Goal: Task Accomplishment & Management: Manage account settings

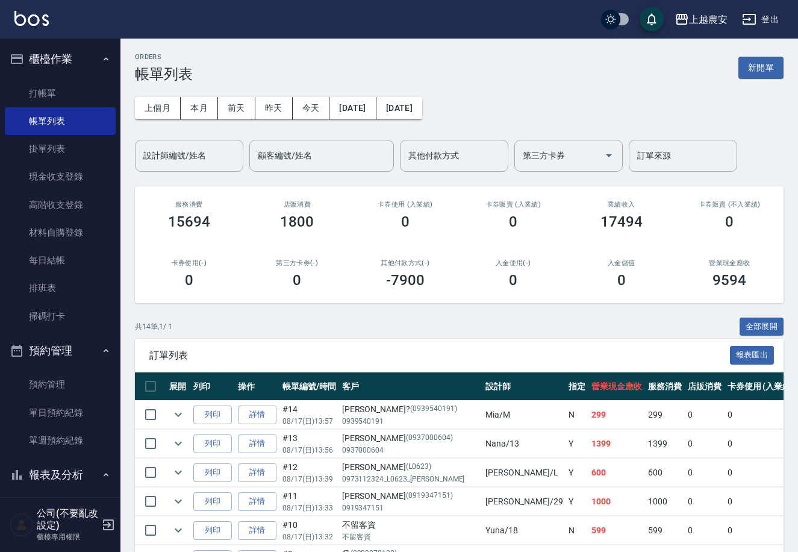
click at [94, 72] on button "櫃檯作業" at bounding box center [60, 58] width 111 height 31
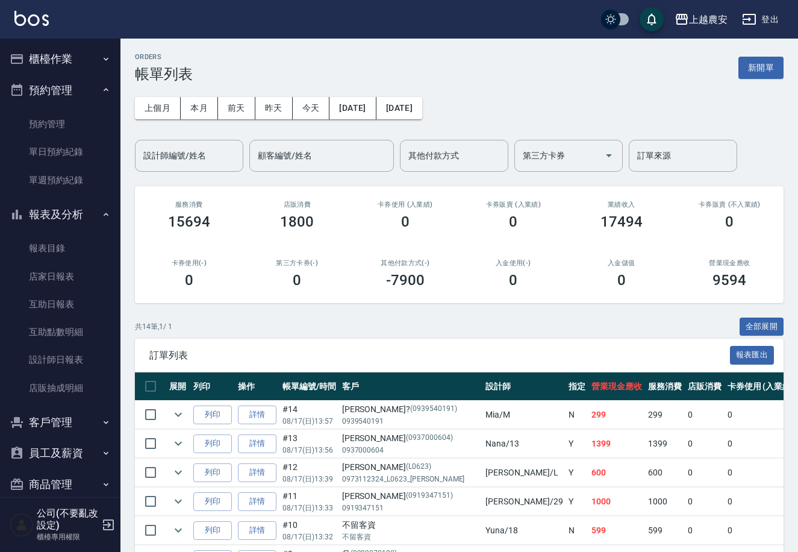
click at [91, 75] on ul "打帳單 帳單列表 掛單列表 現金收支登錄 高階收支登錄 材料自購登錄 每日結帳 排班表 掃碼打卡" at bounding box center [60, 205] width 111 height 260
drag, startPoint x: 96, startPoint y: 60, endPoint x: 83, endPoint y: 87, distance: 31.0
click at [101, 60] on icon "button" at bounding box center [106, 59] width 10 height 10
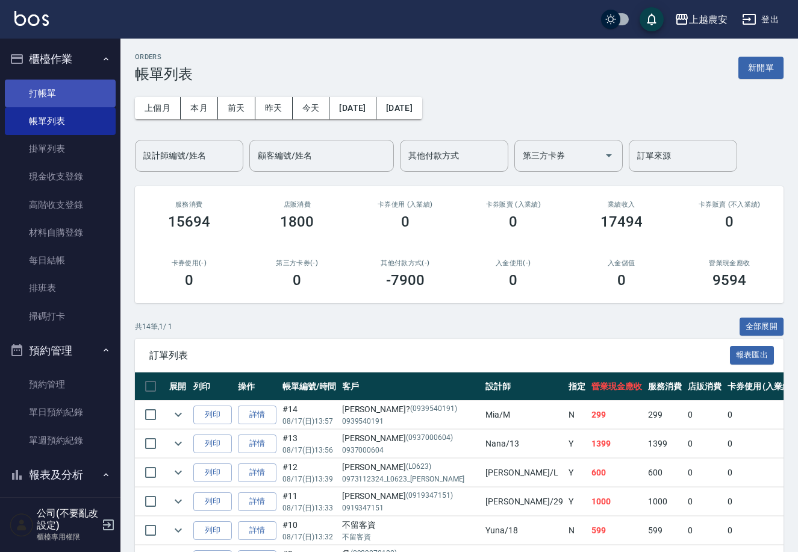
click at [83, 87] on link "打帳單" at bounding box center [60, 94] width 111 height 28
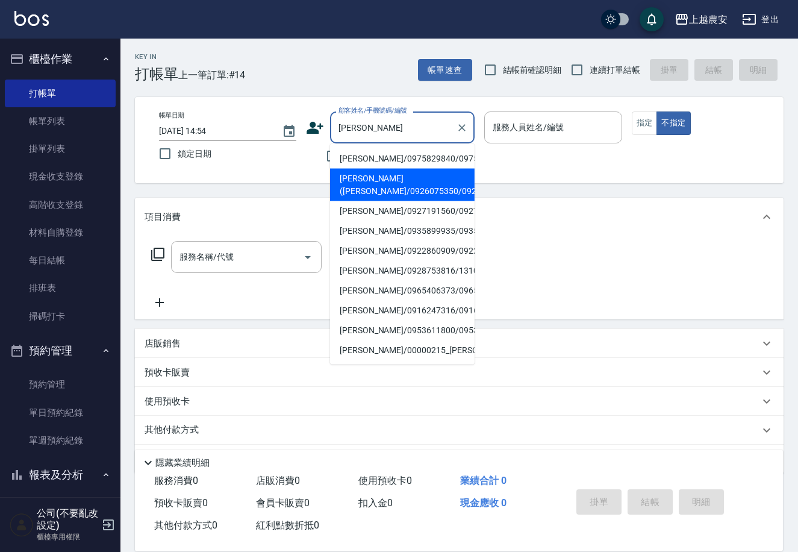
click at [395, 192] on li "[PERSON_NAME]([PERSON_NAME]/0926075350/0926075350" at bounding box center [402, 185] width 145 height 33
type input "[PERSON_NAME]([PERSON_NAME]/0926075350/0926075350"
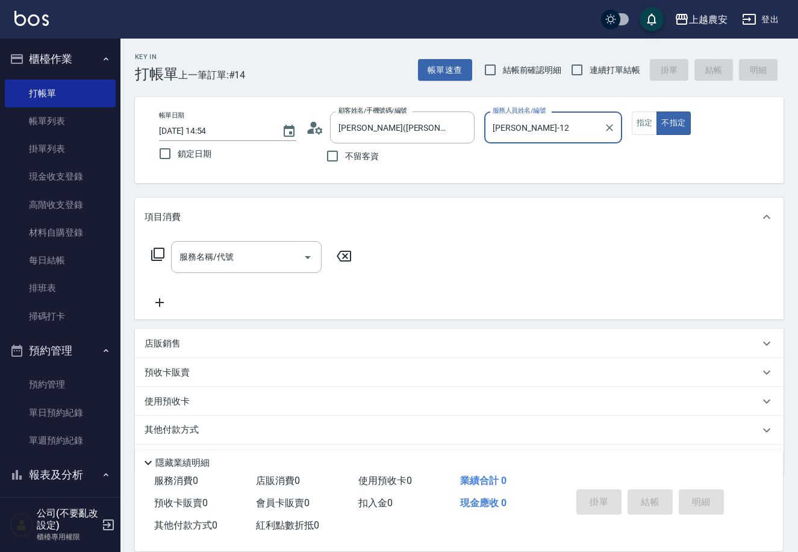
type input "[PERSON_NAME]-12"
click at [657, 111] on button "不指定" at bounding box center [674, 123] width 34 height 24
type button "false"
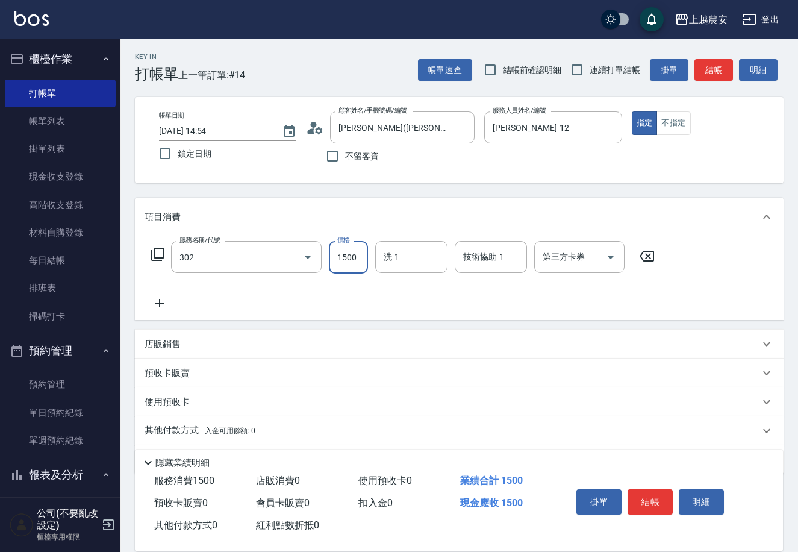
type input "燙髮1500↓(自購)(302)"
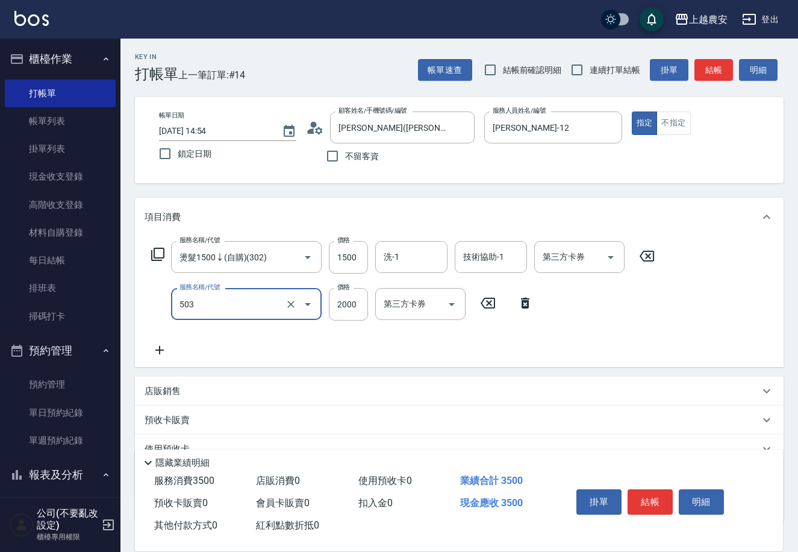
type input "染髮1500↑(503)"
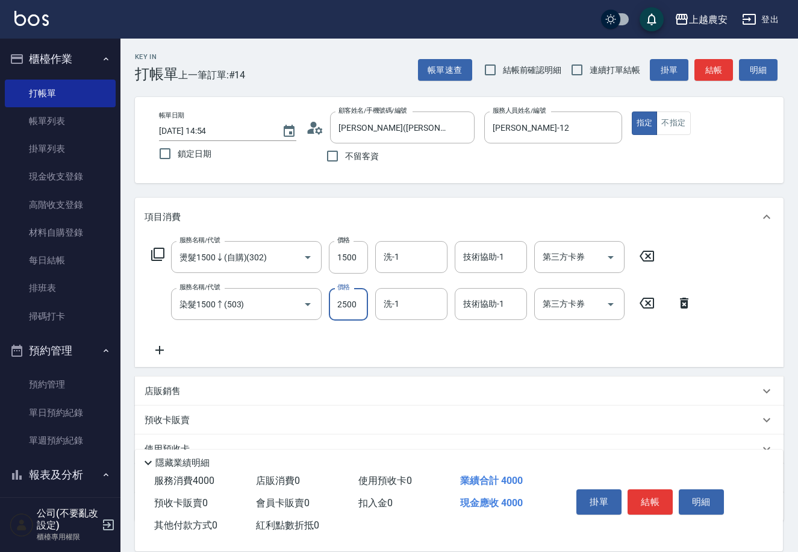
type input "2500"
click at [422, 265] on input "洗-1" at bounding box center [411, 256] width 61 height 21
type input "[PERSON_NAME]-33"
click at [491, 308] on input "技術協助-1" at bounding box center [490, 303] width 61 height 21
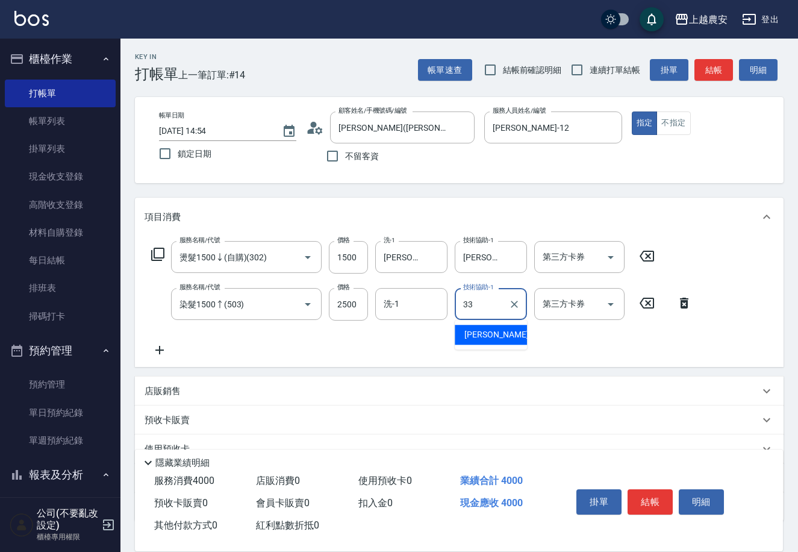
type input "[PERSON_NAME]-33"
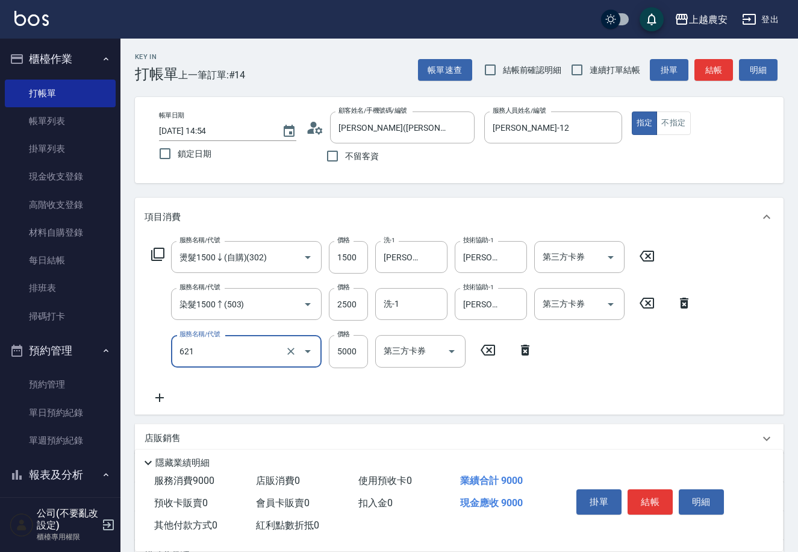
type input "2段結構三次卡(621)"
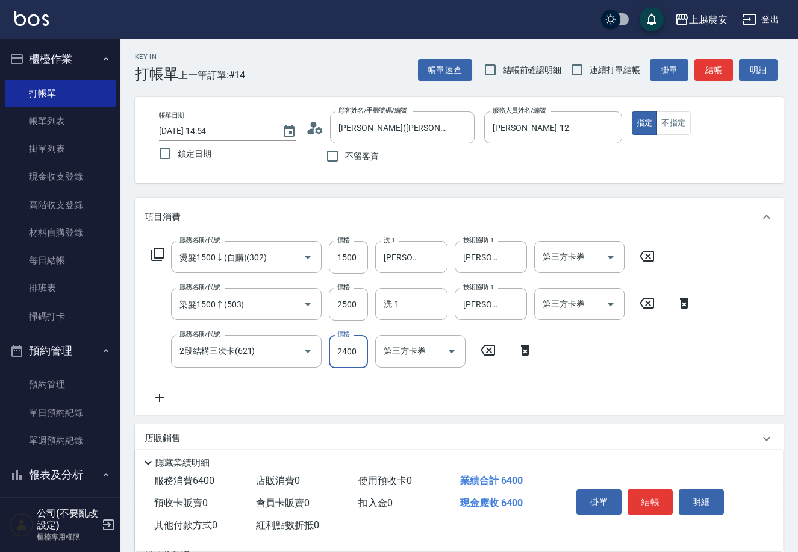
type input "2400"
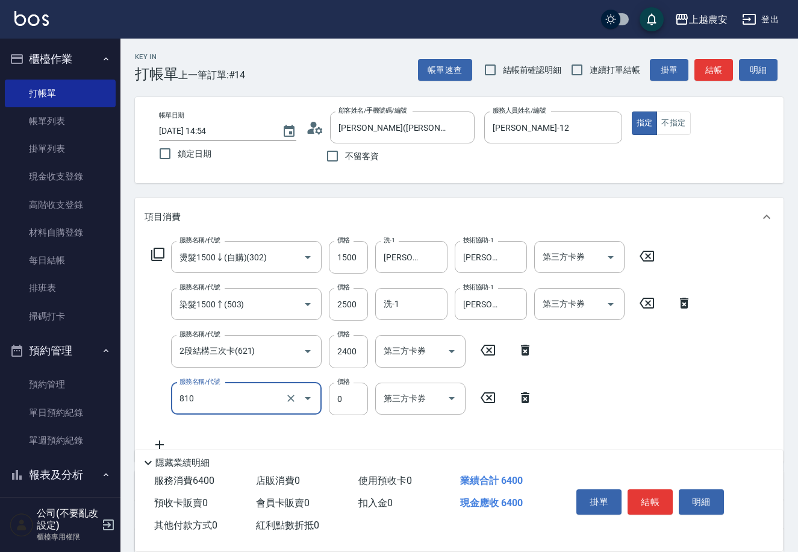
type input "頭皮護髮卡券使用(810)"
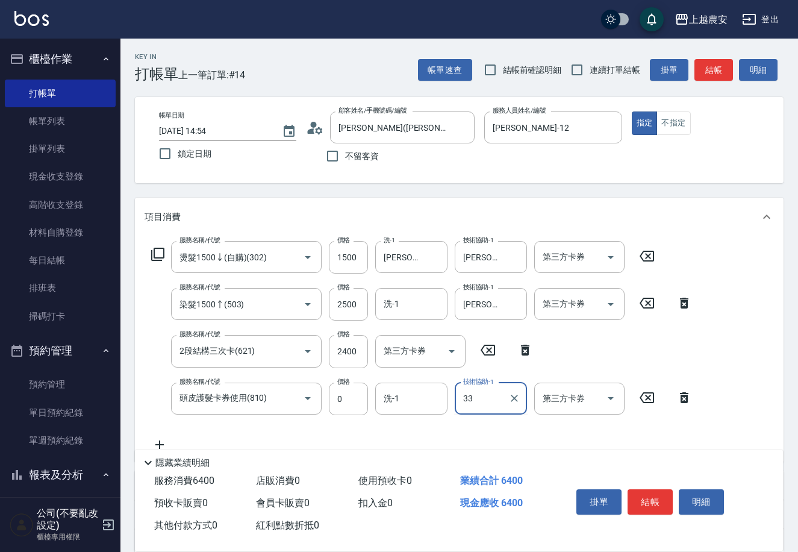
type input "[PERSON_NAME]-33"
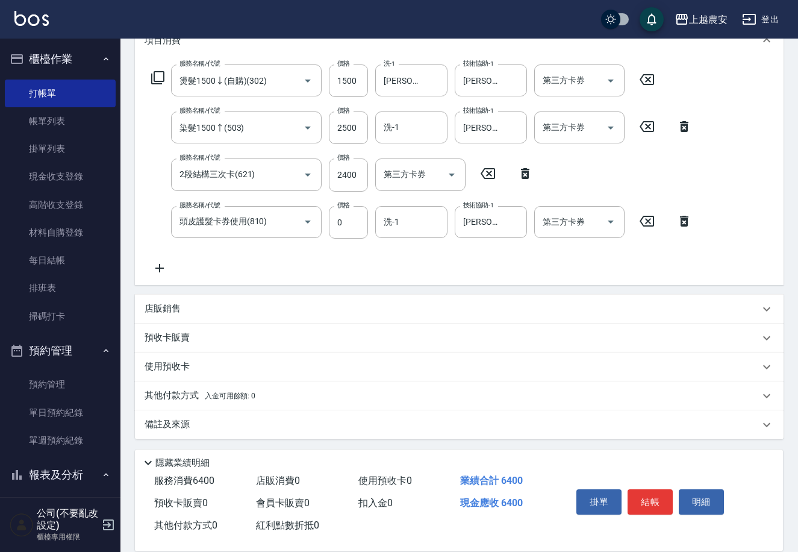
click at [180, 389] on p "其他付款方式 入金可用餘額: 0" at bounding box center [200, 395] width 111 height 13
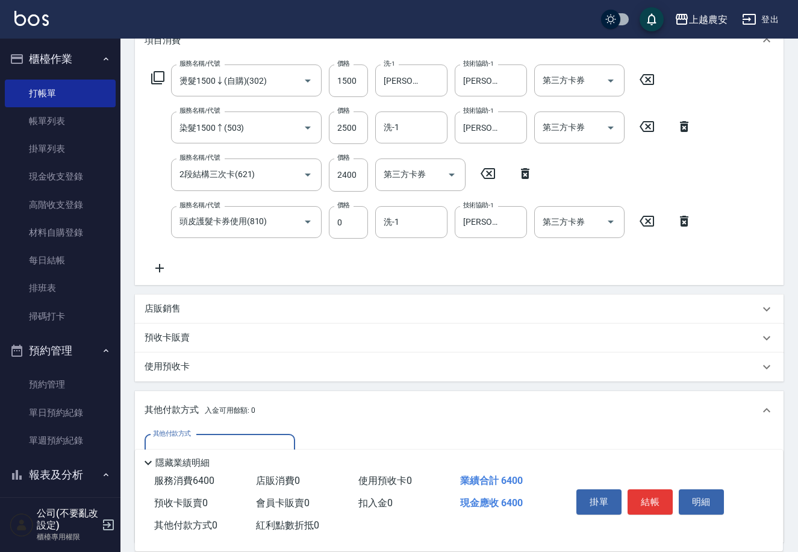
scroll to position [1, 0]
drag, startPoint x: 767, startPoint y: 229, endPoint x: 803, endPoint y: 239, distance: 37.0
click at [798, 239] on html "上越農安 登出 櫃檯作業 打帳單 帳單列表 掛單列表 現金收支登錄 高階收支登錄 材料自購登錄 每日結帳 排班表 掃碼打卡 預約管理 預約管理 單日預約紀錄 …" at bounding box center [399, 258] width 798 height 871
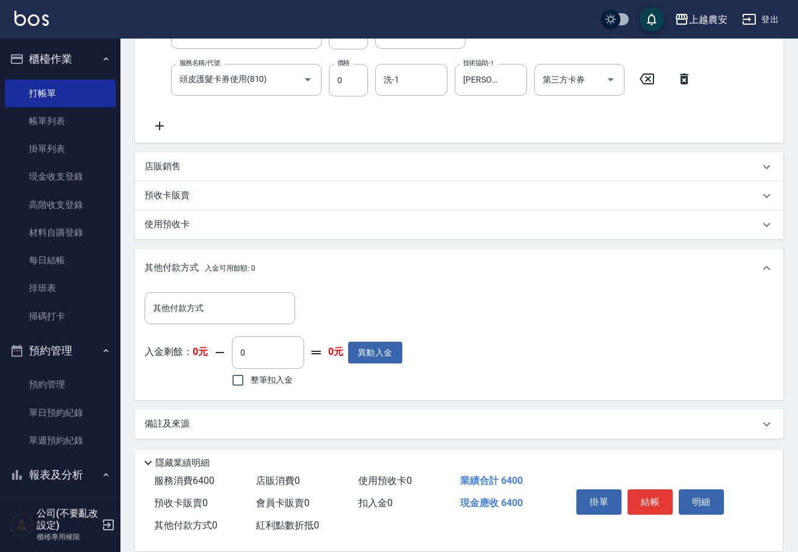
click at [230, 289] on div "其他付款方式 其他付款方式 入金剩餘： 0元 0 ​ 整筆扣入金 0元 異動入金" at bounding box center [459, 343] width 649 height 113
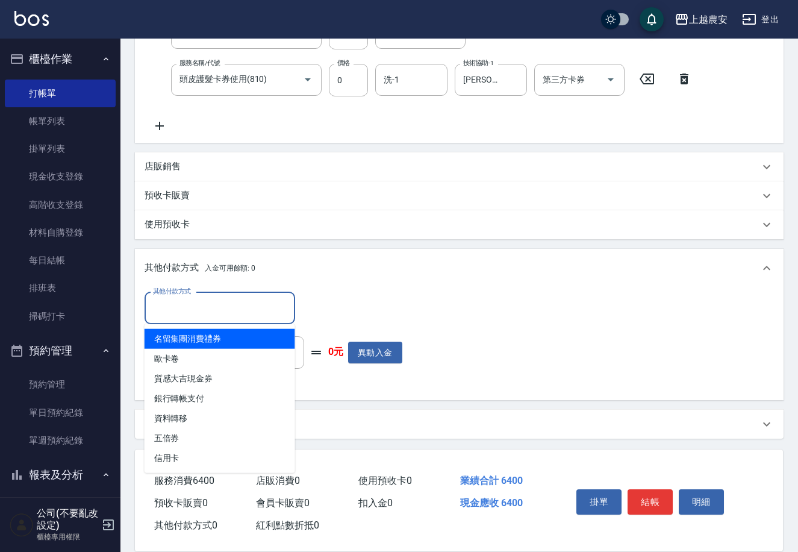
click at [228, 303] on input "其他付款方式" at bounding box center [220, 308] width 140 height 21
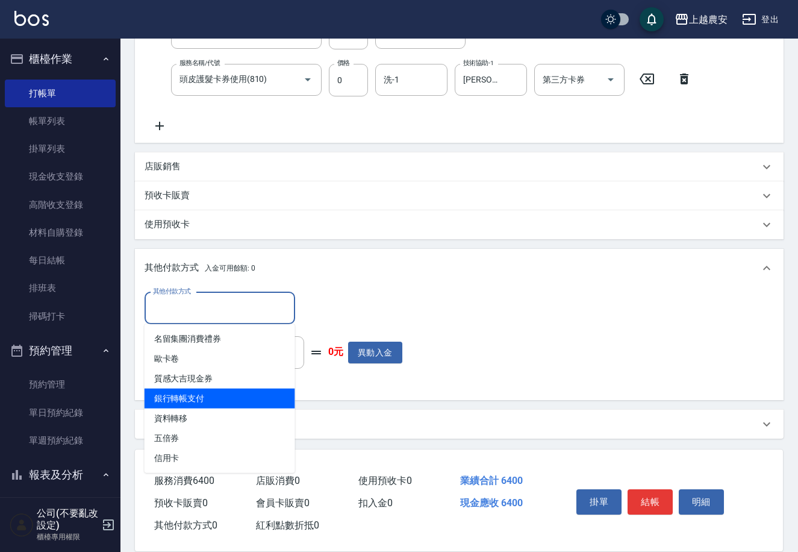
click at [190, 389] on span "銀行轉帳支付" at bounding box center [220, 399] width 151 height 20
type input "銀行轉帳支付"
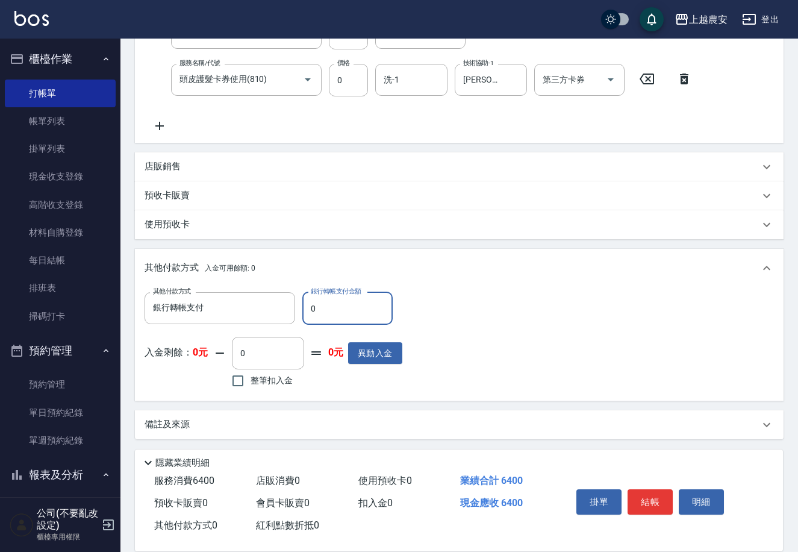
drag, startPoint x: 310, startPoint y: 311, endPoint x: 398, endPoint y: 299, distance: 88.1
click at [398, 299] on div "其他付款方式 銀行轉帳支付 其他付款方式 銀行轉帳支付金額 0 銀行轉帳支付金額" at bounding box center [274, 308] width 258 height 33
type input "6400"
drag, startPoint x: 642, startPoint y: 491, endPoint x: 628, endPoint y: 492, distance: 13.9
click at [642, 492] on button "結帳" at bounding box center [650, 501] width 45 height 25
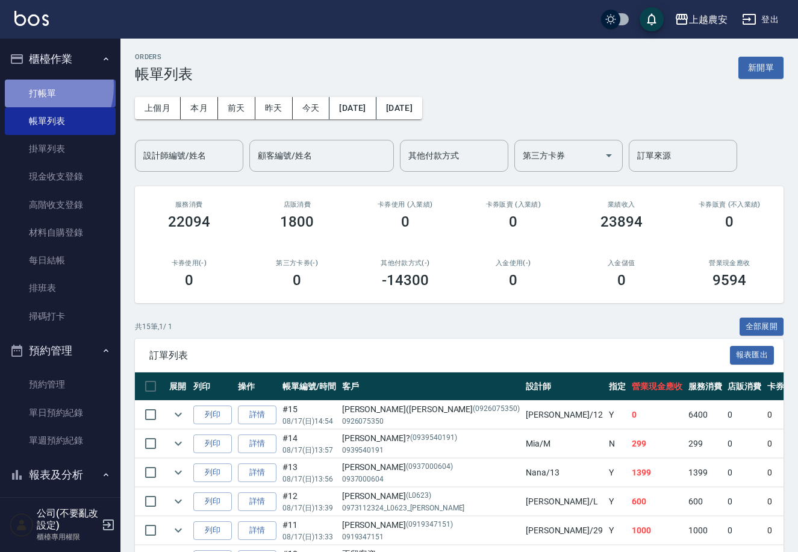
click at [34, 86] on link "打帳單" at bounding box center [60, 94] width 111 height 28
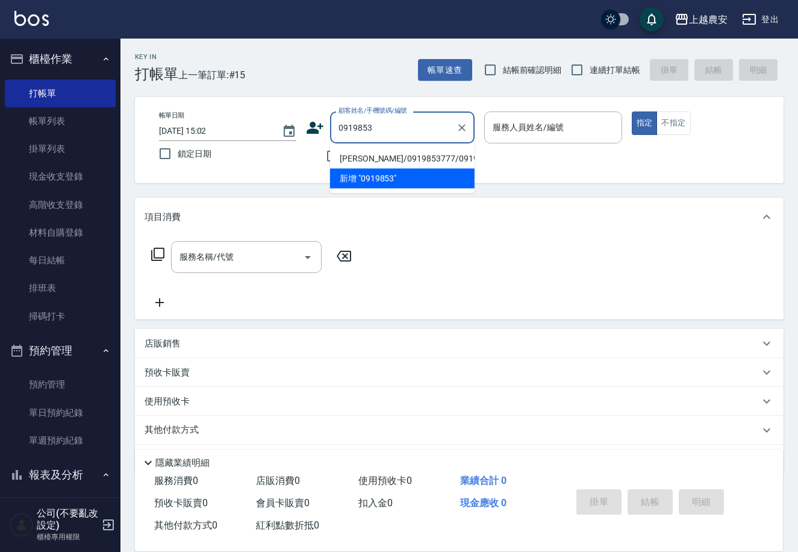
type input "[PERSON_NAME]/0919853777/0919853777"
type input "Nana-13"
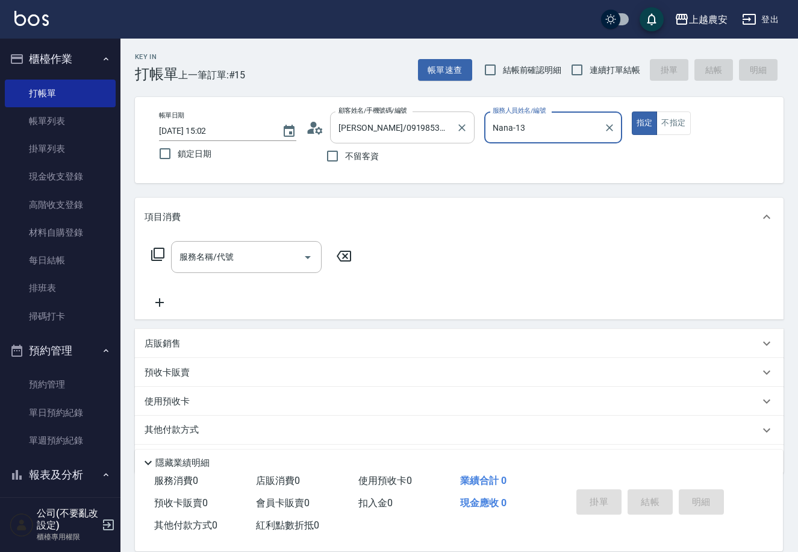
click at [632, 111] on button "指定" at bounding box center [645, 123] width 26 height 24
type button "true"
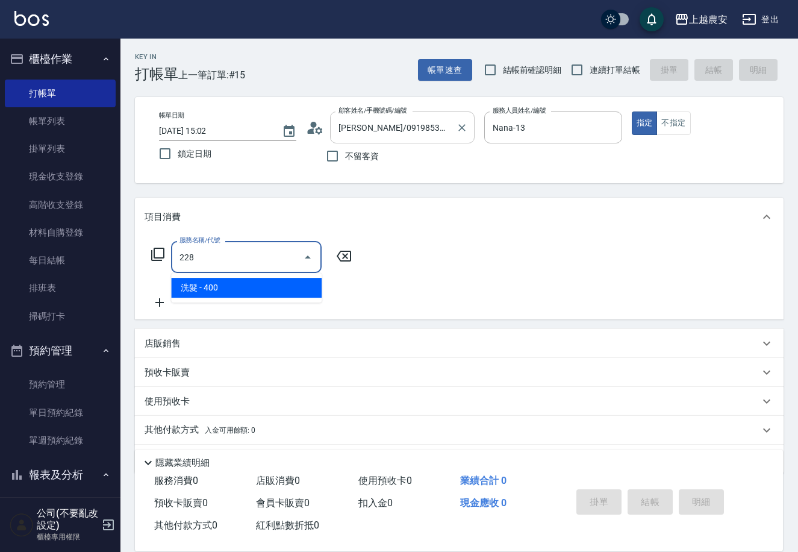
type input "洗髮(228)"
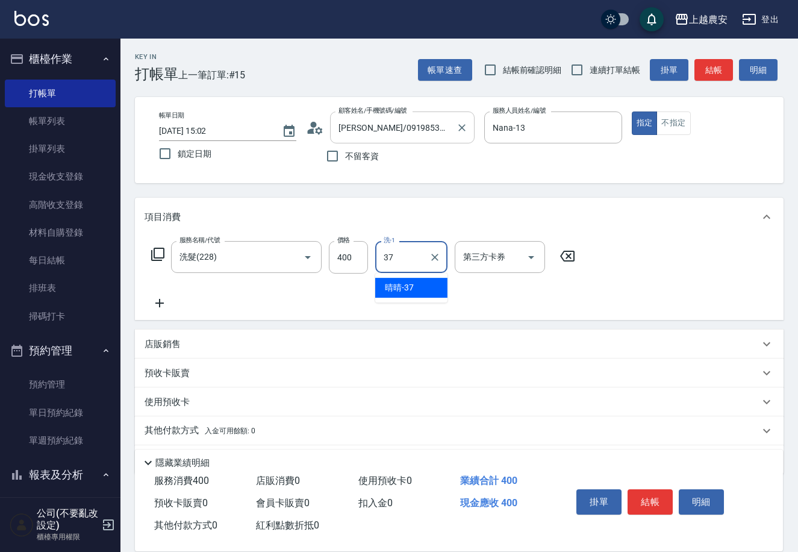
type input "晴晴-37"
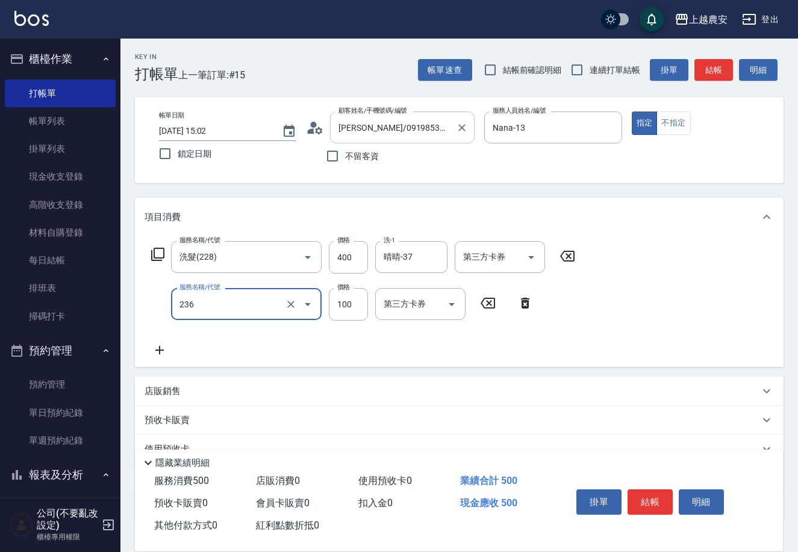
type input "手棒(236)"
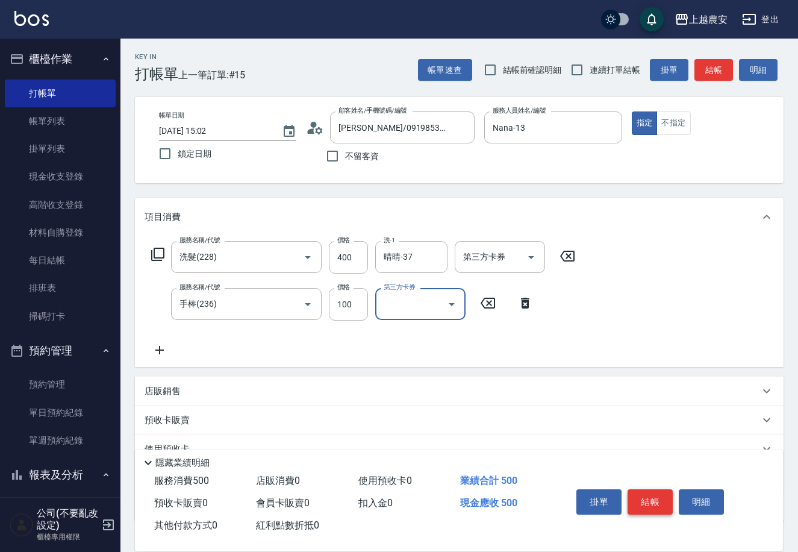
click at [655, 492] on button "結帳" at bounding box center [650, 501] width 45 height 25
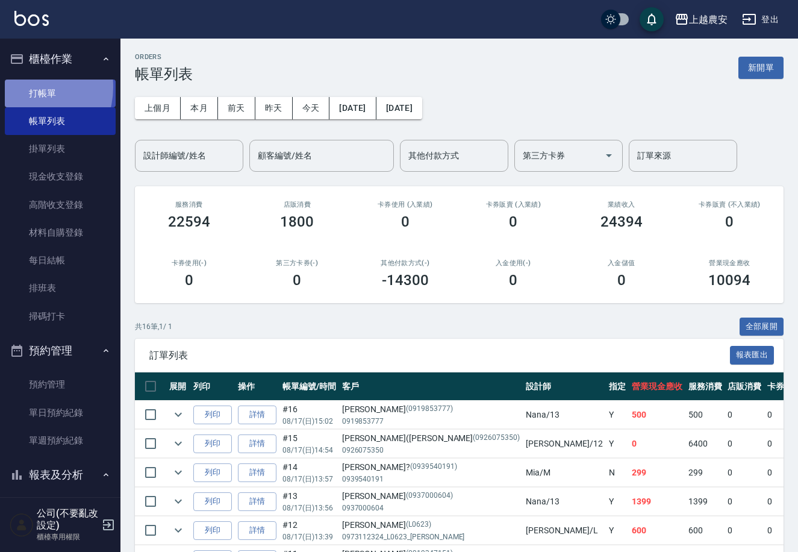
click at [27, 87] on link "打帳單" at bounding box center [60, 94] width 111 height 28
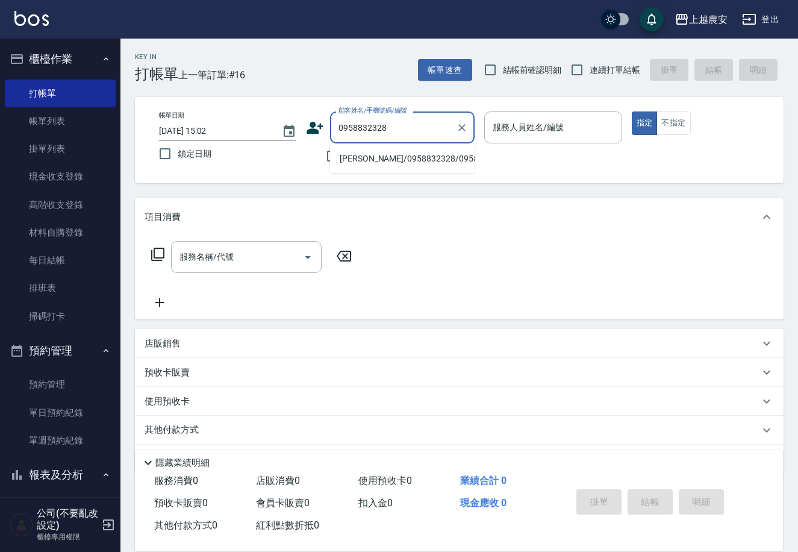
type input "[PERSON_NAME]/0958832328/0958832328"
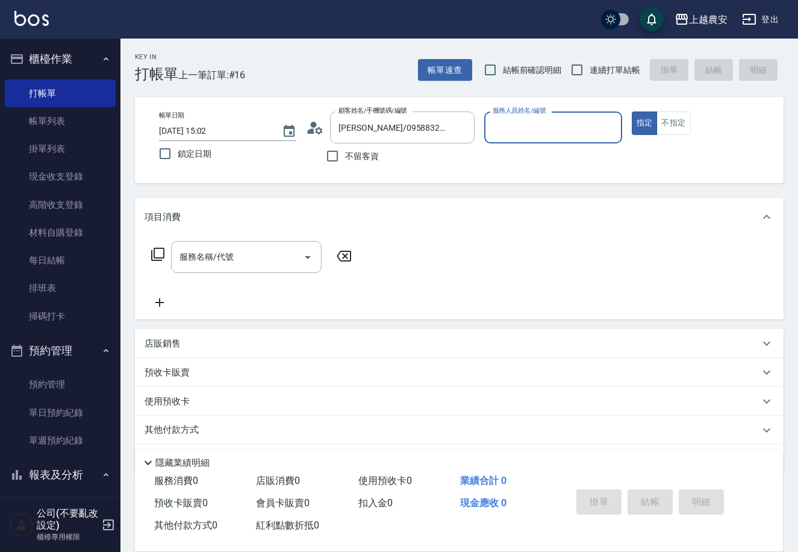
type input "[PERSON_NAME]"
click at [632, 111] on button "指定" at bounding box center [645, 123] width 26 height 24
type button "true"
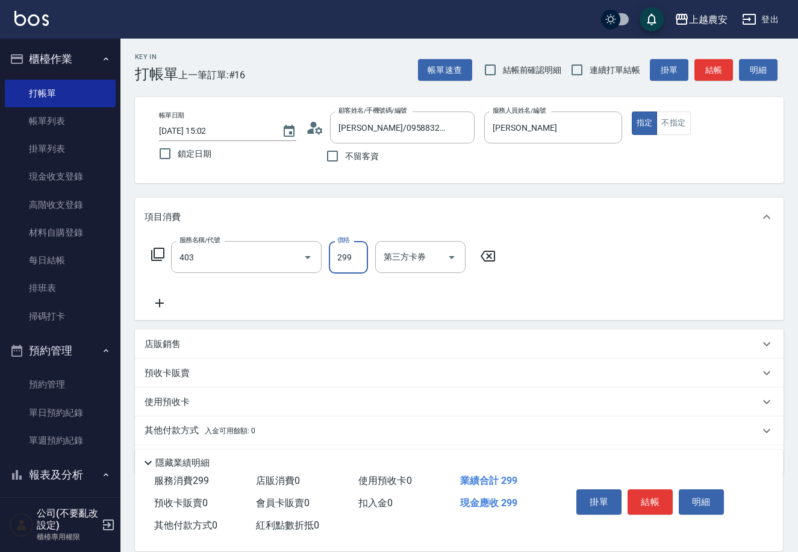
type input "剪髮(403)"
type input "800"
click at [653, 290] on div "服務名稱/代號 剪髮(403) 服務名稱/代號 價格 800 價格 第三方卡券 第三方卡券" at bounding box center [459, 278] width 649 height 84
click at [642, 489] on button "結帳" at bounding box center [650, 501] width 45 height 25
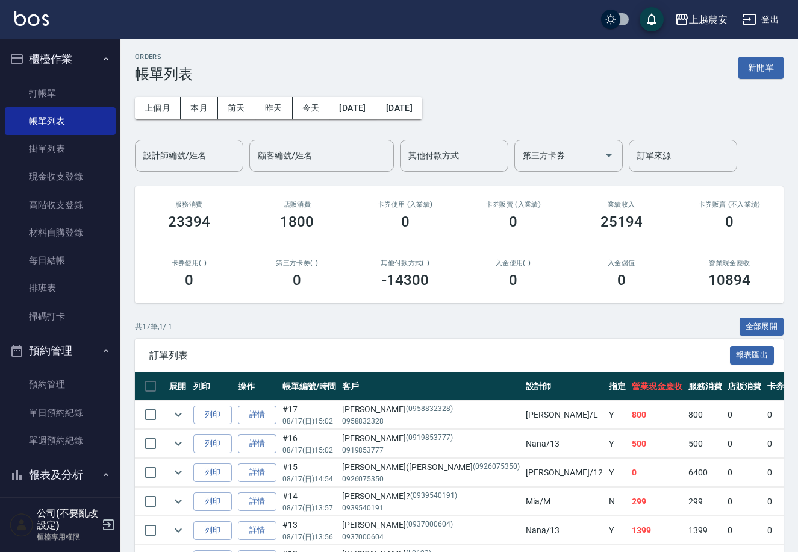
drag, startPoint x: 86, startPoint y: 69, endPoint x: 82, endPoint y: 77, distance: 9.2
click at [82, 77] on li "櫃檯作業 打帳單 帳單列表 掛單列表 現金收支登錄 高階收支登錄 材料自購登錄 每日結帳 排班表 掃碼打卡" at bounding box center [60, 189] width 111 height 292
click at [82, 77] on ul "打帳單 帳單列表 掛單列表 現金收支登錄 高階收支登錄 材料自購登錄 每日結帳 排班表 掃碼打卡" at bounding box center [60, 205] width 111 height 260
click at [63, 86] on link "打帳單" at bounding box center [60, 94] width 111 height 28
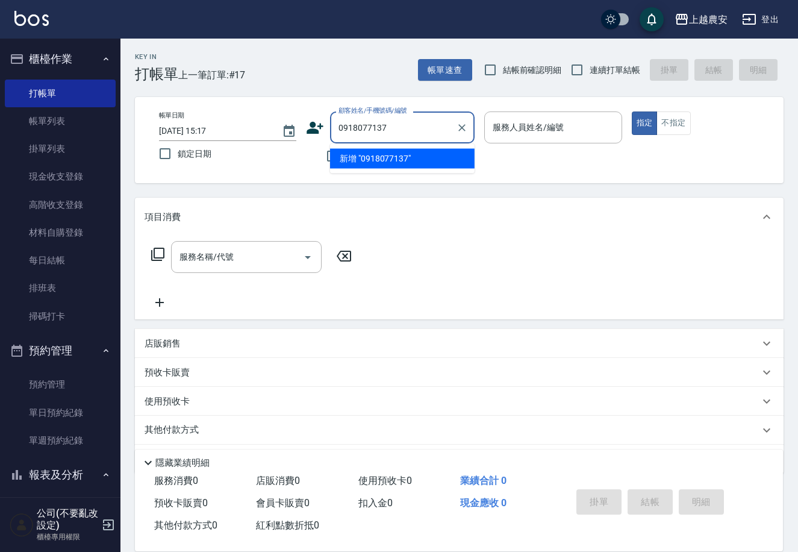
drag, startPoint x: 337, startPoint y: 127, endPoint x: 625, endPoint y: 84, distance: 291.8
click at [716, 79] on div "Key In 打帳單 上一筆訂單:#17 帳單速查 結帳前確認明細 連續打單結帳 掛單 結帳 明細 帳單日期 2025/08/17 15:17 鎖定日期 顧客…" at bounding box center [460, 313] width 678 height 549
type input "0918077137"
click at [319, 124] on icon at bounding box center [315, 128] width 18 height 18
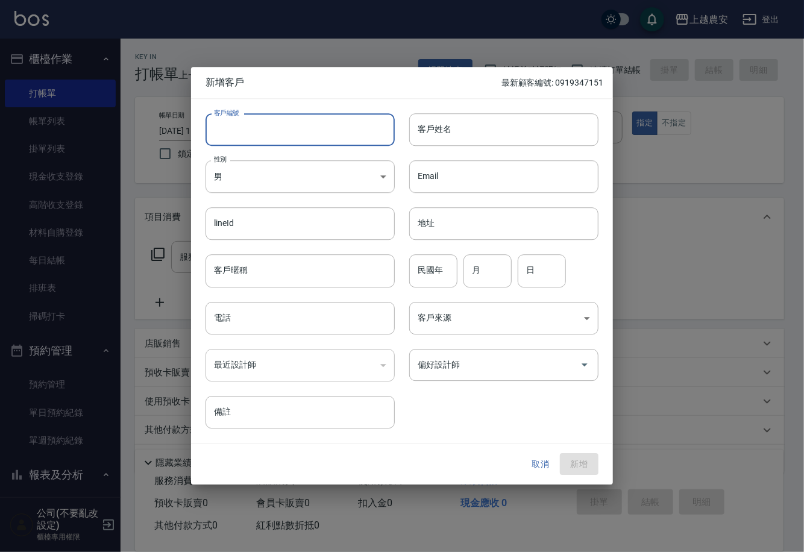
paste input "0918077137"
type input "0918077137"
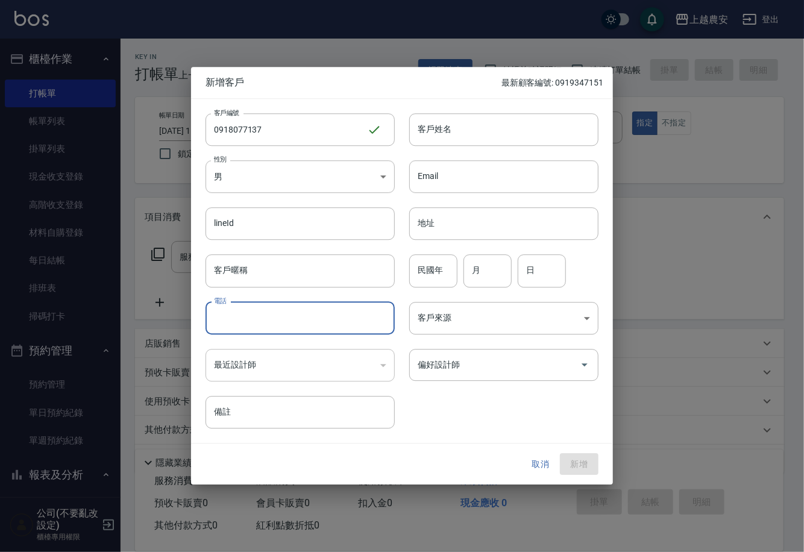
paste input "0918077137"
type input "0918077137"
click at [474, 122] on input "客戶姓名" at bounding box center [503, 129] width 189 height 33
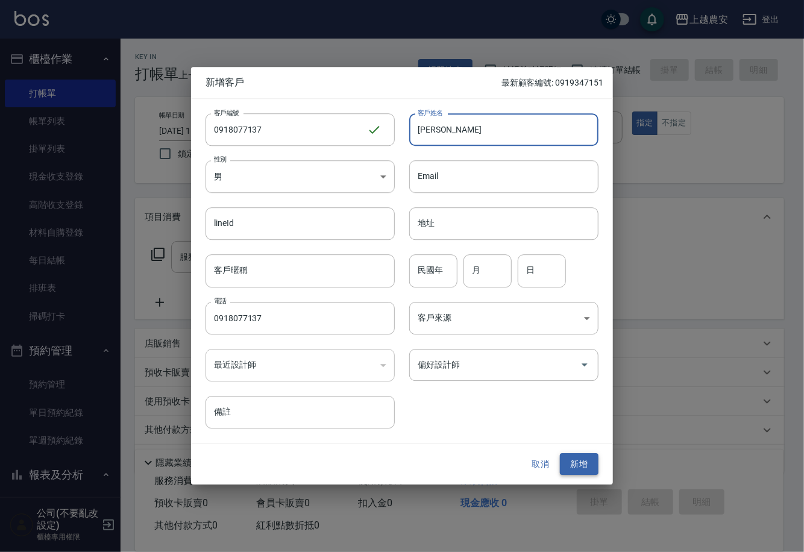
type input "[PERSON_NAME]"
click at [579, 460] on button "新增" at bounding box center [579, 464] width 39 height 22
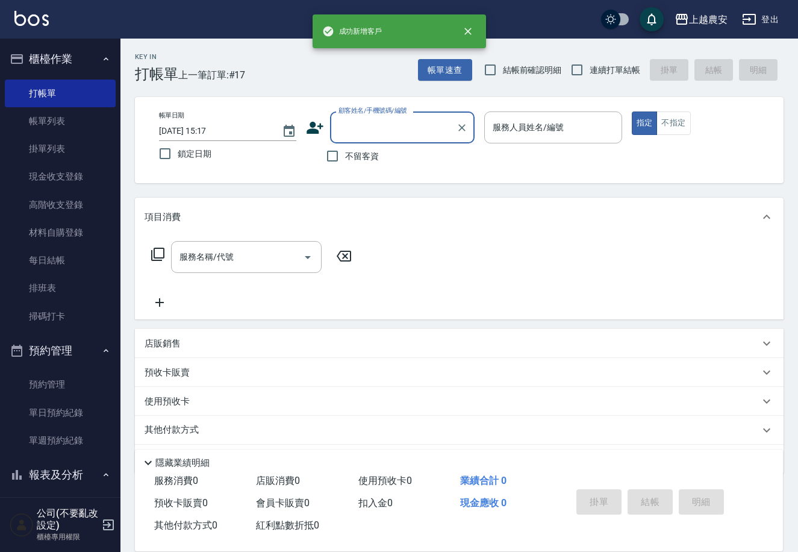
paste input "0918077137"
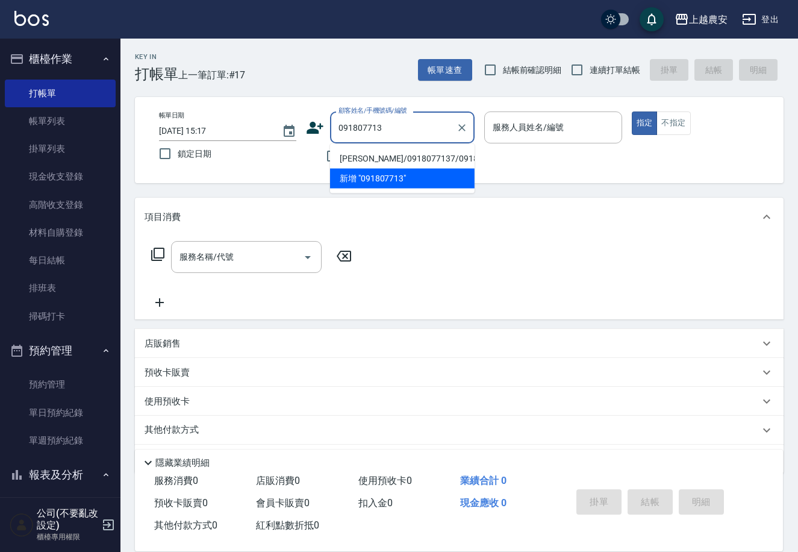
type input "[PERSON_NAME]/0918077137/0918077137"
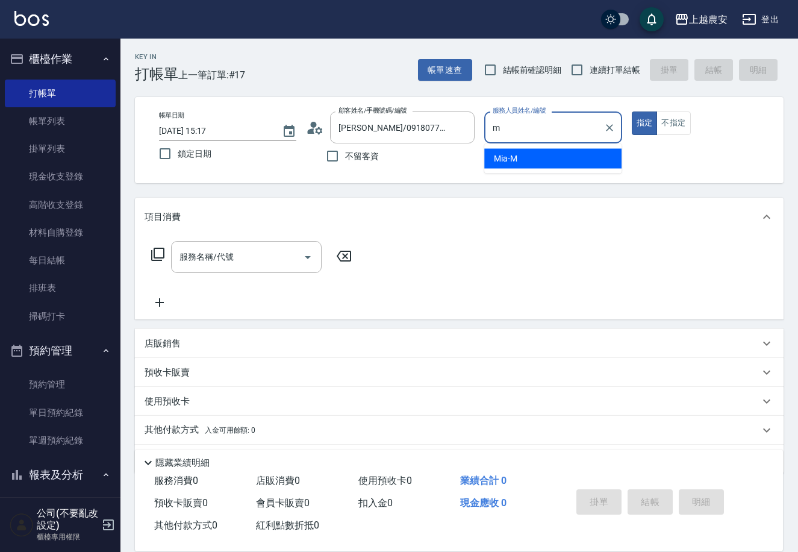
type input "Mia-M"
type button "true"
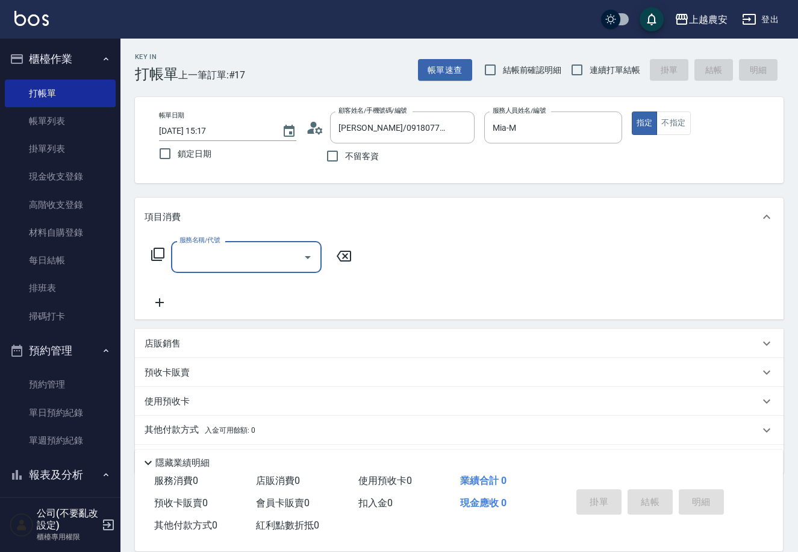
click at [155, 252] on icon at bounding box center [158, 254] width 14 height 14
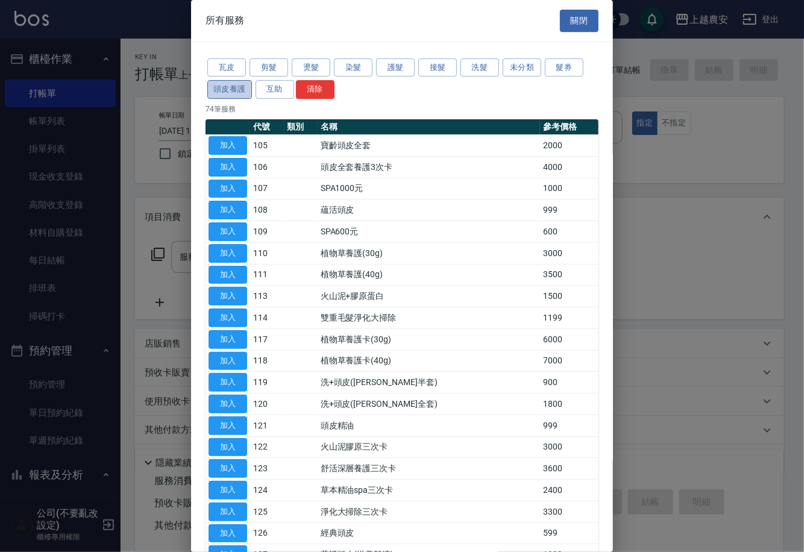
click at [236, 95] on button "頭皮養護" at bounding box center [229, 89] width 45 height 19
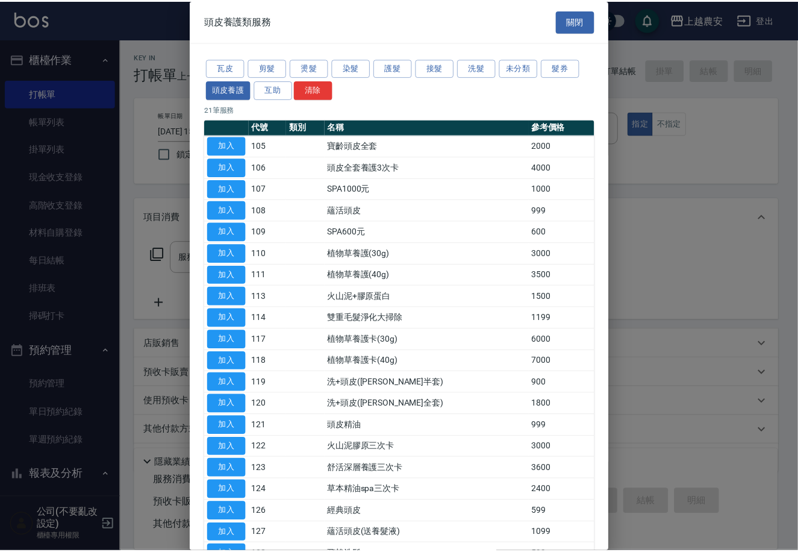
scroll to position [101, 0]
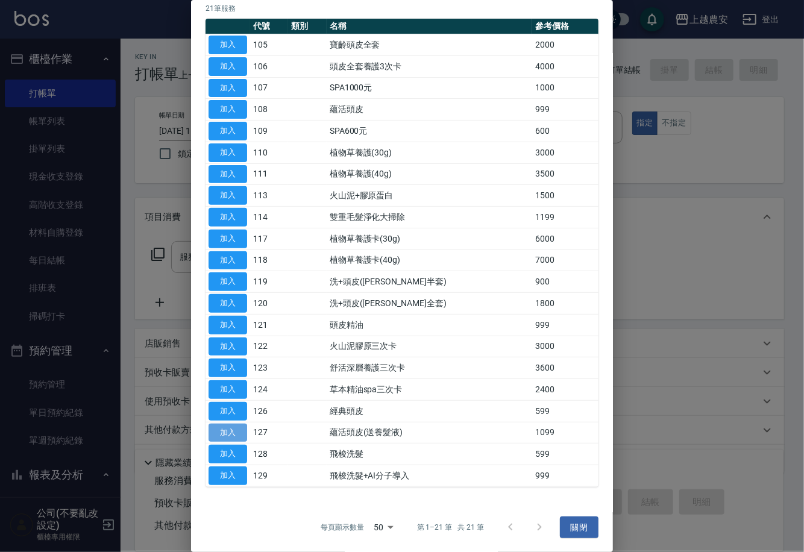
click at [236, 431] on button "加入" at bounding box center [227, 433] width 39 height 19
type input "蘊活頭皮(送養髮液)(127)"
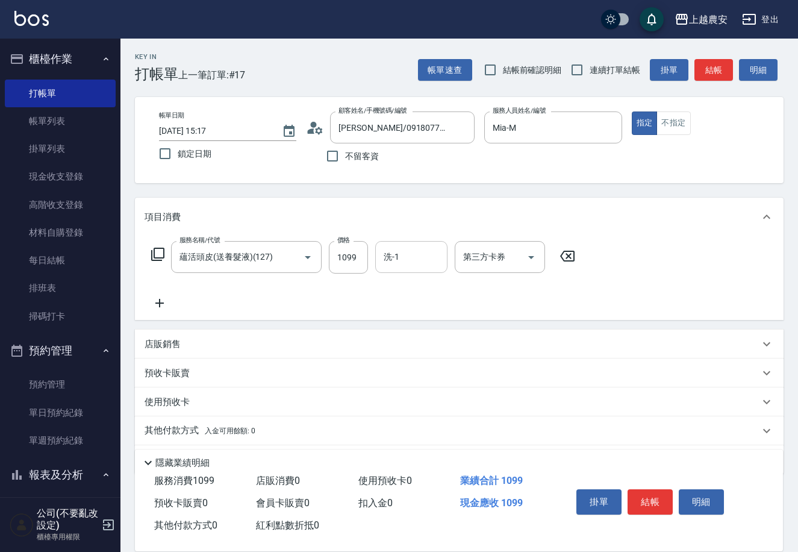
click at [419, 241] on div "洗-1" at bounding box center [411, 257] width 72 height 32
type input "團團-27"
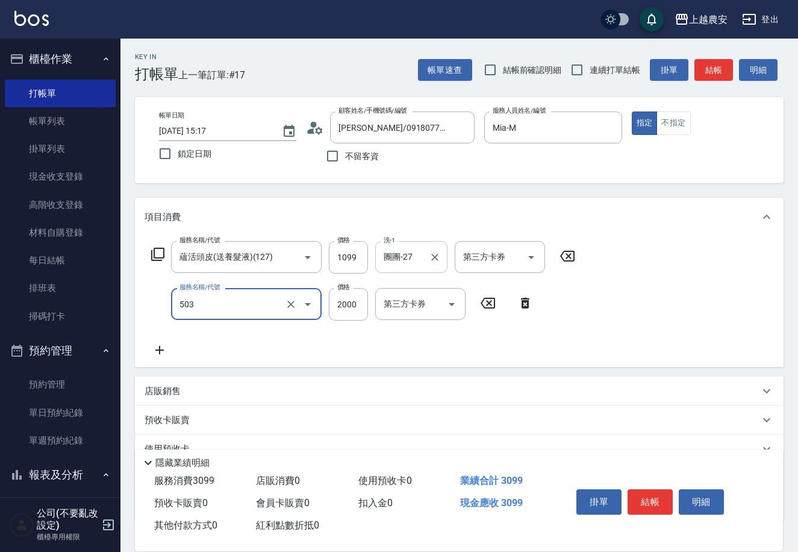
type input "染髮1500↑(503)"
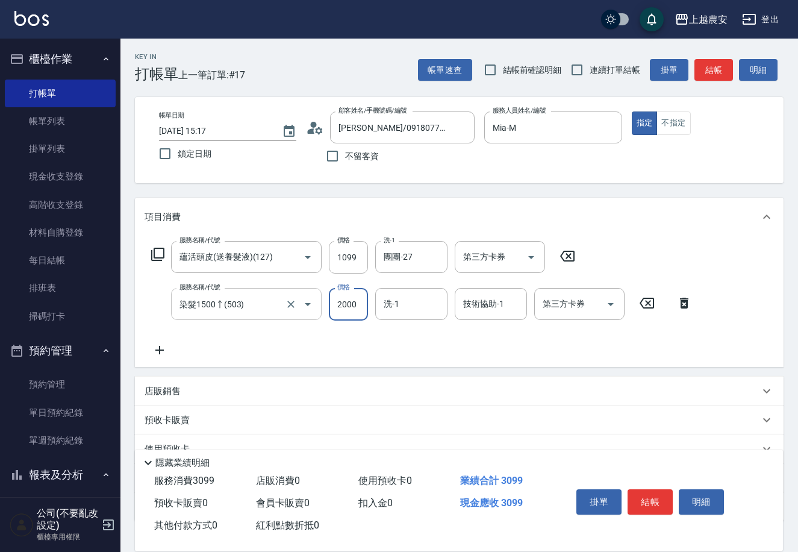
click at [271, 304] on input "染髮1500↑(503)" at bounding box center [230, 303] width 106 height 21
click at [295, 305] on icon "Clear" at bounding box center [291, 304] width 12 height 12
click at [343, 311] on input "2000" at bounding box center [348, 304] width 39 height 33
click at [290, 309] on icon "Clear" at bounding box center [291, 304] width 12 height 12
type input "染髮1500↑(503)"
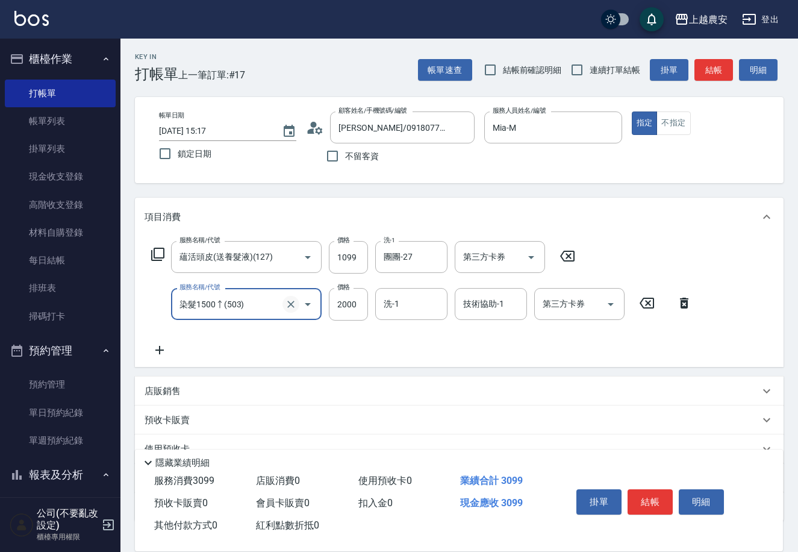
click at [290, 309] on icon "Clear" at bounding box center [291, 304] width 12 height 12
type input "0"
type input "染髮1500↓(504)"
type input "1499"
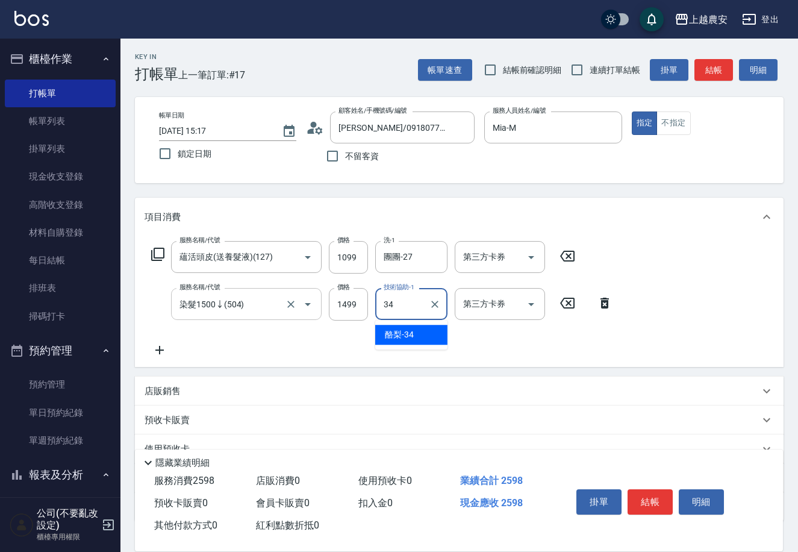
type input "酪梨-34"
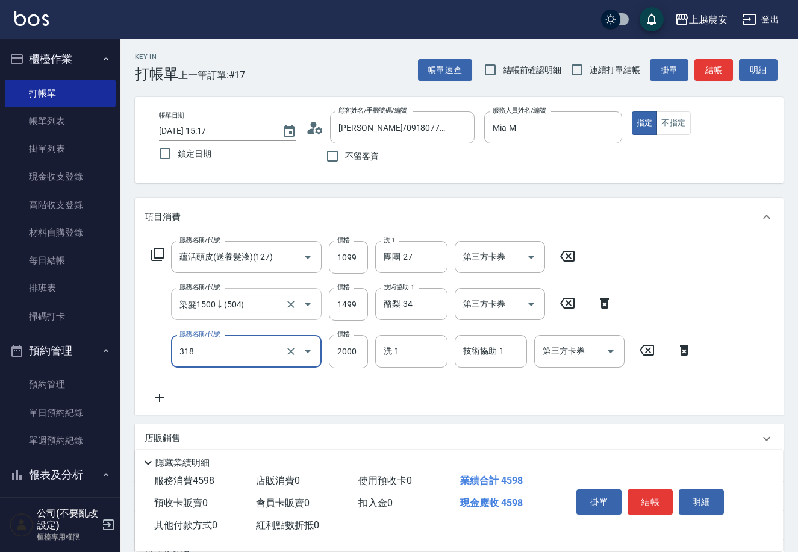
type input "燙髮1500↑(自購)(318)"
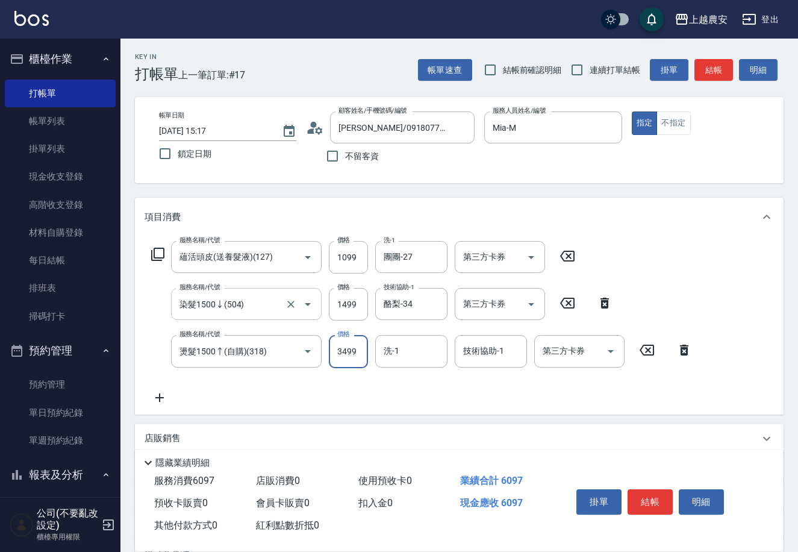
type input "3499"
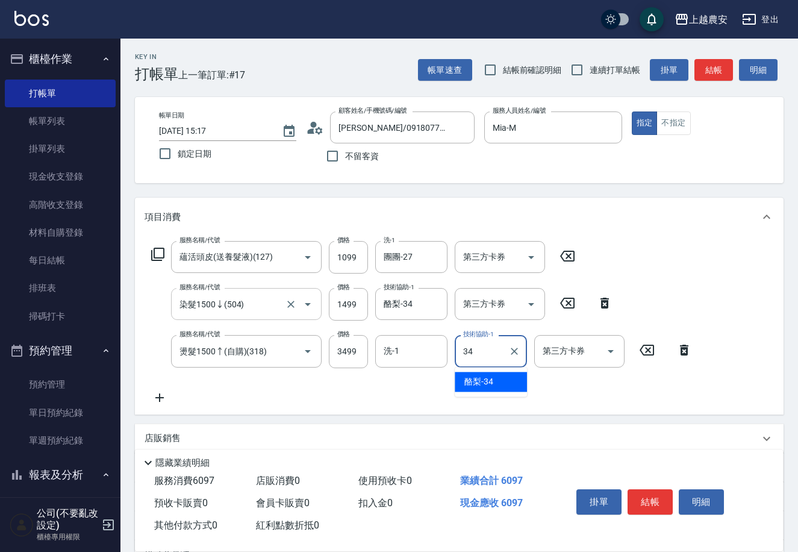
type input "酪梨-34"
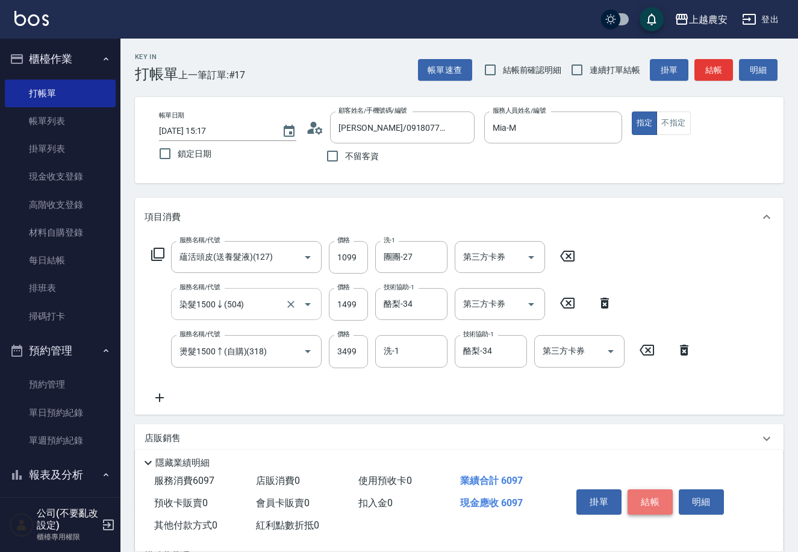
click at [657, 504] on button "結帳" at bounding box center [650, 501] width 45 height 25
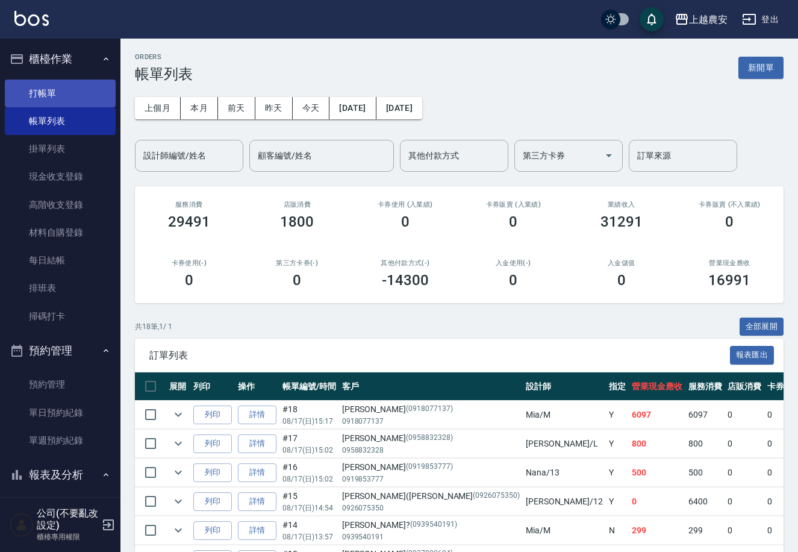
click at [80, 98] on link "打帳單" at bounding box center [60, 94] width 111 height 28
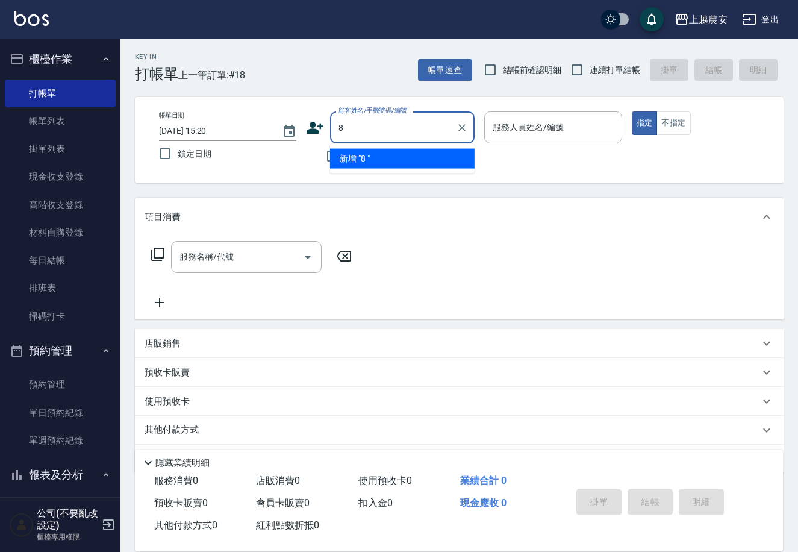
type input "8"
click at [374, 154] on li "許豑元(阿Q)/0900157628/0900157628" at bounding box center [402, 165] width 145 height 33
type input "許豑元(阿Q)/0900157628/0900157628"
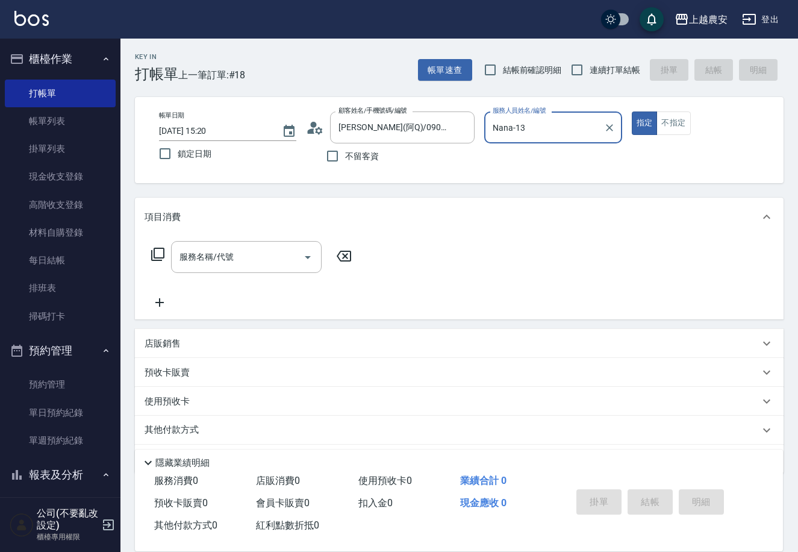
type input "Nana-13"
click at [632, 111] on button "指定" at bounding box center [645, 123] width 26 height 24
type button "true"
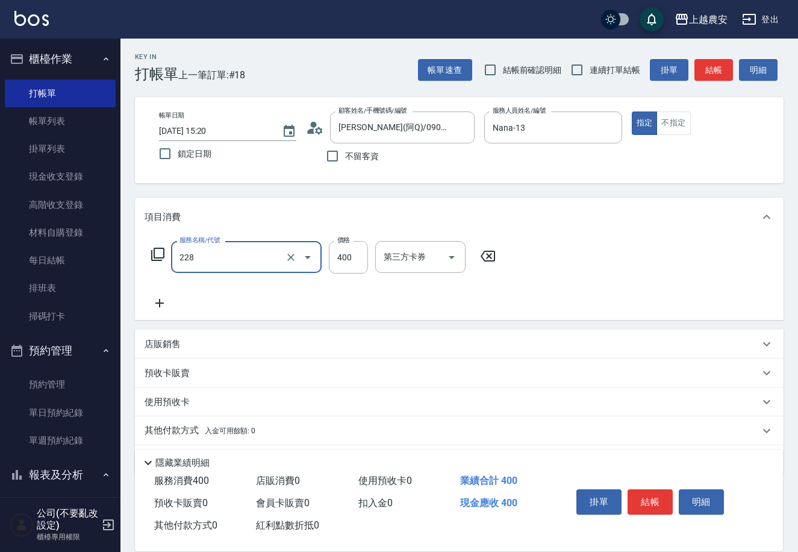
type input "洗髮(228)"
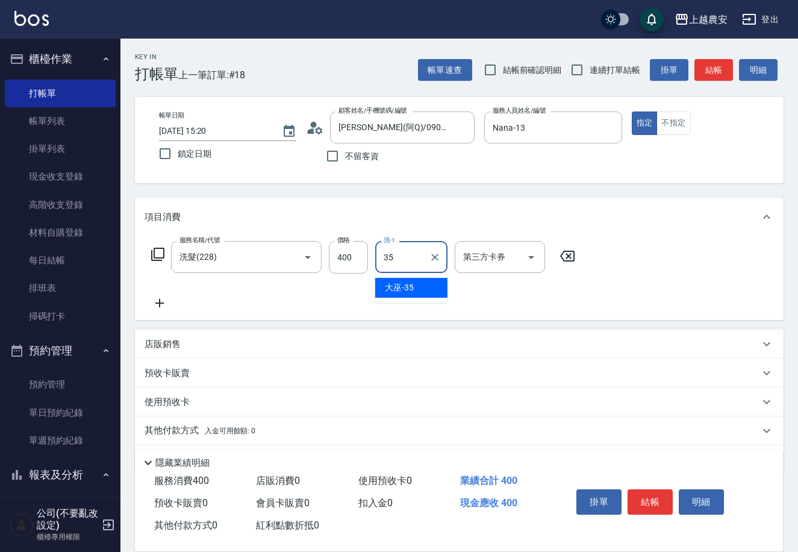
type input "大巫-35"
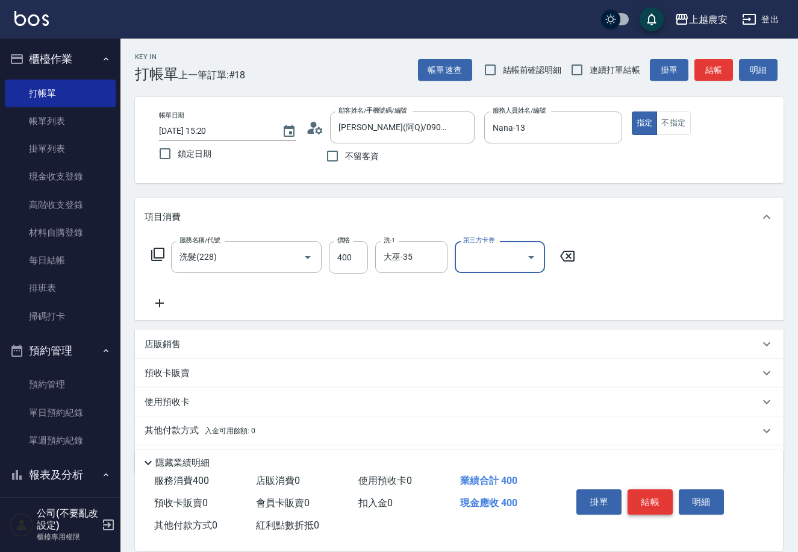
click at [639, 489] on button "結帳" at bounding box center [650, 501] width 45 height 25
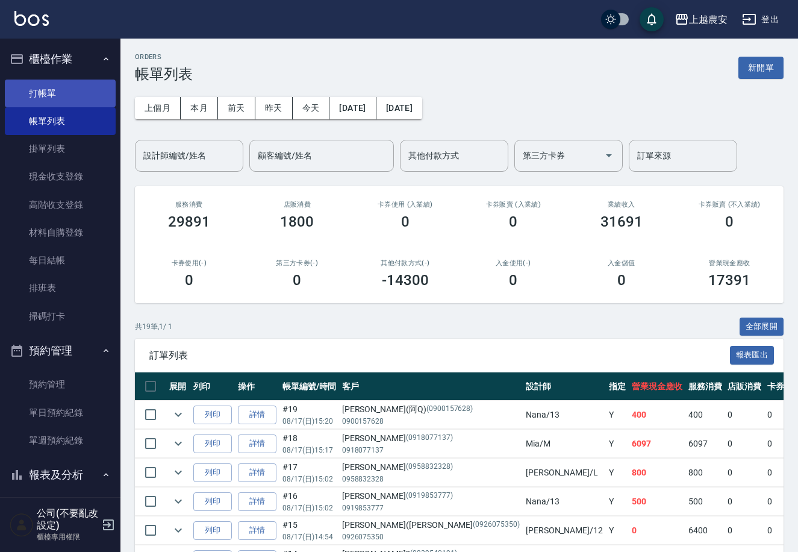
click at [48, 92] on link "打帳單" at bounding box center [60, 94] width 111 height 28
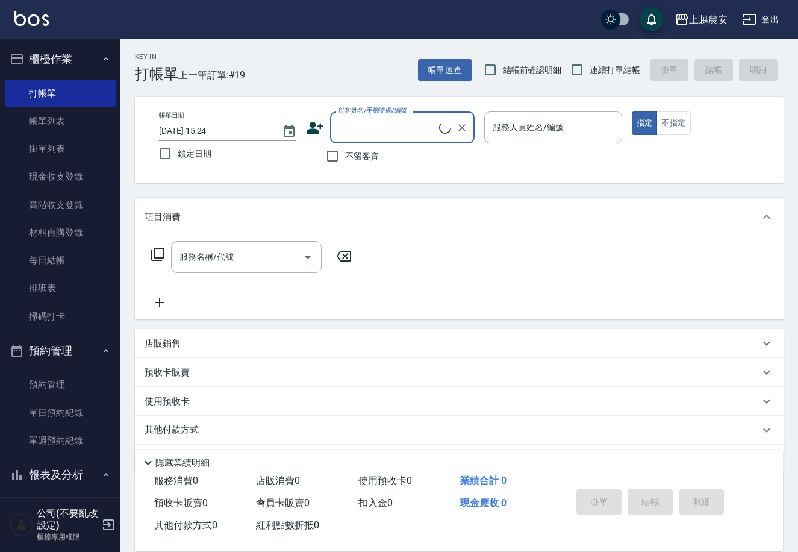
click at [313, 128] on icon at bounding box center [315, 128] width 18 height 18
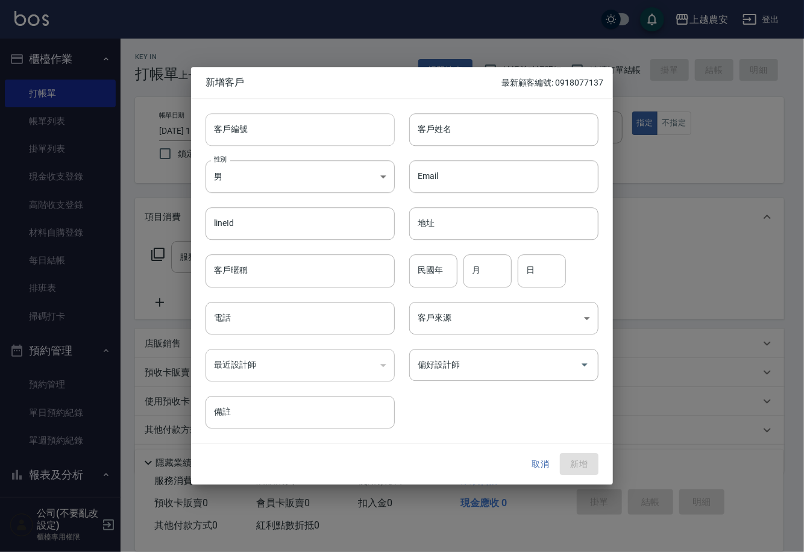
click at [313, 124] on input "客戶編號" at bounding box center [299, 129] width 189 height 33
drag, startPoint x: 213, startPoint y: 128, endPoint x: 309, endPoint y: 149, distance: 97.6
click at [381, 146] on div "客戶編號 0920970803 ​ 客戶編號 客戶姓名 客戶姓名 性別 男 MALE 性別 Email Email lineId lineId 地址 地址 客…" at bounding box center [394, 264] width 407 height 330
type input "0920970803"
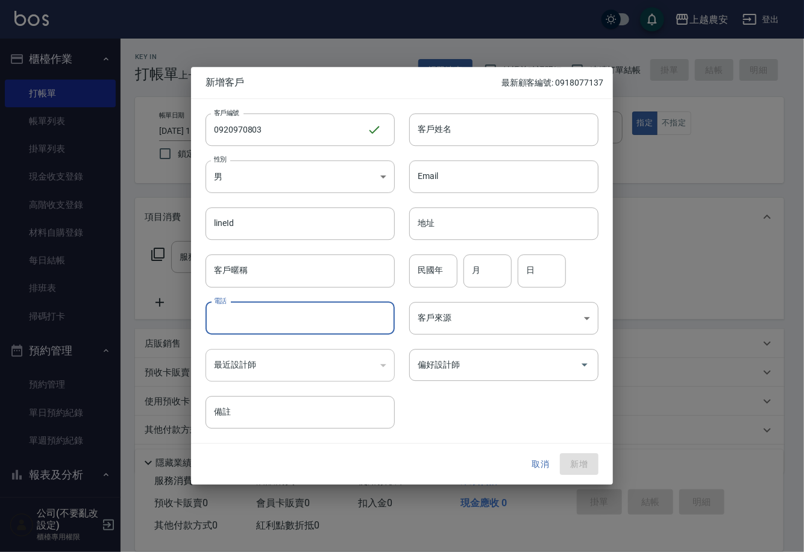
paste input "0920970803"
type input "0920970803"
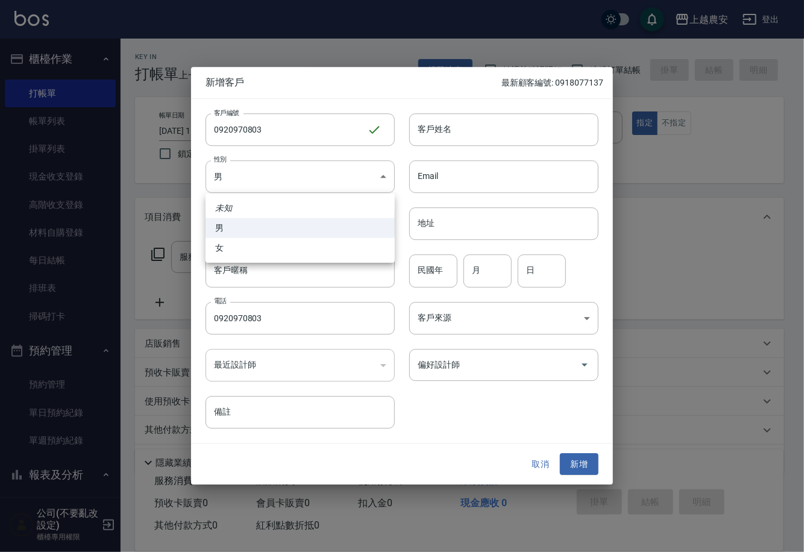
click at [277, 172] on body "上越農安 登出 櫃檯作業 打帳單 帳單列表 掛單列表 現金收支登錄 高階收支登錄 材料自購登錄 每日結帳 排班表 掃碼打卡 預約管理 預約管理 單日預約紀錄 …" at bounding box center [402, 294] width 804 height 588
drag, startPoint x: 269, startPoint y: 252, endPoint x: 235, endPoint y: 244, distance: 35.2
click at [235, 244] on li "女" at bounding box center [299, 248] width 189 height 20
type input "FEMALE"
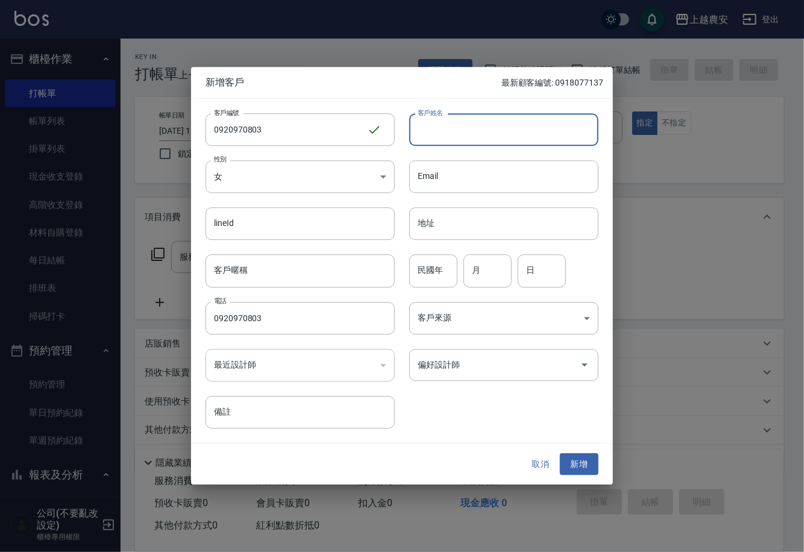
drag, startPoint x: 466, startPoint y: 139, endPoint x: 466, endPoint y: 146, distance: 6.6
click at [466, 139] on input "客戶姓名" at bounding box center [503, 129] width 189 height 33
type input "黃"
click at [581, 456] on button "新增" at bounding box center [579, 464] width 39 height 22
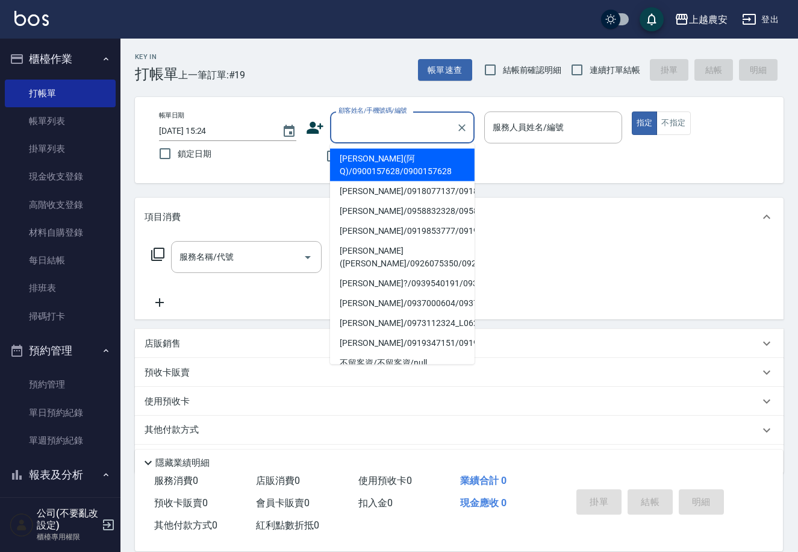
paste input "0920970803"
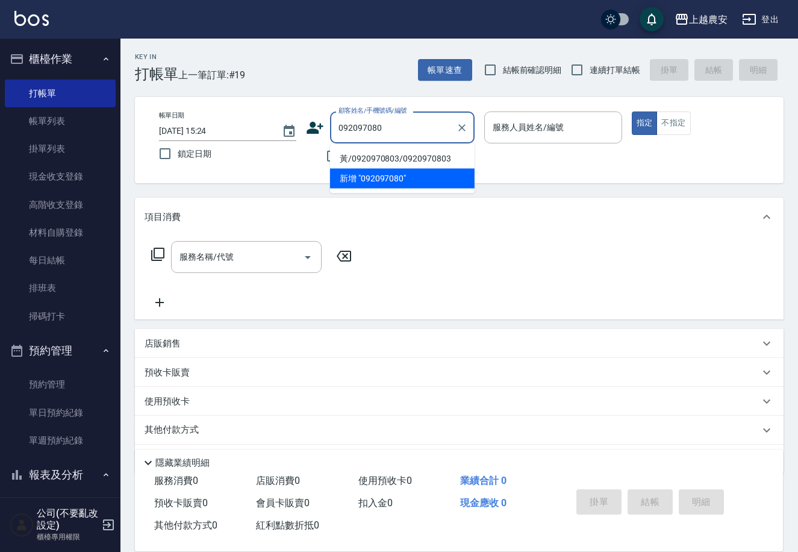
type input "黃/0920970803/0920970803"
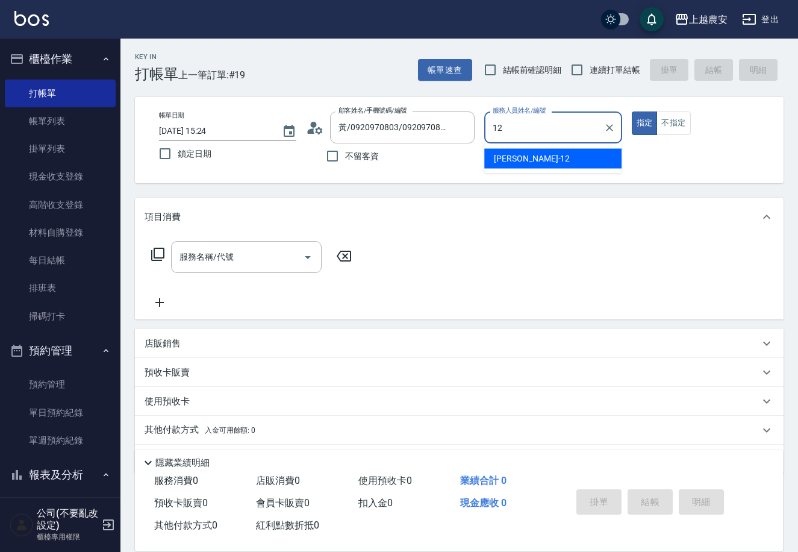
type input "Yoko-12"
type button "true"
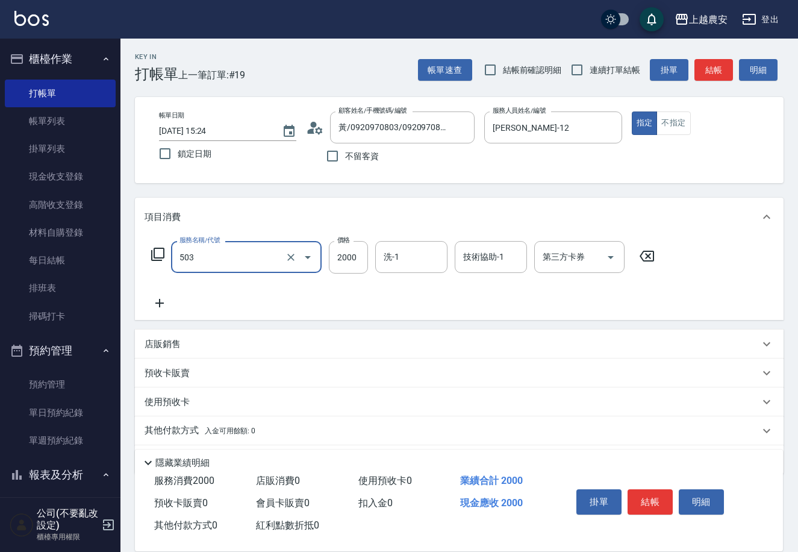
type input "染髮1500↑(503)"
click at [289, 261] on icon "Clear" at bounding box center [291, 257] width 12 height 12
type input "染髮1500↓(504)"
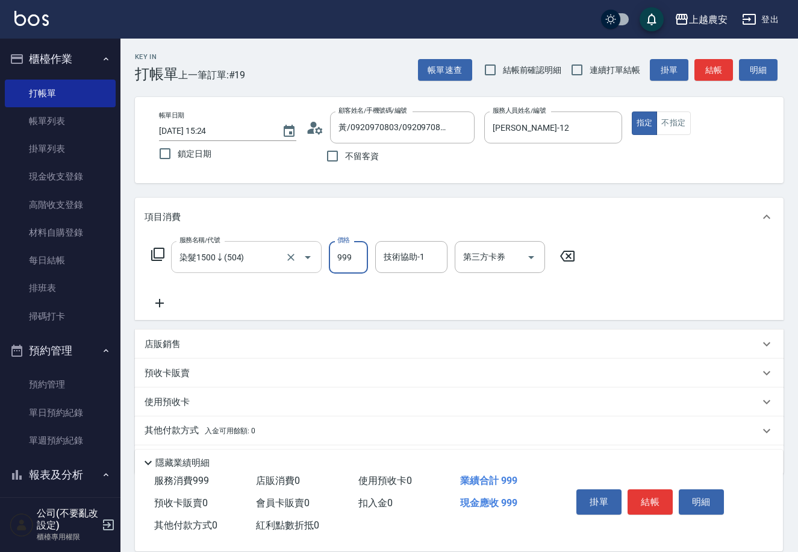
type input "999"
type input "小欣-33"
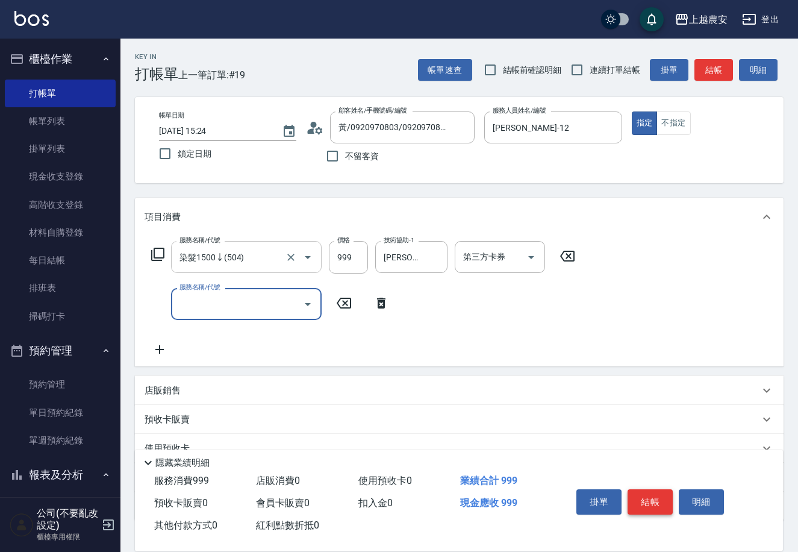
click at [664, 497] on button "結帳" at bounding box center [650, 501] width 45 height 25
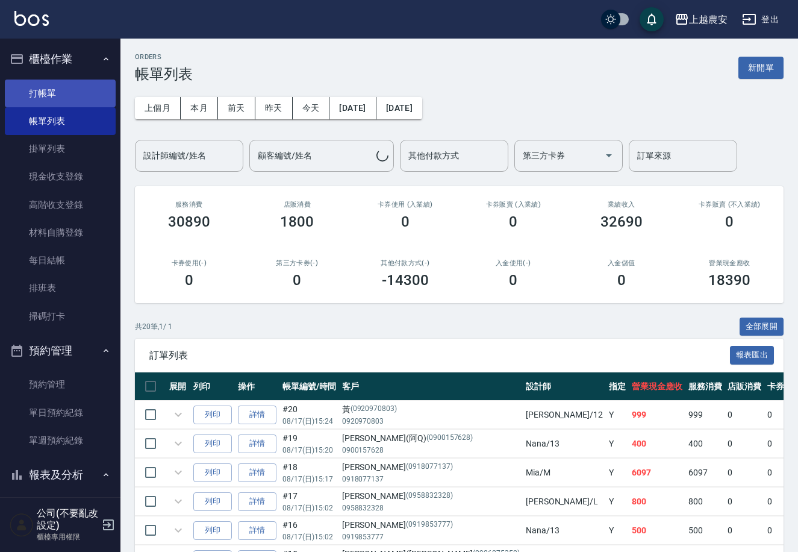
click at [77, 95] on link "打帳單" at bounding box center [60, 94] width 111 height 28
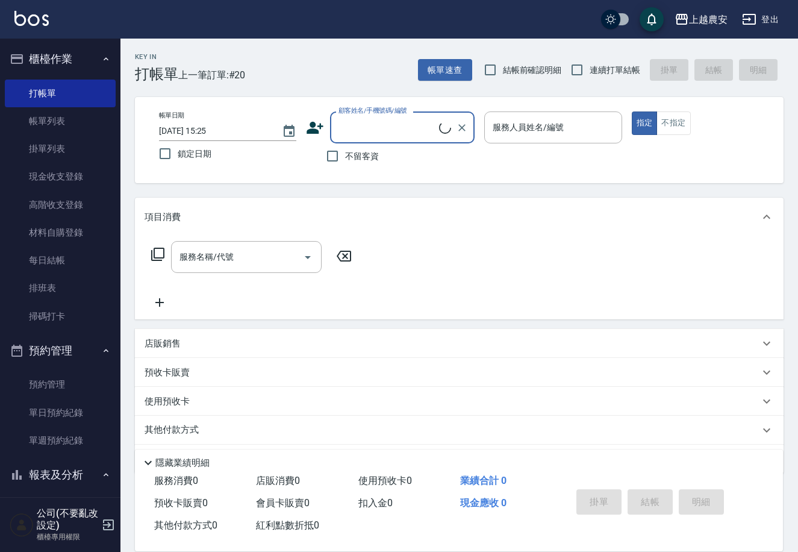
click at [362, 152] on span "不留客資" at bounding box center [362, 156] width 34 height 13
click at [345, 152] on input "不留客資" at bounding box center [332, 155] width 25 height 25
checkbox input "true"
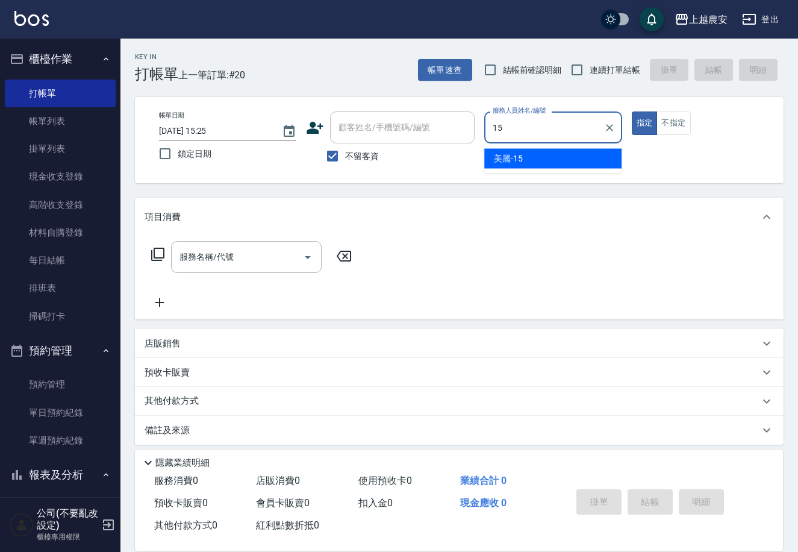
type input "美麗-15"
type button "true"
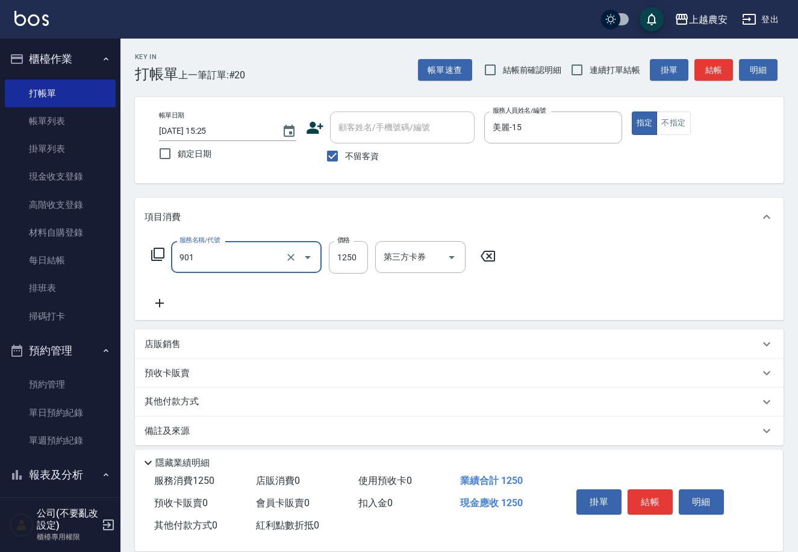
type input "修手指甲(901)"
type input "700"
click at [659, 498] on button "結帳" at bounding box center [650, 501] width 45 height 25
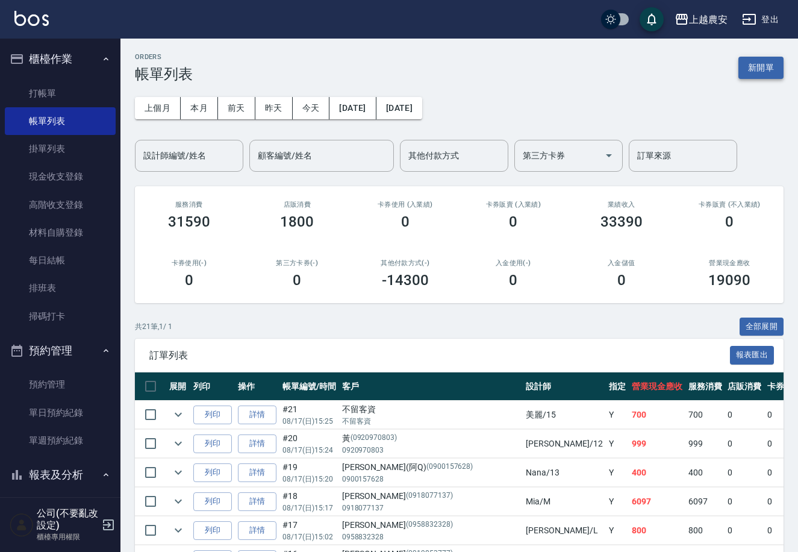
click at [762, 71] on button "新開單" at bounding box center [761, 68] width 45 height 22
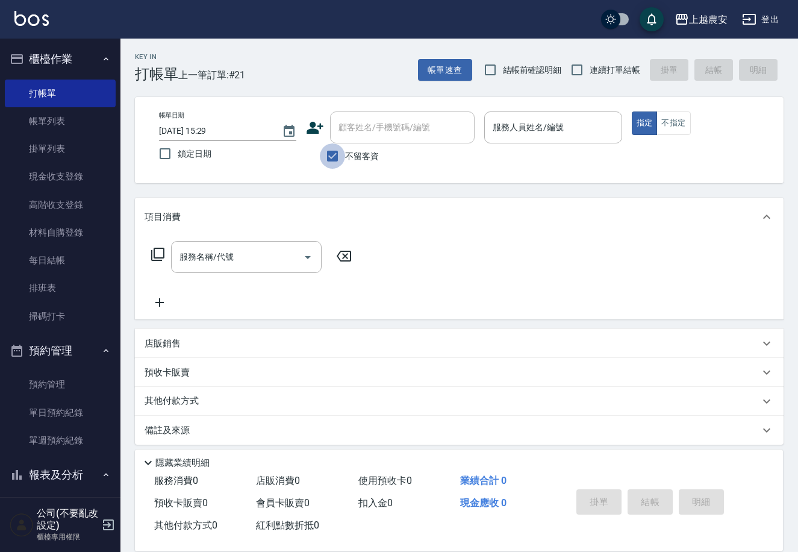
click at [330, 159] on input "不留客資" at bounding box center [332, 155] width 25 height 25
checkbox input "false"
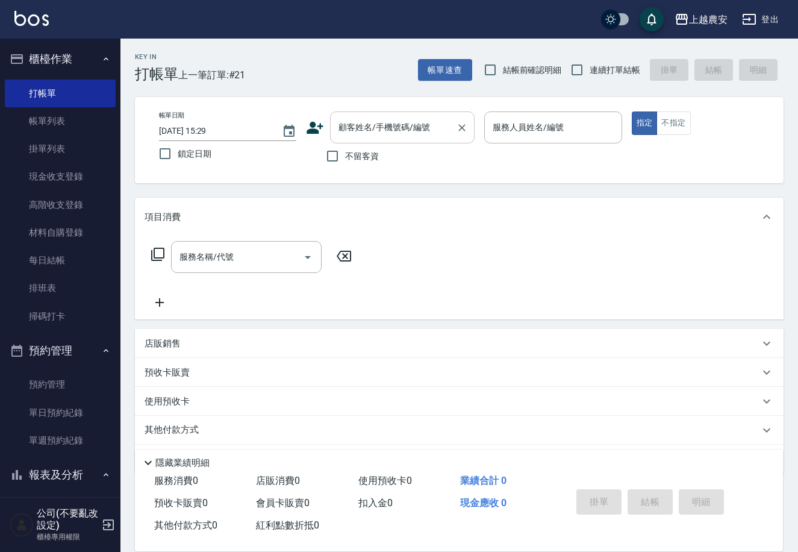
click at [363, 136] on input "顧客姓名/手機號碼/編號" at bounding box center [394, 127] width 116 height 21
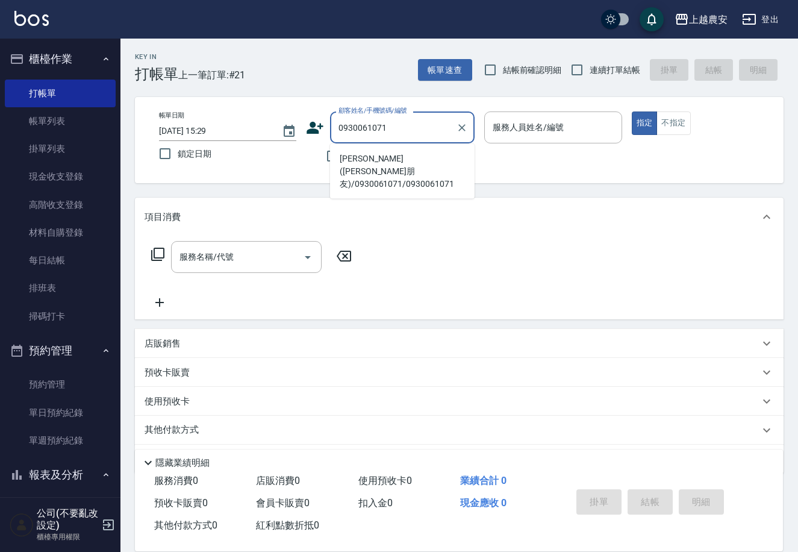
click at [377, 151] on li "林家祐(陳先生朋友)/0930061071/0930061071" at bounding box center [402, 171] width 145 height 45
type input "林家祐(陳先生朋友)/0930061071/0930061071"
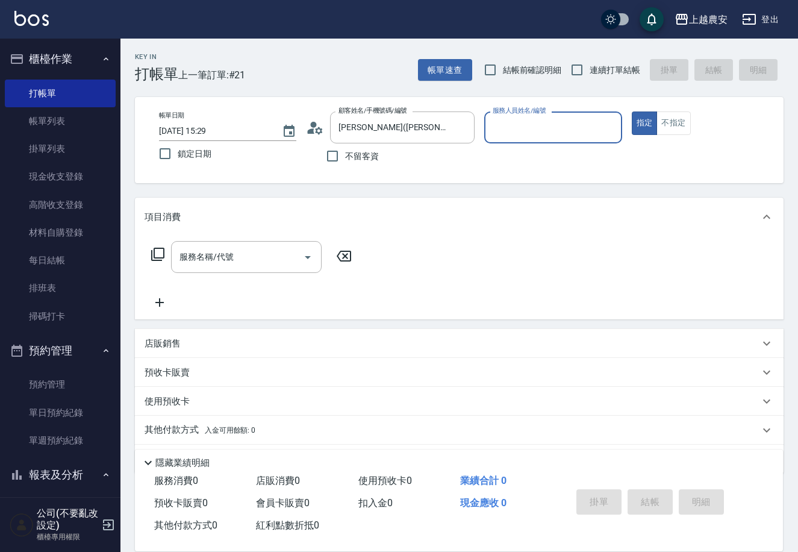
click at [506, 124] on input "服務人員姓名/編號" at bounding box center [553, 127] width 127 height 21
click at [522, 150] on div "Lina -L" at bounding box center [552, 159] width 137 height 20
type input "Lina-L"
click at [243, 253] on input "服務名稱/代號" at bounding box center [238, 256] width 122 height 21
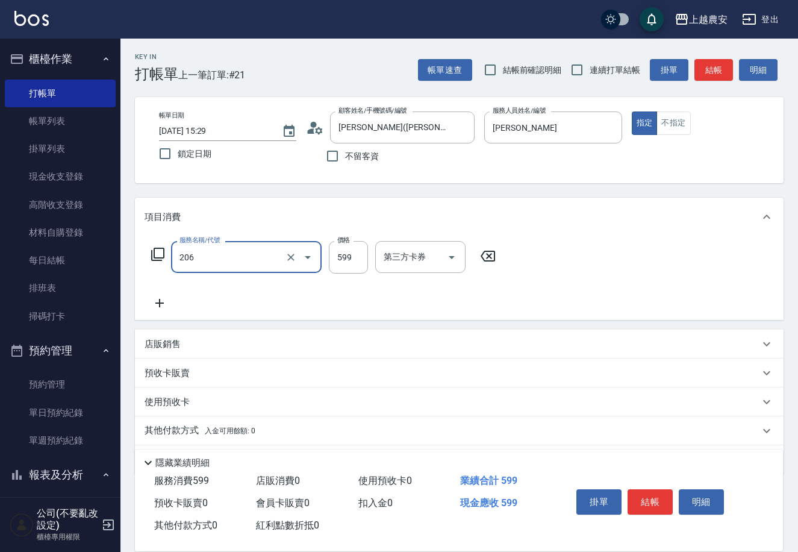
type input "洗+剪(206)"
type input "700"
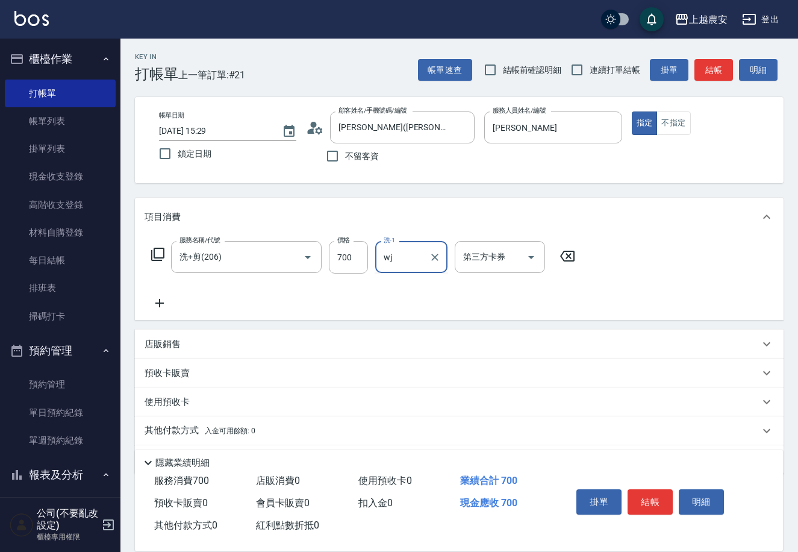
type input "w"
type input "團團-27"
click at [657, 494] on button "結帳" at bounding box center [650, 501] width 45 height 25
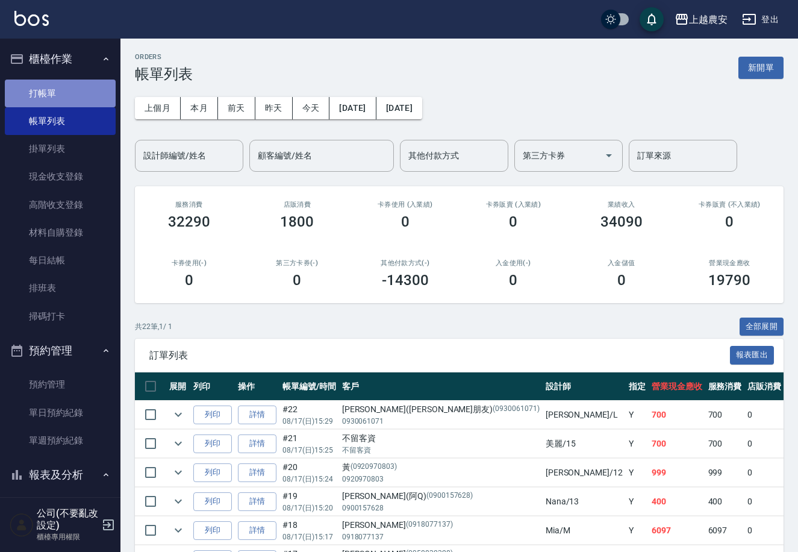
click at [60, 85] on link "打帳單" at bounding box center [60, 94] width 111 height 28
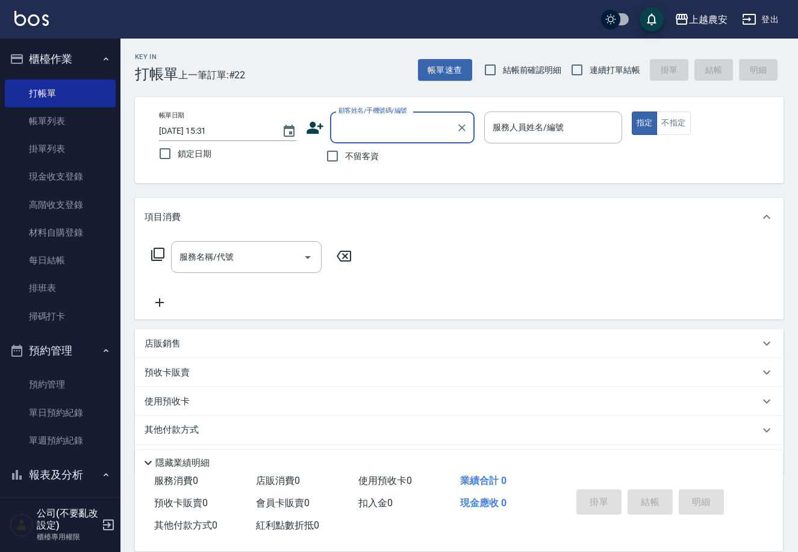
click at [348, 150] on span "不留客資" at bounding box center [362, 156] width 34 height 13
click at [345, 150] on input "不留客資" at bounding box center [332, 155] width 25 height 25
checkbox input "true"
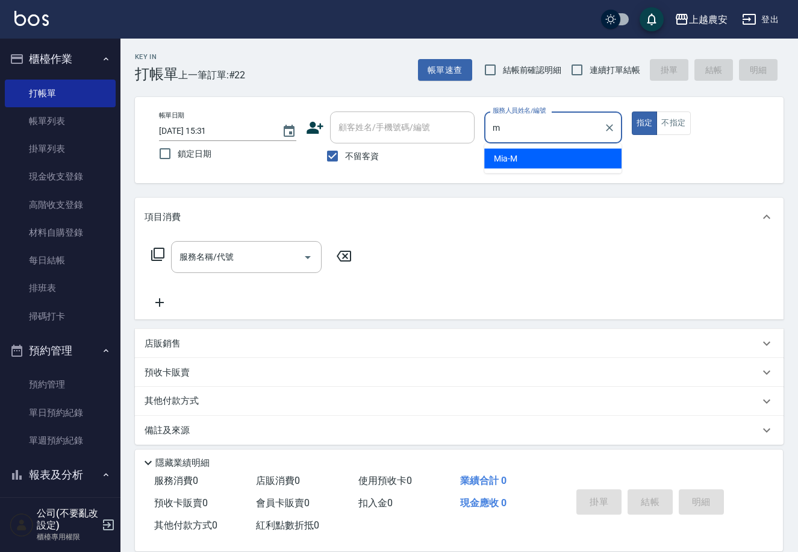
type input "Mia-M"
type button "true"
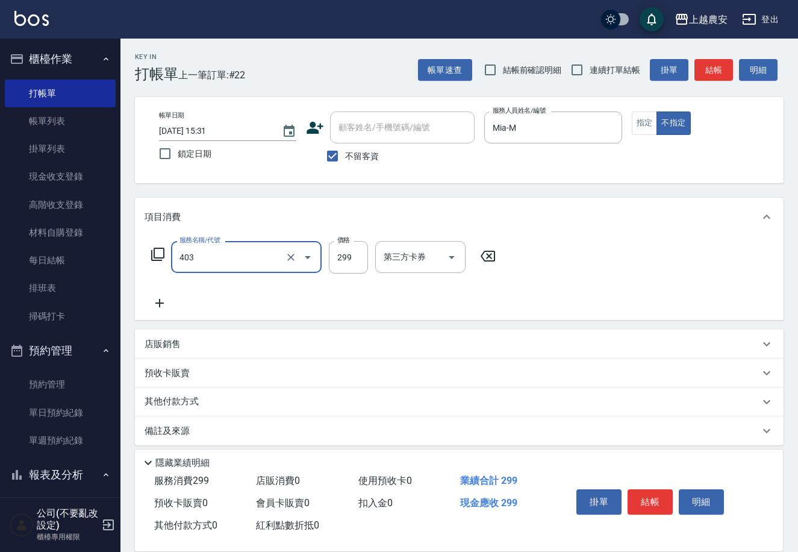
type input "剪髮(403)"
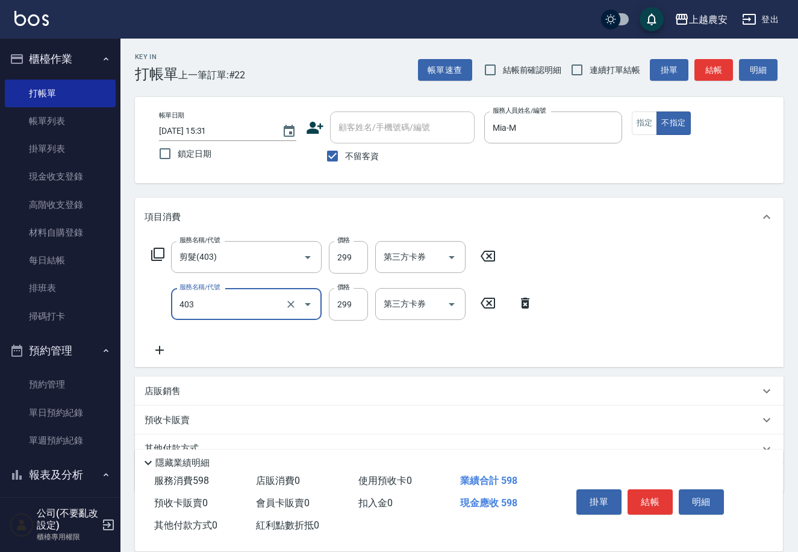
type input "剪髮(403)"
click at [664, 510] on button "結帳" at bounding box center [650, 501] width 45 height 25
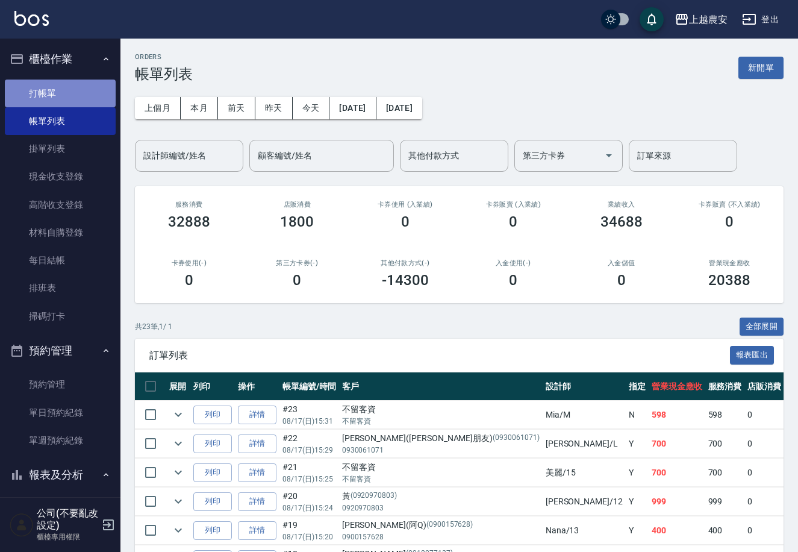
click at [71, 90] on link "打帳單" at bounding box center [60, 94] width 111 height 28
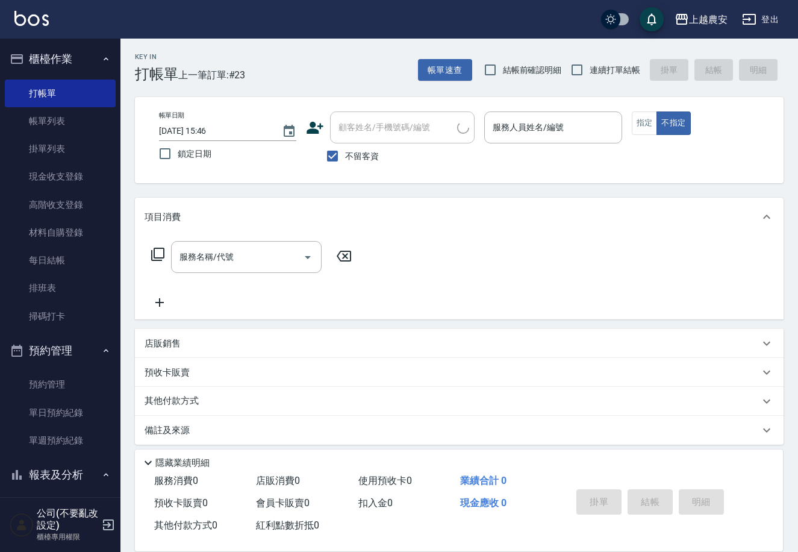
click at [372, 152] on span "不留客資" at bounding box center [362, 156] width 34 height 13
click at [345, 152] on input "不留客資" at bounding box center [332, 155] width 25 height 25
checkbox input "false"
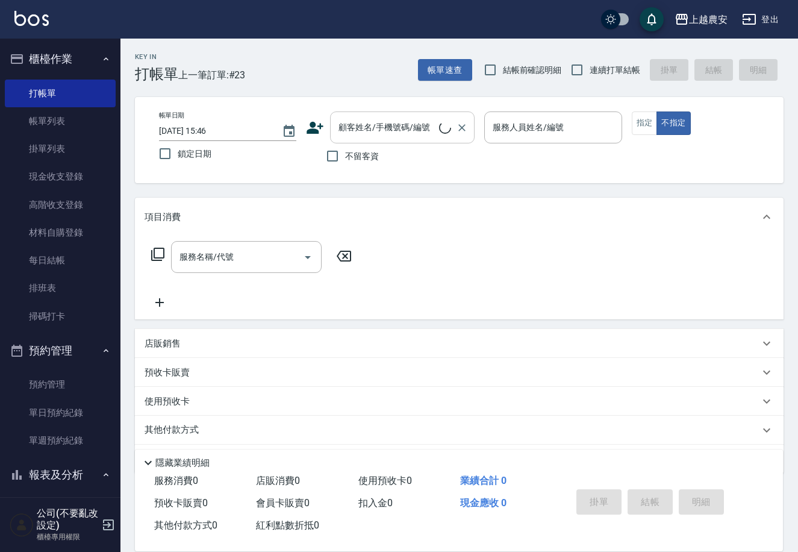
drag, startPoint x: 377, startPoint y: 130, endPoint x: 374, endPoint y: 140, distance: 11.3
click at [375, 139] on div "顧客姓名/手機號碼/編號" at bounding box center [402, 127] width 145 height 32
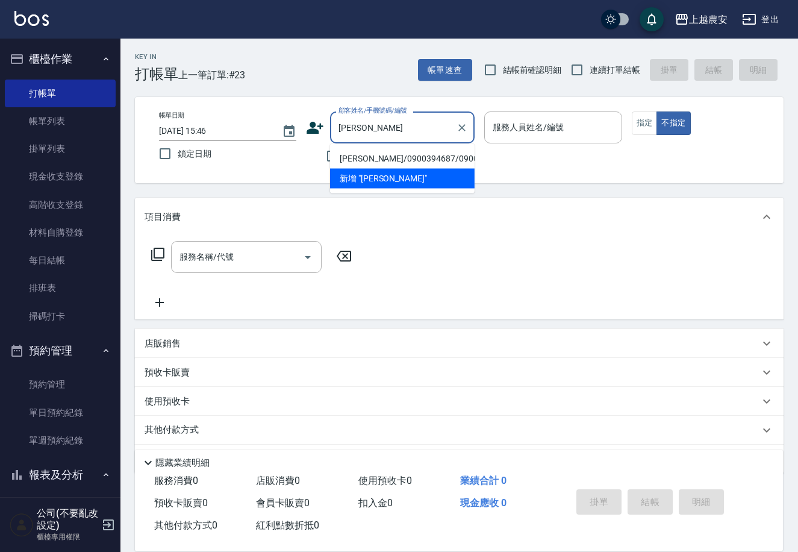
type input "呂昆憲/0900394687/0900394687"
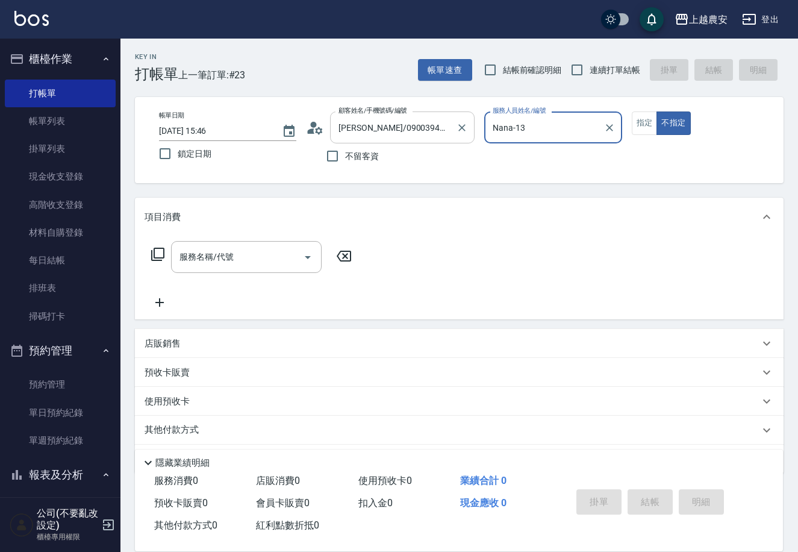
type input "Nana-13"
click at [657, 111] on button "不指定" at bounding box center [674, 123] width 34 height 24
type button "false"
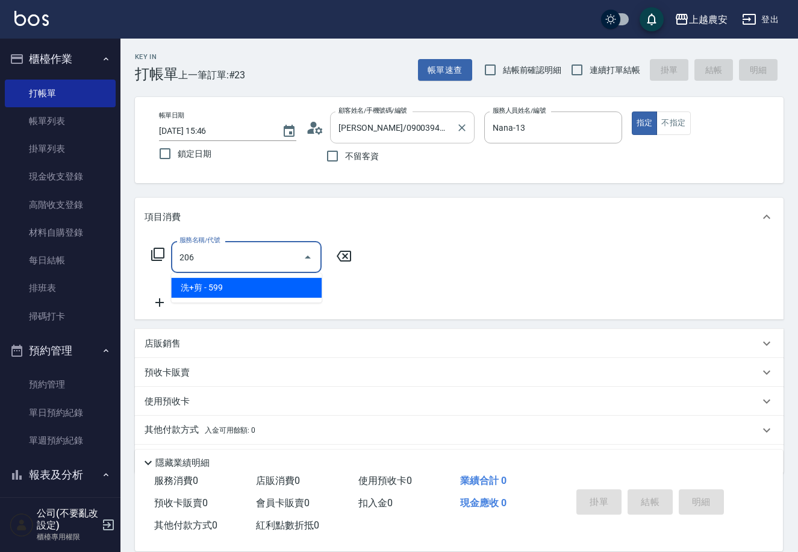
type input "洗+剪(206)"
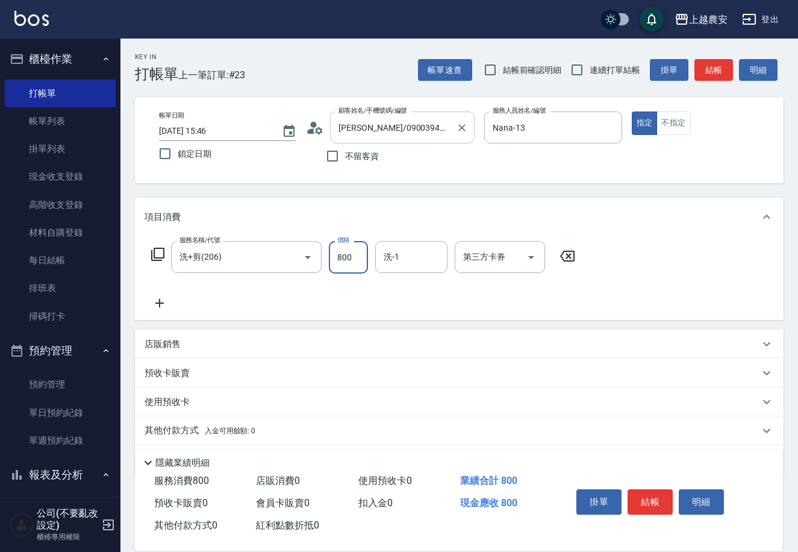
type input "800"
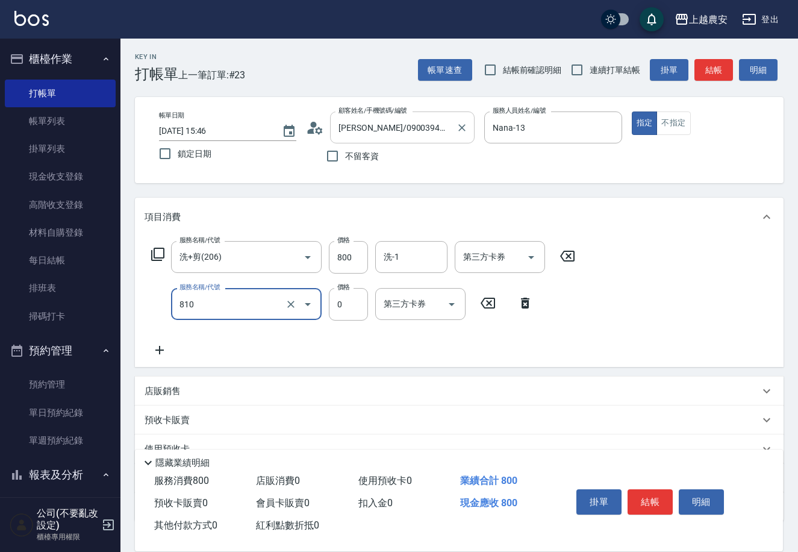
type input "頭皮護髮卡券使用(810)"
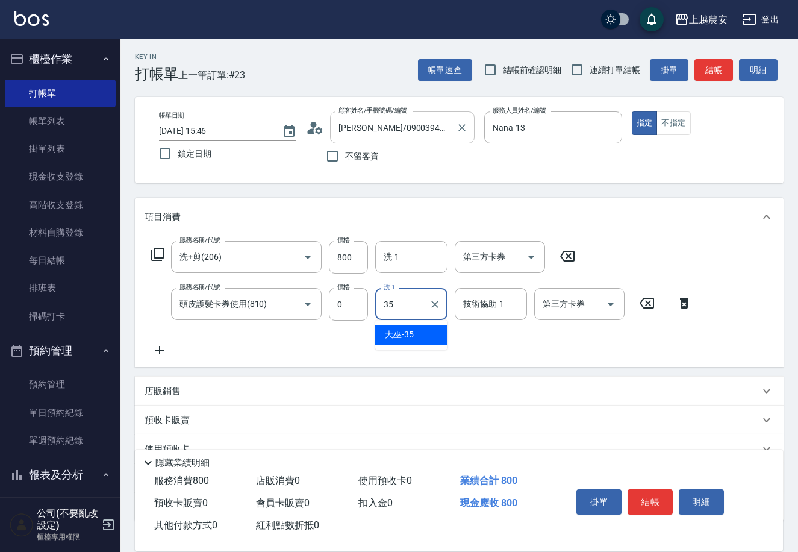
type input "大巫-35"
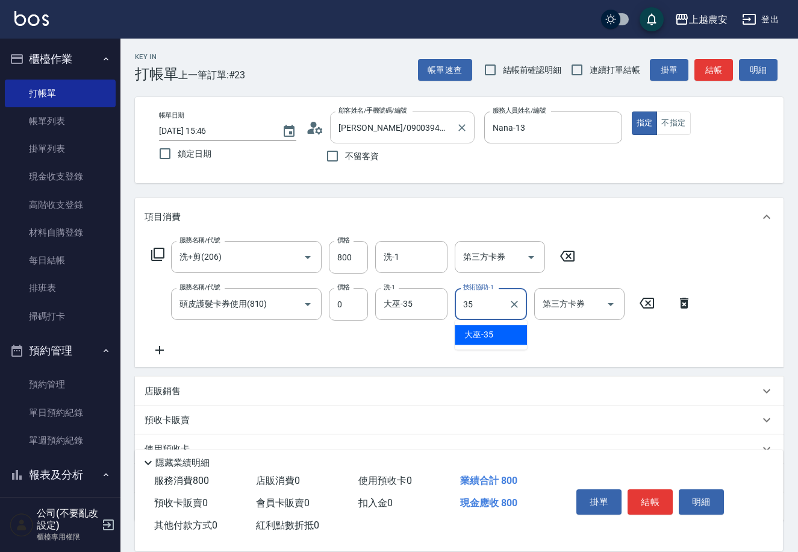
type input "大巫-35"
click at [643, 500] on button "結帳" at bounding box center [650, 501] width 45 height 25
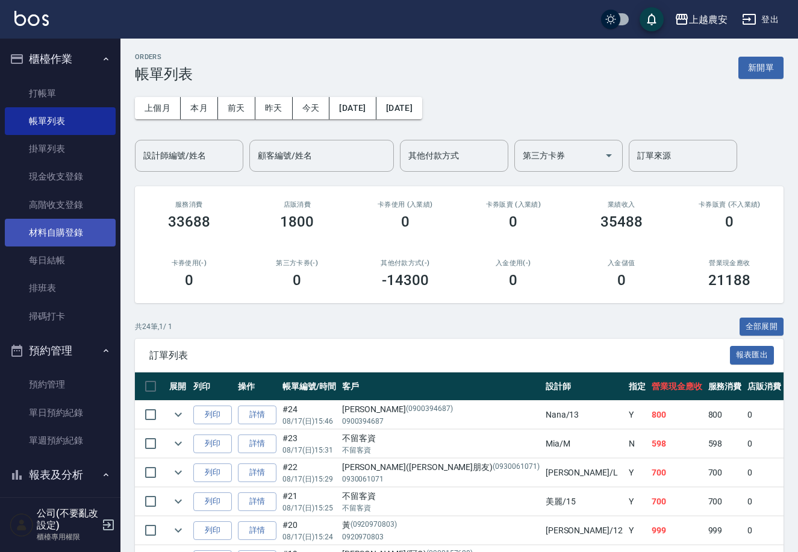
click at [73, 233] on link "材料自購登錄" at bounding box center [60, 233] width 111 height 28
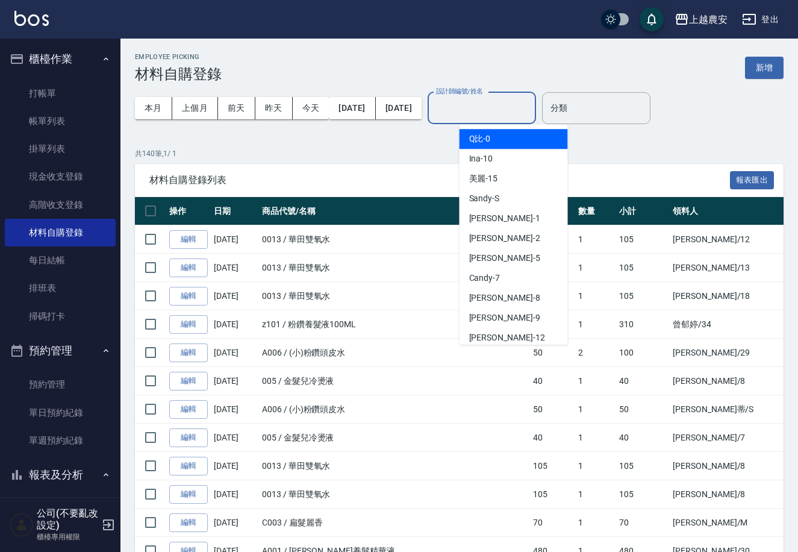
click at [531, 111] on input "設計師編號/姓名" at bounding box center [482, 108] width 98 height 21
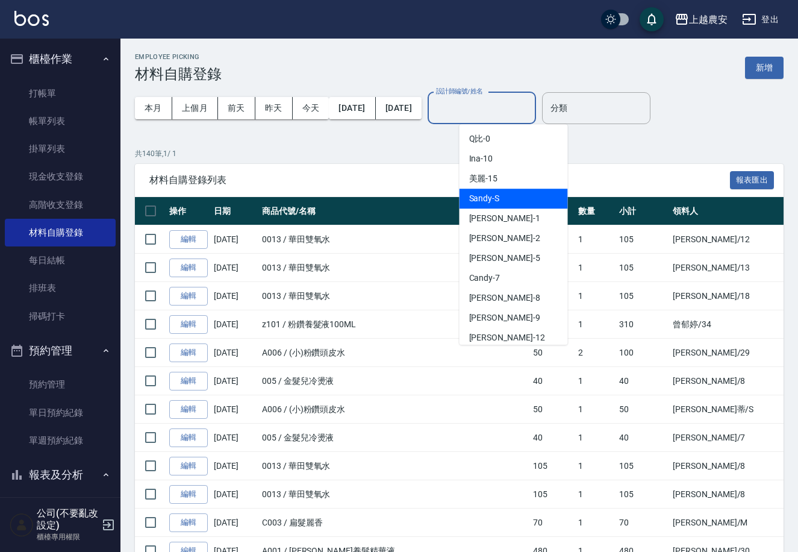
click at [506, 197] on div "Sandy -S" at bounding box center [514, 199] width 108 height 20
type input "Sandy-S"
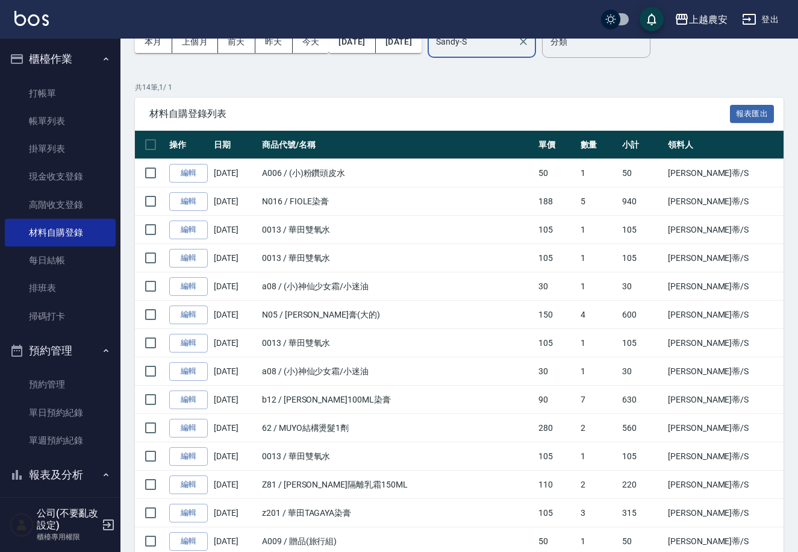
scroll to position [131, 0]
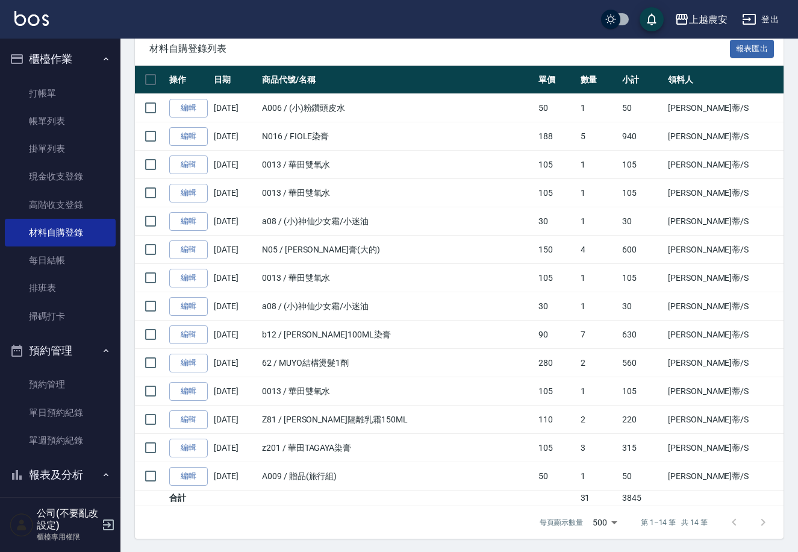
click at [760, 522] on div at bounding box center [749, 522] width 58 height 29
click at [81, 105] on link "打帳單" at bounding box center [60, 94] width 111 height 28
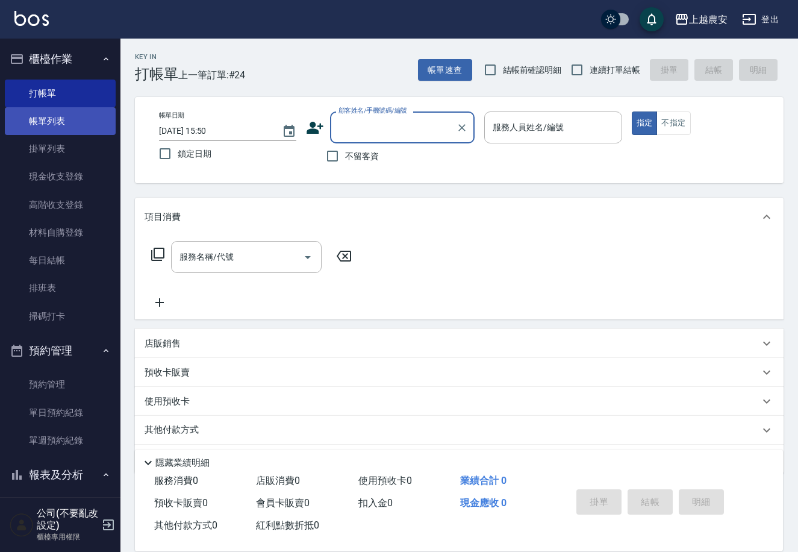
click at [64, 119] on link "帳單列表" at bounding box center [60, 121] width 111 height 28
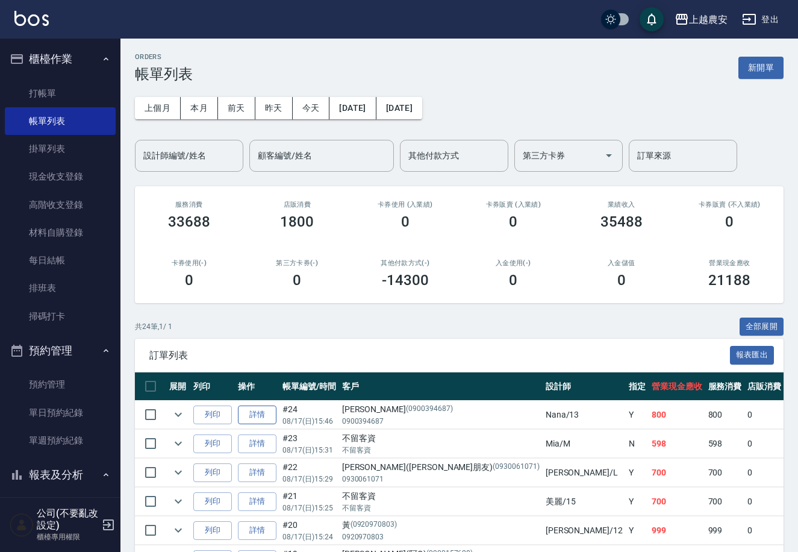
click at [267, 418] on link "詳情" at bounding box center [257, 415] width 39 height 19
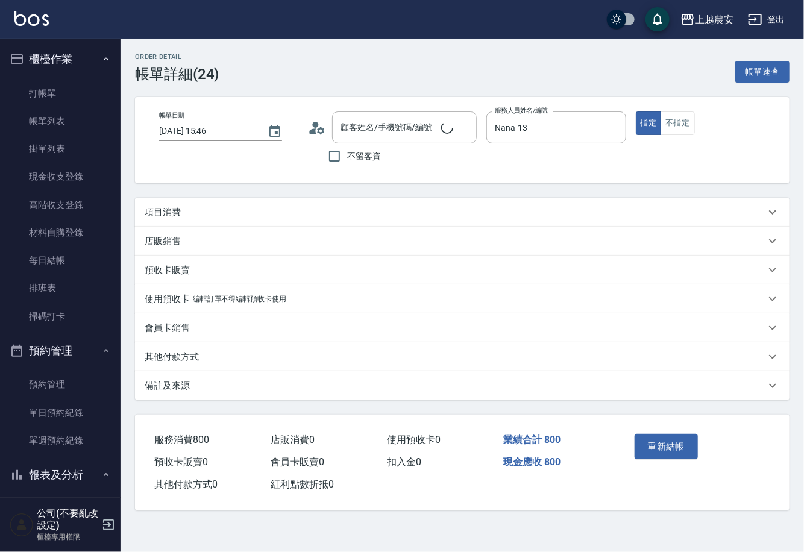
type input "2025/08/17 15:46"
type input "Nana-13"
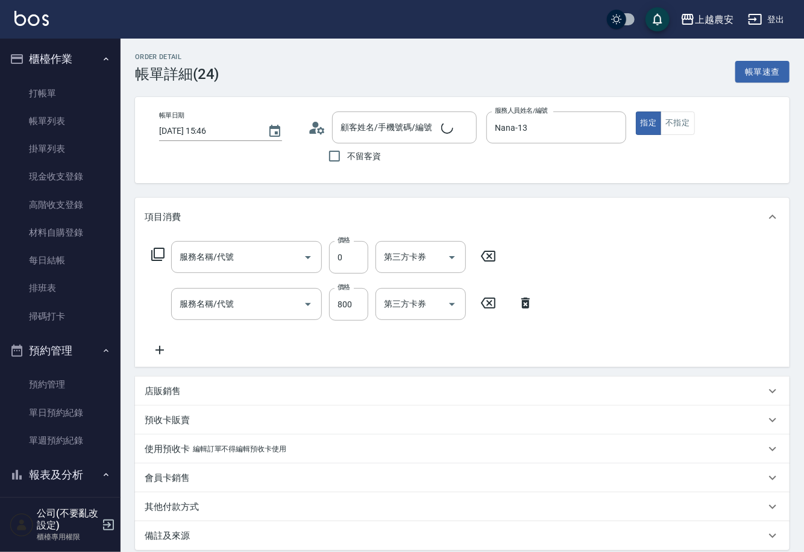
type input "呂昆憲/0900394687/0900394687"
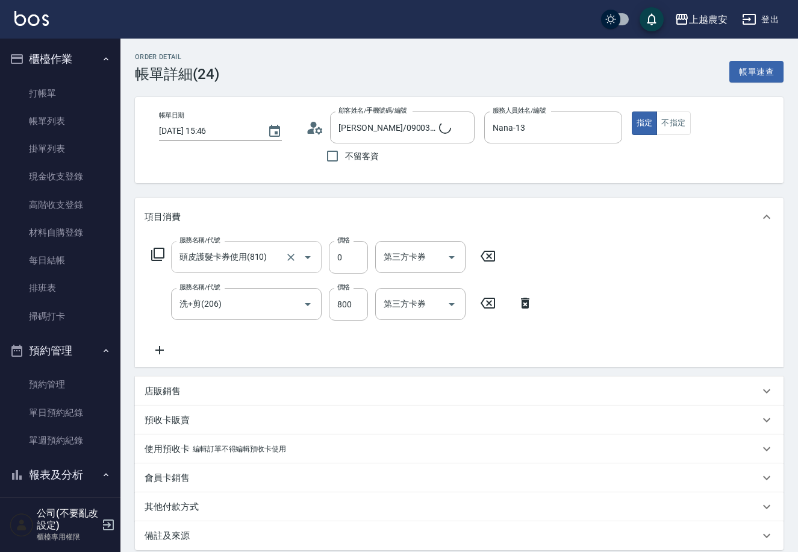
type input "頭皮護髮卡券使用(810)"
type input "洗+剪(206)"
click at [178, 390] on p "店販銷售" at bounding box center [163, 391] width 36 height 13
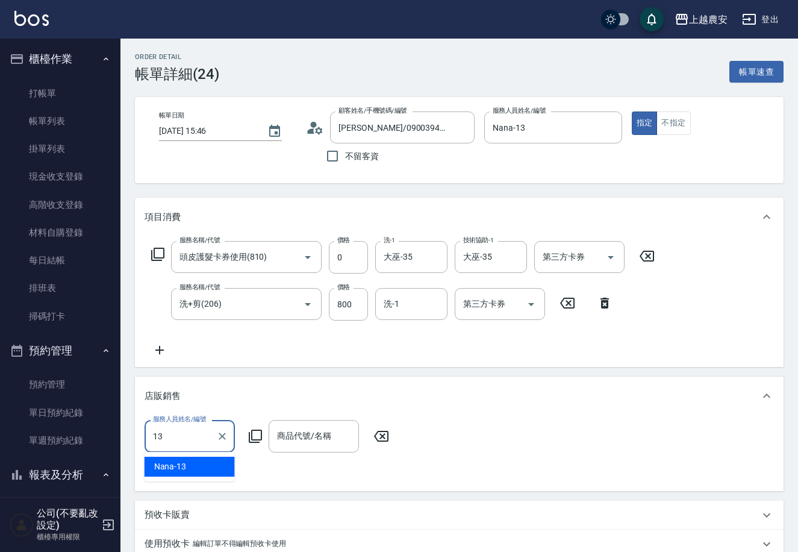
type input "Nana-13"
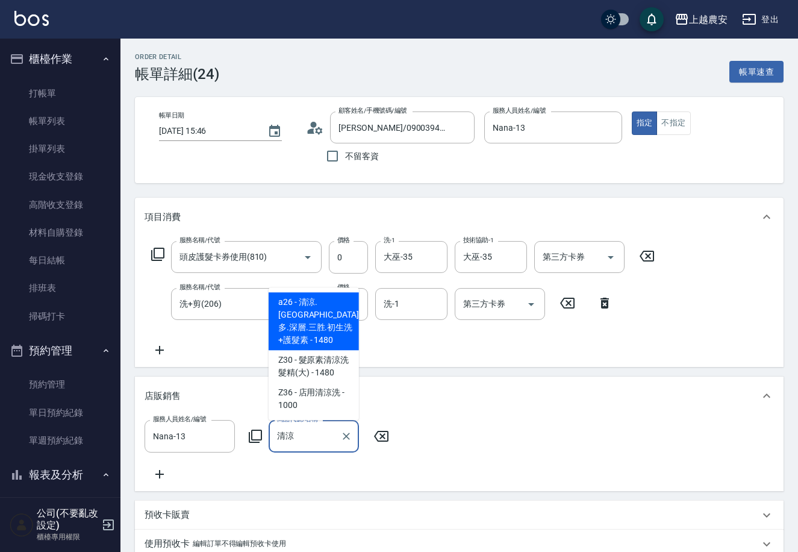
click at [313, 317] on span "a26 - 清涼.芬多.深層.三胜.初生洗+護髮素 - 1480" at bounding box center [314, 321] width 90 height 58
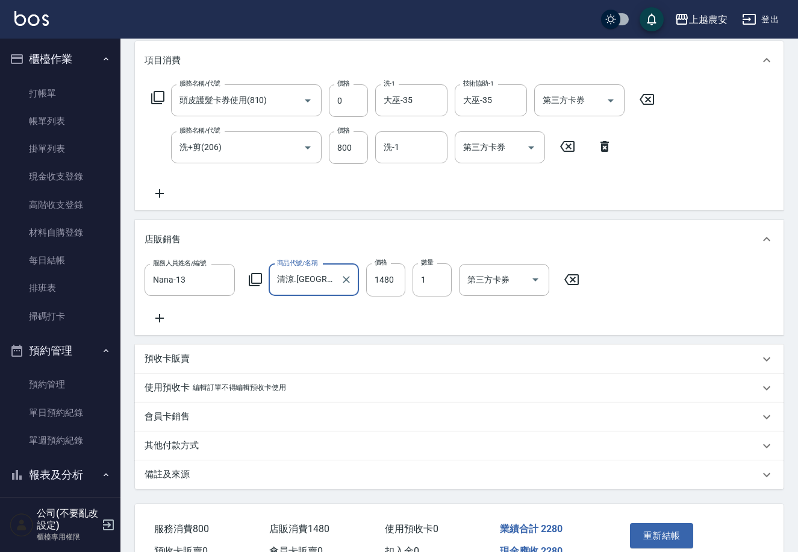
scroll to position [199, 0]
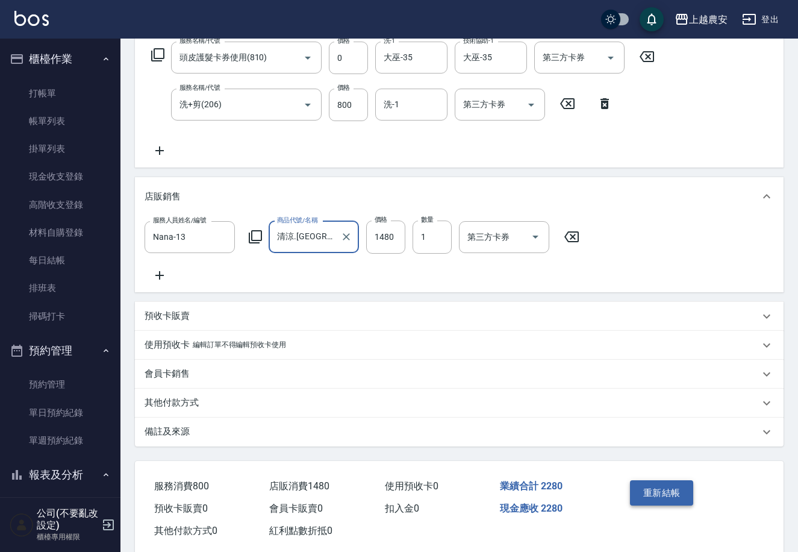
type input "清涼.芬多.深層.三胜.初生洗+護髮素"
click at [681, 495] on button "重新結帳" at bounding box center [662, 492] width 64 height 25
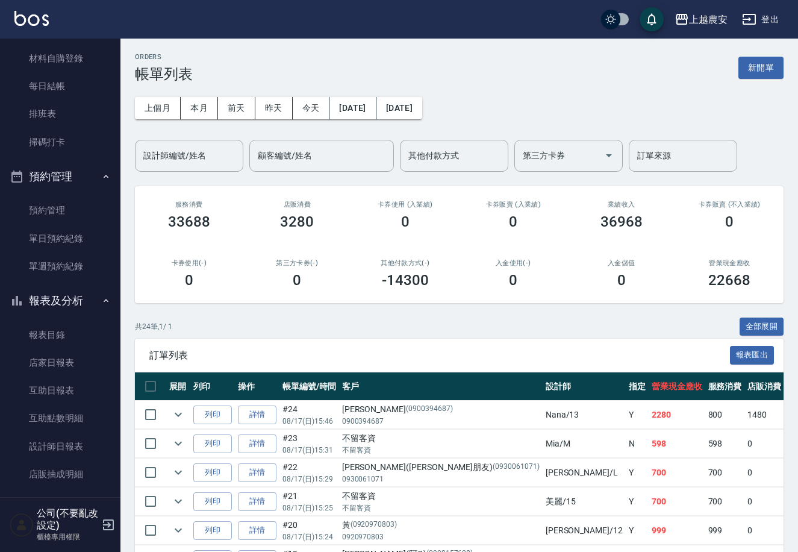
scroll to position [193, 0]
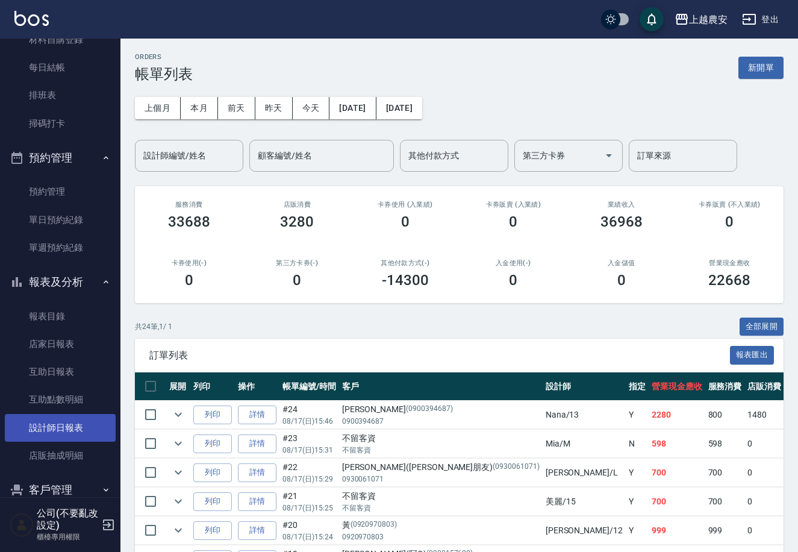
click at [91, 428] on link "設計師日報表" at bounding box center [60, 428] width 111 height 28
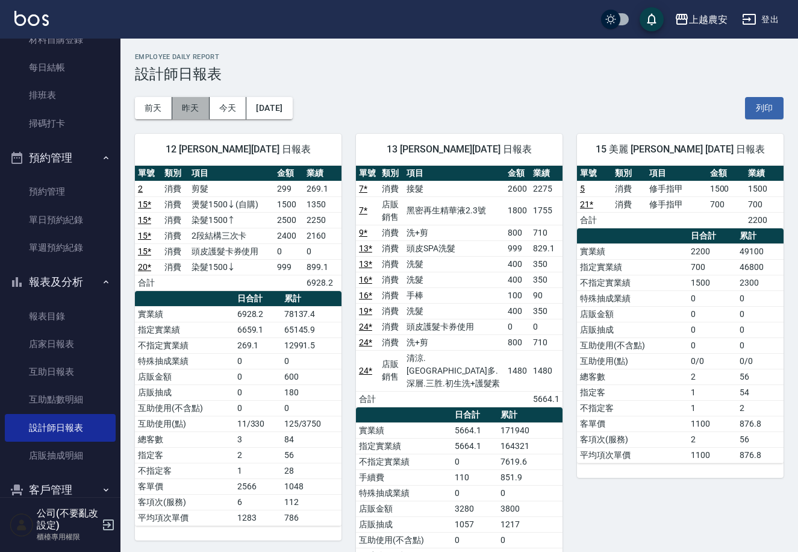
click at [179, 105] on button "昨天" at bounding box center [190, 108] width 37 height 22
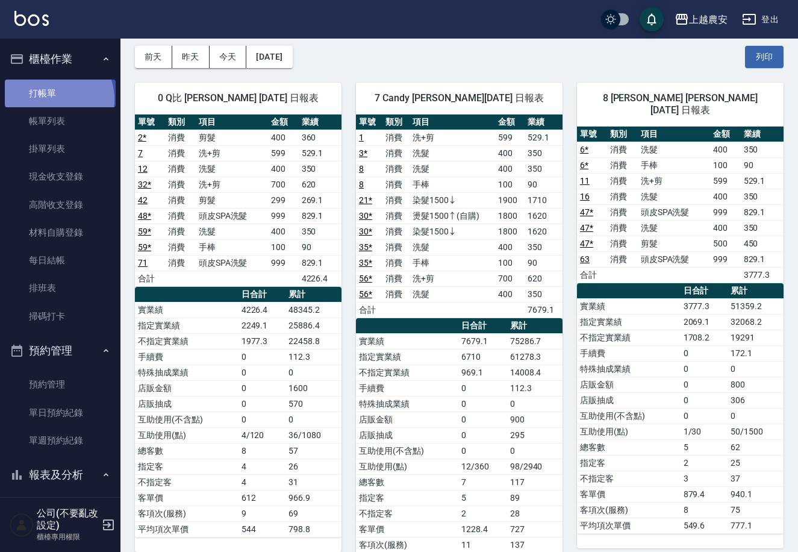
click at [55, 99] on link "打帳單" at bounding box center [60, 94] width 111 height 28
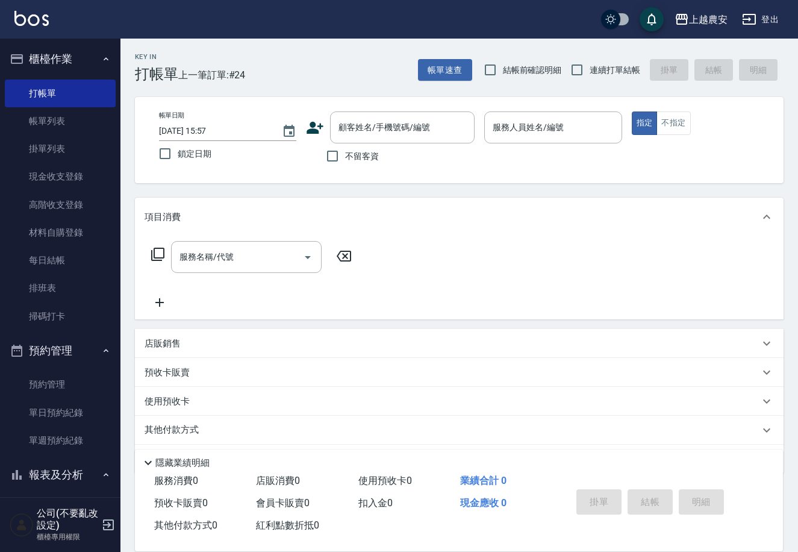
click at [310, 128] on icon at bounding box center [315, 128] width 18 height 18
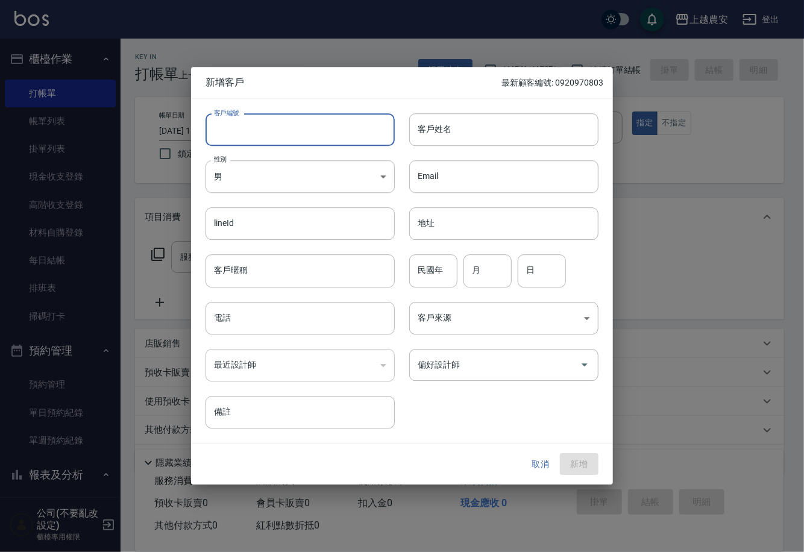
click at [311, 134] on input "客戶編號" at bounding box center [299, 129] width 189 height 33
drag, startPoint x: 210, startPoint y: 128, endPoint x: 282, endPoint y: 131, distance: 72.4
click at [282, 131] on input "0918330118" at bounding box center [285, 129] width 161 height 33
type input "0918330118"
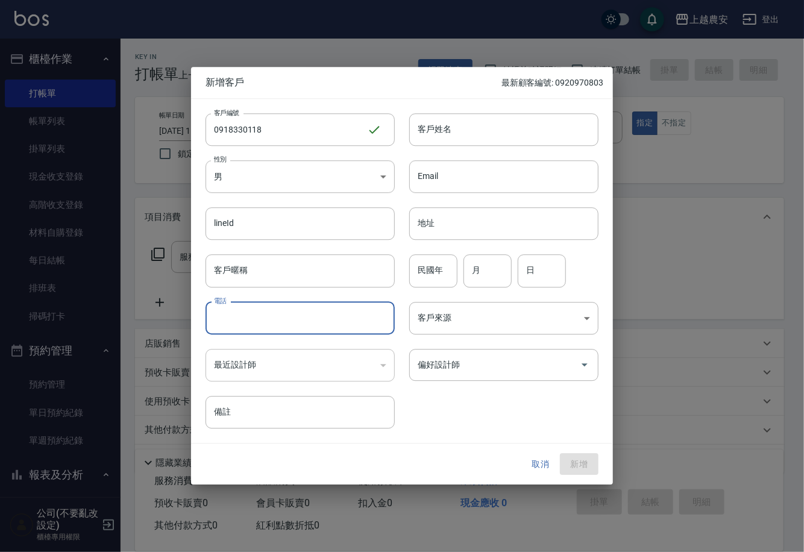
paste input "0918330118"
type input "0918330118"
click at [443, 131] on input "客戶姓名" at bounding box center [503, 129] width 189 height 33
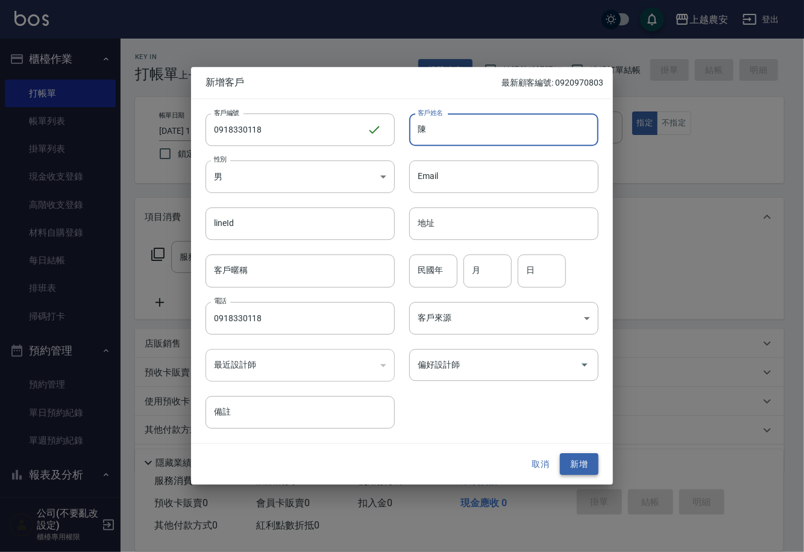
type input "陳"
click at [580, 468] on button "新增" at bounding box center [579, 464] width 39 height 22
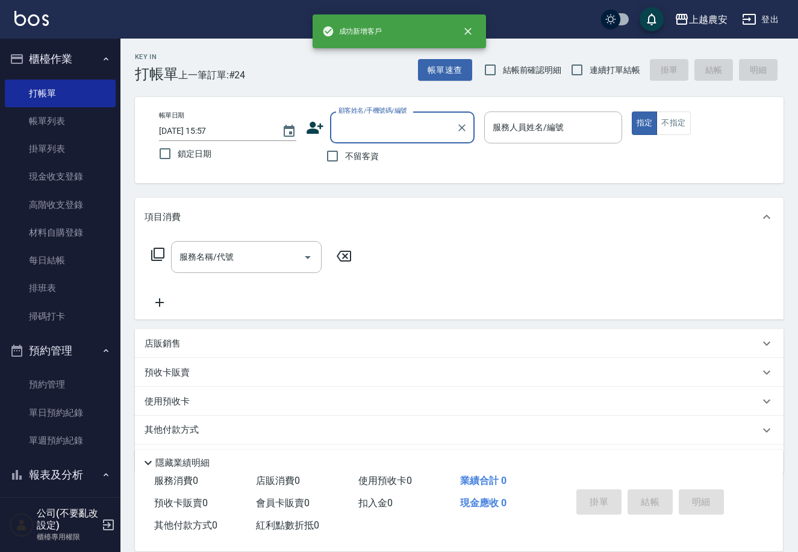
drag, startPoint x: 398, startPoint y: 119, endPoint x: 342, endPoint y: 125, distance: 56.4
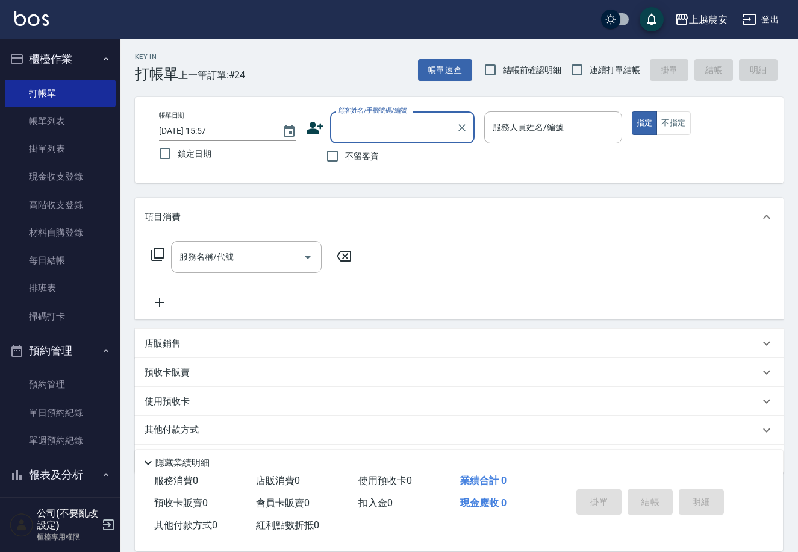
paste input "0918330118"
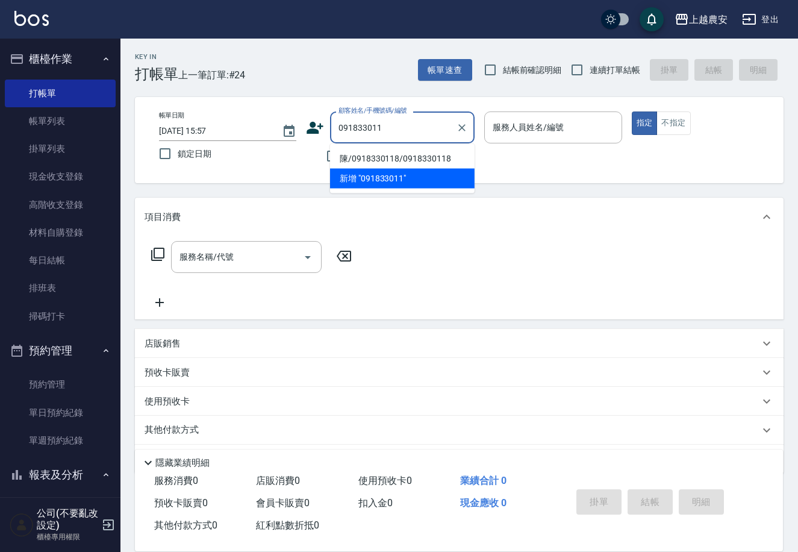
type input "陳/0918330118/0918330118"
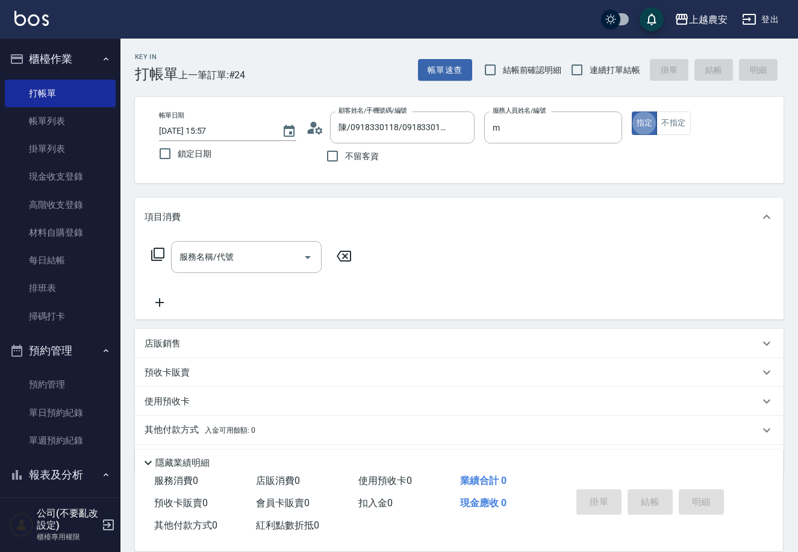
type input "Mia-M"
type button "true"
click at [674, 125] on button "不指定" at bounding box center [674, 123] width 34 height 24
type button "false"
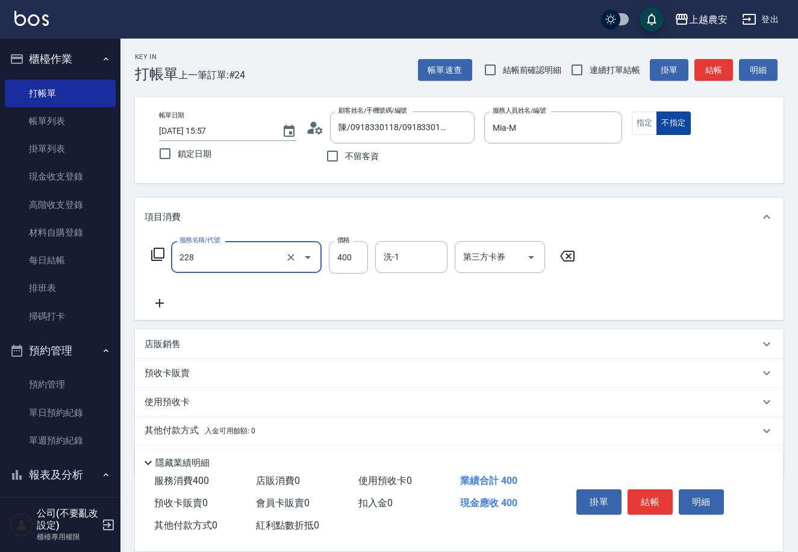
type input "洗髮(228)"
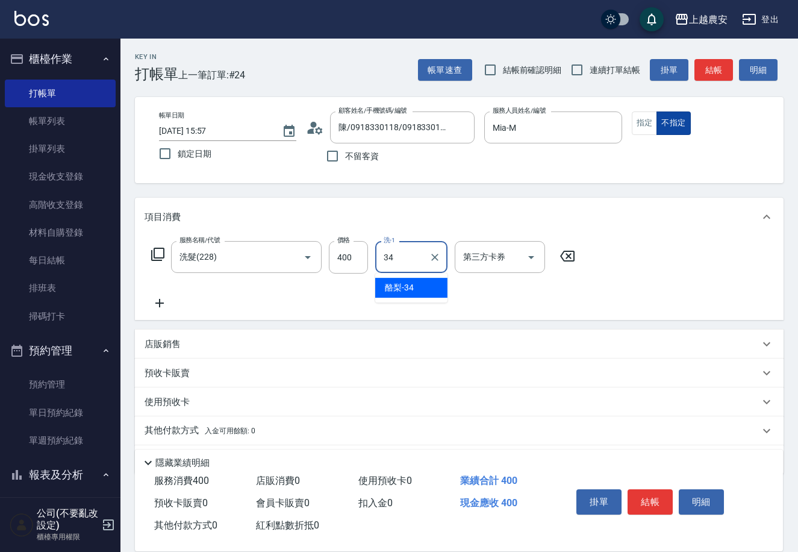
type input "酪梨-34"
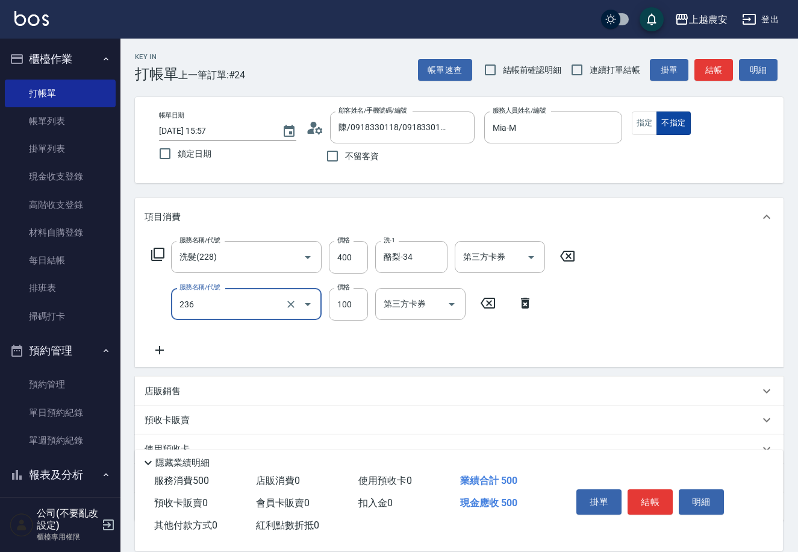
type input "手棒(236)"
type input "200"
click at [645, 501] on button "結帳" at bounding box center [650, 501] width 45 height 25
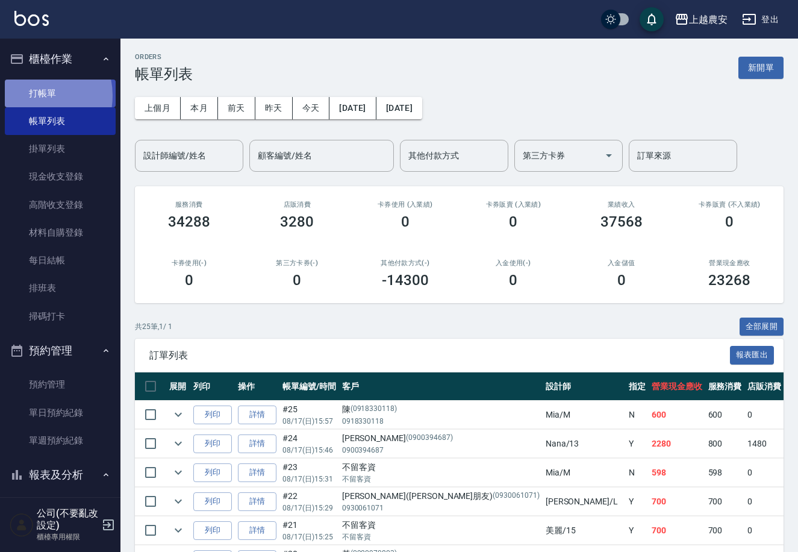
click at [30, 95] on link "打帳單" at bounding box center [60, 94] width 111 height 28
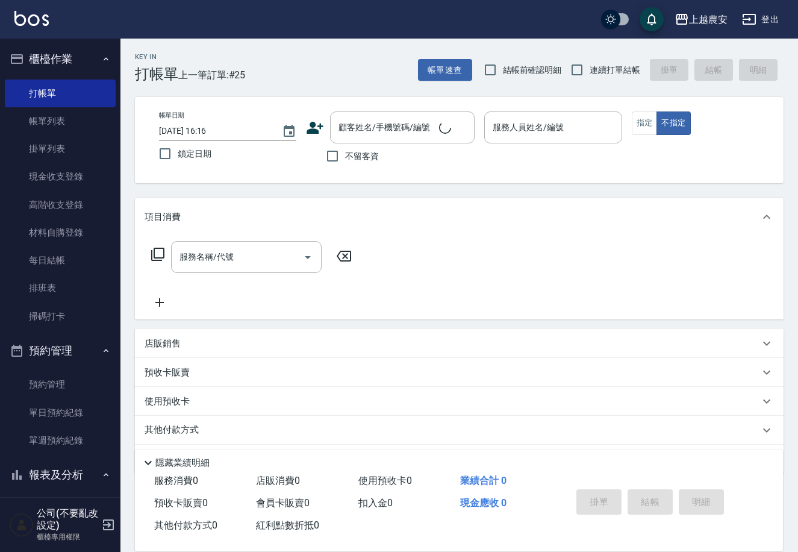
click at [360, 162] on span "不留客資" at bounding box center [362, 156] width 34 height 13
click at [345, 162] on input "不留客資" at bounding box center [332, 155] width 25 height 25
checkbox input "true"
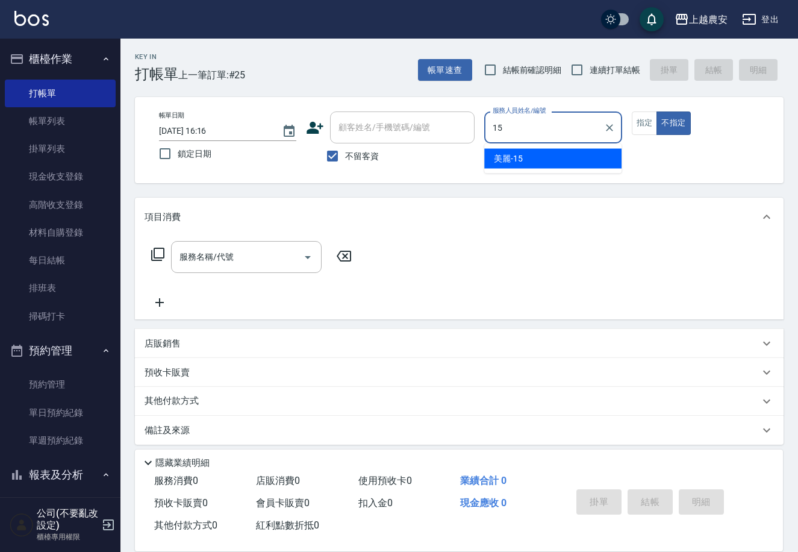
type input "美麗-15"
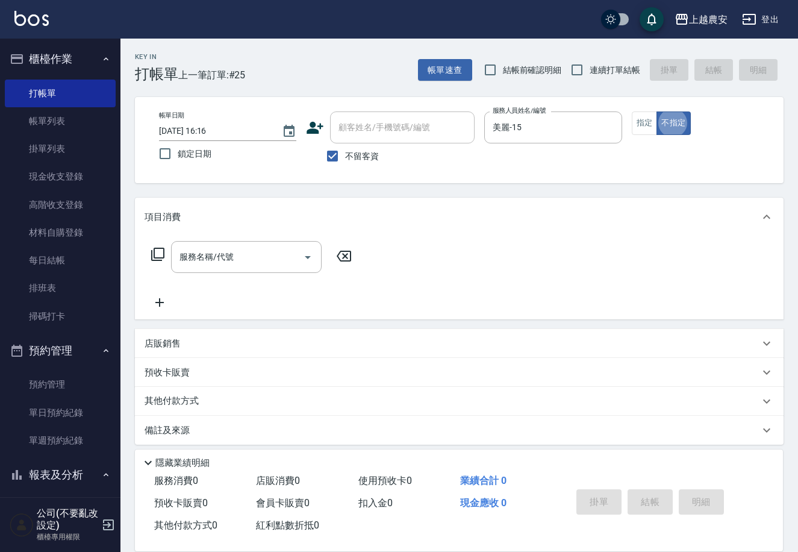
type button "false"
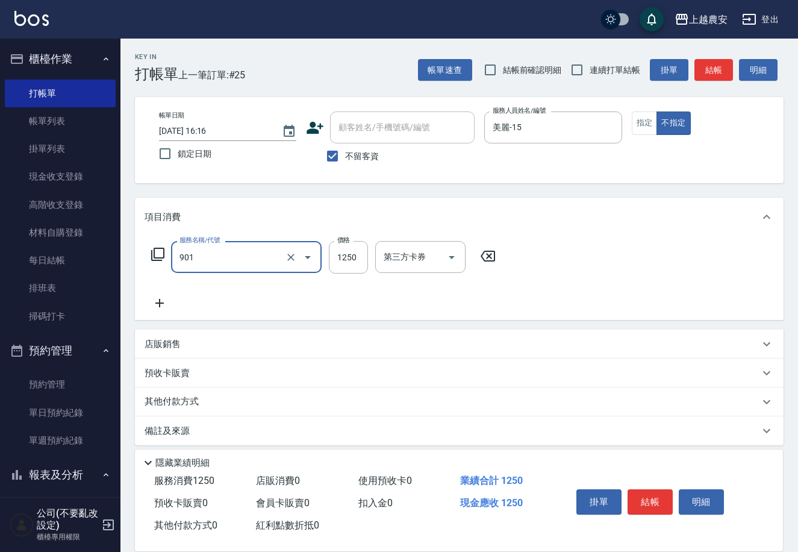
type input "修手指甲(901)"
type input "1200"
click at [656, 496] on button "結帳" at bounding box center [650, 501] width 45 height 25
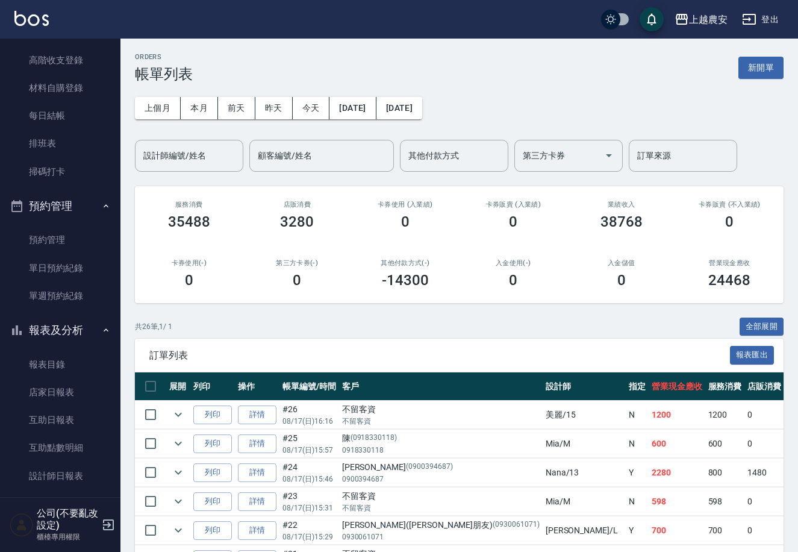
scroll to position [183, 0]
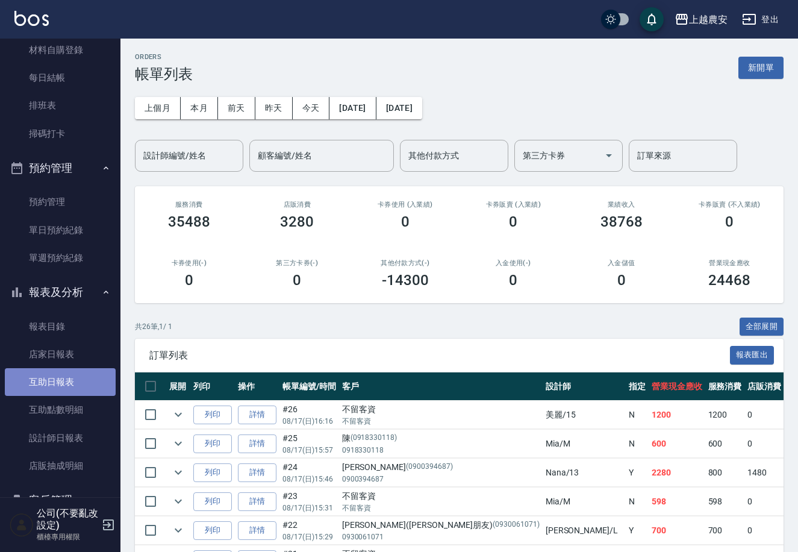
click at [78, 381] on link "互助日報表" at bounding box center [60, 382] width 111 height 28
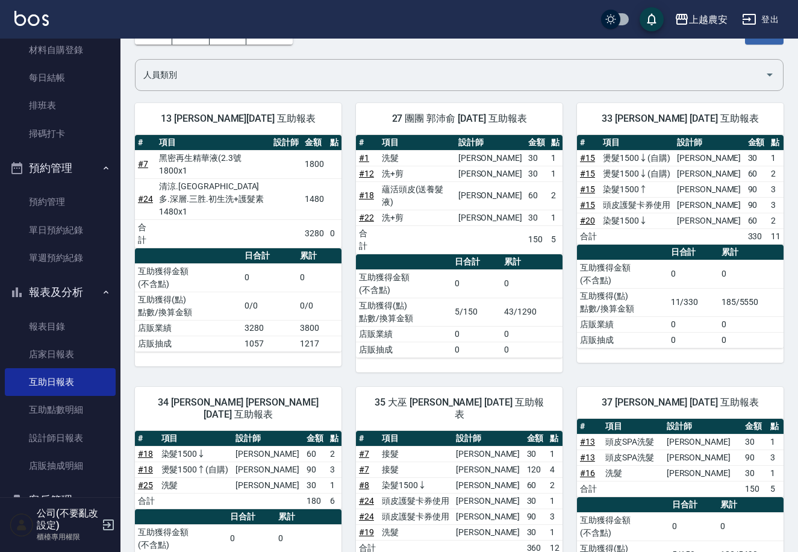
scroll to position [33, 0]
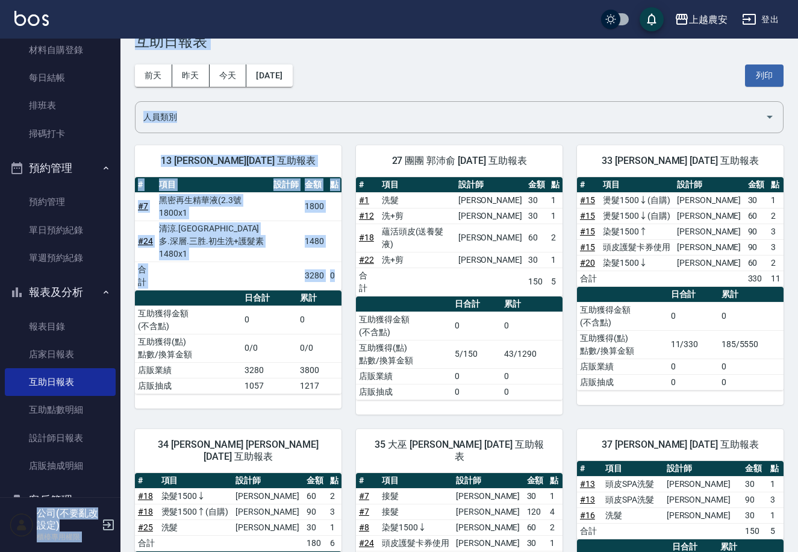
drag, startPoint x: 110, startPoint y: 393, endPoint x: 133, endPoint y: 348, distance: 50.1
click at [133, 348] on div "上越農安 登出 櫃檯作業 打帳單 帳單列表 掛單列表 現金收支登錄 高階收支登錄 材料自購登錄 每日結帳 排班表 掃碼打卡 預約管理 預約管理 單日預約紀錄 …" at bounding box center [399, 475] width 798 height 1016
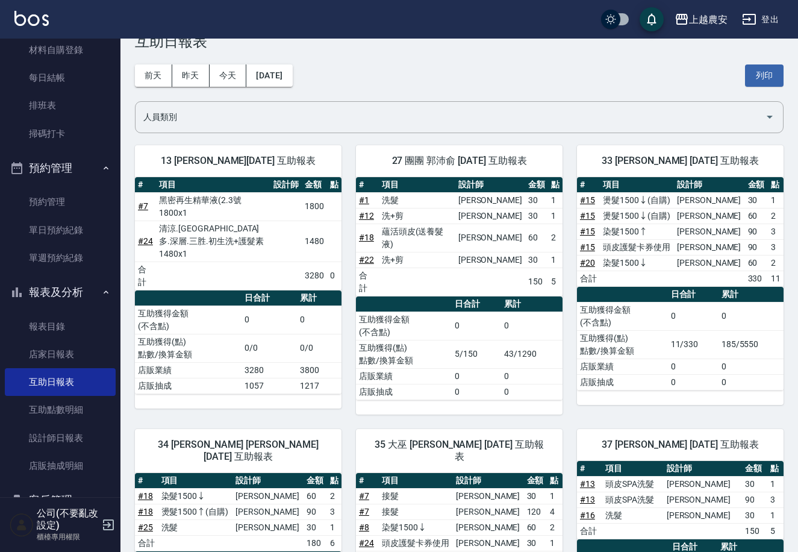
click at [135, 378] on td "店販抽成" at bounding box center [188, 386] width 107 height 16
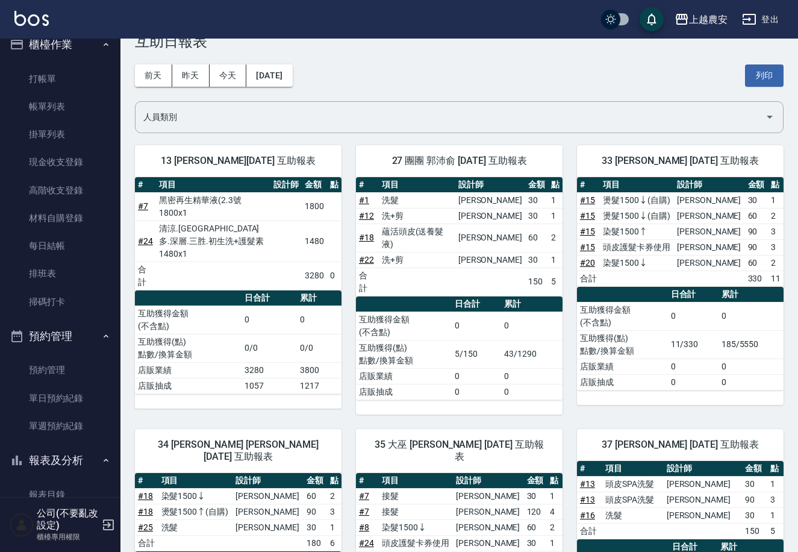
scroll to position [0, 0]
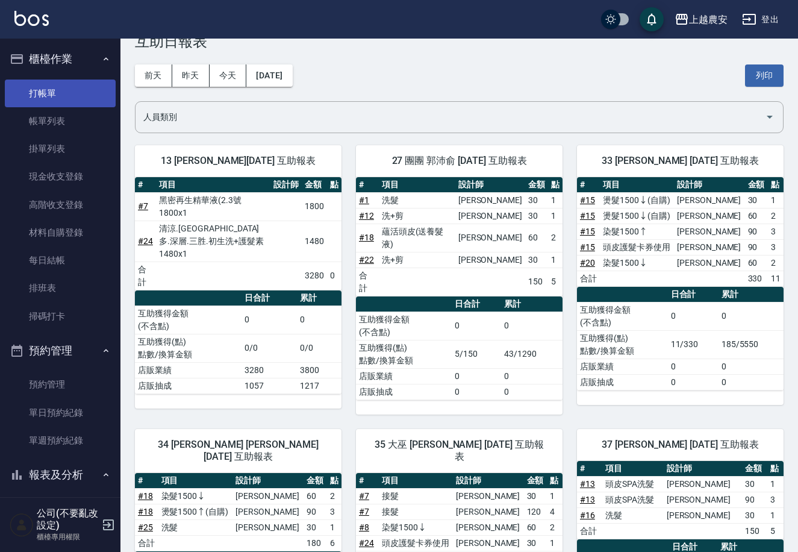
click at [80, 98] on link "打帳單" at bounding box center [60, 94] width 111 height 28
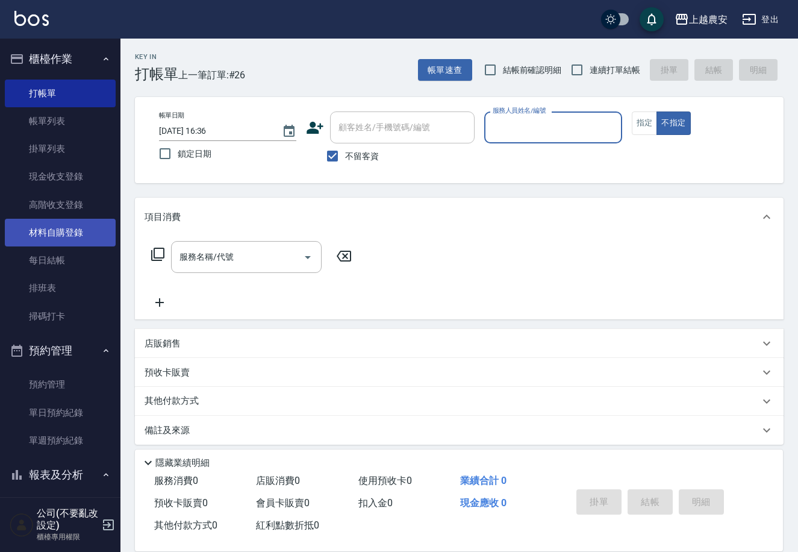
click at [84, 241] on link "材料自購登錄" at bounding box center [60, 233] width 111 height 28
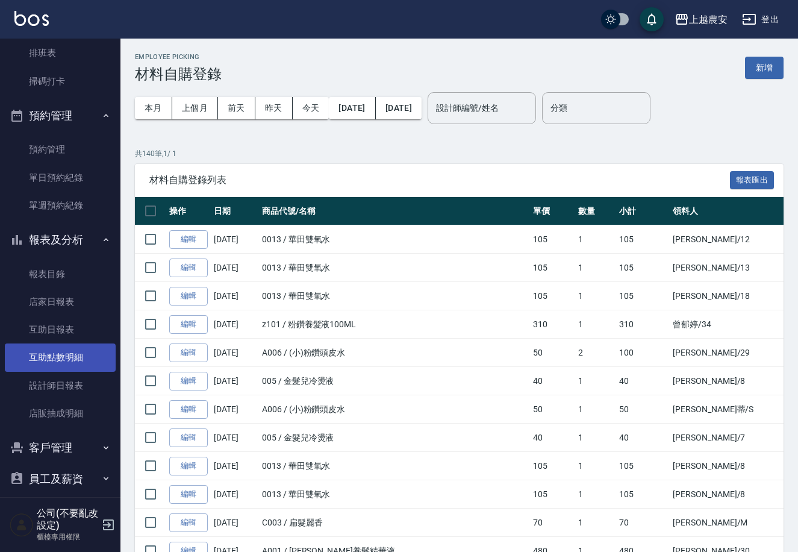
scroll to position [227, 0]
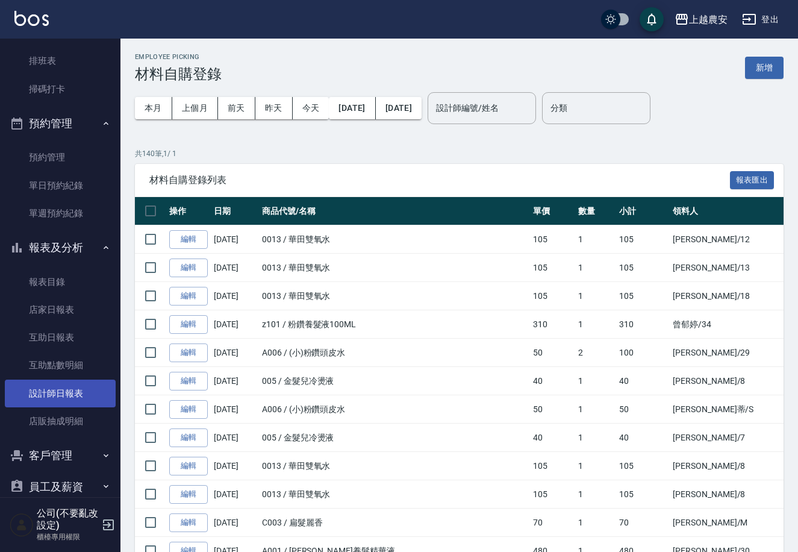
click at [96, 383] on link "設計師日報表" at bounding box center [60, 394] width 111 height 28
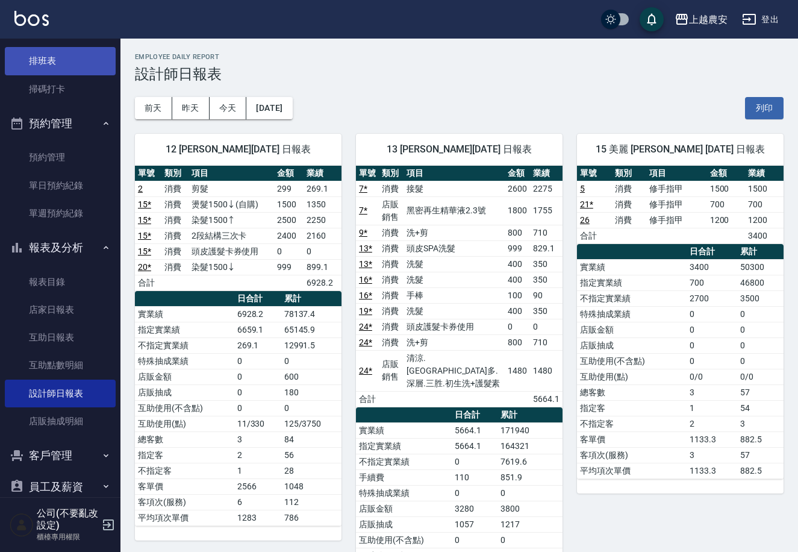
click at [29, 71] on link "排班表" at bounding box center [60, 61] width 111 height 28
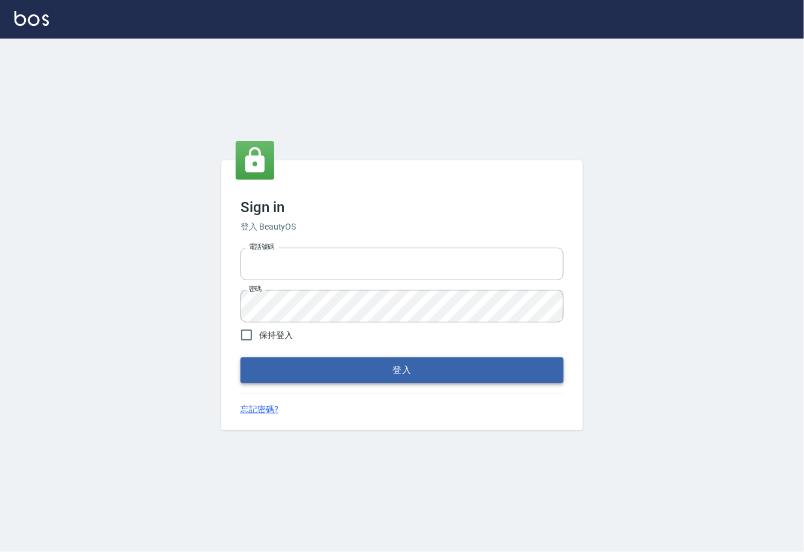
type input "0225929166"
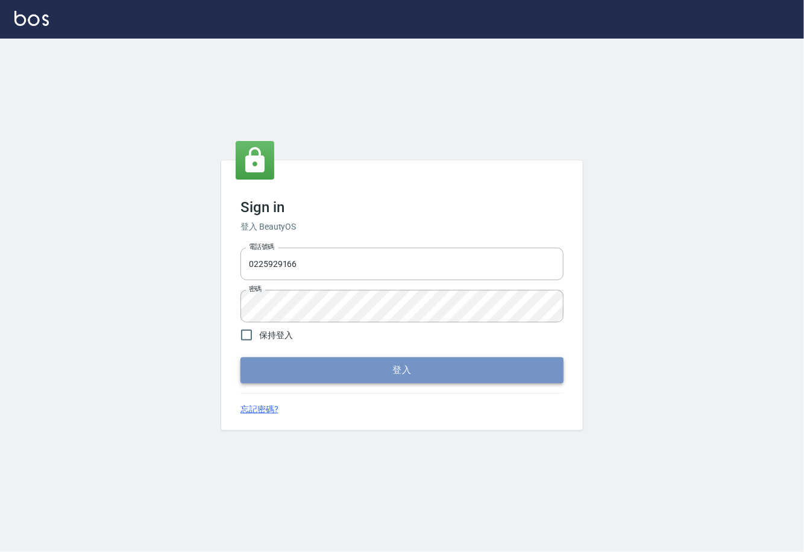
click at [347, 363] on button "登入" at bounding box center [401, 369] width 323 height 25
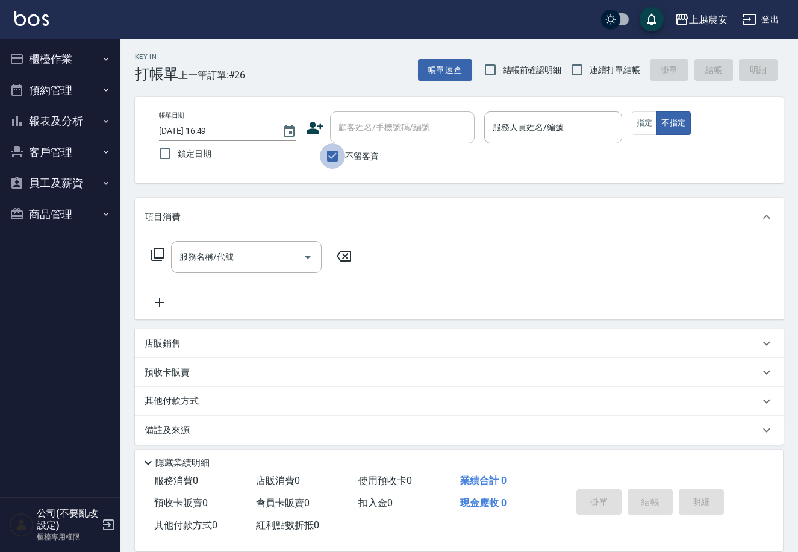
click at [336, 160] on input "不留客資" at bounding box center [332, 155] width 25 height 25
checkbox input "false"
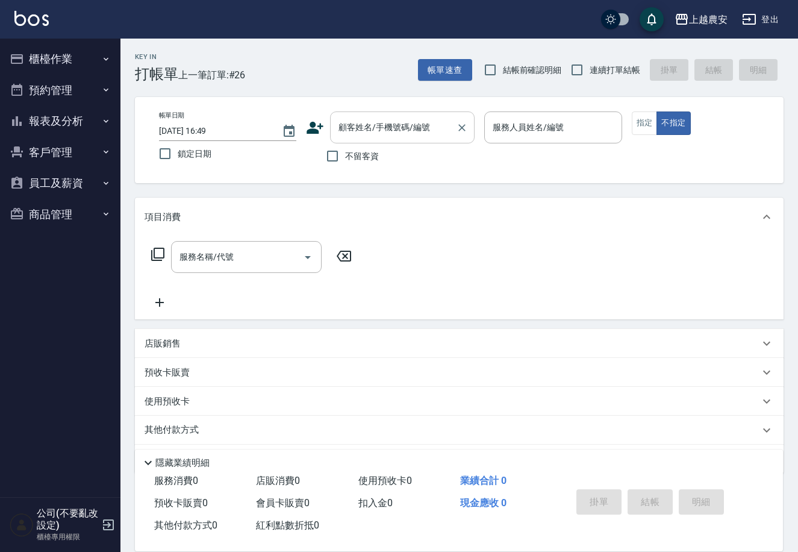
click at [367, 132] on input "顧客姓名/手機號碼/編號" at bounding box center [394, 127] width 116 height 21
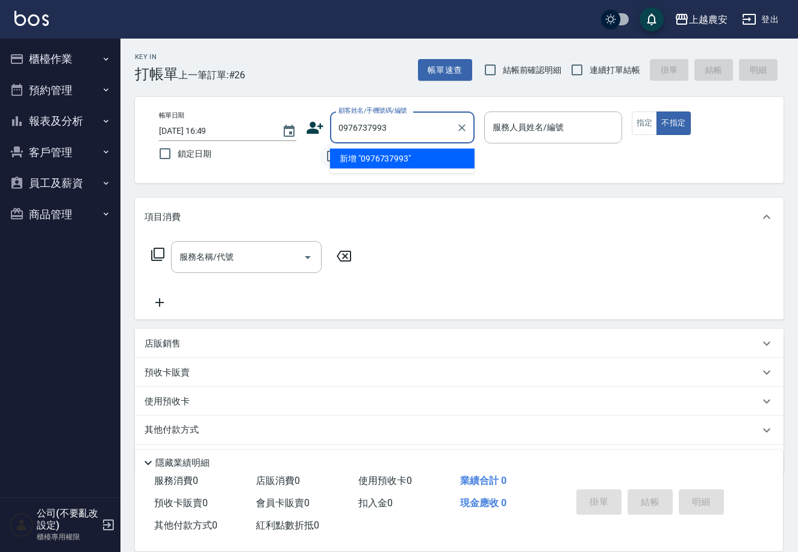
drag, startPoint x: 409, startPoint y: 119, endPoint x: 324, endPoint y: 144, distance: 88.5
click at [321, 143] on div "顧客姓名/手機號碼/編號 0976737993 顧客姓名/手機號碼/編號 不留客資" at bounding box center [390, 139] width 169 height 57
type input "0976737993"
click at [315, 121] on div "顧客姓名/手機號碼/編號 顧客姓名/手機號碼/編號" at bounding box center [390, 127] width 169 height 32
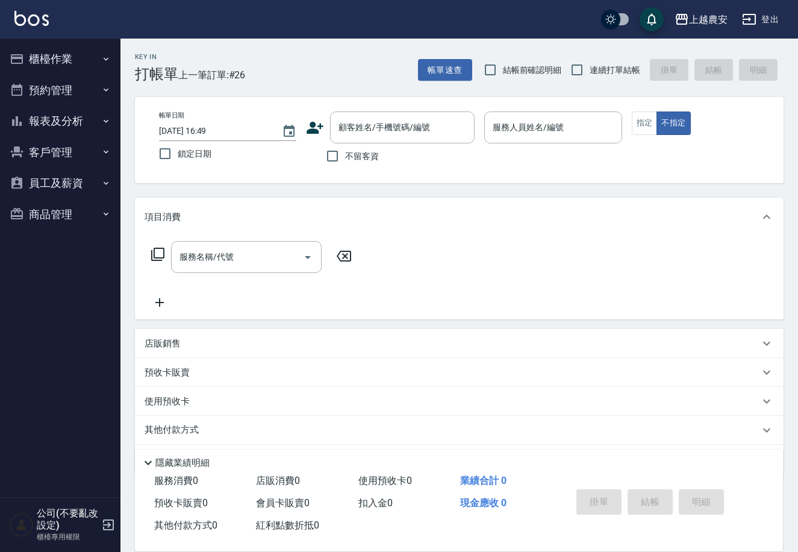
click at [315, 121] on icon at bounding box center [315, 128] width 18 height 18
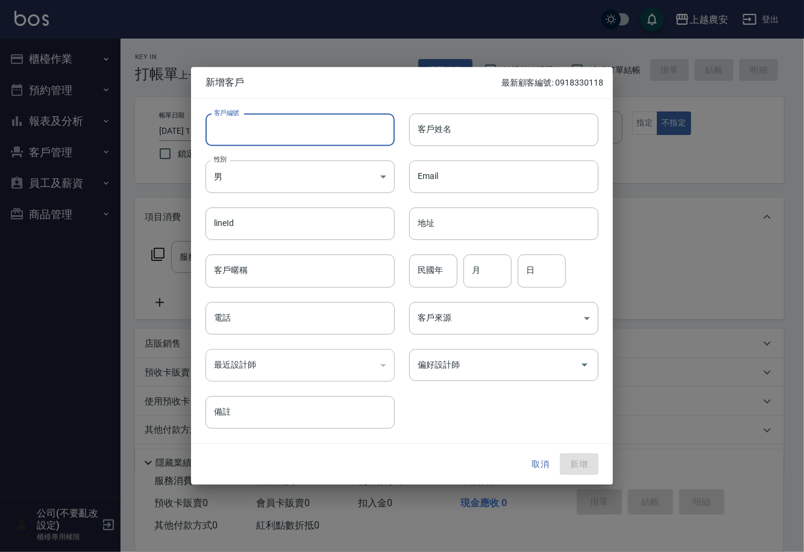
paste input "0976737993"
type input "0976737993"
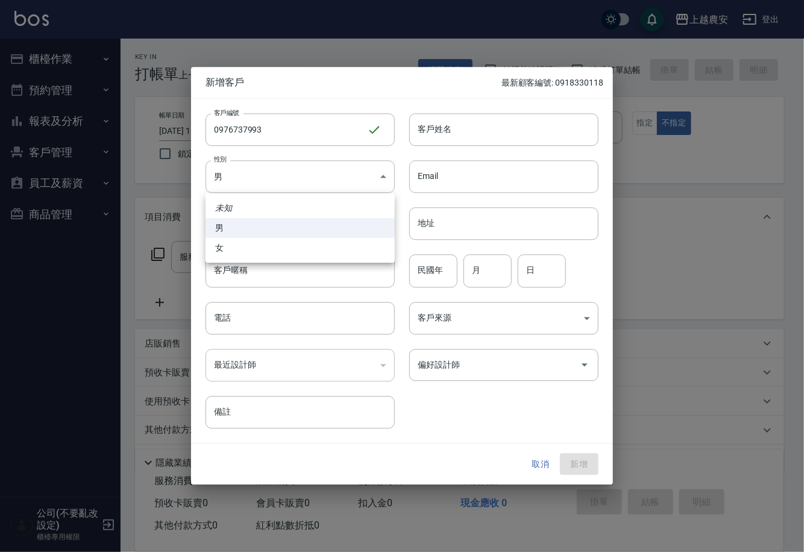
drag, startPoint x: 257, startPoint y: 175, endPoint x: 254, endPoint y: 188, distance: 13.6
click at [257, 181] on body "上越農安 登出 櫃檯作業 打帳單 帳單列表 掛單列表 現金收支登錄 高階收支登錄 材料自購登錄 每日結帳 排班表 掃碼打卡 預約管理 預約管理 單日預約紀錄 …" at bounding box center [402, 294] width 804 height 589
click at [245, 252] on li "女" at bounding box center [299, 248] width 189 height 20
type input "[DEMOGRAPHIC_DATA]"
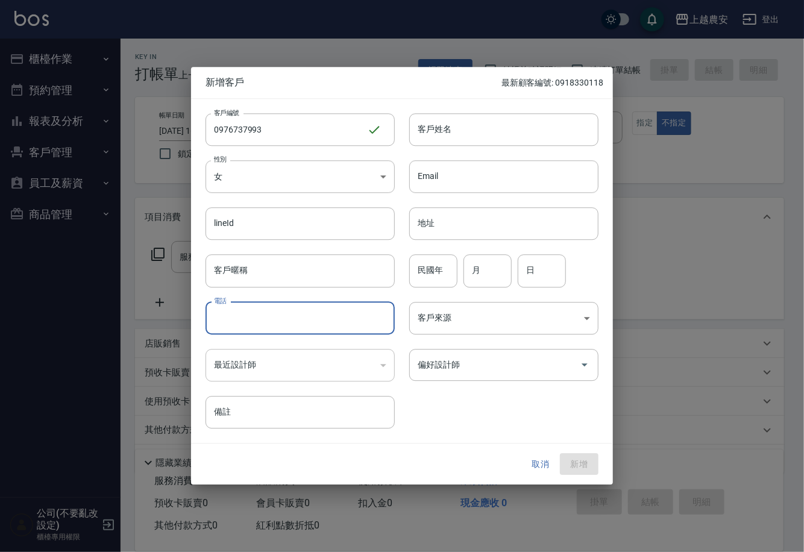
paste input "0976737993"
type input "0976737993"
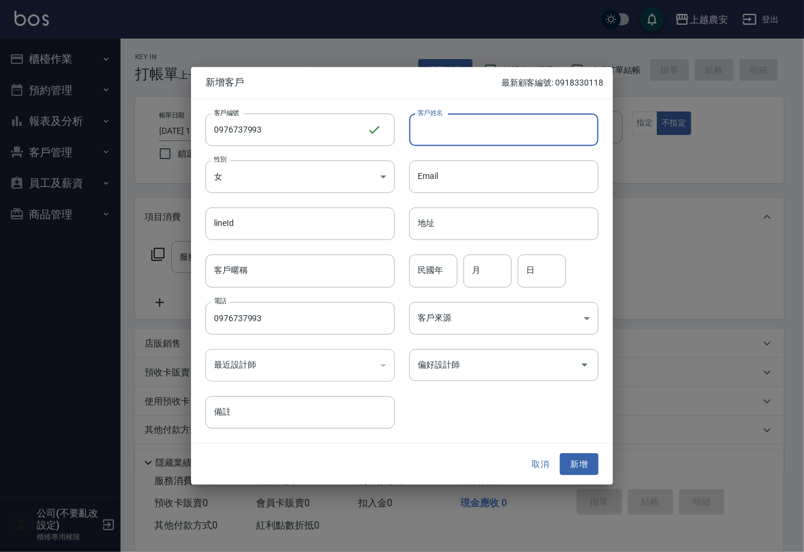
click at [447, 129] on input "客戶姓名" at bounding box center [503, 129] width 189 height 33
type input "t"
type input "[PERSON_NAME]"
click at [596, 462] on button "新增" at bounding box center [579, 464] width 39 height 22
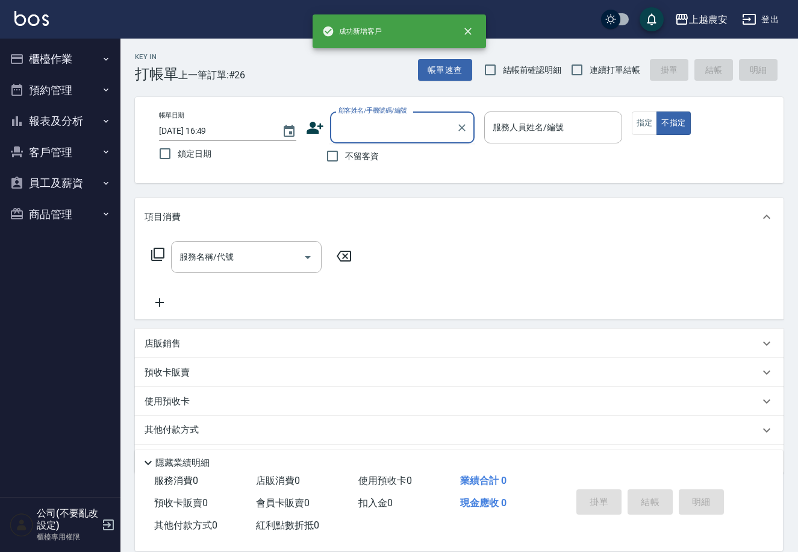
paste input "0976737993"
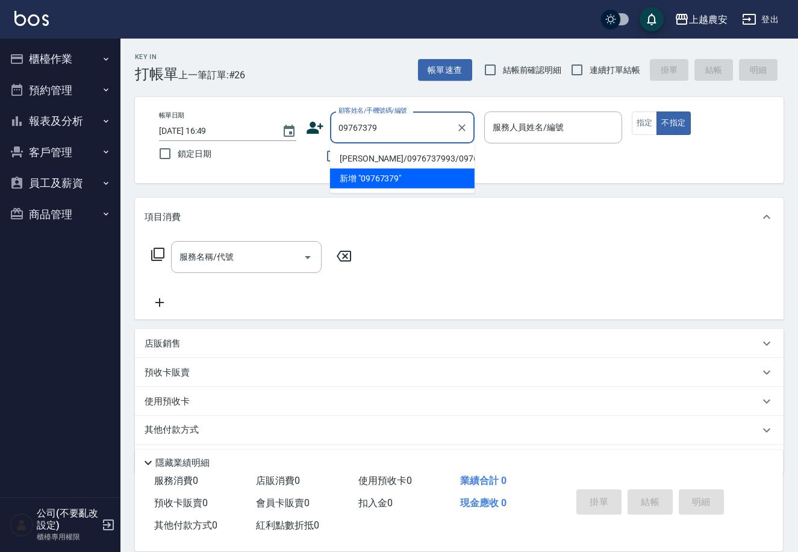
click at [437, 152] on li "[PERSON_NAME]/0976737993/0976737993" at bounding box center [402, 159] width 145 height 20
type input "[PERSON_NAME]/0976737993/0976737993"
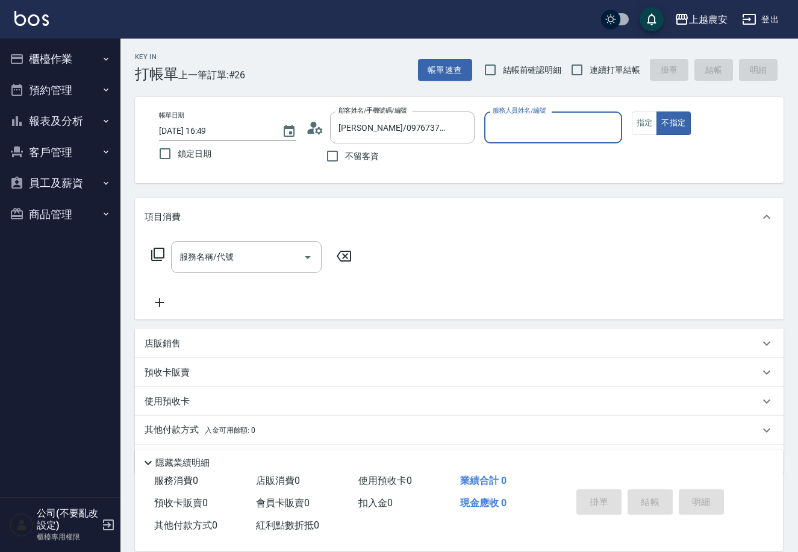
click at [515, 137] on input "服務人員姓名/編號" at bounding box center [553, 127] width 127 height 21
click at [529, 155] on span "楊馨茹 -29" at bounding box center [532, 158] width 76 height 13
type input "楊馨茹-29"
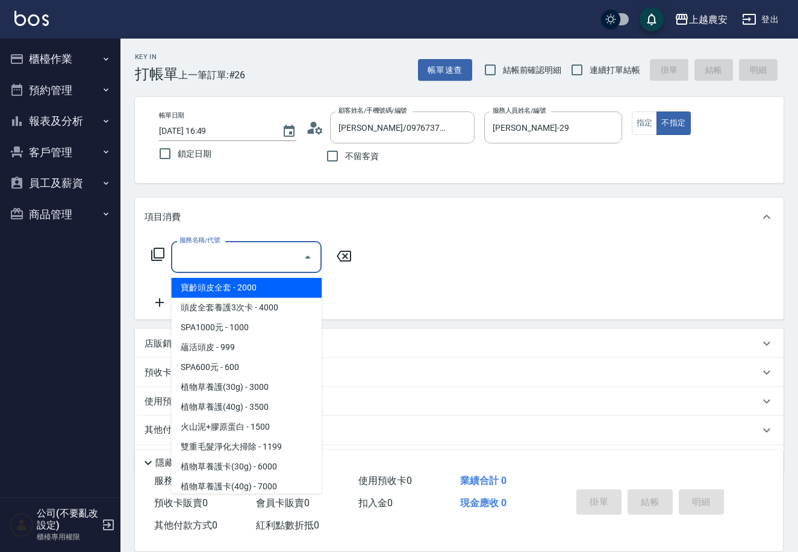
click at [207, 254] on input "服務名稱/代號" at bounding box center [238, 256] width 122 height 21
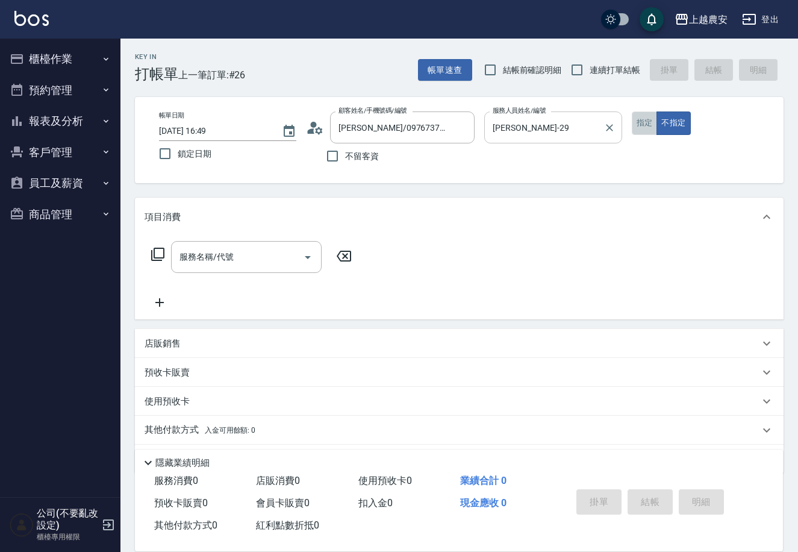
drag, startPoint x: 654, startPoint y: 114, endPoint x: 616, endPoint y: 122, distance: 38.9
click at [654, 114] on button "指定" at bounding box center [645, 123] width 26 height 24
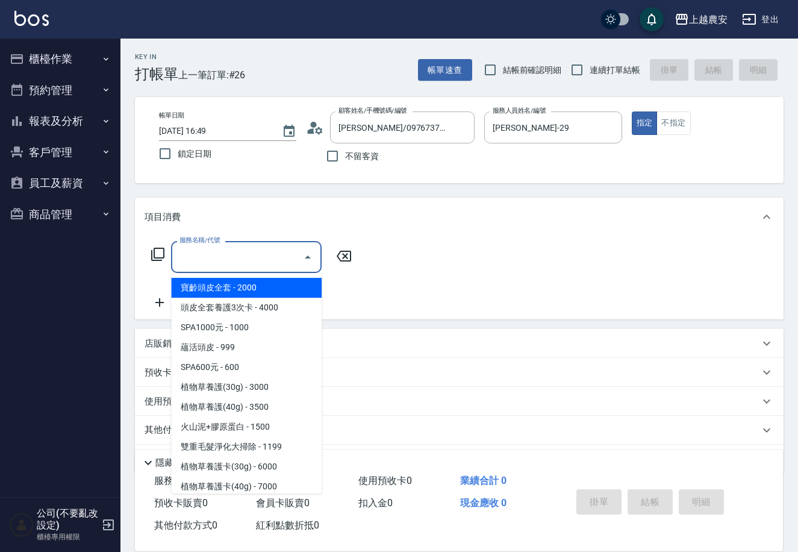
click at [212, 267] on input "服務名稱/代號" at bounding box center [238, 256] width 122 height 21
click at [163, 254] on icon at bounding box center [157, 254] width 13 height 13
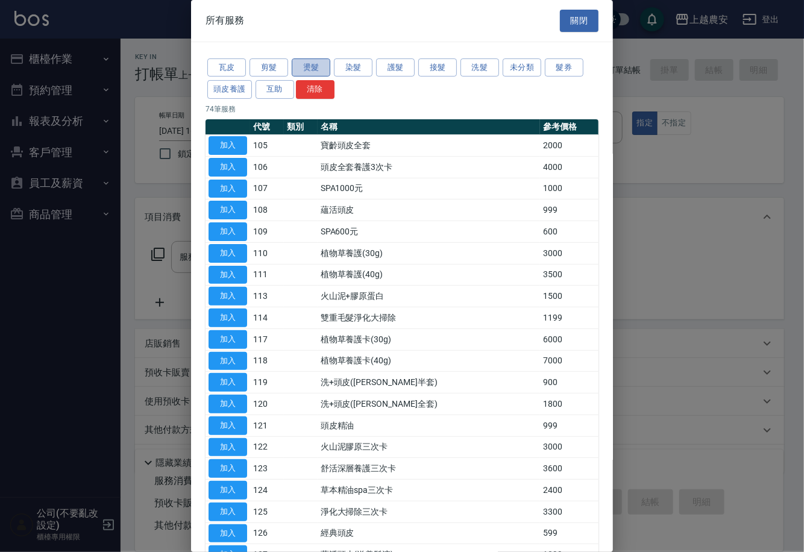
click at [322, 64] on button "燙髮" at bounding box center [311, 67] width 39 height 19
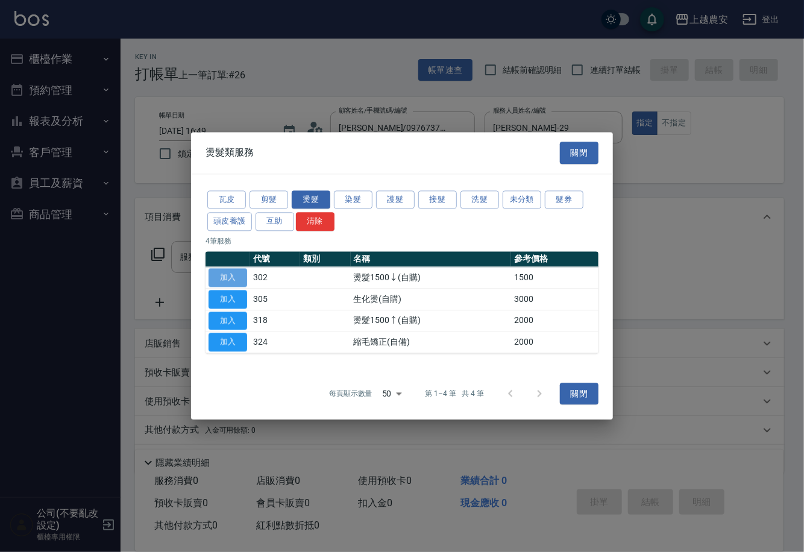
click at [222, 273] on button "加入" at bounding box center [227, 277] width 39 height 19
type input "燙髮1500↓(自購)(302)"
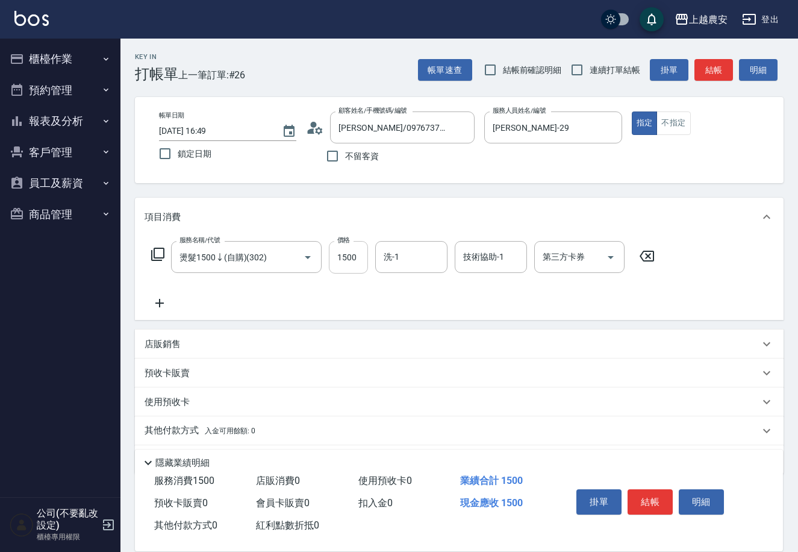
drag, startPoint x: 355, startPoint y: 263, endPoint x: 346, endPoint y: 265, distance: 8.5
click at [355, 263] on input "1500" at bounding box center [348, 257] width 39 height 33
type input "1000"
click at [168, 301] on icon at bounding box center [160, 303] width 30 height 14
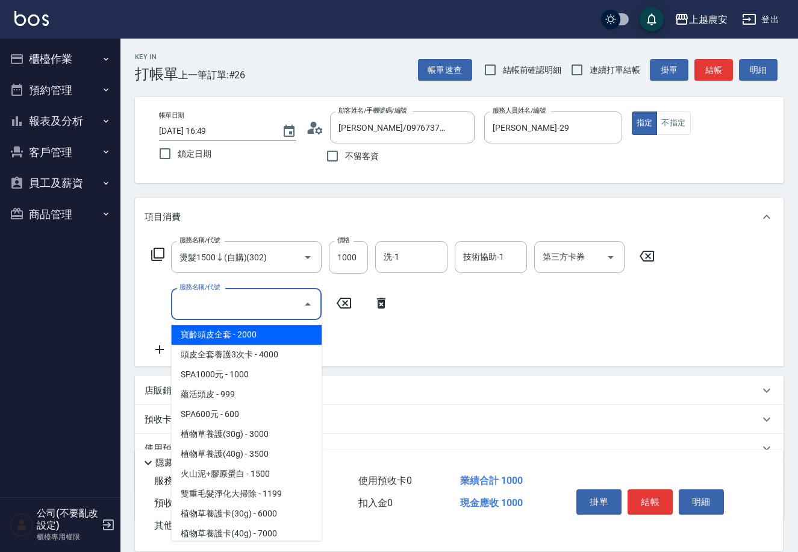
click at [183, 298] on input "服務名稱/代號" at bounding box center [238, 303] width 122 height 21
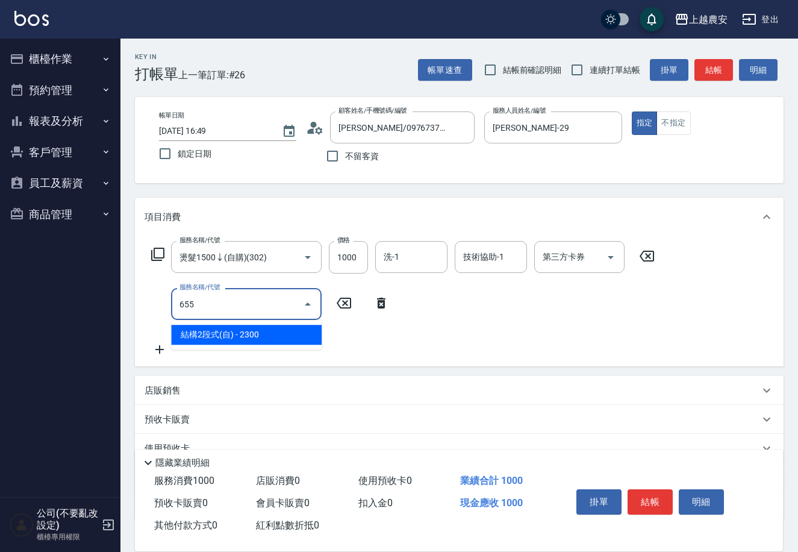
click at [260, 340] on span "結構2段式(自) - 2300" at bounding box center [246, 335] width 151 height 20
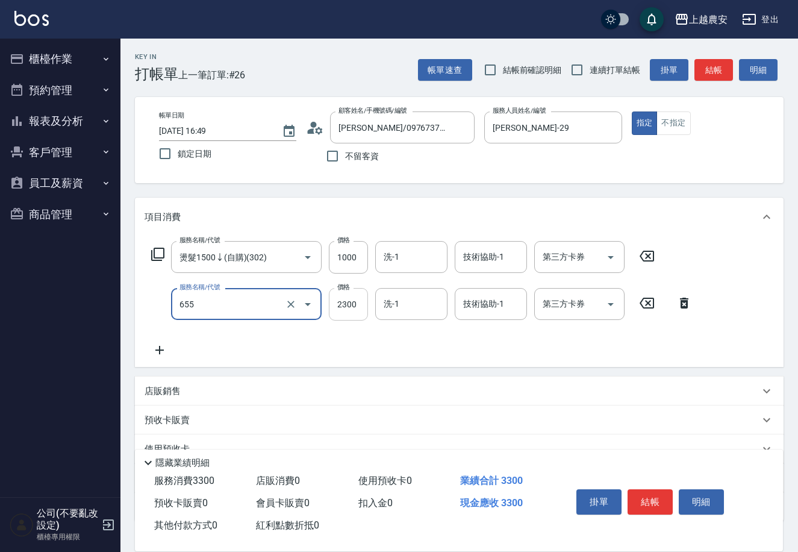
type input "結構2段式(自)(655)"
click at [356, 311] on input "2300" at bounding box center [348, 304] width 39 height 33
type input "1600"
click at [658, 500] on button "結帳" at bounding box center [650, 501] width 45 height 25
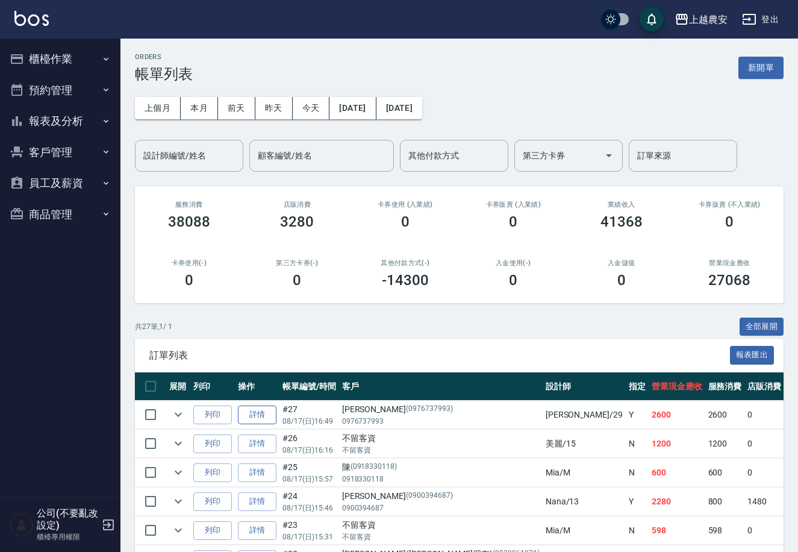
click at [257, 410] on link "詳情" at bounding box center [257, 415] width 39 height 19
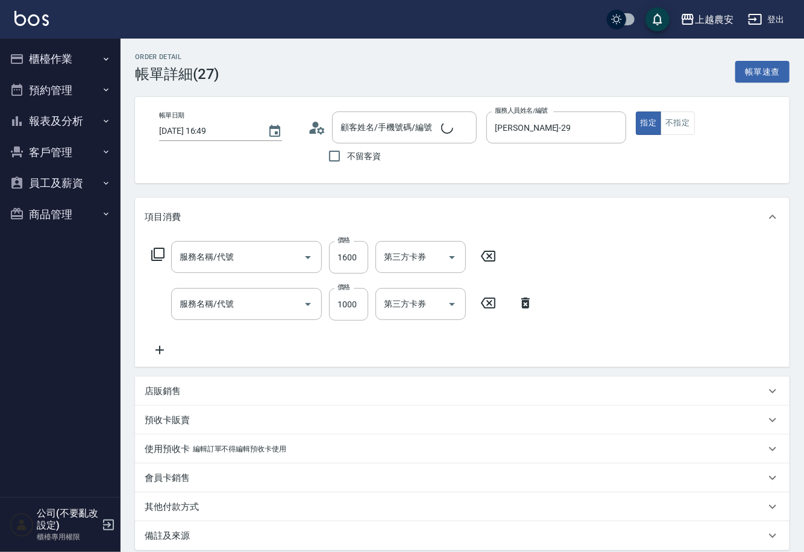
type input "2025/08/17 16:49"
type input "楊馨茹-29"
type input "結構2段式(自)(655)"
type input "燙髮1500↓(自購)(302)"
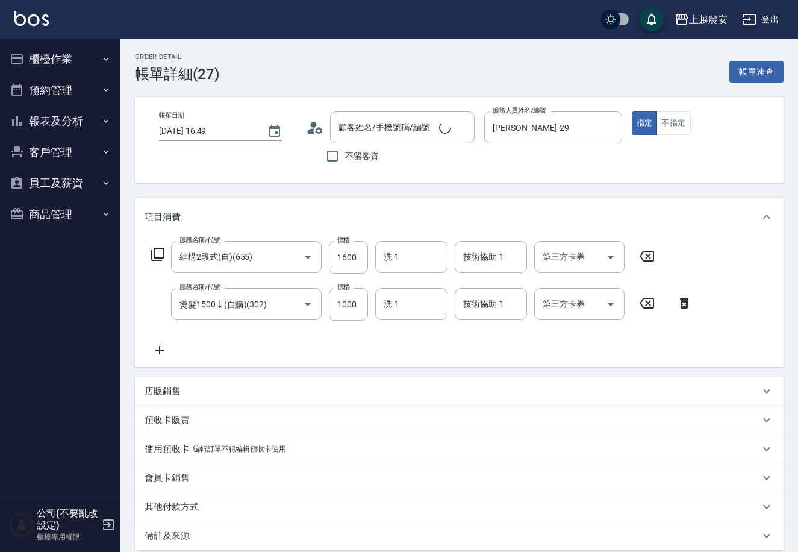
type input "[PERSON_NAME]/0976737993/0976737993"
drag, startPoint x: 797, startPoint y: 145, endPoint x: 799, endPoint y: 213, distance: 68.1
click at [798, 228] on html "上越農安 登出 櫃檯作業 打帳單 帳單列表 掛單列表 現金收支登錄 高階收支登錄 材料自購登錄 每日結帳 排班表 掃碼打卡 預約管理 預約管理 單日預約紀錄 …" at bounding box center [399, 337] width 798 height 675
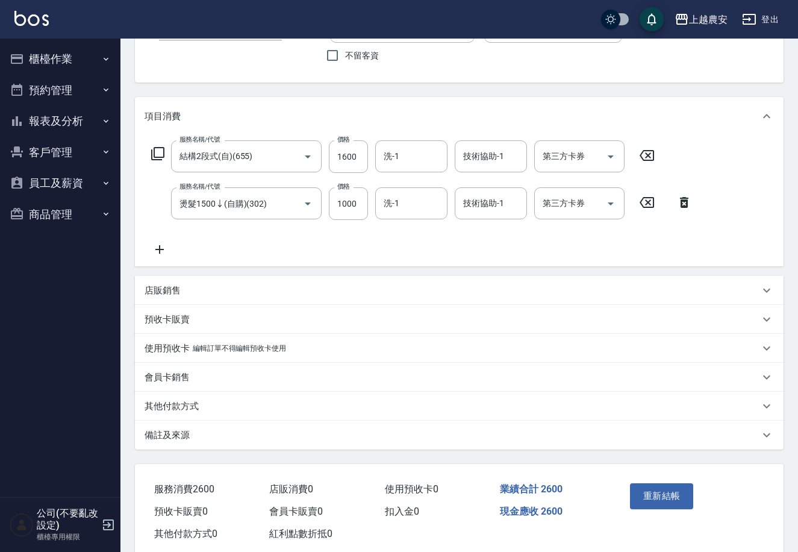
scroll to position [126, 0]
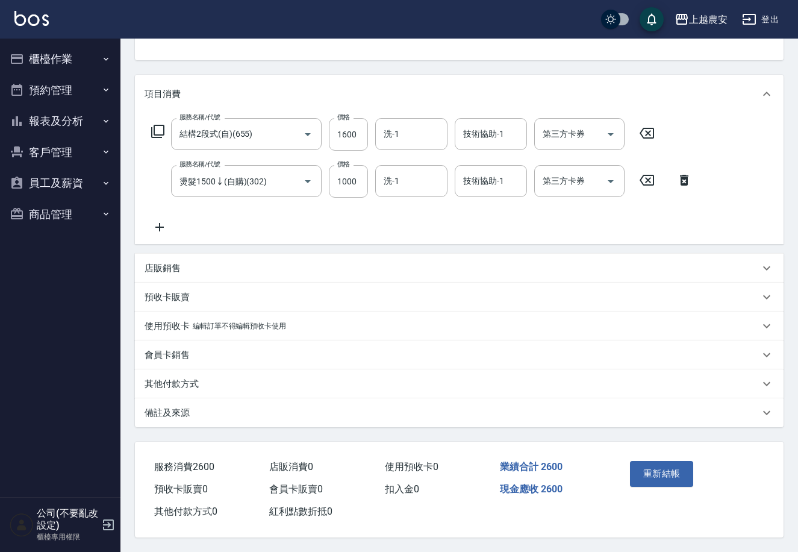
click at [158, 372] on div "其他付款方式" at bounding box center [459, 383] width 649 height 29
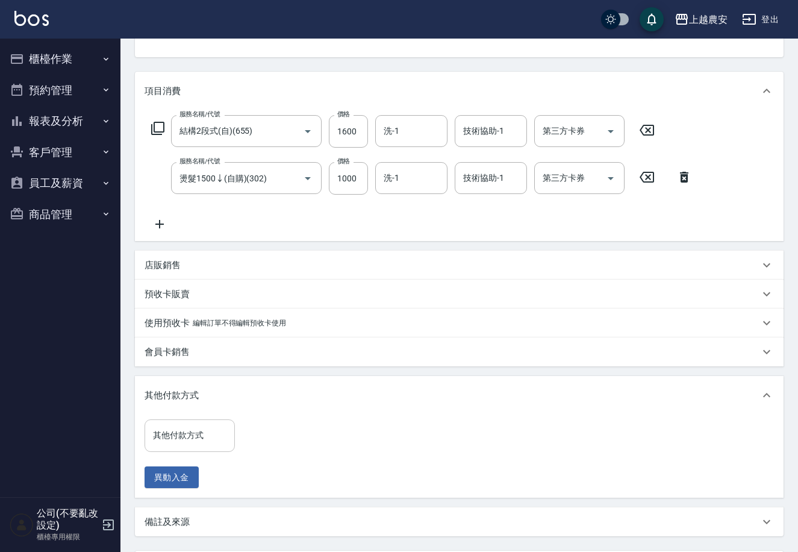
click at [166, 426] on input "其他付款方式" at bounding box center [190, 435] width 80 height 21
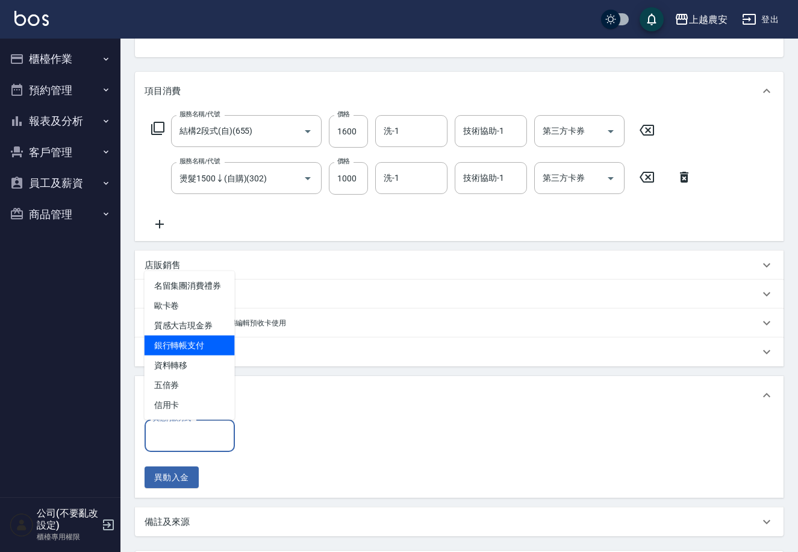
click at [163, 346] on span "銀行轉帳支付" at bounding box center [190, 346] width 90 height 20
type input "銀行轉帳支付"
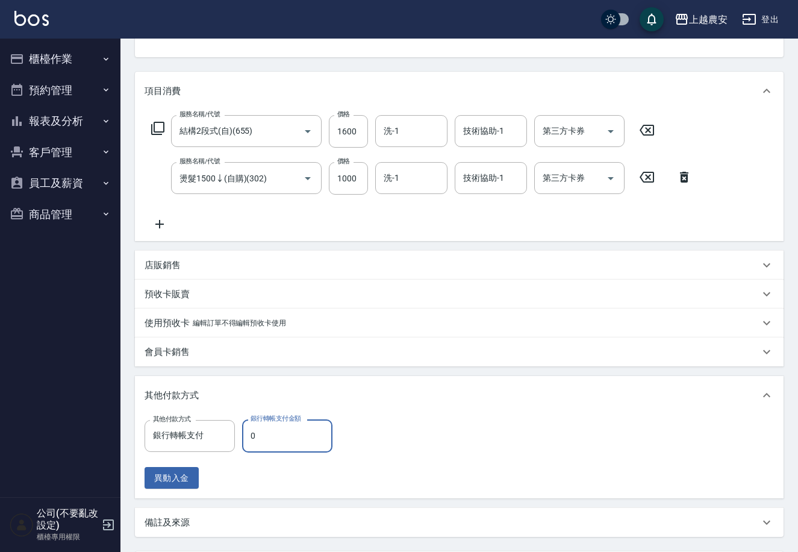
click at [300, 431] on input "0" at bounding box center [287, 435] width 90 height 33
click at [294, 434] on input "0" at bounding box center [287, 435] width 90 height 33
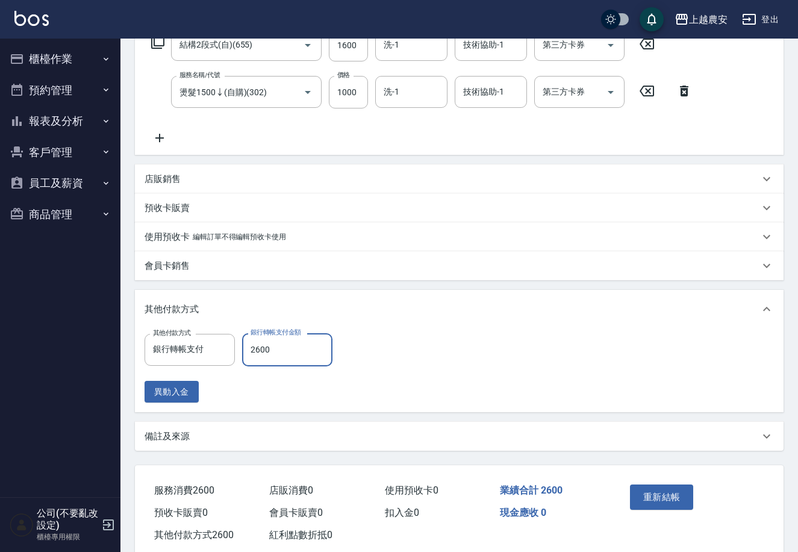
scroll to position [238, 0]
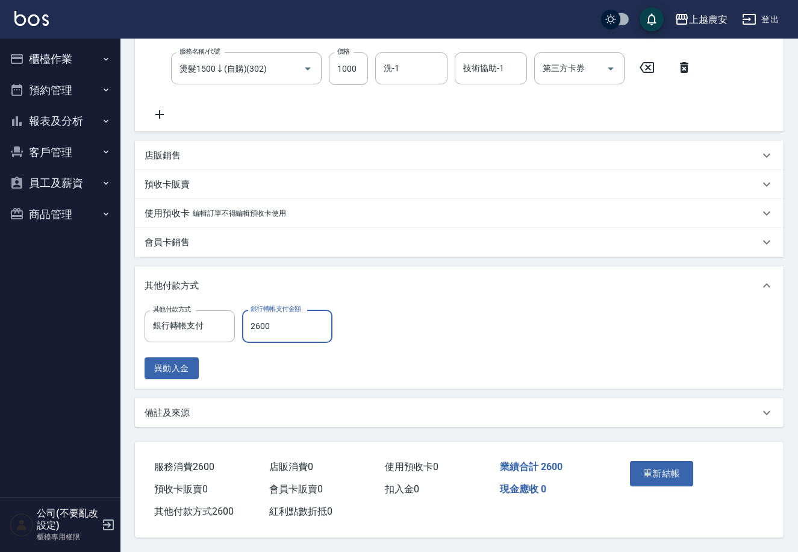
type input "2600"
click at [429, 257] on div "項目消費 服務名稱/代號 結構2段式(自)(655) 服務名稱/代號 價格 1600 價格 洗-1 洗-1 技術協助-1 技術協助-1 第三方卡券 第三方卡券…" at bounding box center [459, 194] width 649 height 465
click at [678, 470] on button "重新結帳" at bounding box center [662, 473] width 64 height 25
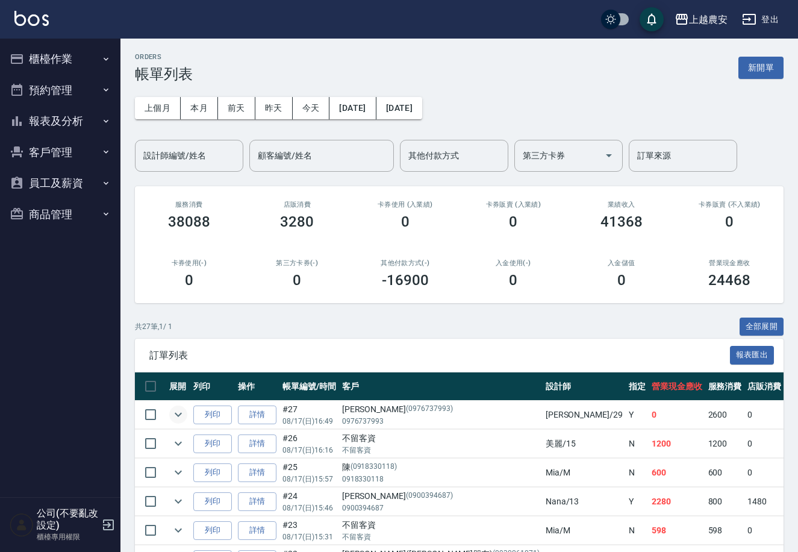
click at [175, 411] on icon "expand row" at bounding box center [178, 414] width 14 height 14
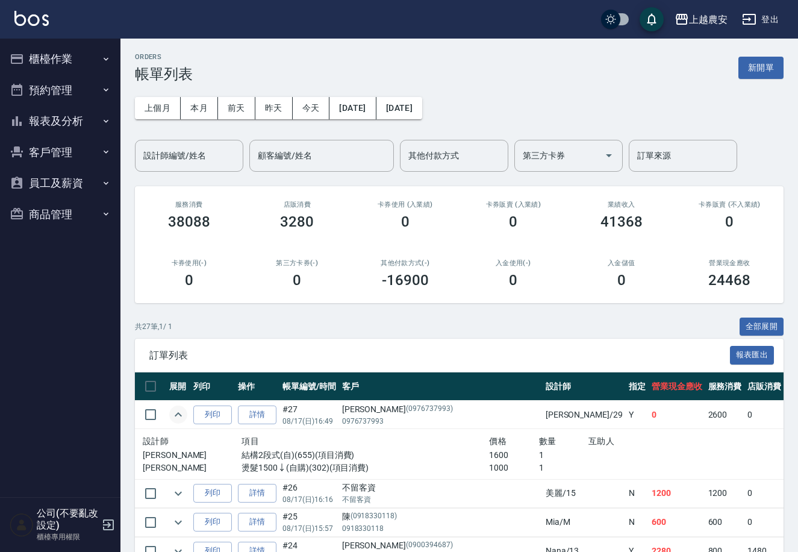
click at [178, 409] on icon "expand row" at bounding box center [178, 414] width 14 height 14
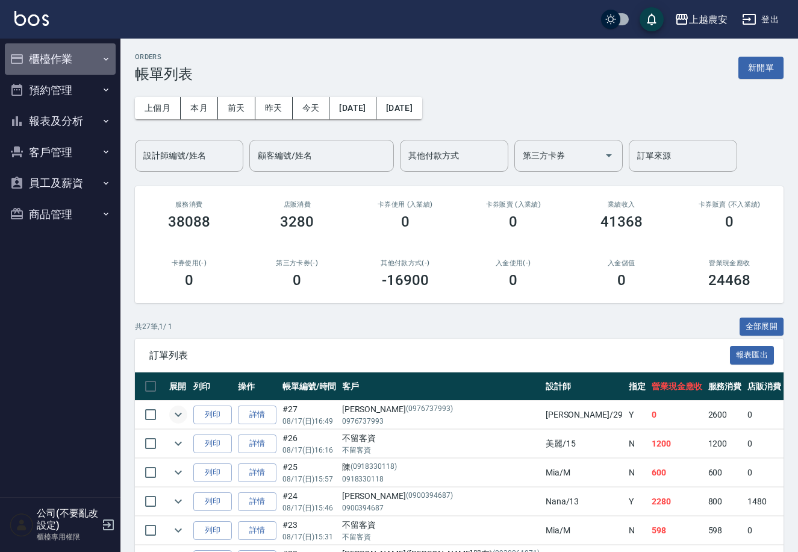
click at [109, 62] on icon "button" at bounding box center [106, 59] width 10 height 10
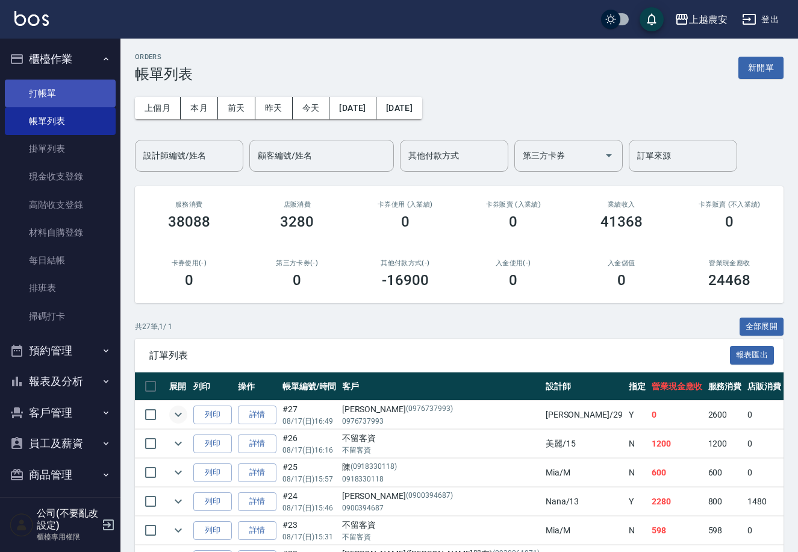
click at [71, 82] on link "打帳單" at bounding box center [60, 94] width 111 height 28
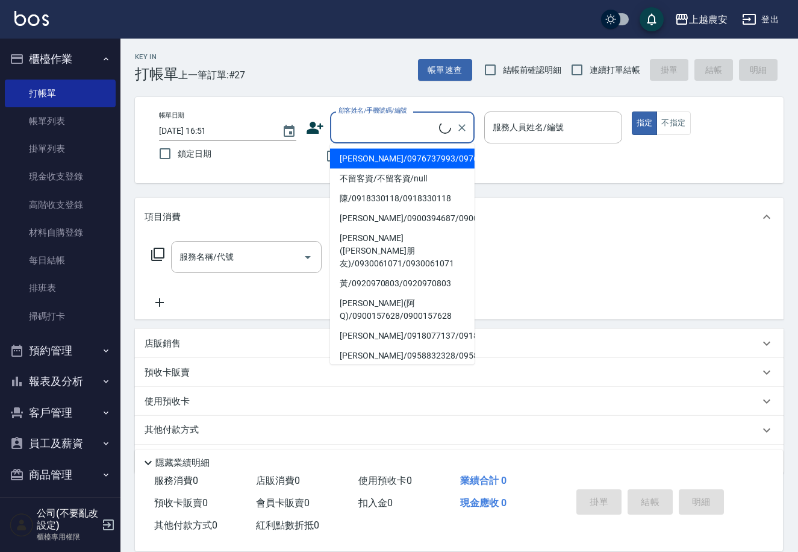
click at [367, 119] on input "顧客姓名/手機號碼/編號" at bounding box center [388, 127] width 104 height 21
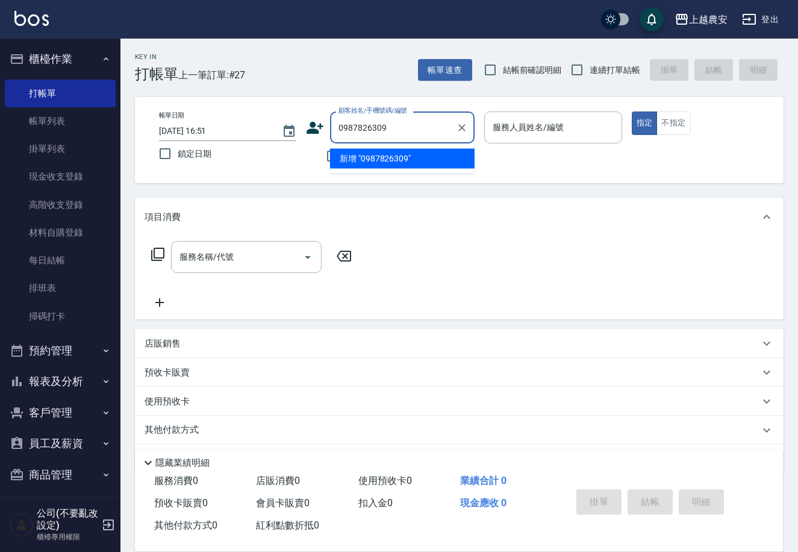
drag, startPoint x: 440, startPoint y: 134, endPoint x: 331, endPoint y: 133, distance: 108.5
click at [325, 138] on div "顧客姓名/手機號碼/編號 0987826309 顧客姓名/手機號碼/編號" at bounding box center [390, 127] width 169 height 32
type input "0987826309"
drag, startPoint x: 333, startPoint y: 130, endPoint x: 310, endPoint y: 193, distance: 67.9
click at [307, 193] on div "Key In 打帳單 上一筆訂單:#27 帳單速查 結帳前確認明細 連續打單結帳 掛單 結帳 明細 帳單日期 2025/08/17 16:51 鎖定日期 顧客…" at bounding box center [460, 313] width 678 height 549
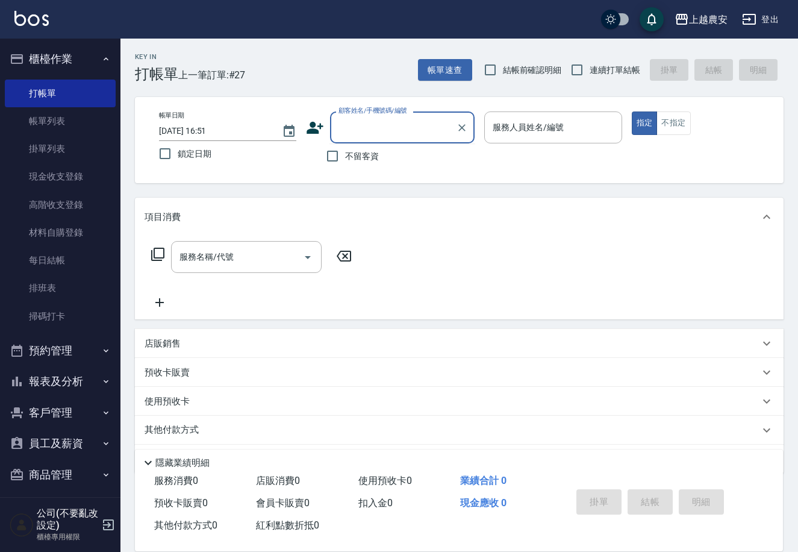
click at [388, 134] on input "顧客姓名/手機號碼/編號" at bounding box center [394, 127] width 116 height 21
drag, startPoint x: 383, startPoint y: 129, endPoint x: 347, endPoint y: 132, distance: 35.7
click at [322, 138] on div "顧客姓名/手機號碼/編號 0987826309 顧客姓名/手機號碼/編號" at bounding box center [390, 127] width 169 height 32
type input "0987826309"
click at [319, 134] on icon at bounding box center [315, 128] width 18 height 18
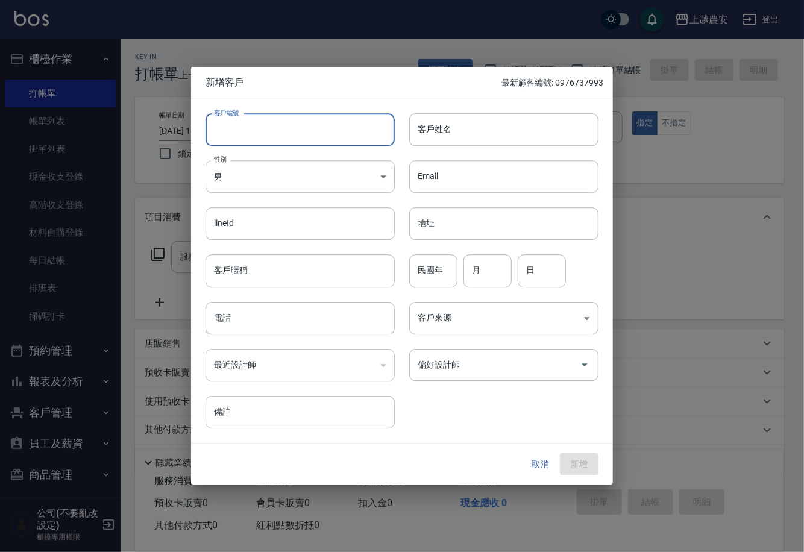
paste input "0987826309"
type input "0987826309"
click at [276, 172] on body "上越農安 登出 櫃檯作業 打帳單 帳單列表 掛單列表 現金收支登錄 高階收支登錄 材料自購登錄 每日結帳 排班表 掃碼打卡 預約管理 預約管理 單日預約紀錄 …" at bounding box center [402, 294] width 804 height 588
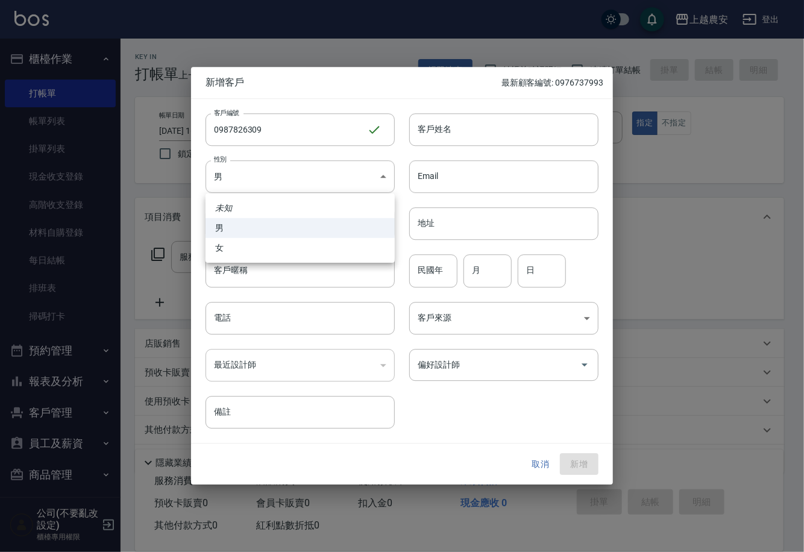
click at [240, 249] on li "女" at bounding box center [299, 248] width 189 height 20
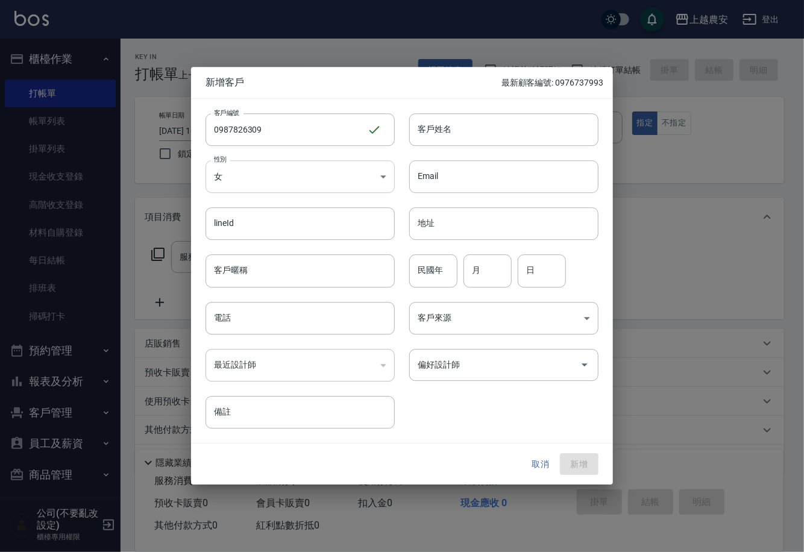
click at [260, 178] on body "上越農安 登出 櫃檯作業 打帳單 帳單列表 掛單列表 現金收支登錄 高階收支登錄 材料自購登錄 每日結帳 排班表 掃碼打卡 預約管理 預約管理 單日預約紀錄 …" at bounding box center [402, 294] width 804 height 588
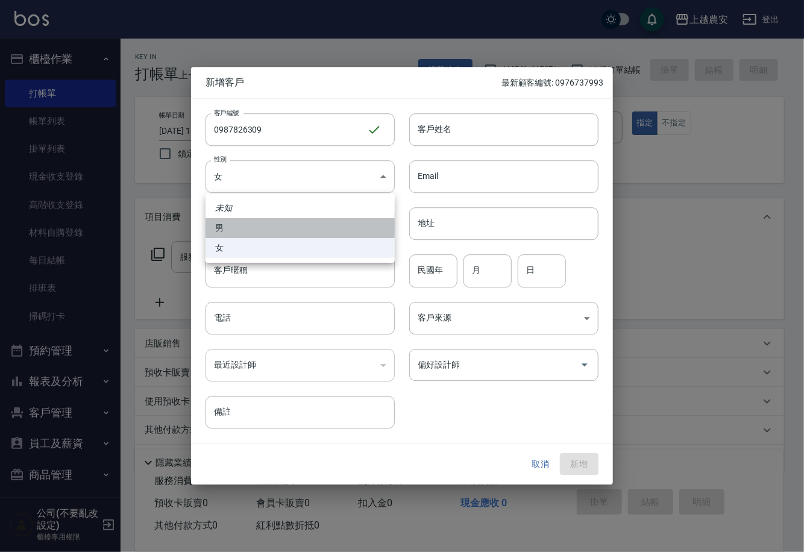
click at [237, 225] on li "男" at bounding box center [299, 228] width 189 height 20
type input "MALE"
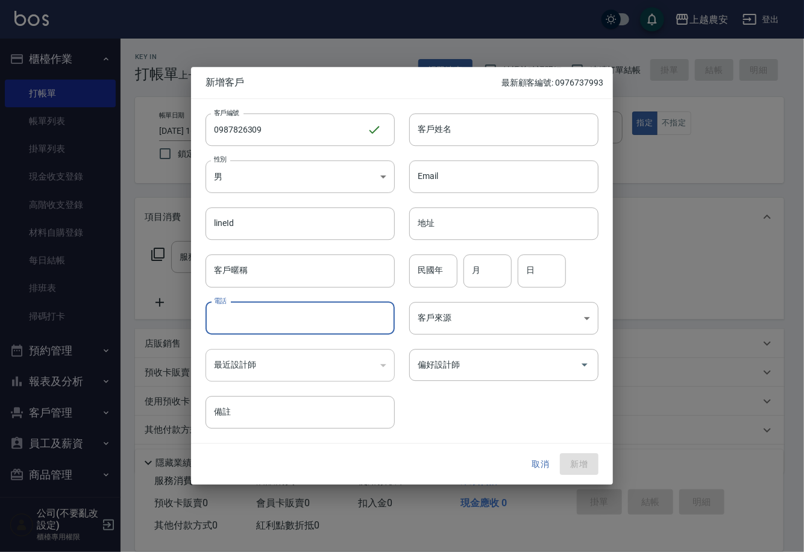
click at [243, 309] on input "電話" at bounding box center [299, 318] width 189 height 33
paste input "0987826309"
type input "0987826309"
click at [438, 131] on input "客戶姓名" at bounding box center [503, 129] width 189 height 33
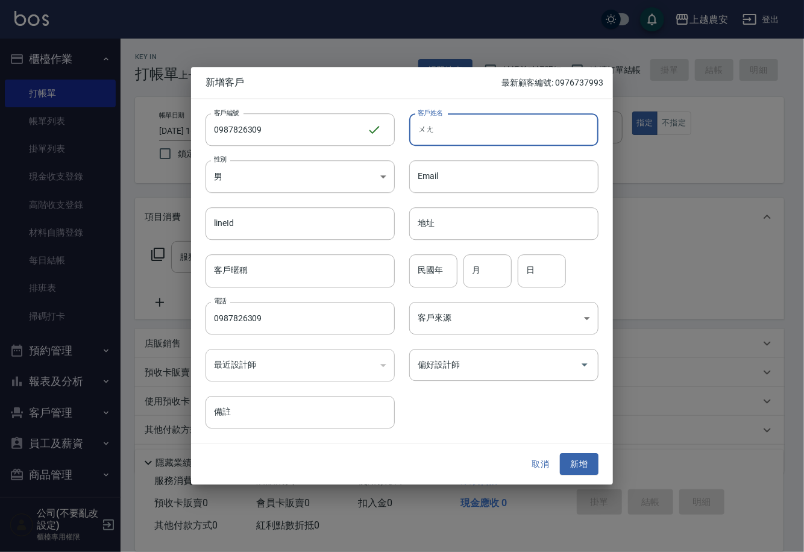
type input "汪"
type input "王"
drag, startPoint x: 574, startPoint y: 464, endPoint x: 409, endPoint y: 379, distance: 185.7
click at [571, 461] on button "新增" at bounding box center [579, 464] width 39 height 22
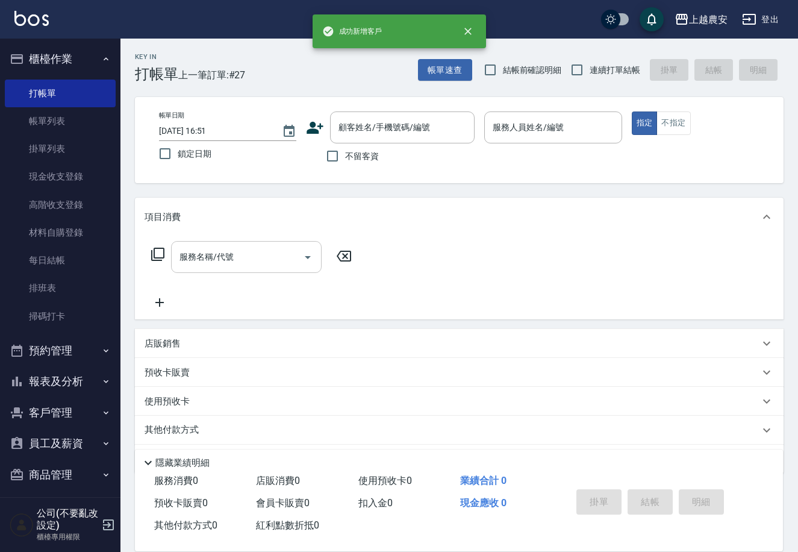
click at [213, 255] on div "服務名稱/代號 服務名稱/代號" at bounding box center [246, 257] width 151 height 32
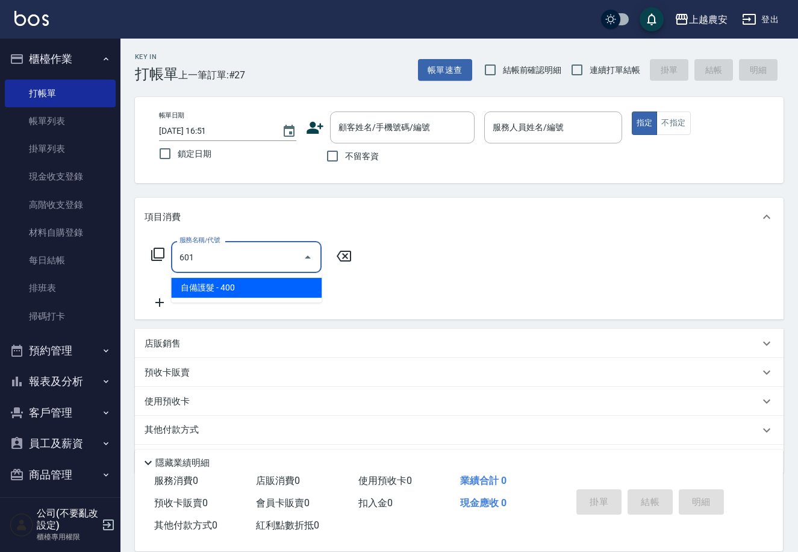
type input "601"
click at [275, 330] on div "店販銷售" at bounding box center [459, 343] width 649 height 29
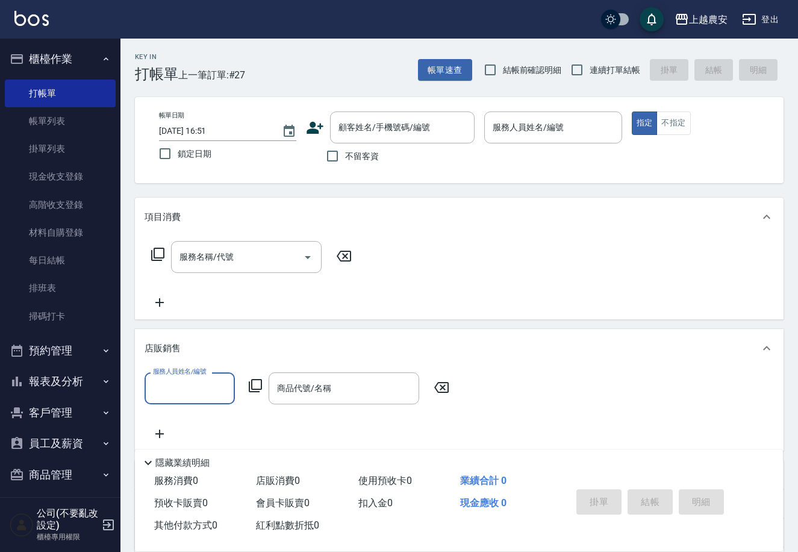
scroll to position [1, 0]
click at [157, 247] on icon at bounding box center [158, 254] width 14 height 14
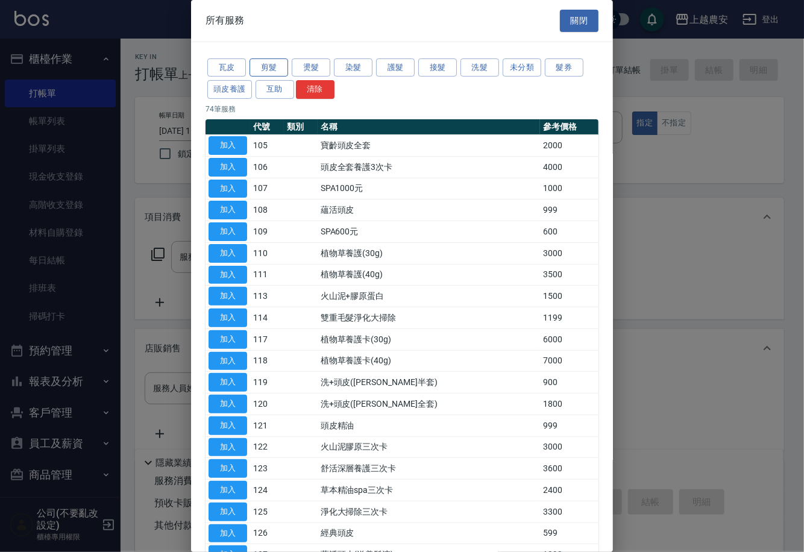
click at [266, 64] on button "剪髮" at bounding box center [268, 67] width 39 height 19
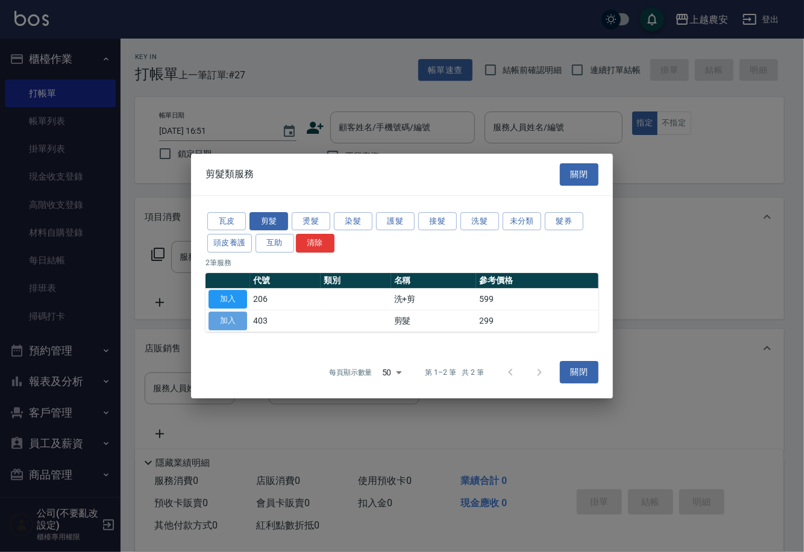
click at [236, 316] on button "加入" at bounding box center [227, 321] width 39 height 19
type input "剪髮(403)"
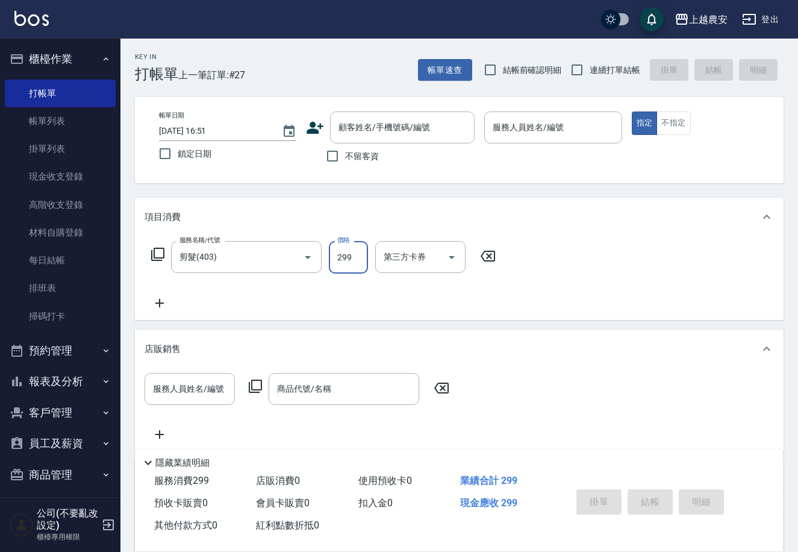
click at [354, 260] on input "299" at bounding box center [348, 257] width 39 height 33
type input "300"
click at [580, 139] on div "服務人員姓名/編號" at bounding box center [552, 127] width 137 height 32
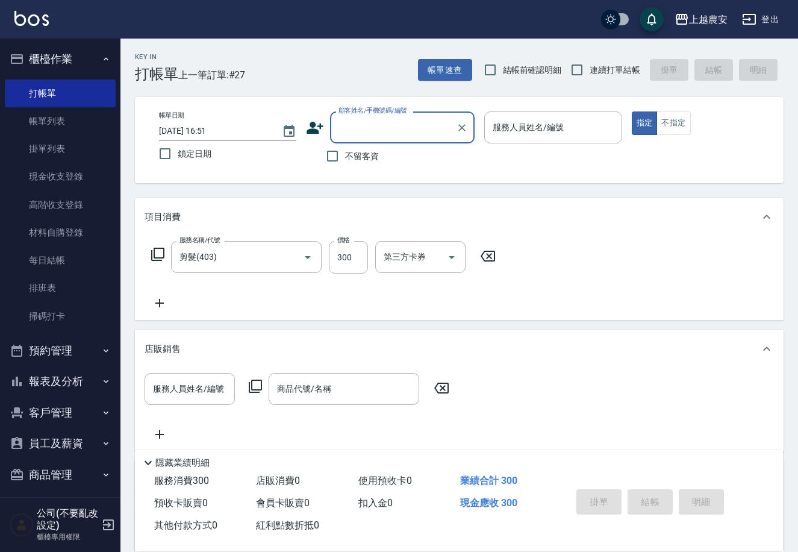
click at [425, 119] on input "顧客姓名/手機號碼/編號" at bounding box center [394, 127] width 116 height 21
paste input "0987826309"
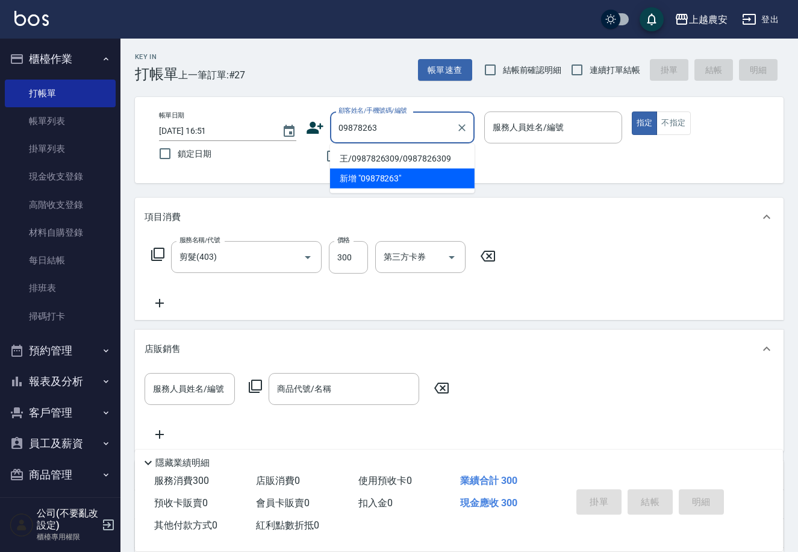
drag, startPoint x: 357, startPoint y: 152, endPoint x: 371, endPoint y: 148, distance: 13.9
click at [358, 152] on li "王/0987826309/0987826309" at bounding box center [402, 159] width 145 height 20
type input "王/0987826309/0987826309"
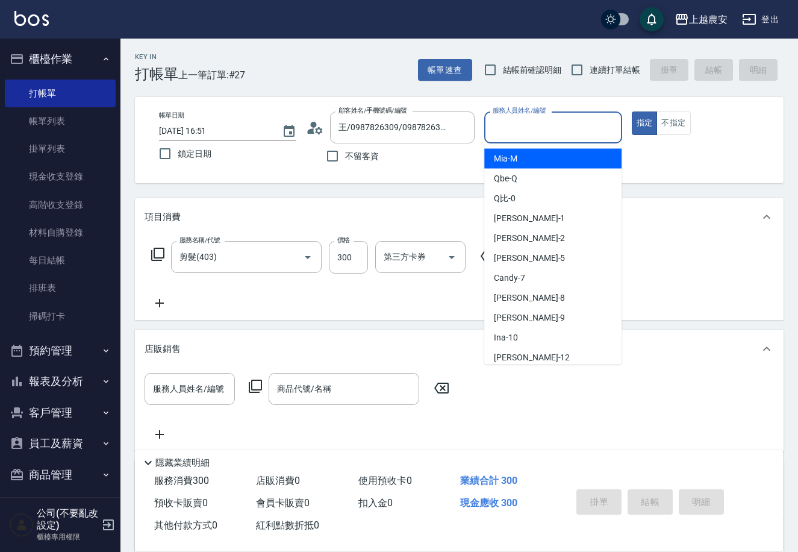
click at [569, 131] on input "服務人員姓名/編號" at bounding box center [553, 127] width 127 height 21
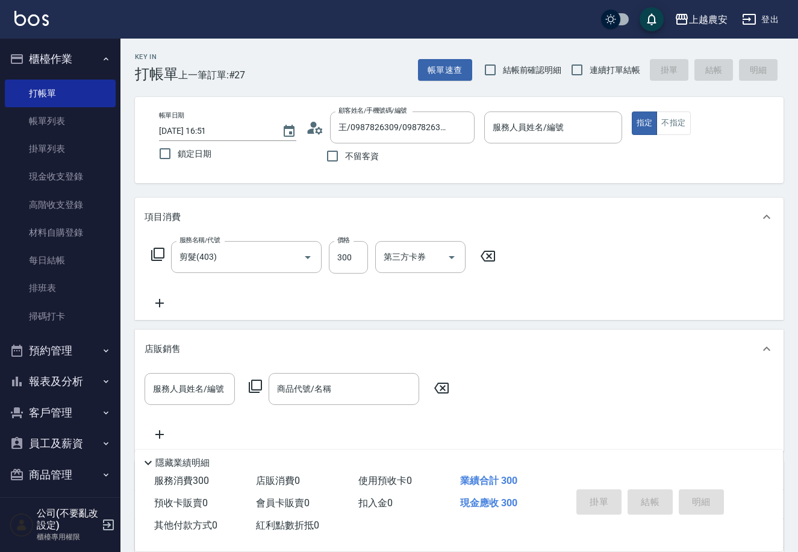
click at [622, 176] on div "帳單日期 2025/08/17 16:51 鎖定日期 顧客姓名/手機號碼/編號 王/0987826309/0987826309 顧客姓名/手機號碼/編號 不留…" at bounding box center [459, 140] width 649 height 86
click at [585, 139] on div "服務人員姓名/編號" at bounding box center [552, 127] width 137 height 32
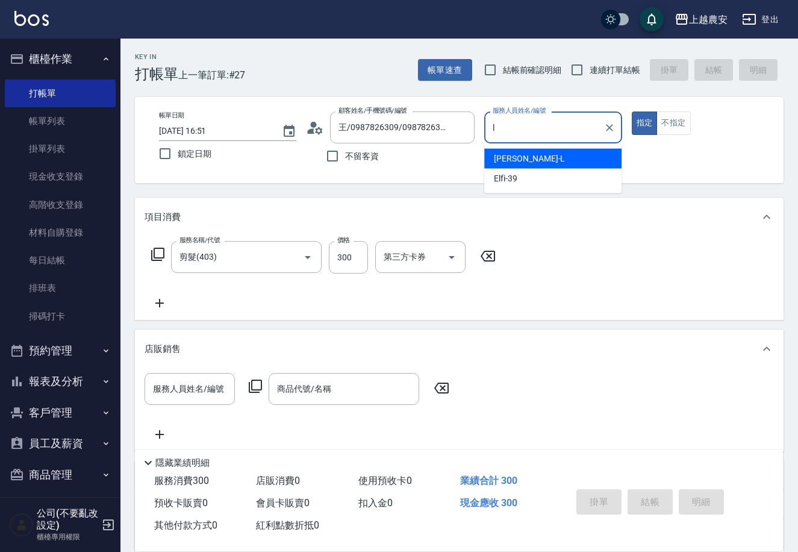
click at [571, 158] on div "[PERSON_NAME]" at bounding box center [552, 159] width 137 height 20
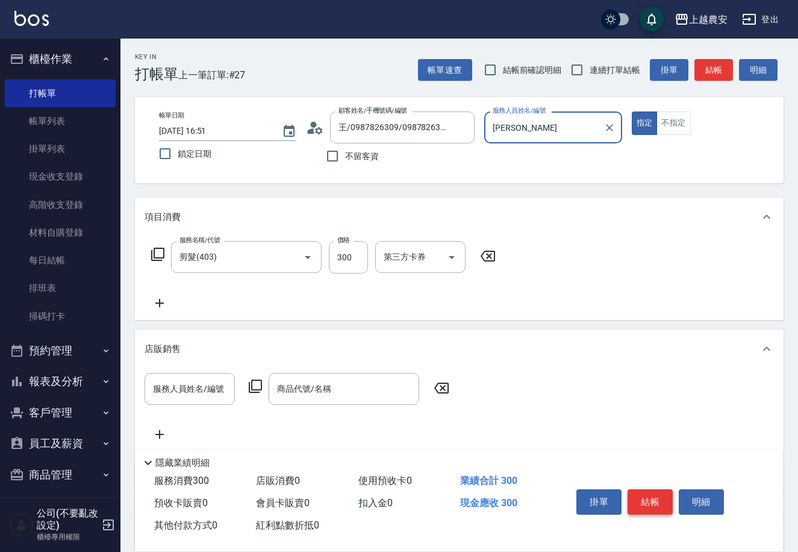
type input "[PERSON_NAME]"
drag, startPoint x: 663, startPoint y: 504, endPoint x: 660, endPoint y: 481, distance: 22.6
click at [661, 499] on button "結帳" at bounding box center [650, 501] width 45 height 25
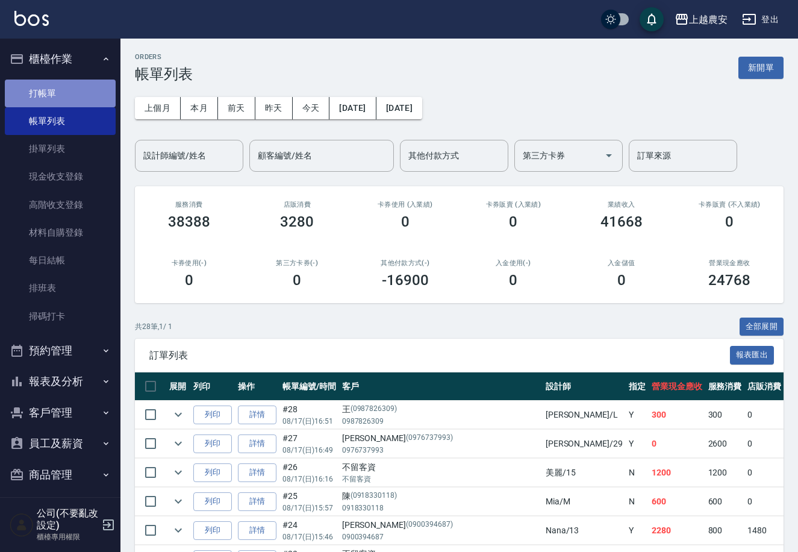
click at [80, 84] on link "打帳單" at bounding box center [60, 94] width 111 height 28
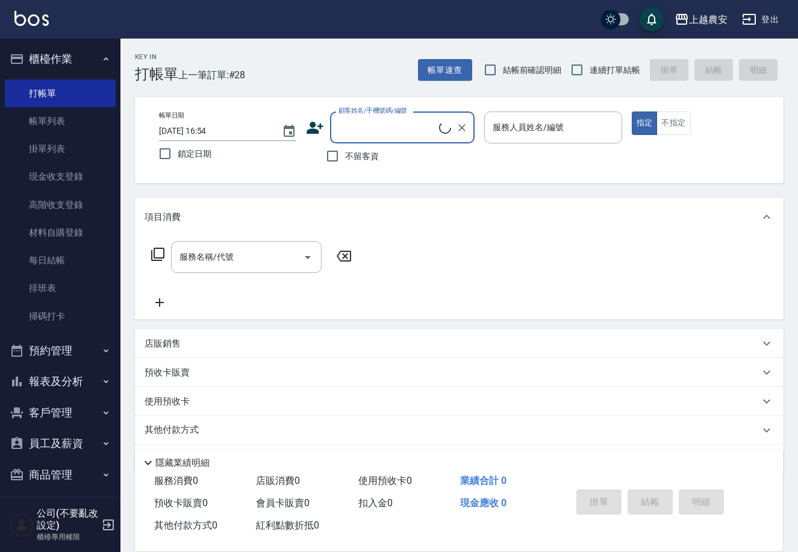
click at [344, 128] on input "顧客姓名/手機號碼/編號" at bounding box center [388, 127] width 104 height 21
type input "0"
click at [319, 122] on icon at bounding box center [315, 128] width 18 height 18
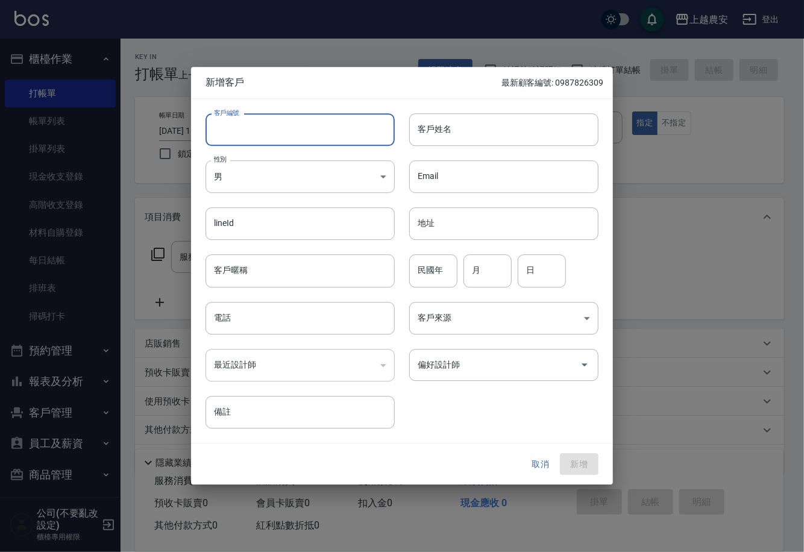
click at [359, 137] on input "客戶編號" at bounding box center [299, 129] width 189 height 33
drag, startPoint x: 267, startPoint y: 124, endPoint x: 189, endPoint y: 121, distance: 77.8
click at [189, 121] on div "新增客戶 最新顧客編號: 0987826309 客戶編號 0972605372 ​ 客戶編號 客戶姓名 客戶姓名 性別 男 MALE 性別 Email Ema…" at bounding box center [402, 276] width 804 height 552
type input "0972605372"
click at [277, 189] on body "上越農安 登出 櫃檯作業 打帳單 帳單列表 掛單列表 現金收支登錄 高階收支登錄 材料自購登錄 每日結帳 排班表 掃碼打卡 預約管理 預約管理 單日預約紀錄 …" at bounding box center [402, 294] width 804 height 588
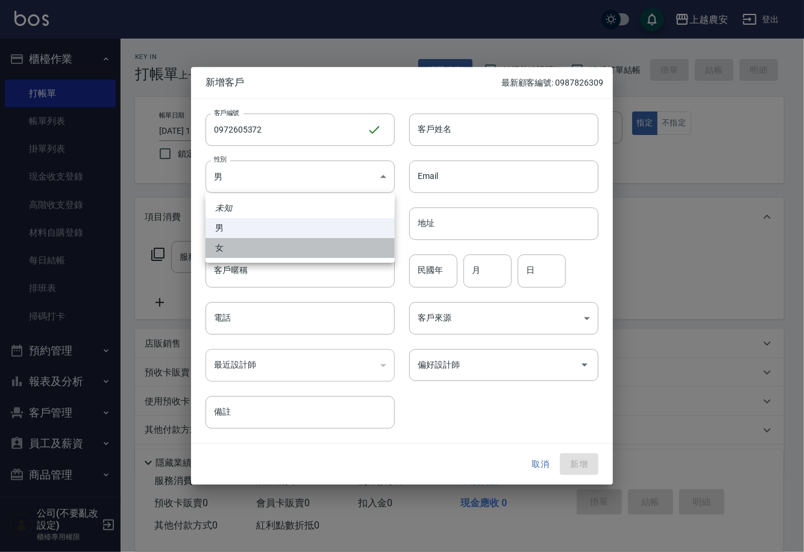
click at [253, 243] on li "女" at bounding box center [299, 248] width 189 height 20
type input "FEMALE"
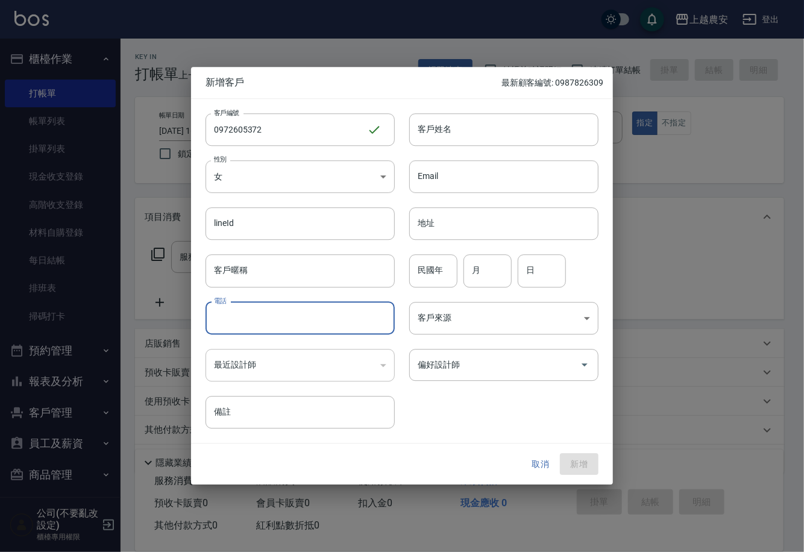
paste input "0972605372"
type input "0972605372"
click at [451, 133] on input "客戶姓名" at bounding box center [503, 129] width 189 height 33
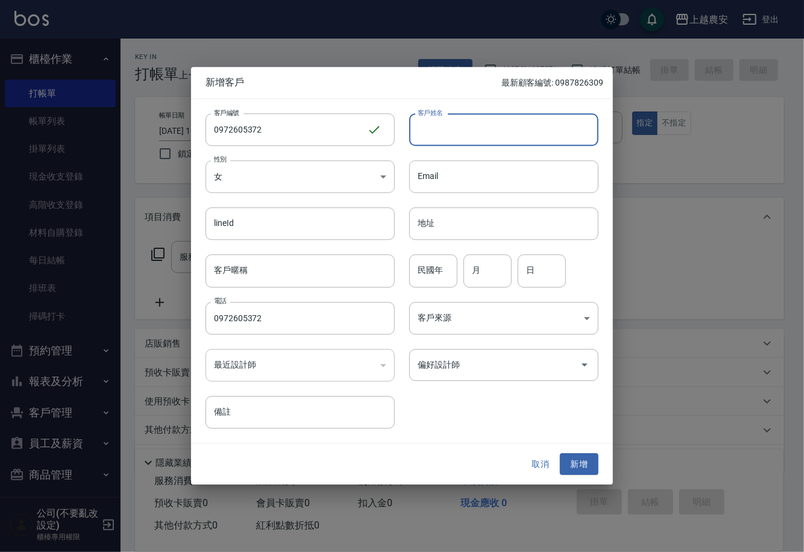
type input "[PERSON_NAME]"
click at [565, 458] on button "新增" at bounding box center [579, 464] width 39 height 22
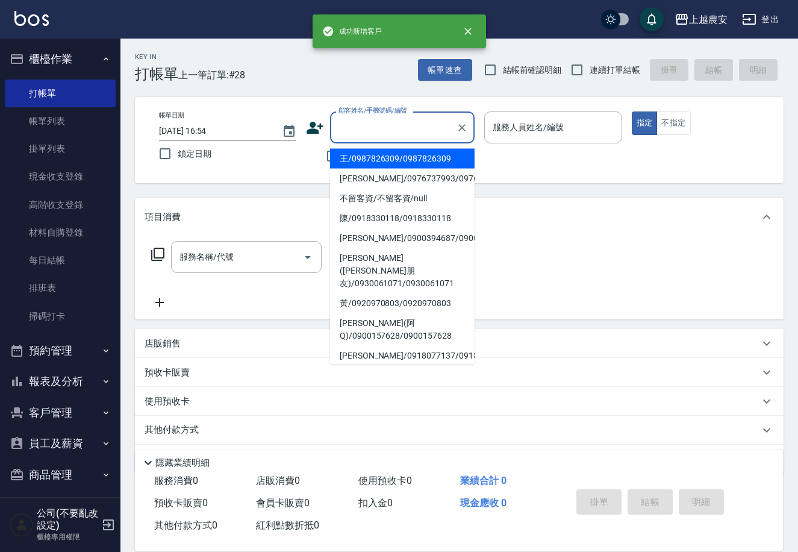
drag, startPoint x: 395, startPoint y: 118, endPoint x: 315, endPoint y: 159, distance: 90.8
click at [315, 159] on div "不留客資" at bounding box center [390, 155] width 169 height 25
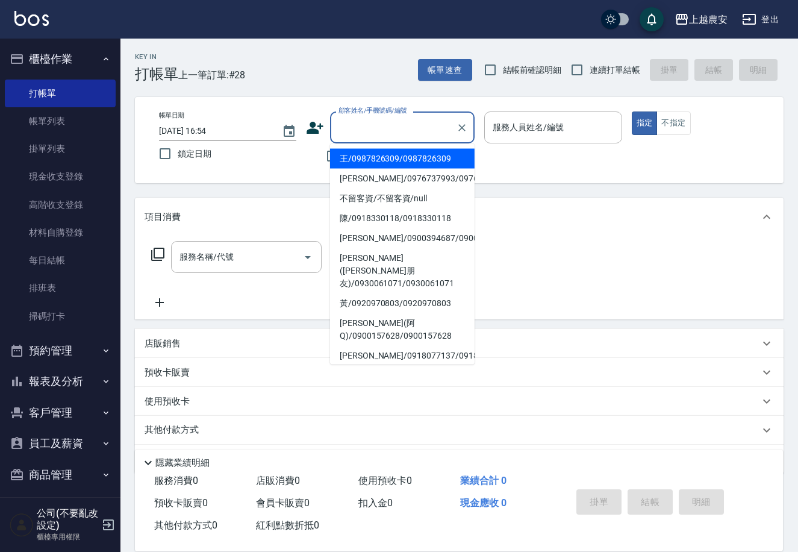
paste input "0972605372"
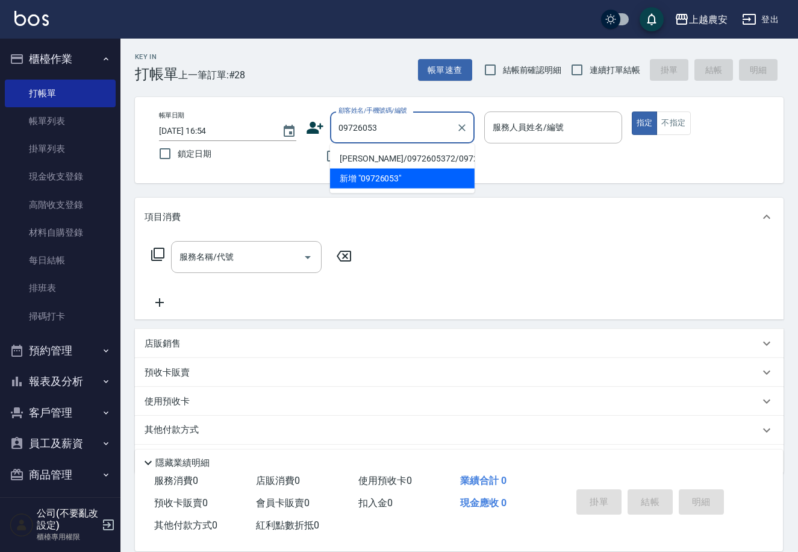
click at [440, 146] on ul "李/0972605372/0972605372 新增 "09726053"" at bounding box center [402, 168] width 145 height 49
click at [438, 158] on li "[PERSON_NAME]/0972605372/0972605372" at bounding box center [402, 159] width 145 height 20
type input "[PERSON_NAME]/0972605372/0972605372"
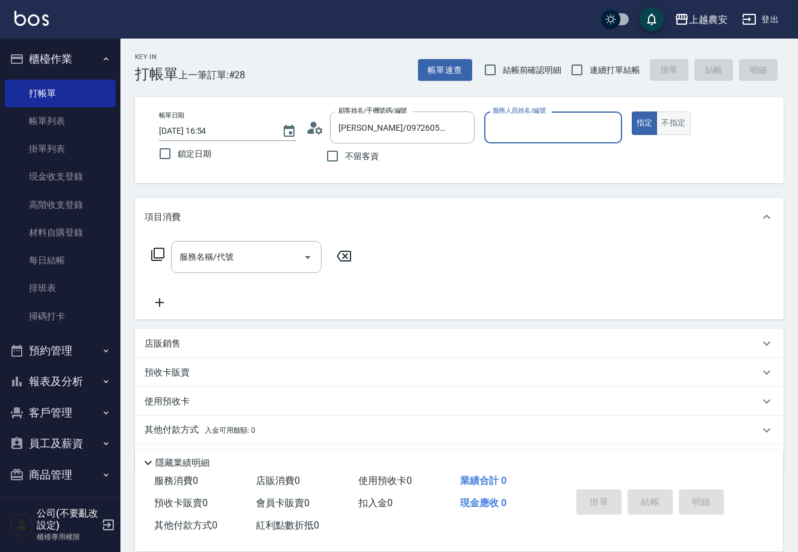
click at [682, 127] on button "不指定" at bounding box center [674, 123] width 34 height 24
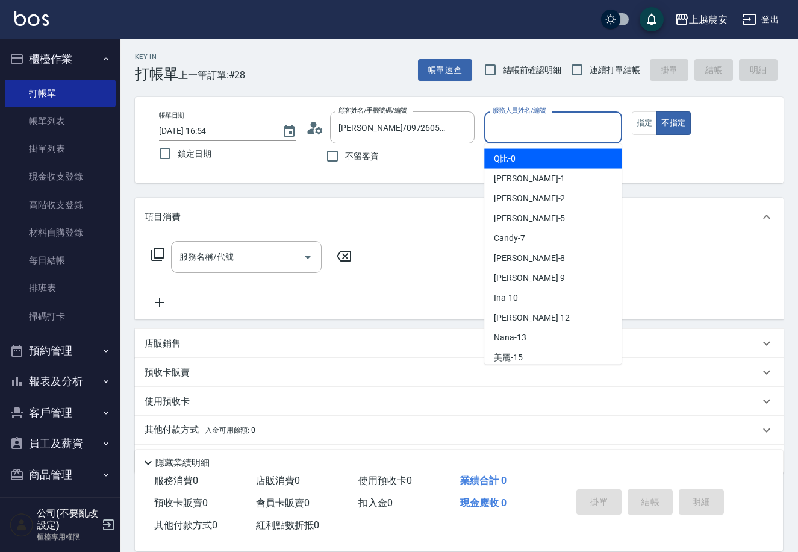
click at [577, 136] on input "服務人員姓名/編號" at bounding box center [553, 127] width 127 height 21
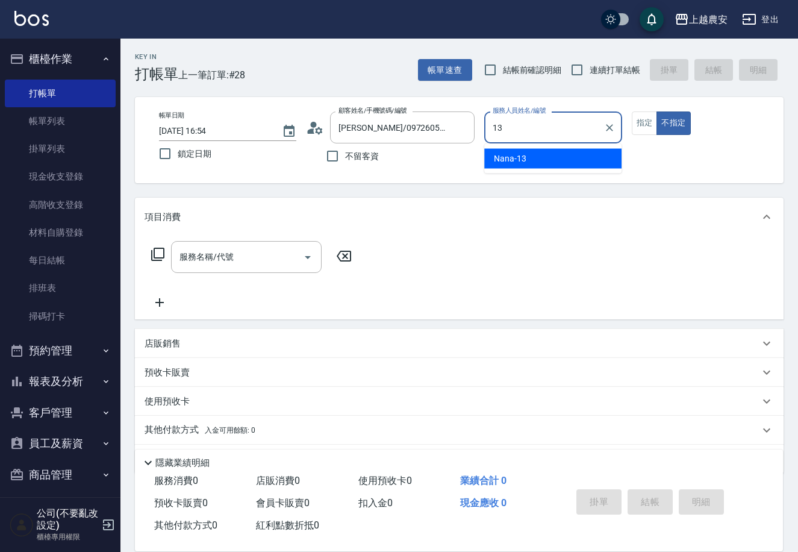
click at [571, 161] on div "Nana -13" at bounding box center [552, 159] width 137 height 20
type input "Nana-13"
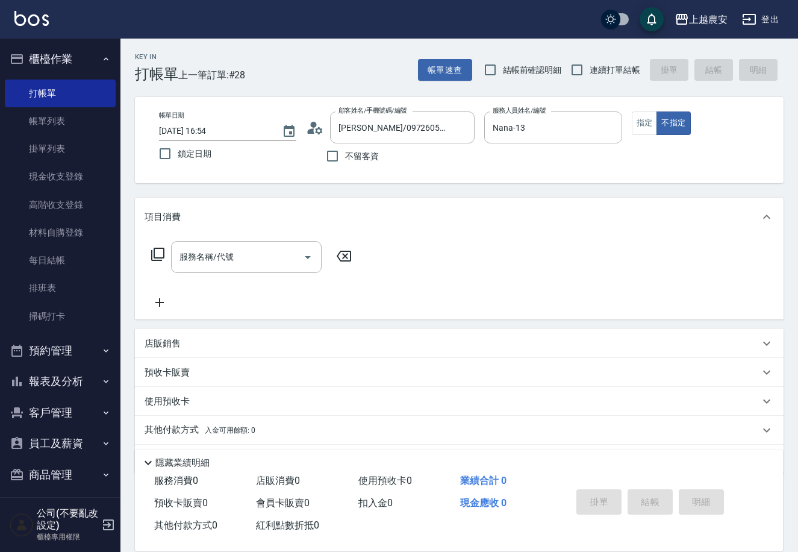
click at [283, 240] on div "服務名稱/代號 服務名稱/代號" at bounding box center [459, 277] width 649 height 83
click at [274, 246] on input "服務名稱/代號" at bounding box center [238, 256] width 122 height 21
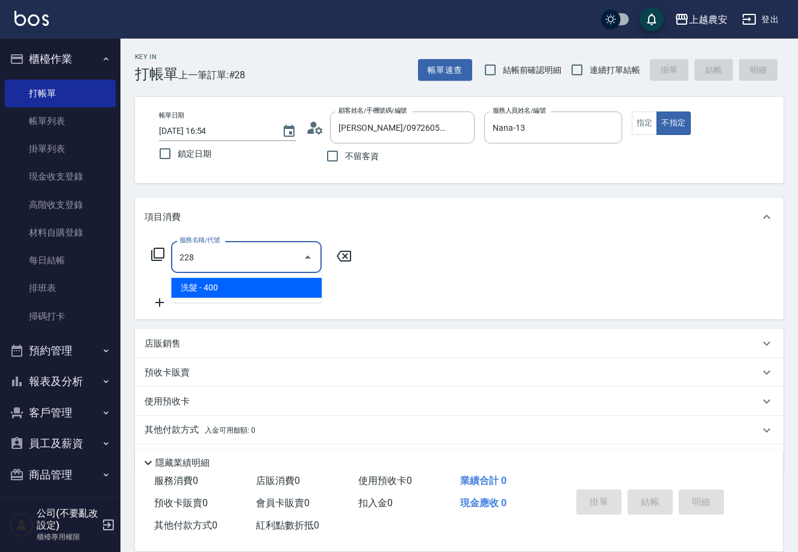
drag, startPoint x: 309, startPoint y: 287, endPoint x: 327, endPoint y: 281, distance: 18.7
click at [311, 286] on span "洗髮 - 400" at bounding box center [246, 288] width 151 height 20
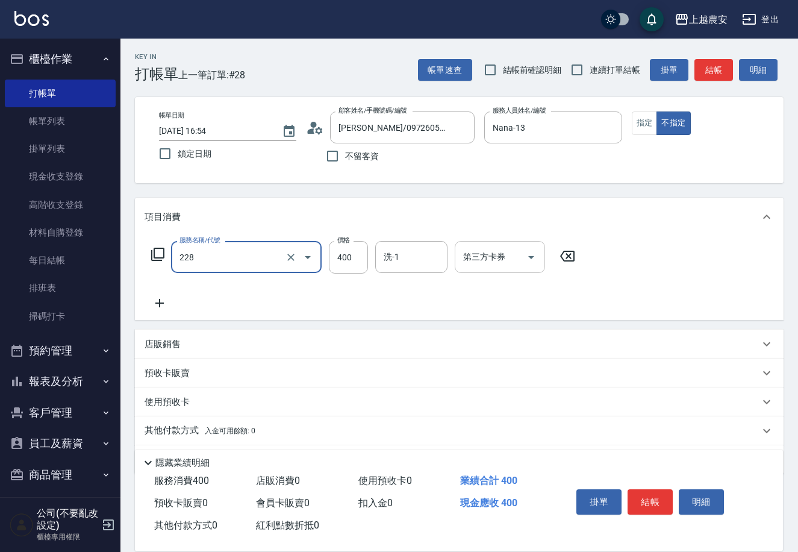
type input "洗髮(228)"
click at [414, 263] on input "洗-1" at bounding box center [411, 256] width 61 height 21
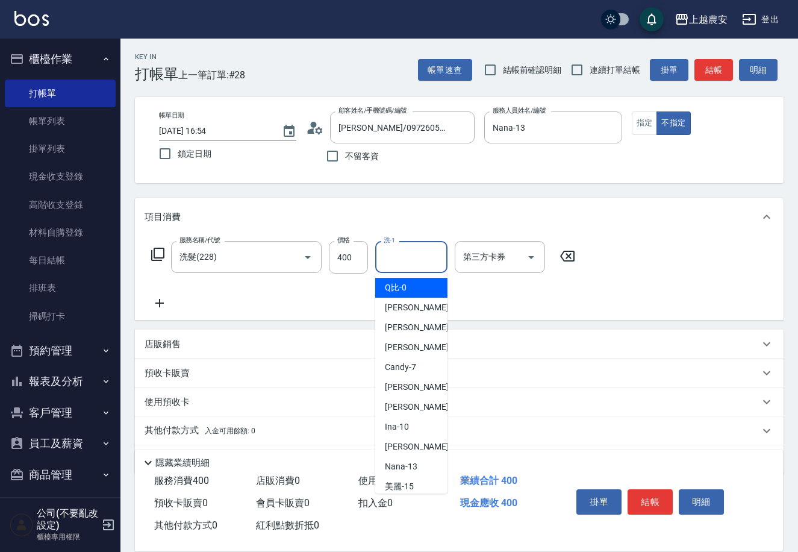
type input "3"
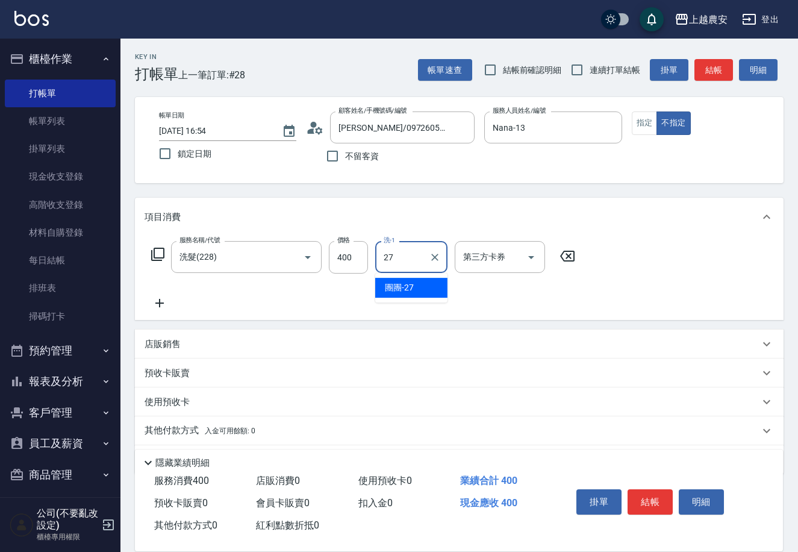
click at [412, 288] on span "團團 -27" at bounding box center [399, 287] width 29 height 13
type input "團團-27"
click at [643, 492] on button "結帳" at bounding box center [650, 501] width 45 height 25
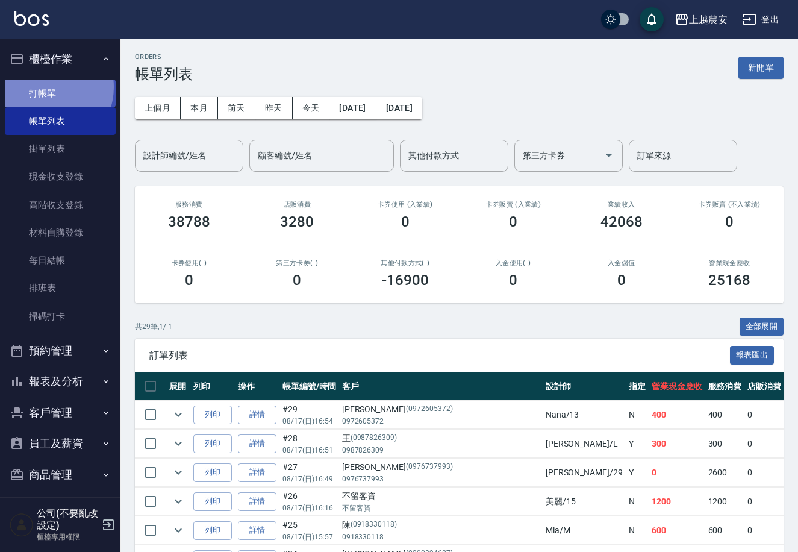
click at [47, 87] on link "打帳單" at bounding box center [60, 94] width 111 height 28
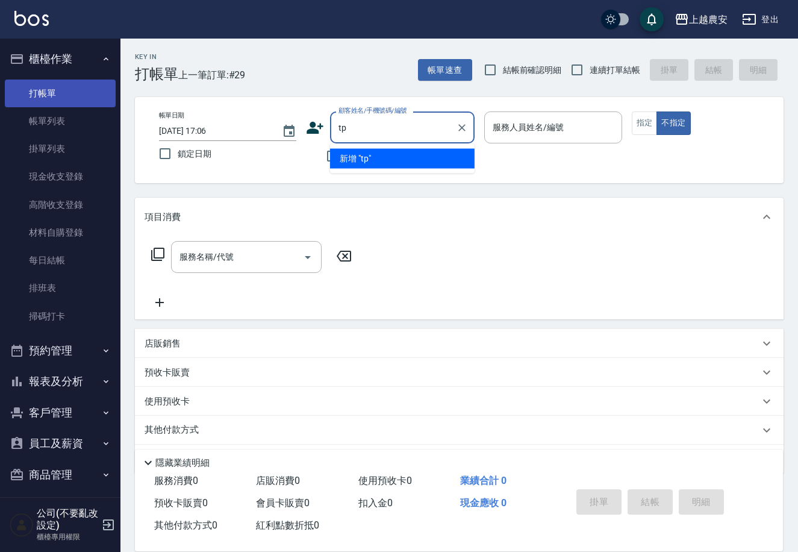
type input "t"
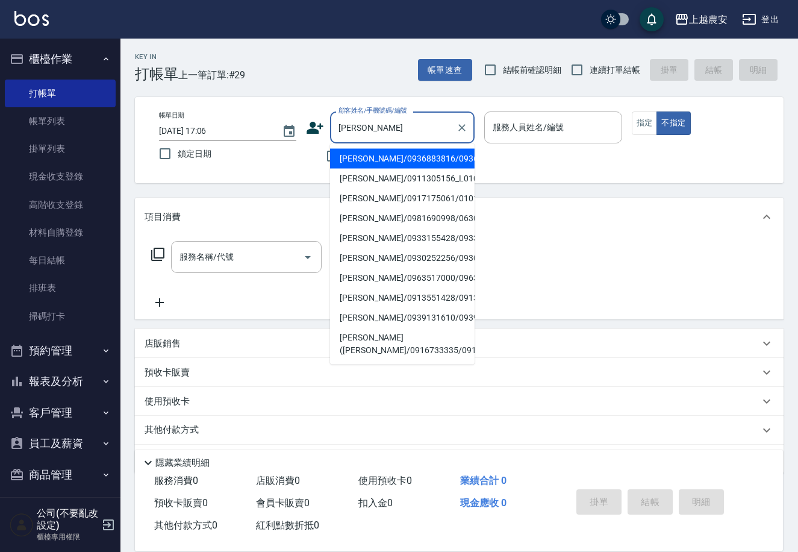
click at [387, 189] on li "[PERSON_NAME]/0911305156_L0104_[PERSON_NAME]/L0104" at bounding box center [402, 179] width 145 height 20
type input "[PERSON_NAME]/0911305156_L0104_[PERSON_NAME]/L0104"
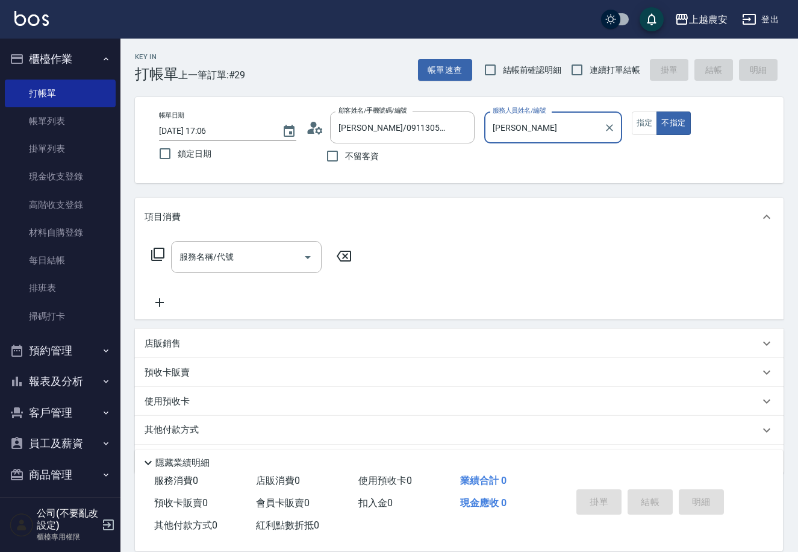
type input "[PERSON_NAME]"
click at [639, 122] on button "指定" at bounding box center [645, 123] width 26 height 24
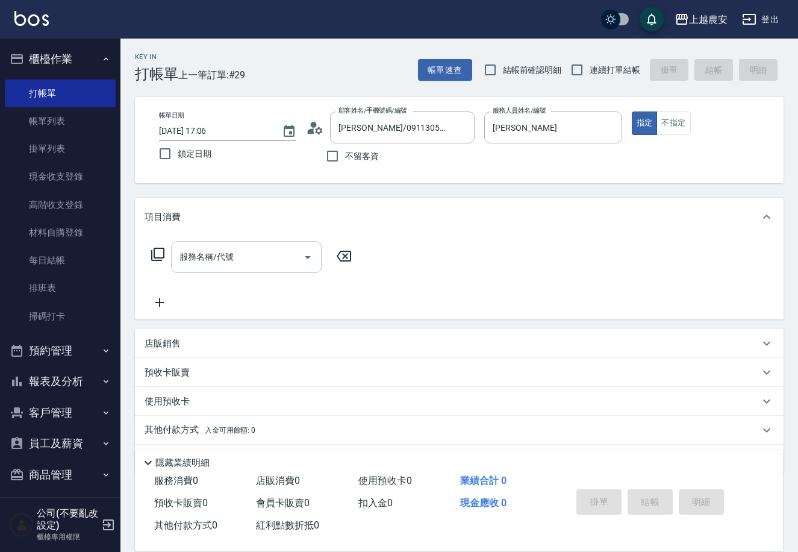
click at [190, 271] on div "服務名稱/代號" at bounding box center [246, 257] width 151 height 32
click at [161, 255] on icon at bounding box center [158, 254] width 14 height 14
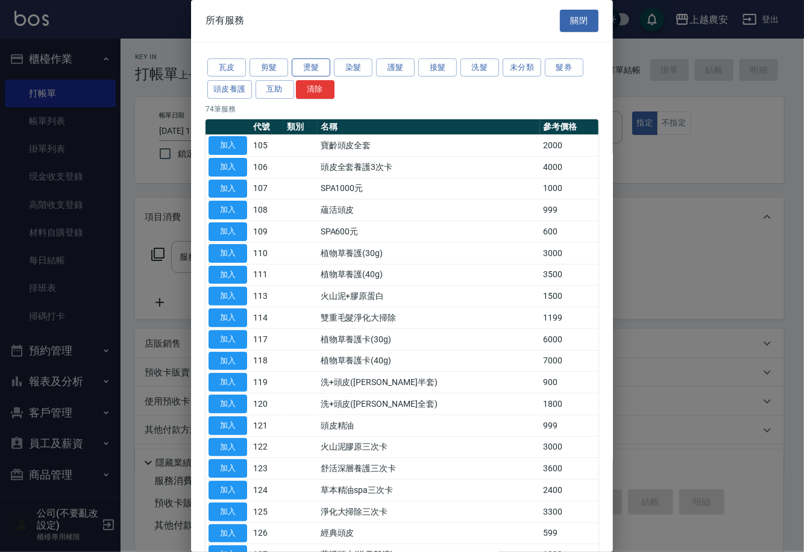
click at [319, 71] on button "燙髮" at bounding box center [311, 67] width 39 height 19
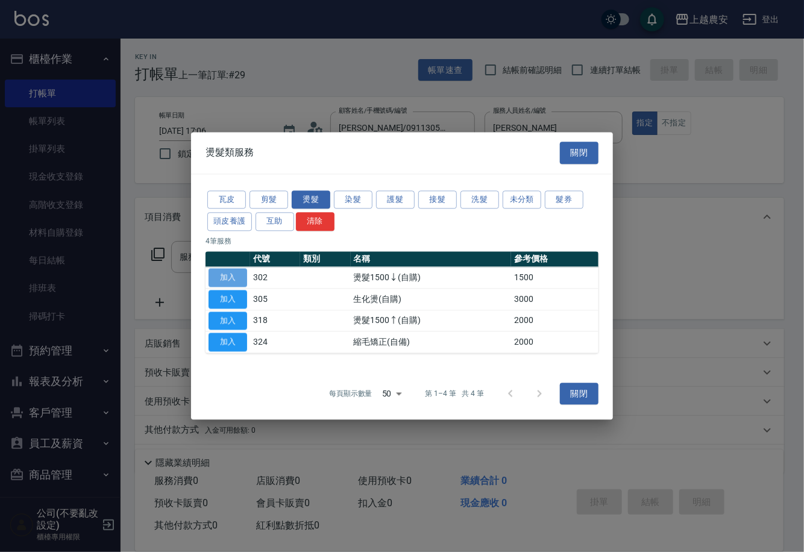
click at [238, 273] on button "加入" at bounding box center [227, 277] width 39 height 19
type input "燙髮1500↓(自購)(302)"
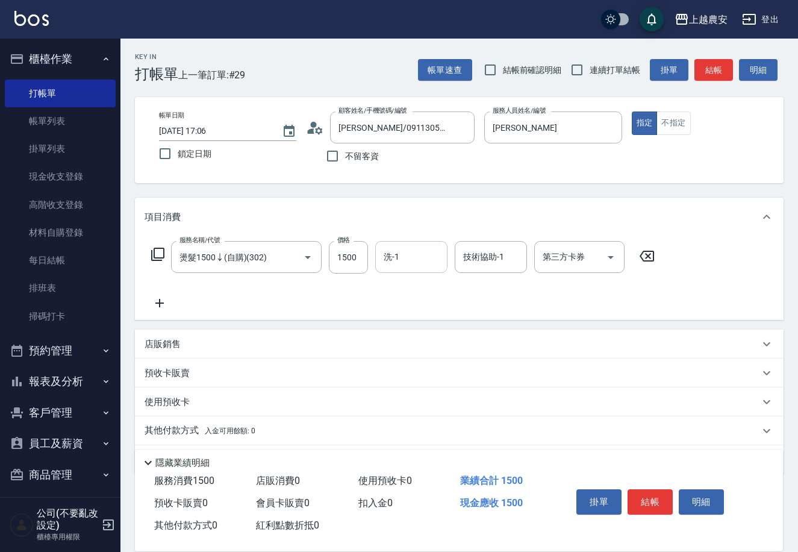
click at [415, 257] on input "洗-1" at bounding box center [411, 256] width 61 height 21
type input "Elfi-39"
type input "酪梨-34"
click at [345, 255] on input "1500" at bounding box center [348, 257] width 39 height 33
type input "1600"
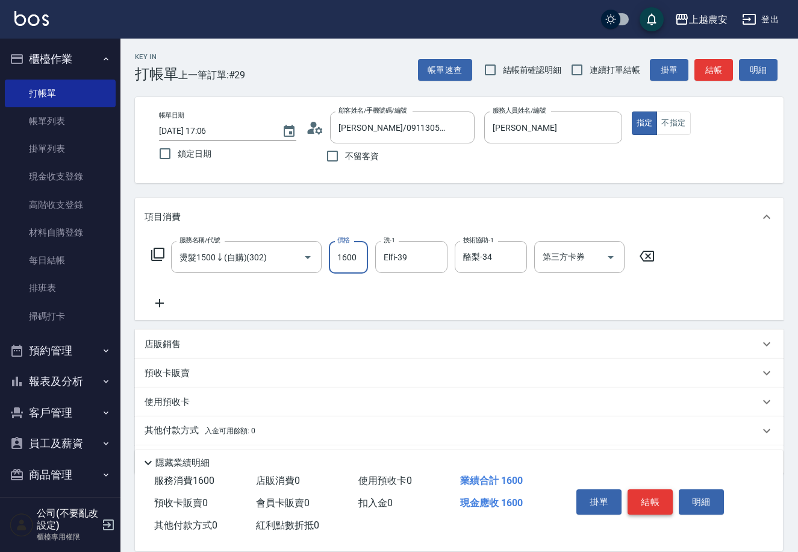
click at [642, 497] on button "結帳" at bounding box center [650, 501] width 45 height 25
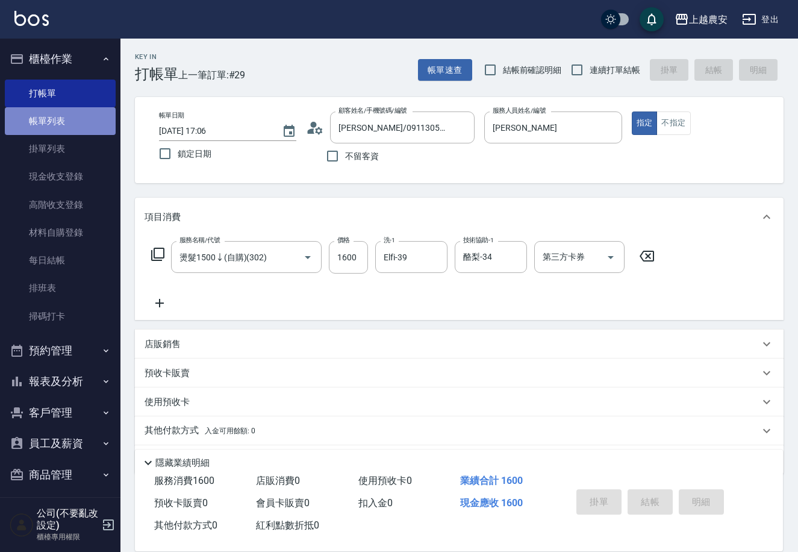
click at [87, 121] on link "帳單列表" at bounding box center [60, 121] width 111 height 28
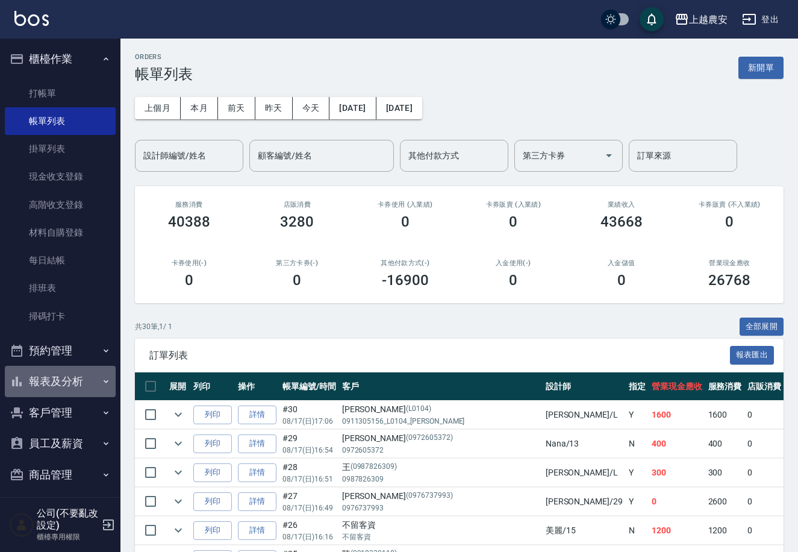
click at [72, 383] on button "報表及分析" at bounding box center [60, 381] width 111 height 31
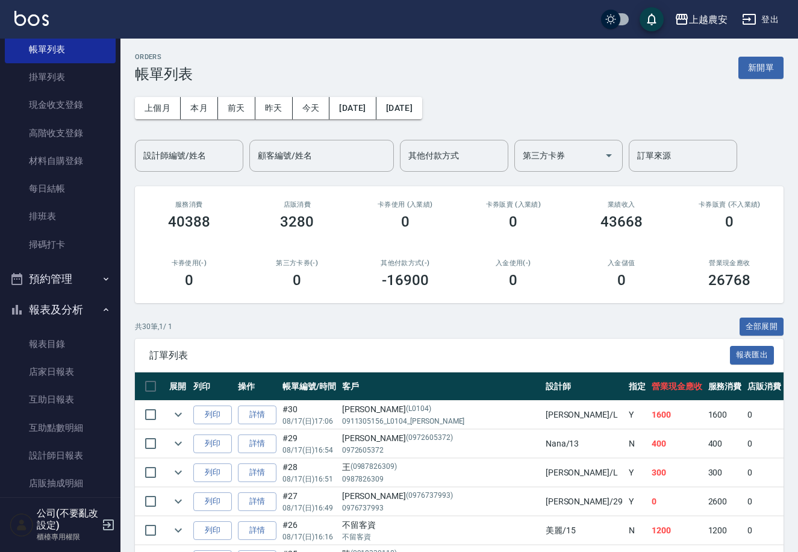
scroll to position [116, 0]
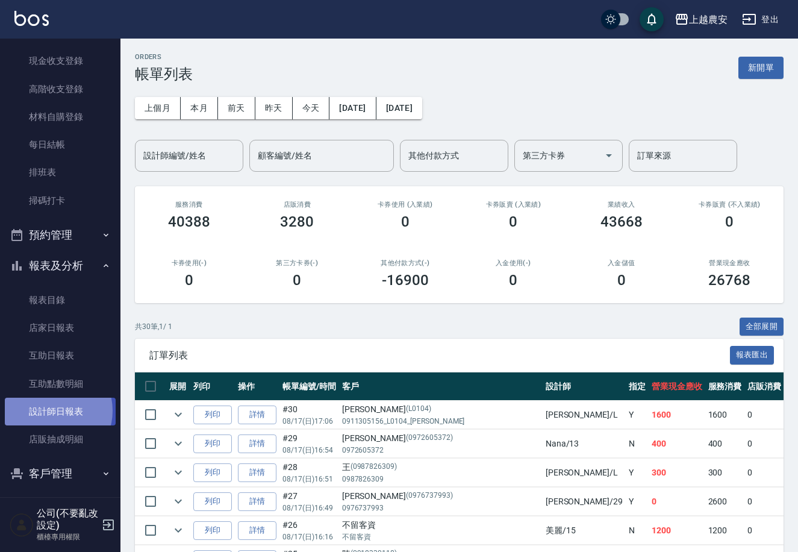
click at [54, 410] on link "設計師日報表" at bounding box center [60, 412] width 111 height 28
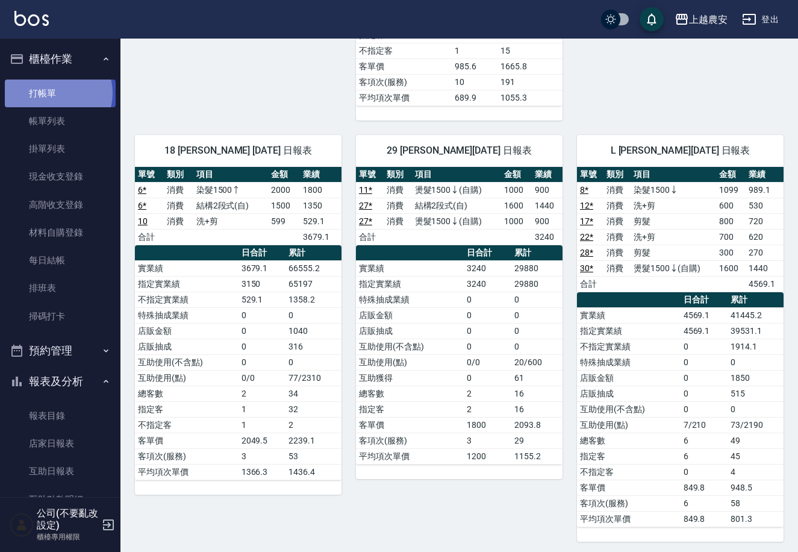
click at [57, 93] on link "打帳單" at bounding box center [60, 94] width 111 height 28
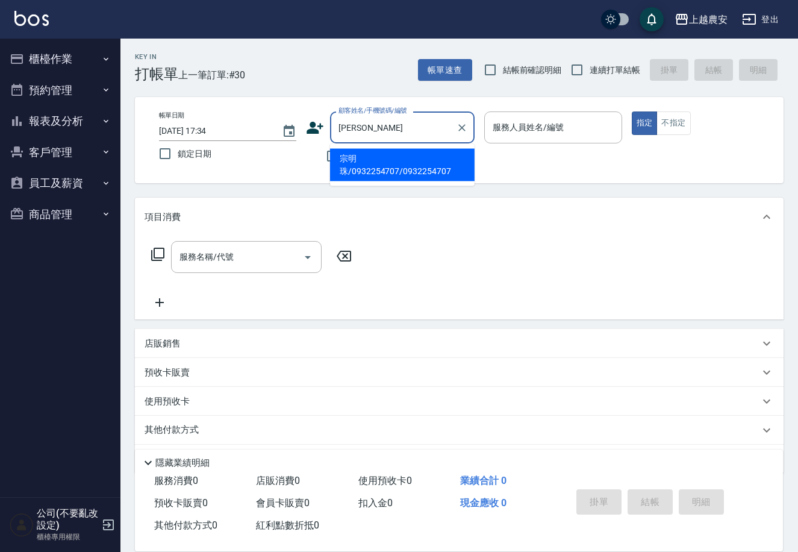
click at [415, 133] on input "宗明" at bounding box center [394, 127] width 116 height 21
type input "宗明珠/0932254707/0932254707"
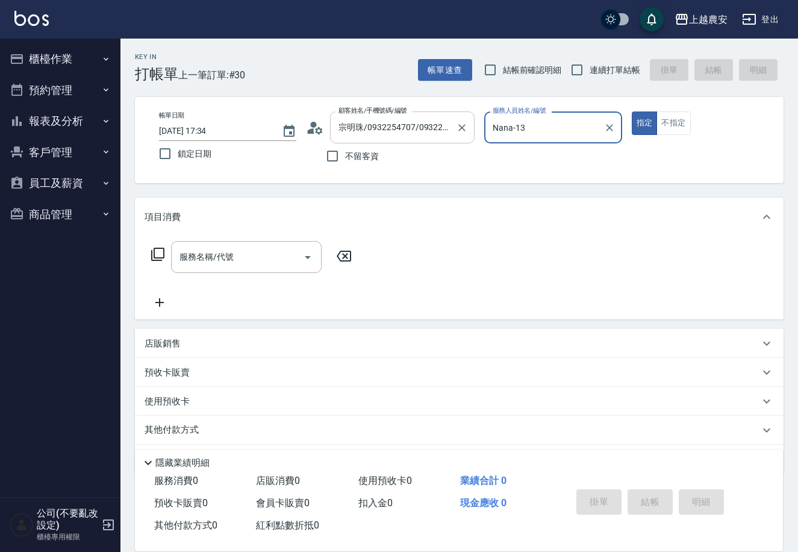
type input "Nana-13"
click at [632, 111] on button "指定" at bounding box center [645, 123] width 26 height 24
type button "true"
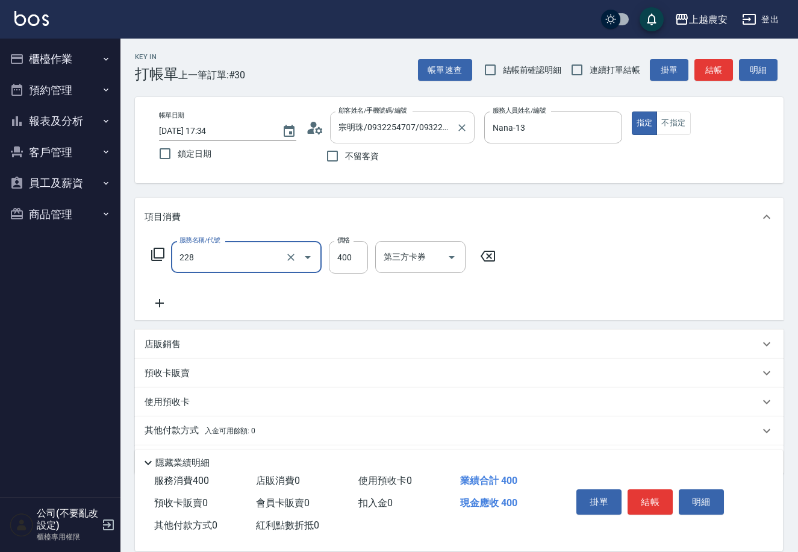
type input "洗髮(228)"
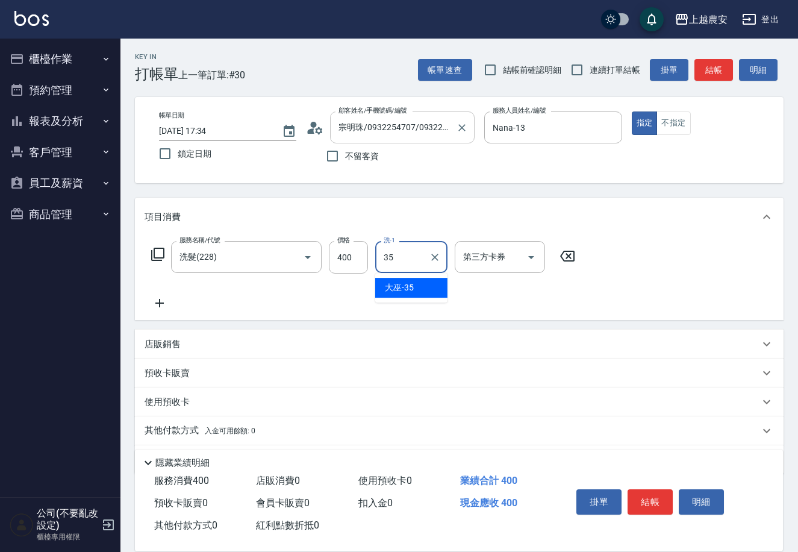
type input "大巫-35"
click at [172, 341] on p "店販銷售" at bounding box center [163, 344] width 36 height 13
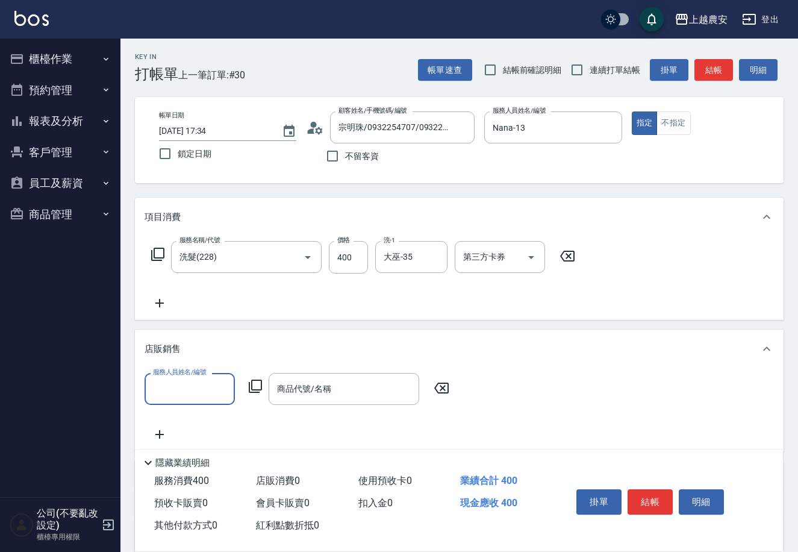
scroll to position [1, 0]
type input "Nana-13"
type input "v"
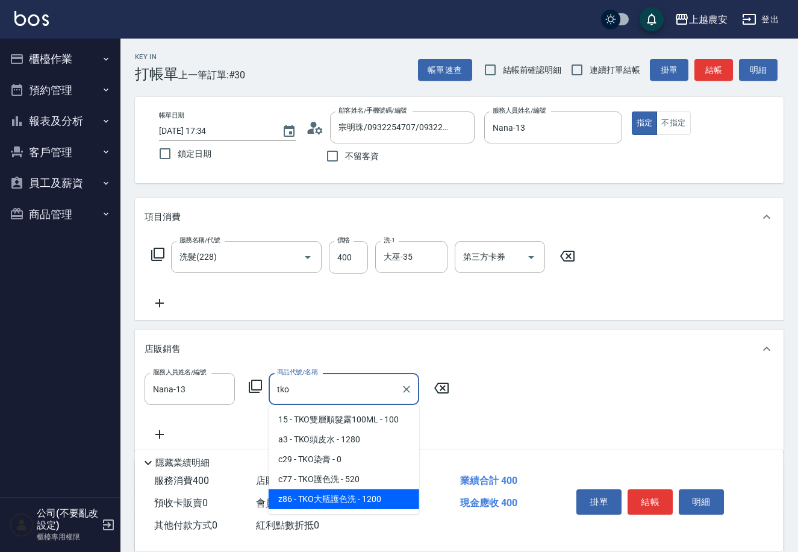
click at [325, 504] on span "z86 - TKO大瓶護色洗 - 1200" at bounding box center [344, 499] width 151 height 20
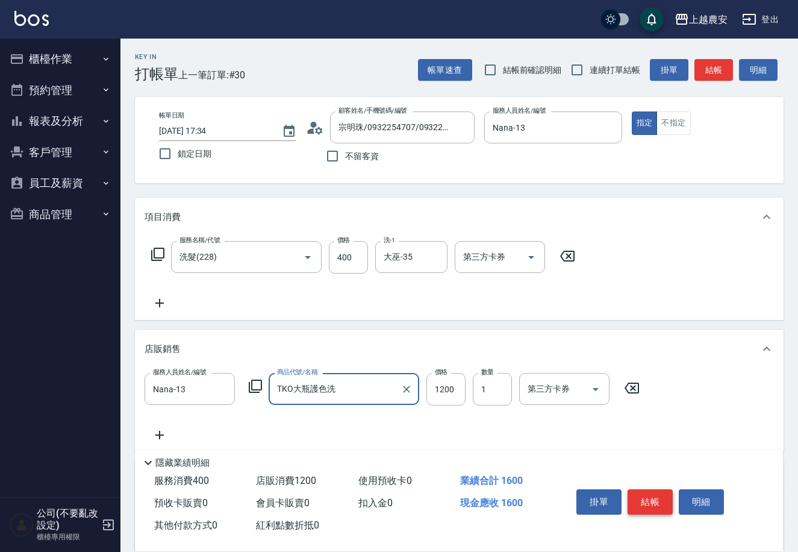
type input "TKO大瓶護色洗"
click at [660, 494] on button "結帳" at bounding box center [650, 501] width 45 height 25
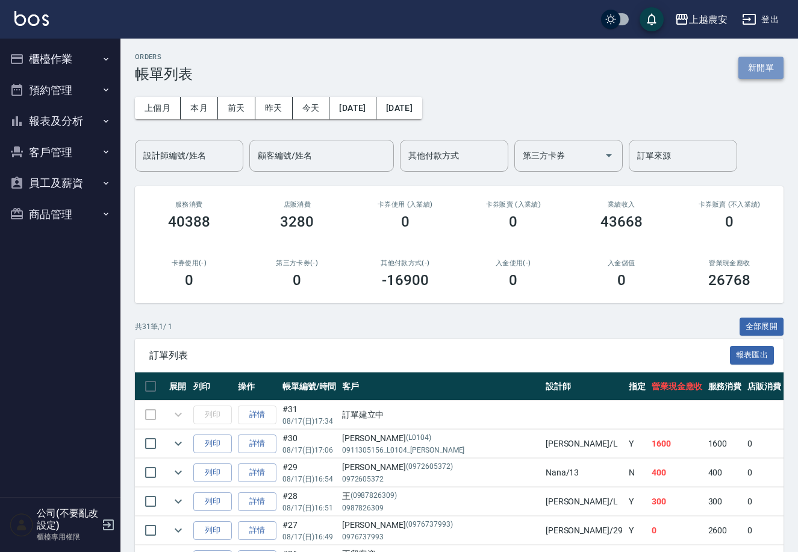
click at [747, 71] on button "新開單" at bounding box center [761, 68] width 45 height 22
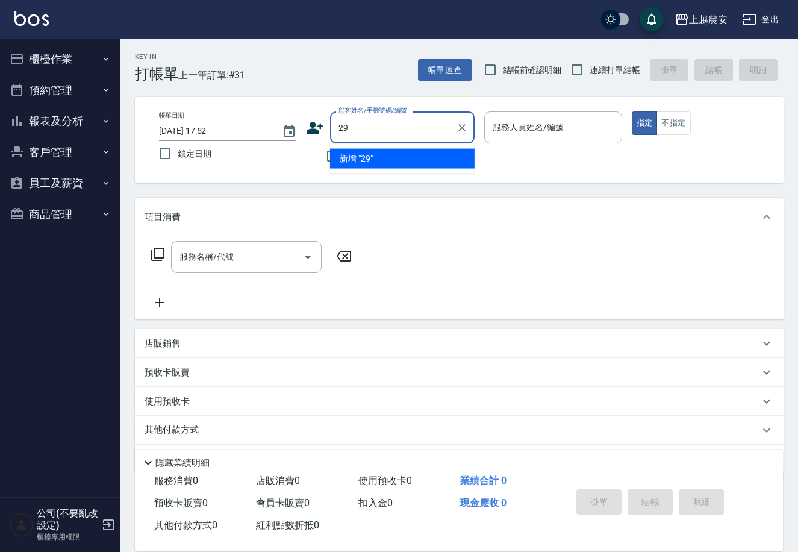
type input "2"
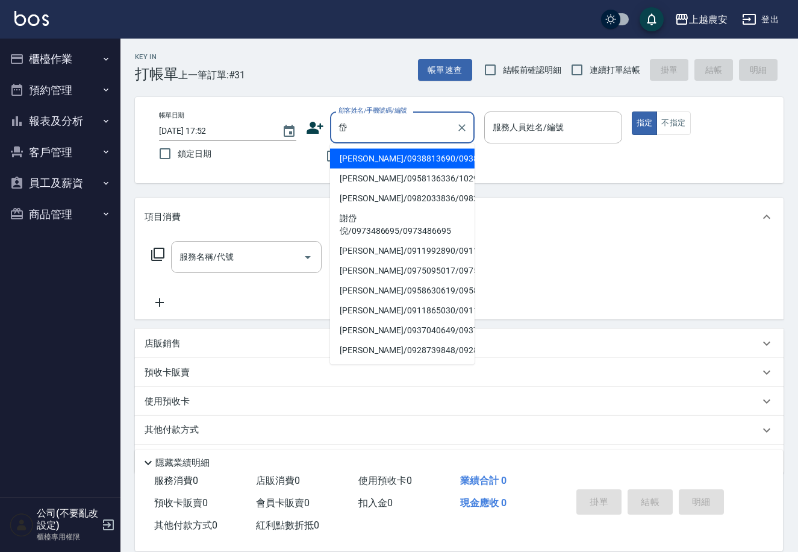
click at [365, 241] on li "[PERSON_NAME]/0911992890/0911992890" at bounding box center [402, 251] width 145 height 20
type input "[PERSON_NAME]/0911992890/0911992890"
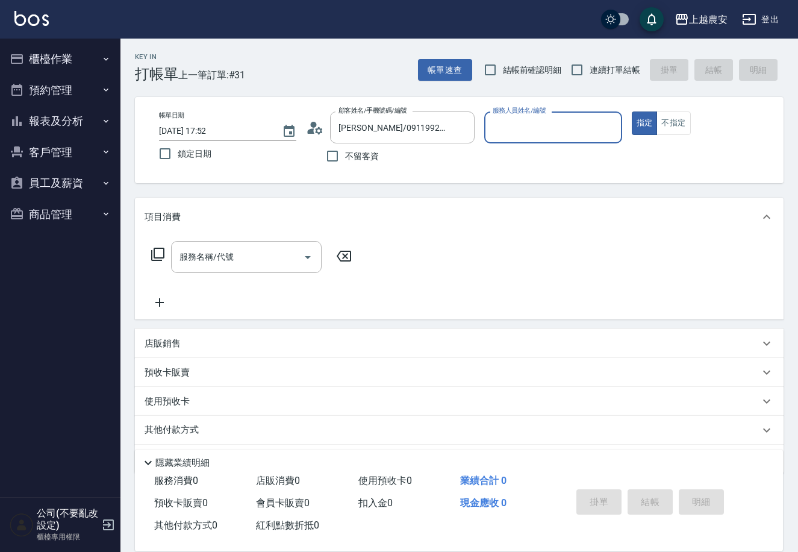
type input "Lina-L"
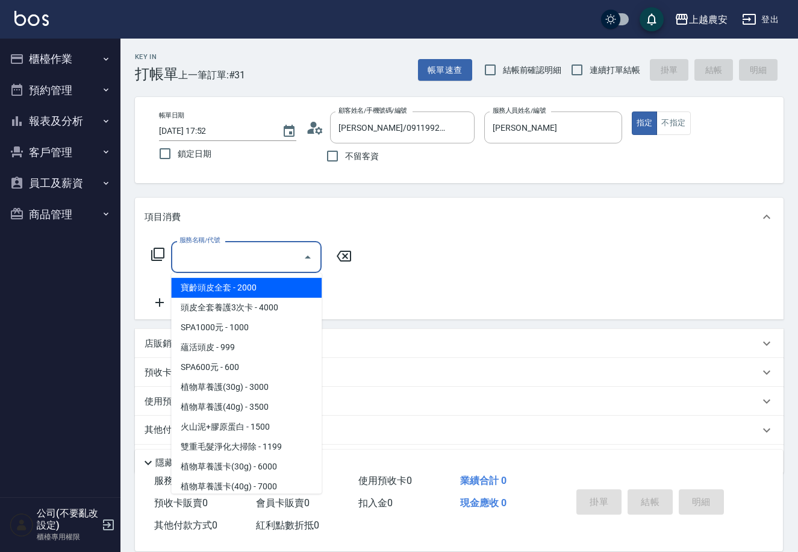
click at [240, 252] on input "服務名稱/代號" at bounding box center [238, 256] width 122 height 21
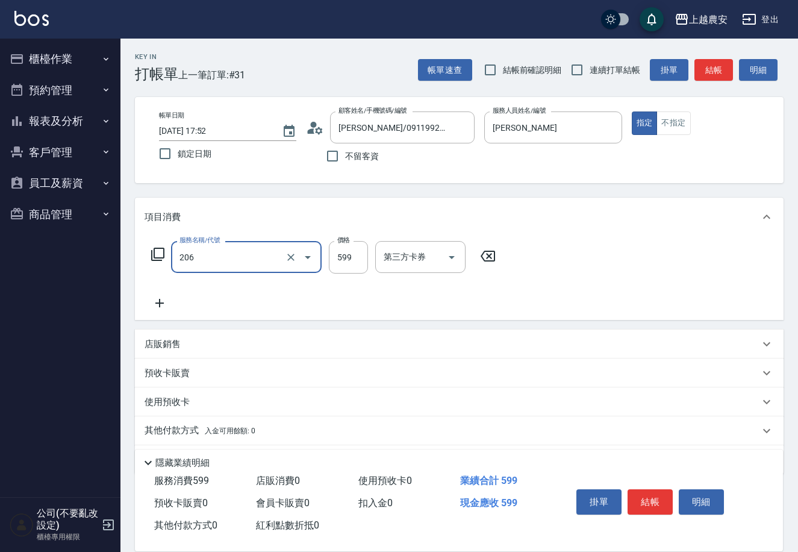
type input "洗+剪(206)"
type input "700"
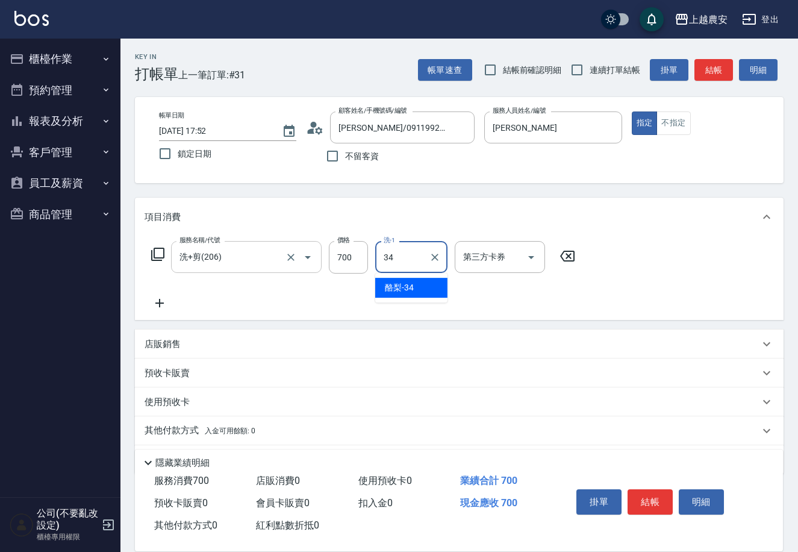
type input "酪梨-34"
click at [661, 498] on button "結帳" at bounding box center [650, 501] width 45 height 25
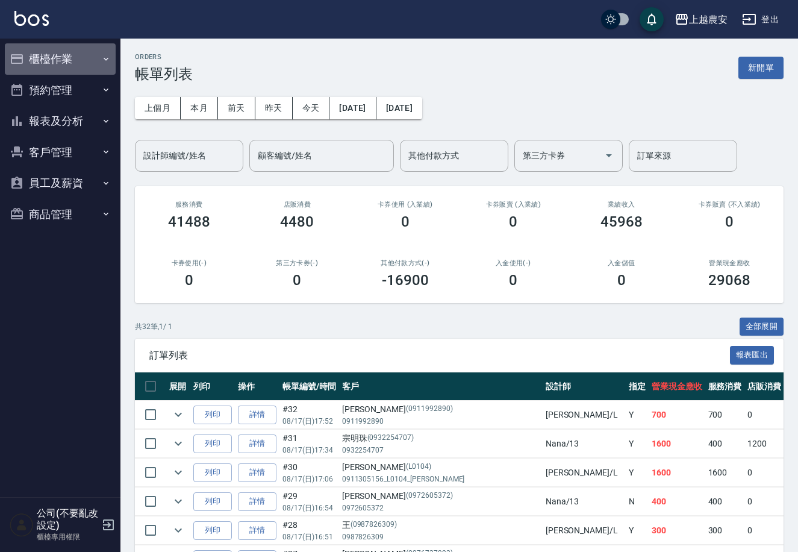
click at [87, 57] on button "櫃檯作業" at bounding box center [60, 58] width 111 height 31
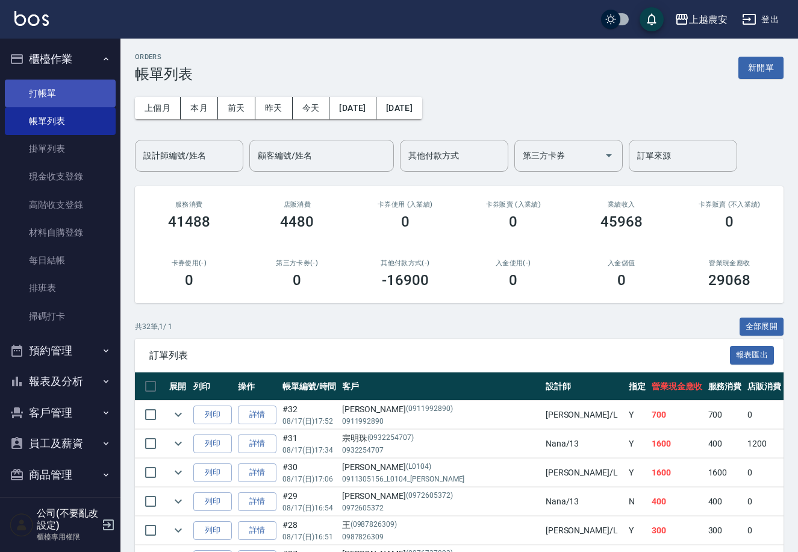
click at [96, 87] on link "打帳單" at bounding box center [60, 94] width 111 height 28
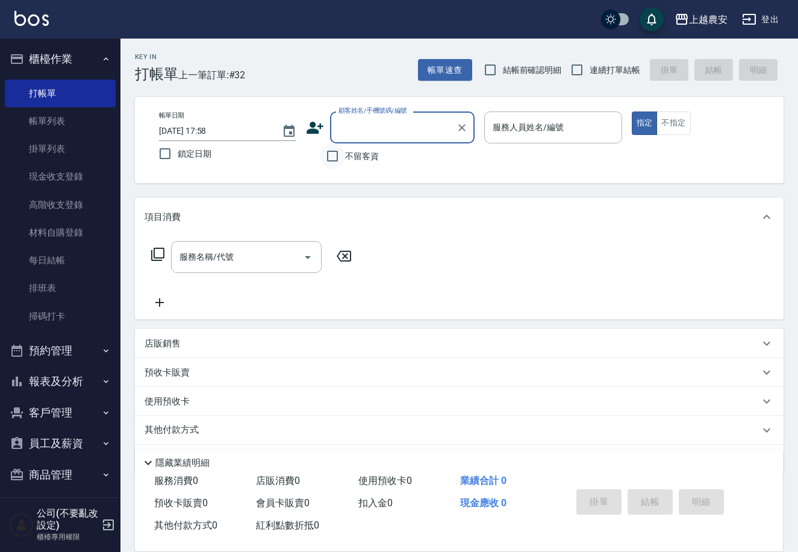
click at [342, 154] on input "不留客資" at bounding box center [332, 155] width 25 height 25
checkbox input "true"
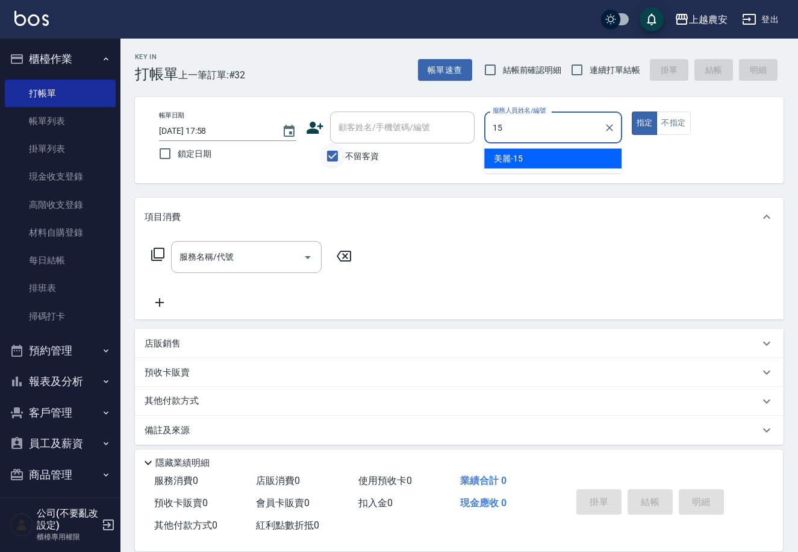
type input "美麗-15"
type button "true"
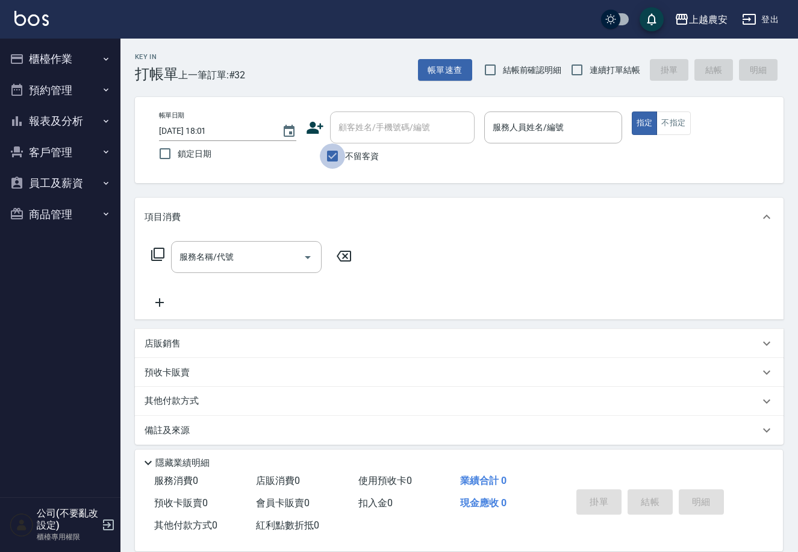
click at [331, 152] on input "不留客資" at bounding box center [332, 155] width 25 height 25
checkbox input "false"
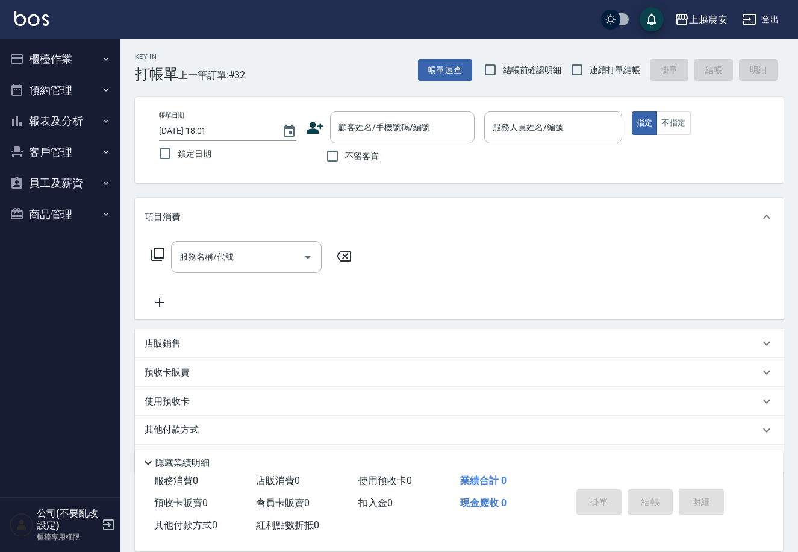
click at [306, 132] on div "帳單日期 [DATE] 18:01 鎖定日期 顧客姓名/手機號碼/編號 顧客姓名/手機號碼/編號 不留客資 服務人員姓名/編號 服務人員姓名/編號 指定 不指定" at bounding box center [459, 139] width 620 height 57
click at [306, 128] on icon at bounding box center [315, 128] width 18 height 18
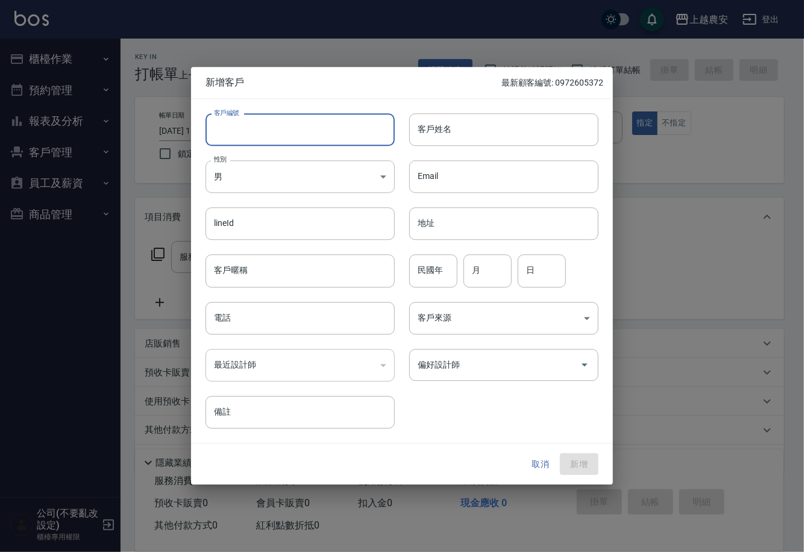
click at [322, 127] on input "客戶編號" at bounding box center [299, 129] width 189 height 33
drag, startPoint x: 213, startPoint y: 129, endPoint x: 306, endPoint y: 147, distance: 94.5
click at [315, 147] on div "客戶編號 0918927602 ​ 客戶編號 客戶姓名 客戶姓名 性別 男 [DEMOGRAPHIC_DATA] 性別 Email Email lineId …" at bounding box center [394, 264] width 407 height 330
type input "0918927602"
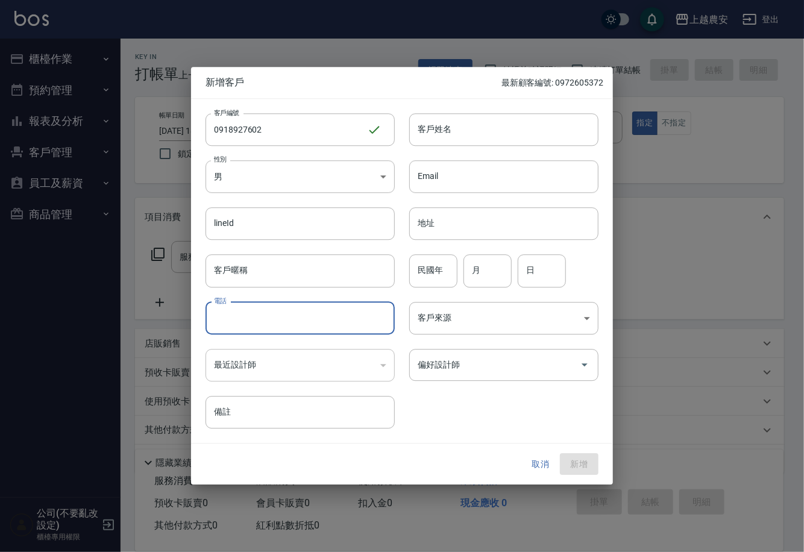
paste input "0918927602"
type input "0918927602"
click at [428, 131] on input "客戶姓名" at bounding box center [503, 129] width 189 height 33
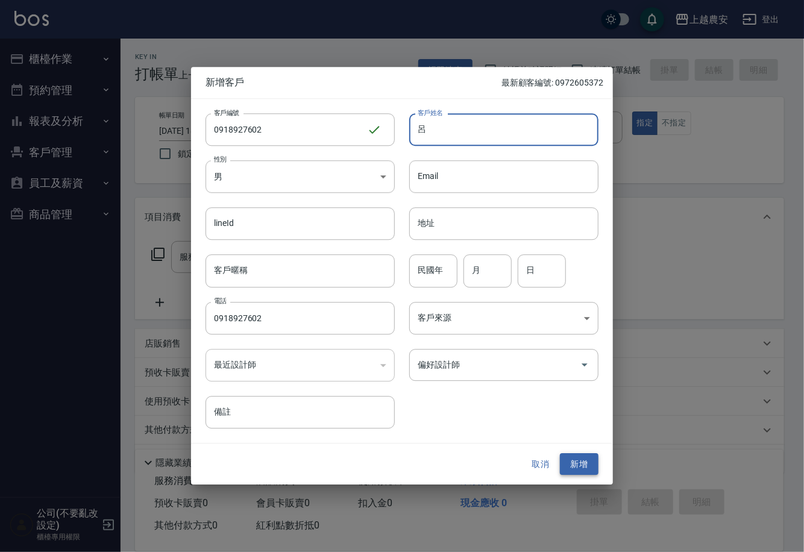
type input "呂"
click at [581, 458] on button "新增" at bounding box center [579, 464] width 39 height 22
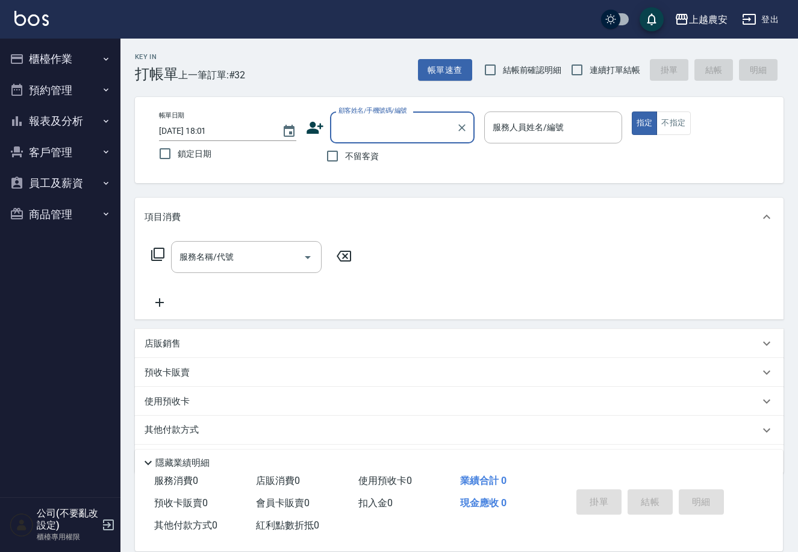
drag, startPoint x: 343, startPoint y: 130, endPoint x: 338, endPoint y: 121, distance: 10.5
paste input "0918927602"
type input "[PERSON_NAME]/0918927602/0918927602"
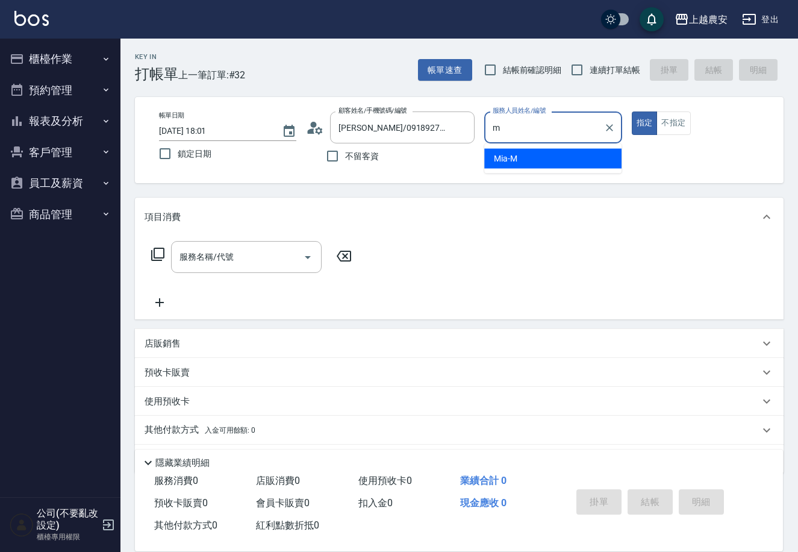
type input "Mia-M"
type button "true"
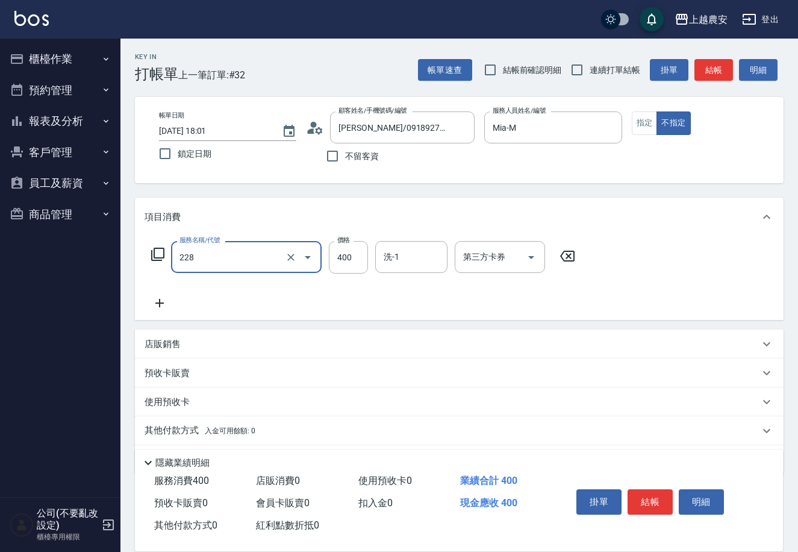
type input "洗髮(228)"
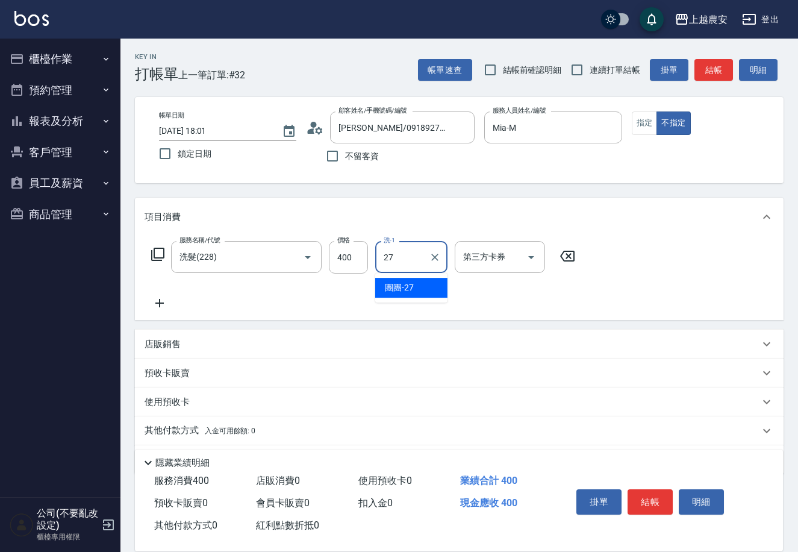
type input "團團-27"
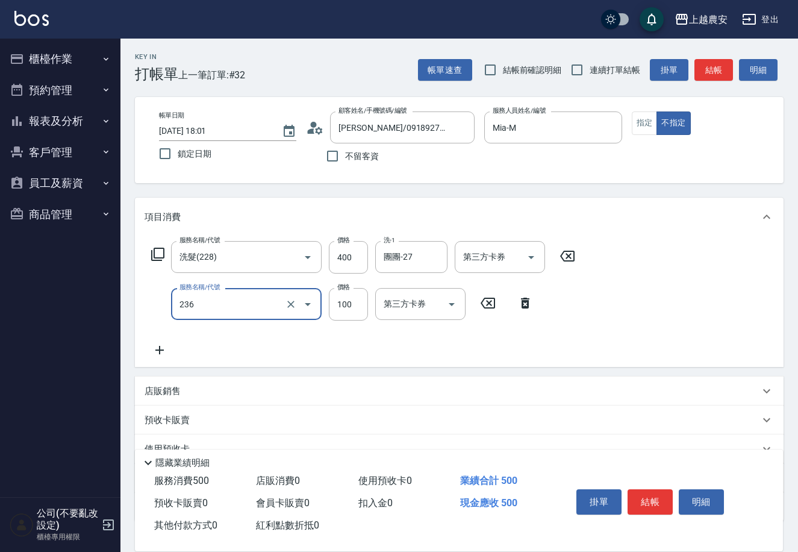
type input "手棒(236)"
click at [641, 494] on button "結帳" at bounding box center [650, 501] width 45 height 25
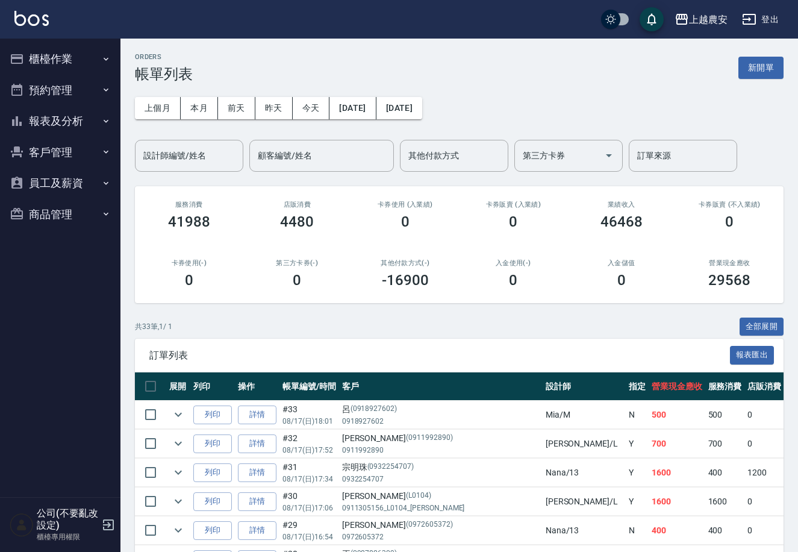
click at [41, 151] on button "客戶管理" at bounding box center [60, 152] width 111 height 31
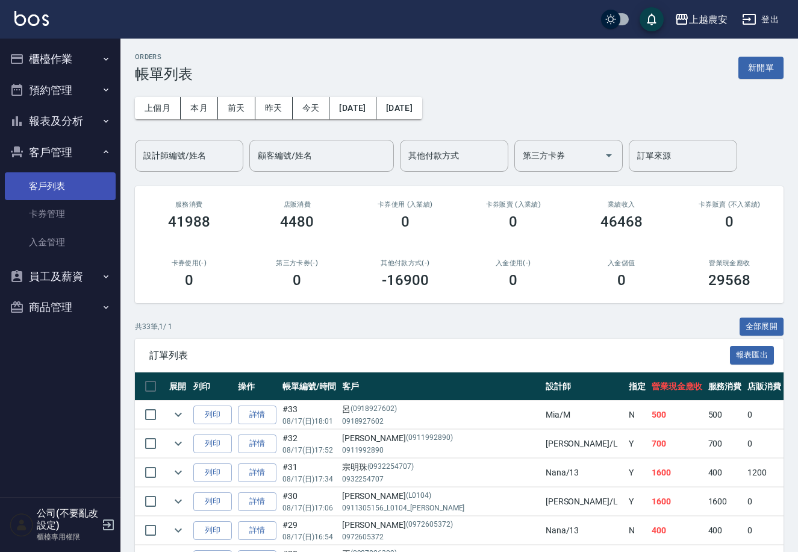
click at [59, 188] on link "客戶列表" at bounding box center [60, 186] width 111 height 28
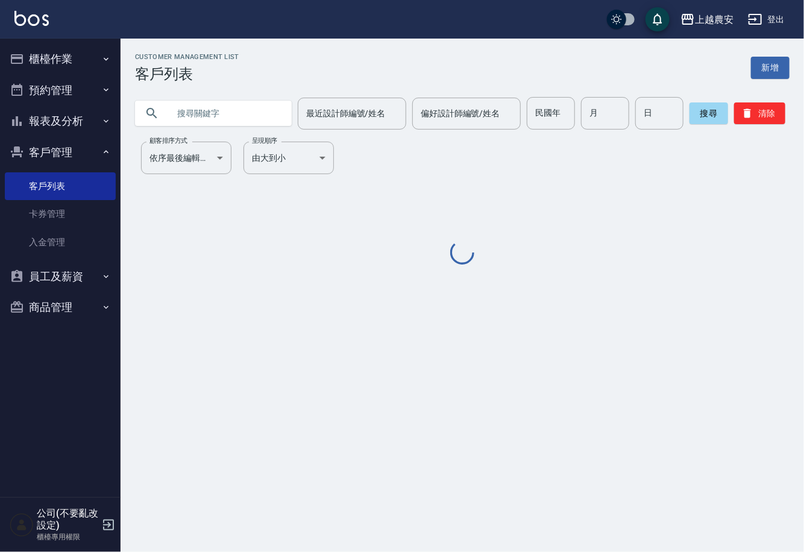
click at [189, 116] on input "text" at bounding box center [225, 113] width 113 height 33
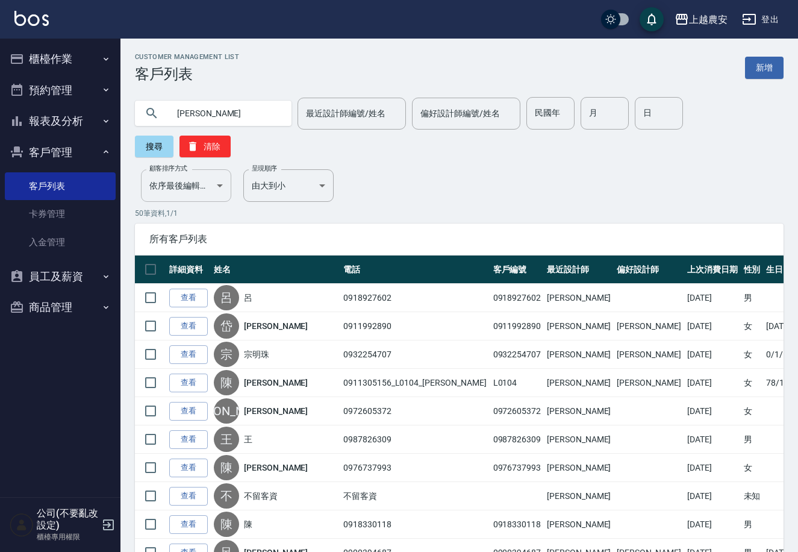
type input "徐佳慧"
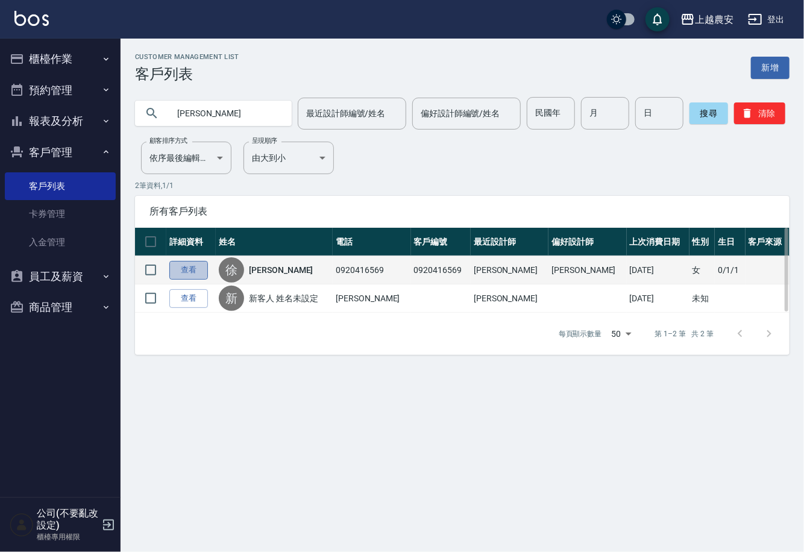
click at [189, 269] on link "查看" at bounding box center [188, 270] width 39 height 19
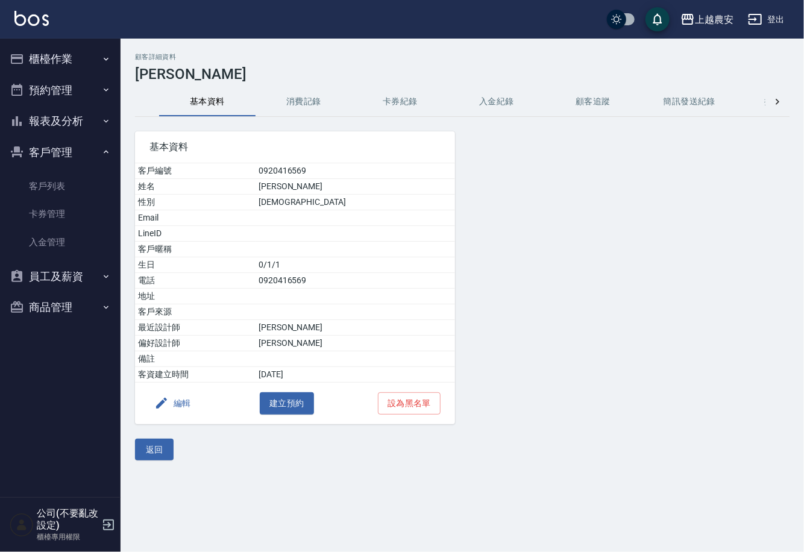
click at [312, 108] on button "消費記錄" at bounding box center [303, 101] width 96 height 29
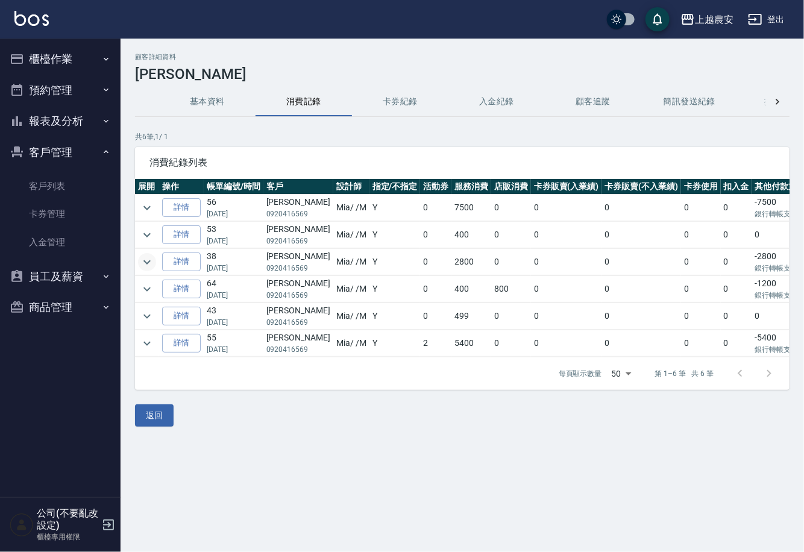
click at [148, 254] on button "expand row" at bounding box center [147, 262] width 18 height 18
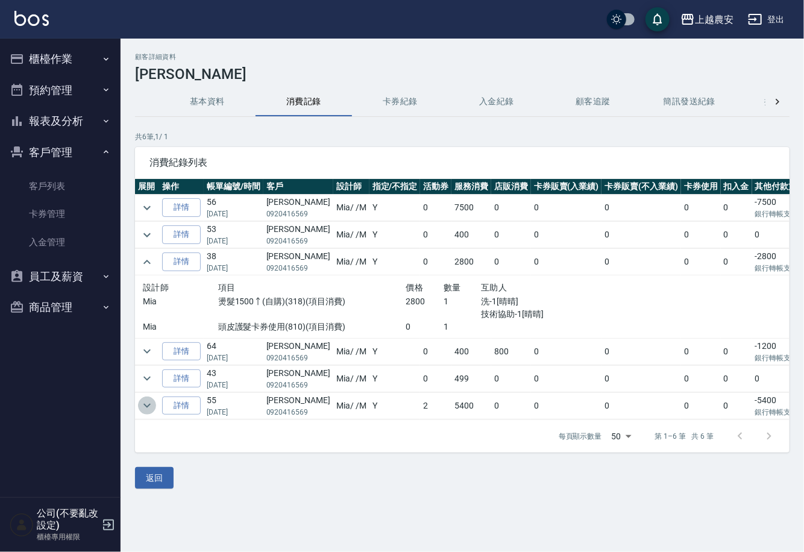
click at [148, 401] on icon "expand row" at bounding box center [147, 405] width 14 height 14
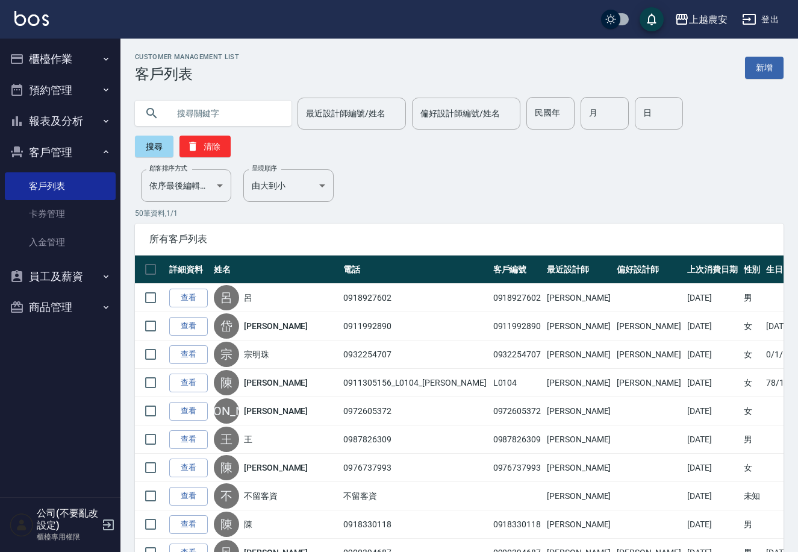
click at [243, 110] on input "text" at bounding box center [225, 113] width 113 height 33
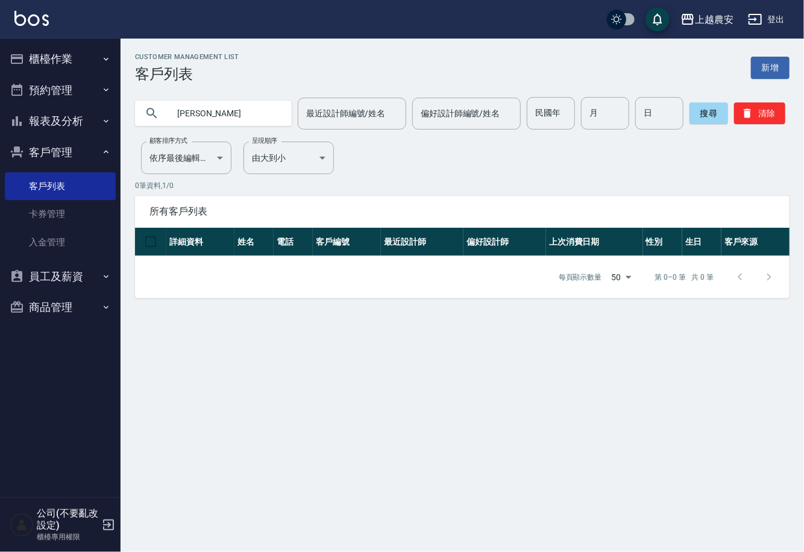
click at [184, 116] on input "徐加慧" at bounding box center [225, 113] width 113 height 33
type input "徐佳慧"
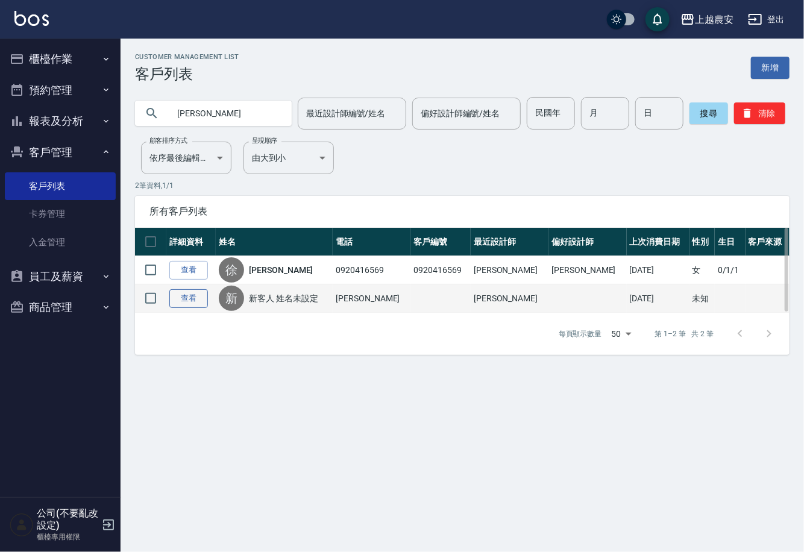
click at [188, 296] on link "查看" at bounding box center [188, 298] width 39 height 19
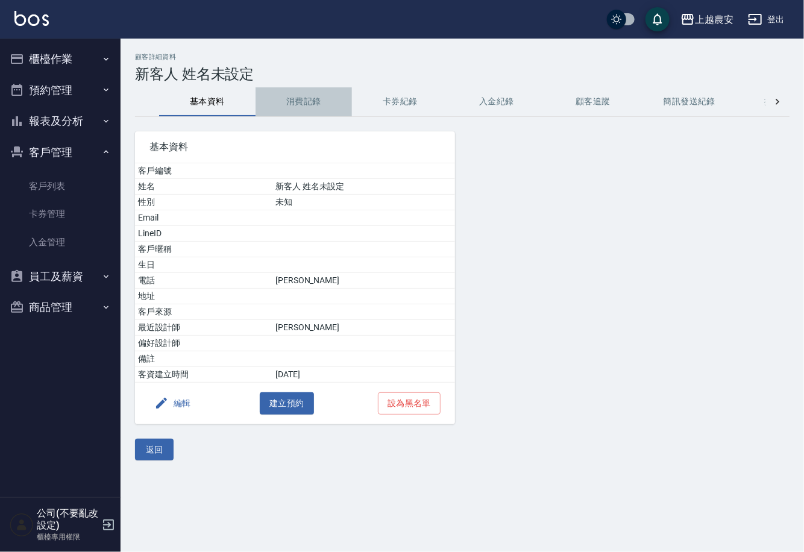
click at [299, 102] on button "消費記錄" at bounding box center [303, 101] width 96 height 29
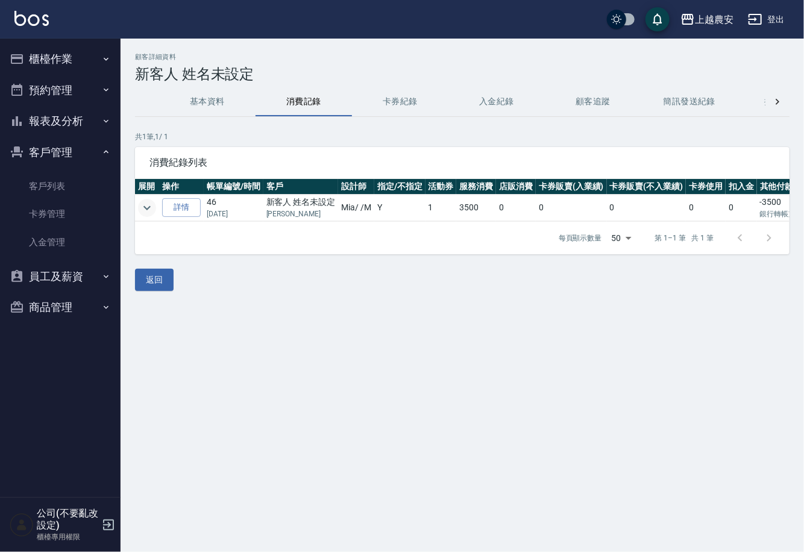
click at [151, 205] on icon "expand row" at bounding box center [147, 208] width 14 height 14
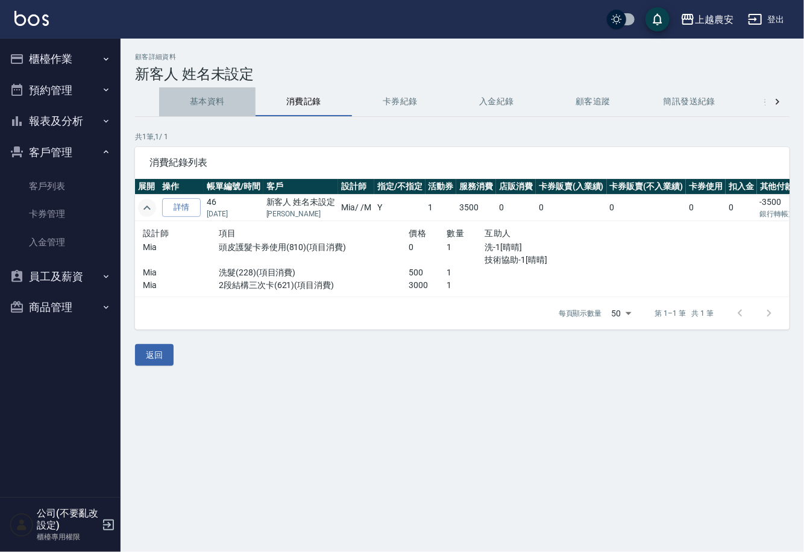
click at [217, 101] on button "基本資料" at bounding box center [207, 101] width 96 height 29
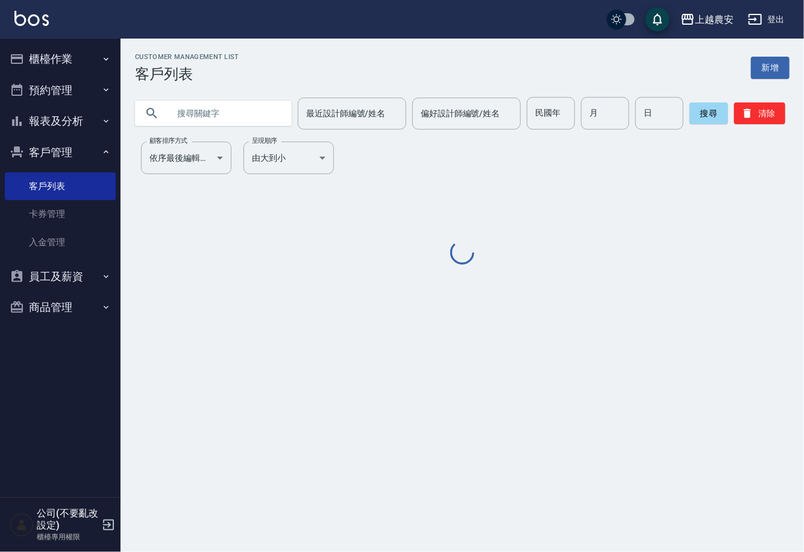
click at [216, 116] on input "text" at bounding box center [225, 113] width 113 height 33
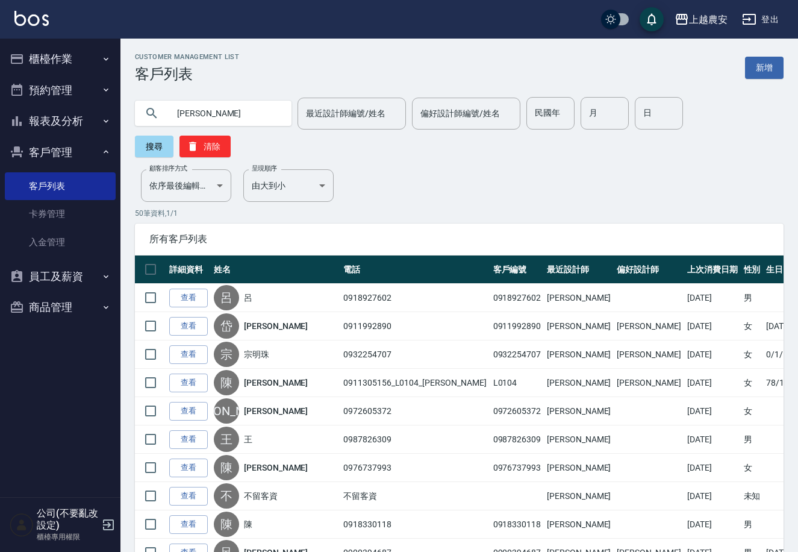
type input "徐佳慧"
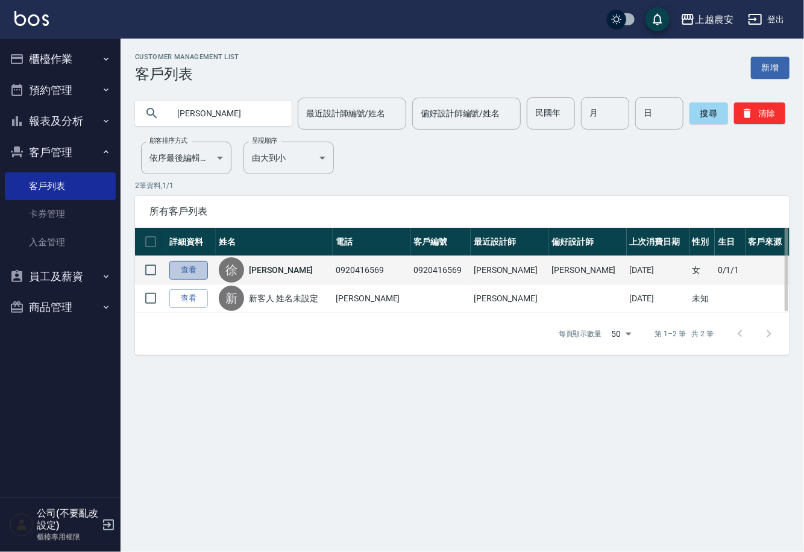
click at [196, 268] on link "查看" at bounding box center [188, 270] width 39 height 19
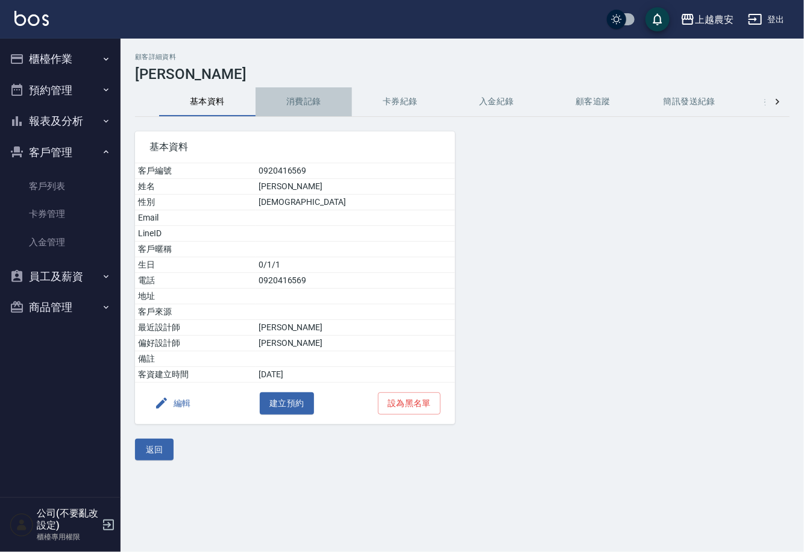
click at [302, 106] on button "消費記錄" at bounding box center [303, 101] width 96 height 29
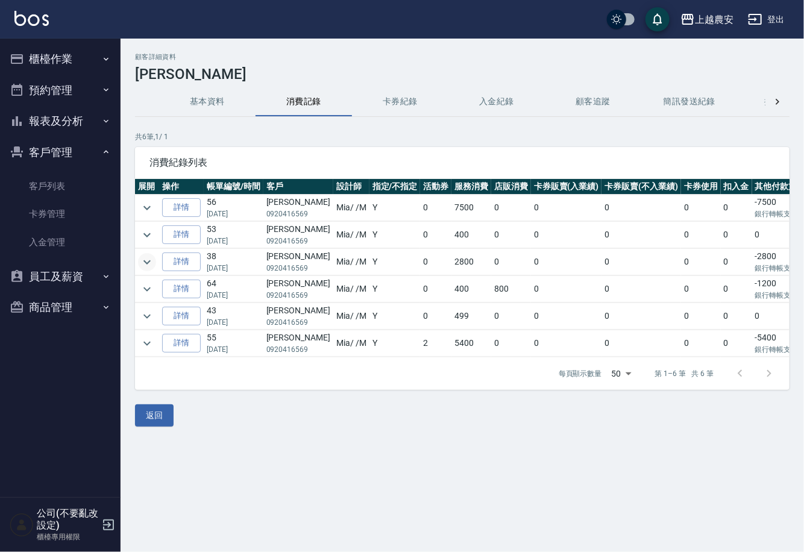
click at [146, 261] on icon "expand row" at bounding box center [147, 262] width 14 height 14
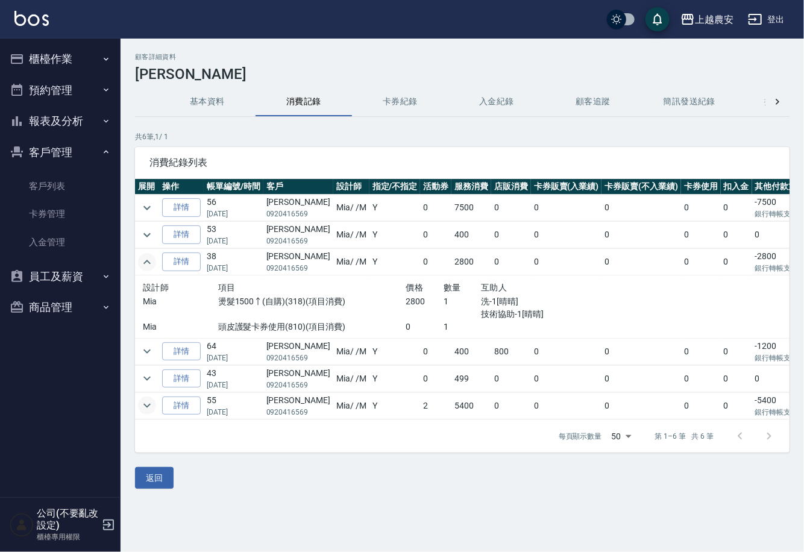
click at [149, 400] on icon "expand row" at bounding box center [147, 405] width 14 height 14
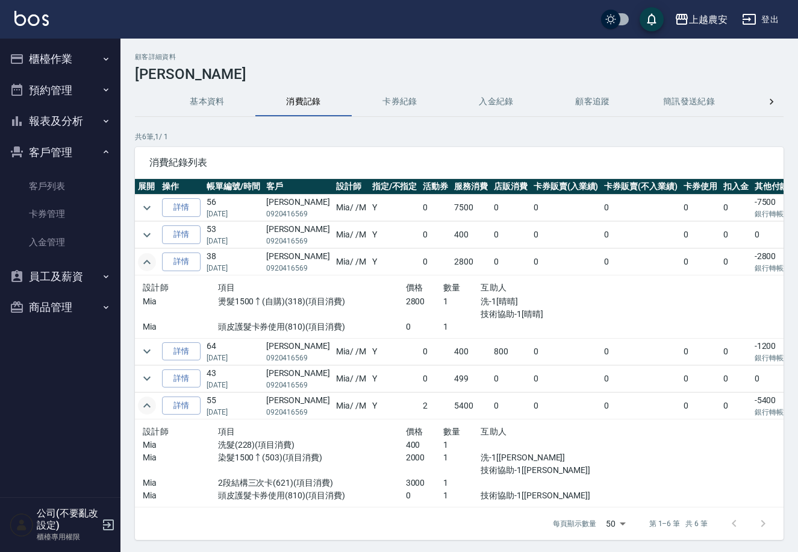
scroll to position [50, 0]
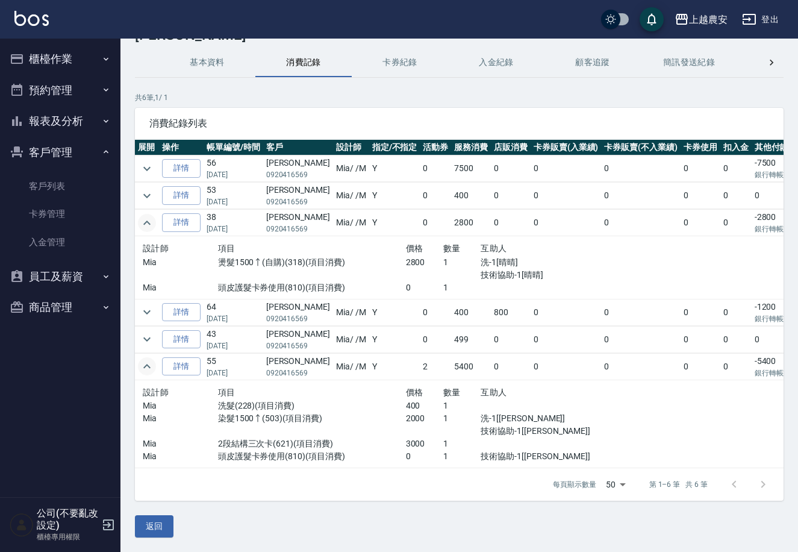
click at [53, 54] on button "櫃檯作業" at bounding box center [60, 58] width 111 height 31
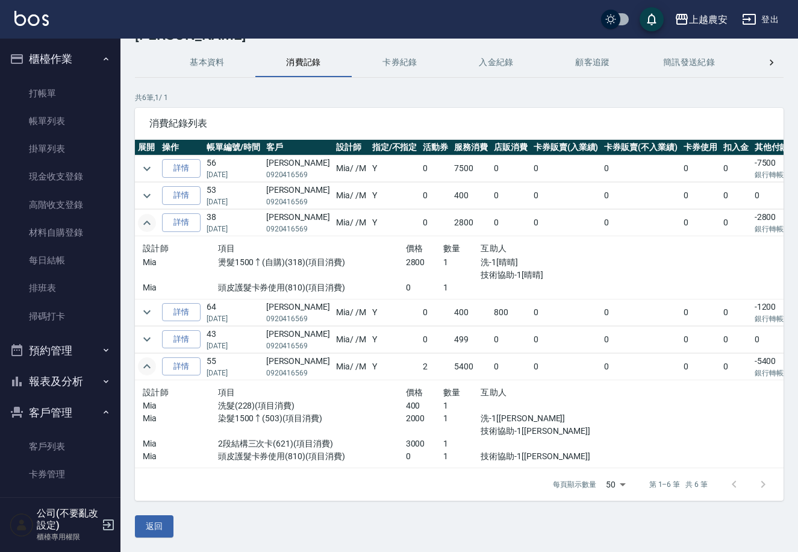
click at [64, 73] on button "櫃檯作業" at bounding box center [60, 58] width 111 height 31
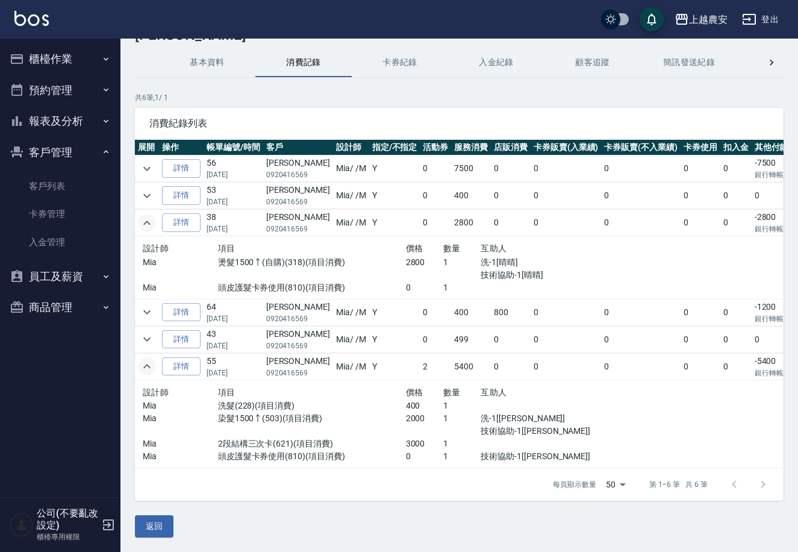
click at [58, 57] on button "櫃檯作業" at bounding box center [60, 58] width 111 height 31
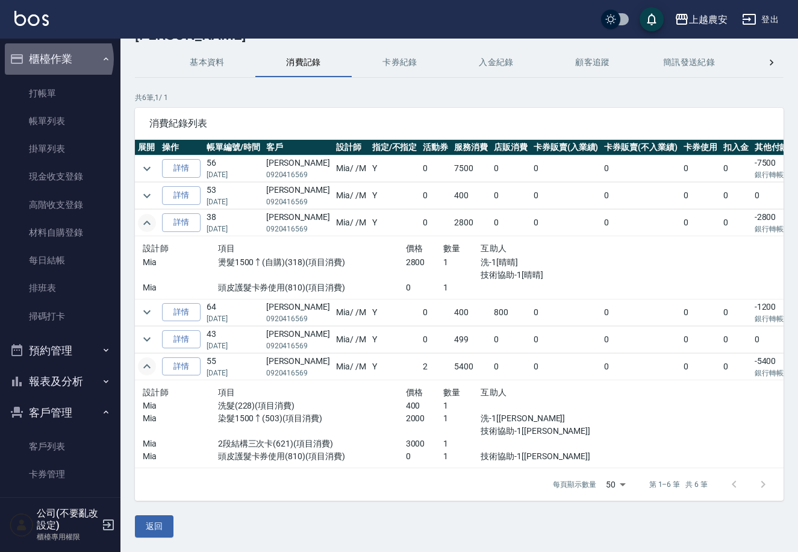
click at [58, 59] on button "櫃檯作業" at bounding box center [60, 58] width 111 height 31
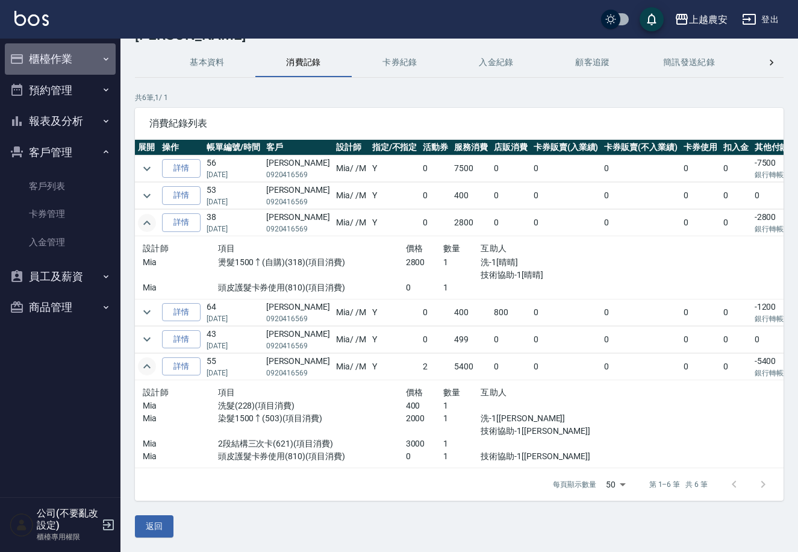
click at [55, 62] on button "櫃檯作業" at bounding box center [60, 58] width 111 height 31
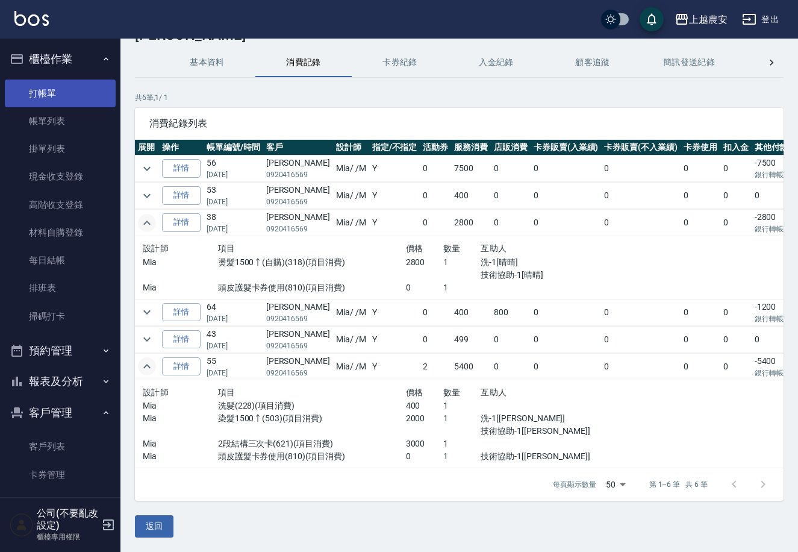
click at [58, 94] on link "打帳單" at bounding box center [60, 94] width 111 height 28
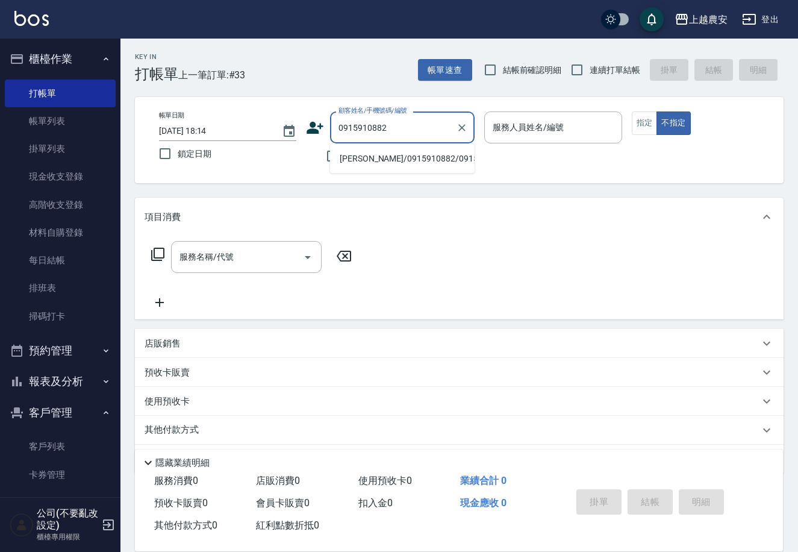
type input "汪書伃/0915910882/0915910882"
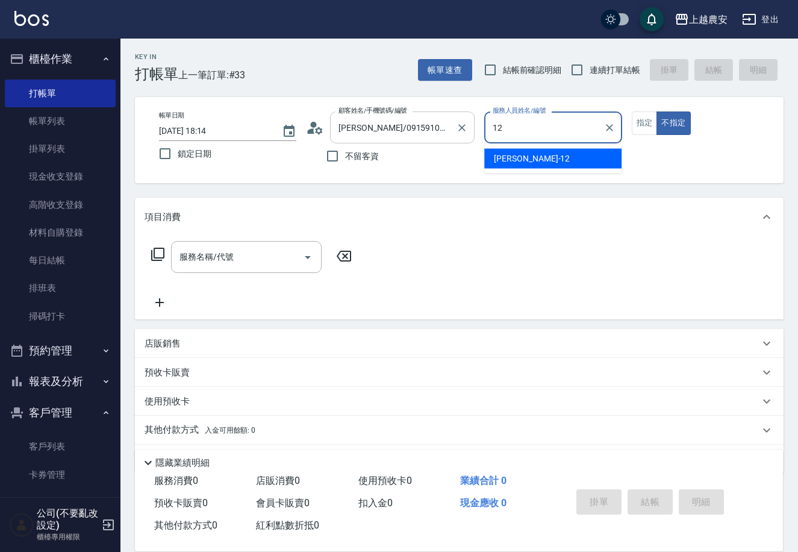
type input "Yoko-12"
type button "false"
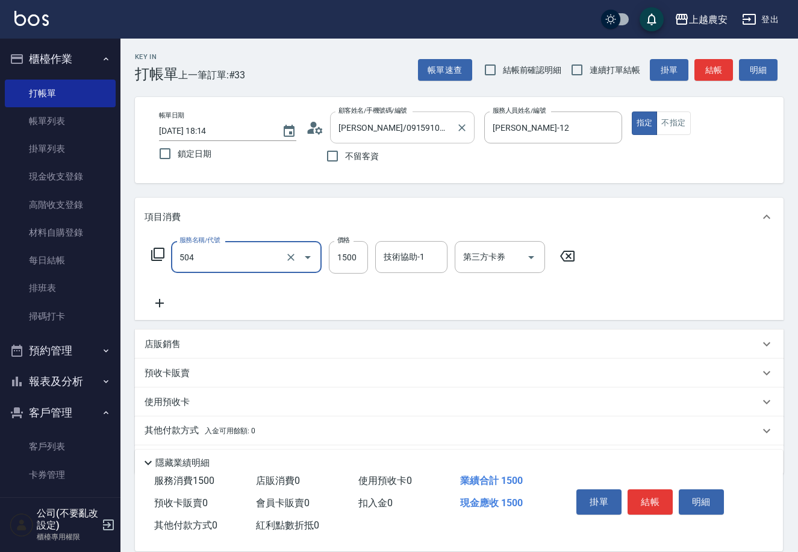
type input "染髮1500↓(504)"
type input "1298"
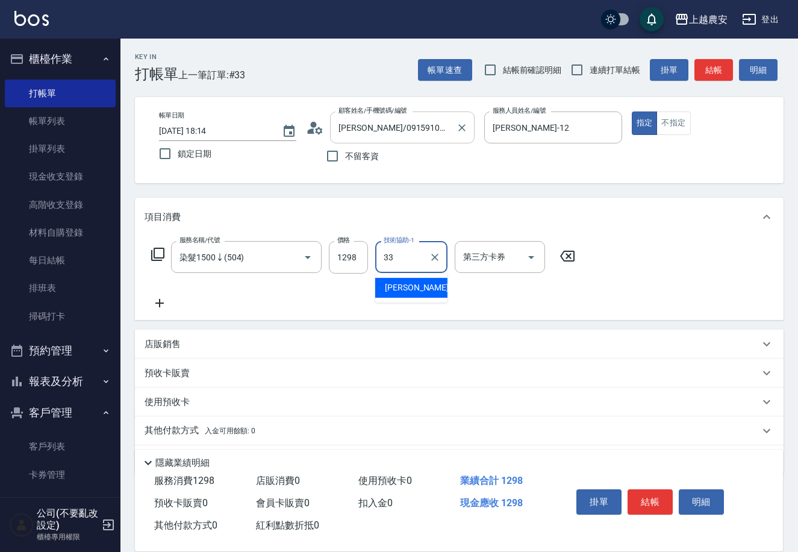
type input "小欣-33"
click at [642, 498] on button "結帳" at bounding box center [650, 501] width 45 height 25
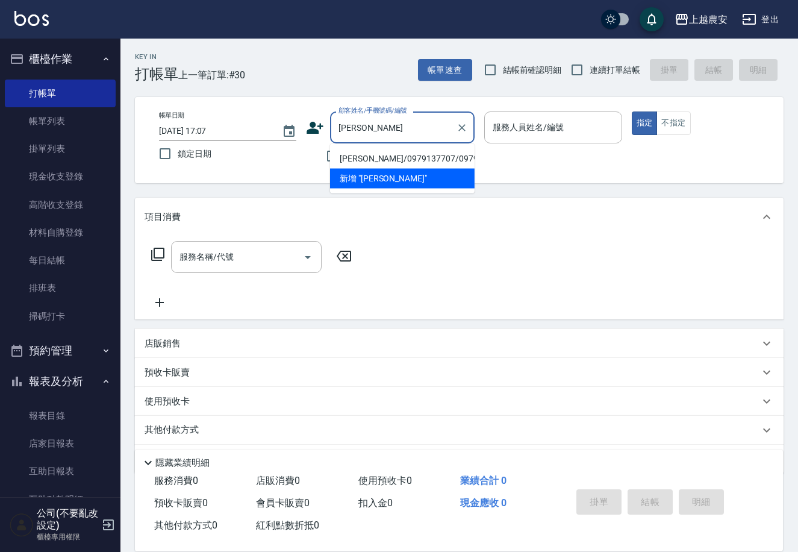
type input "[PERSON_NAME]/0979137707/0979137707"
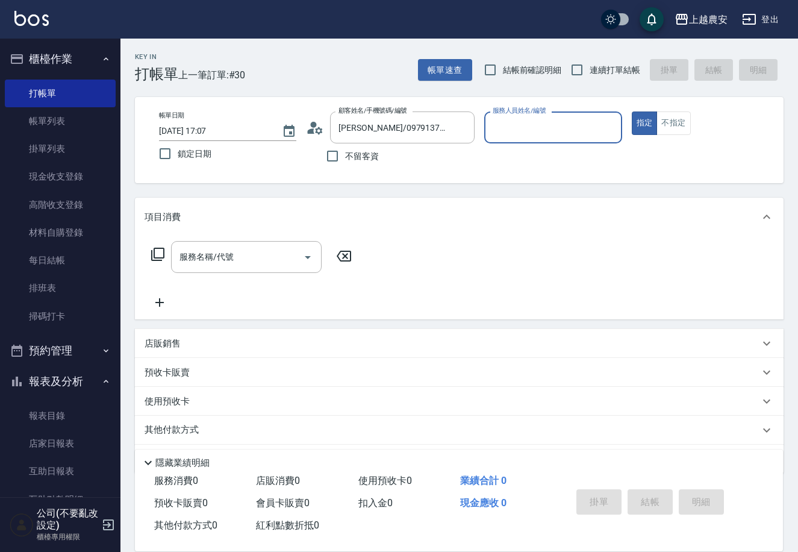
type input "Sandy-S"
click at [632, 111] on button "指定" at bounding box center [645, 123] width 26 height 24
type button "true"
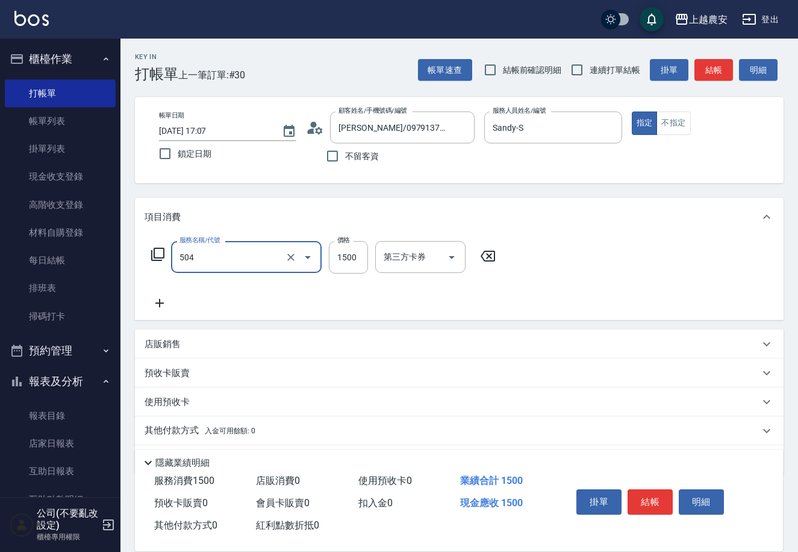
type input "染髮1500↓(504)"
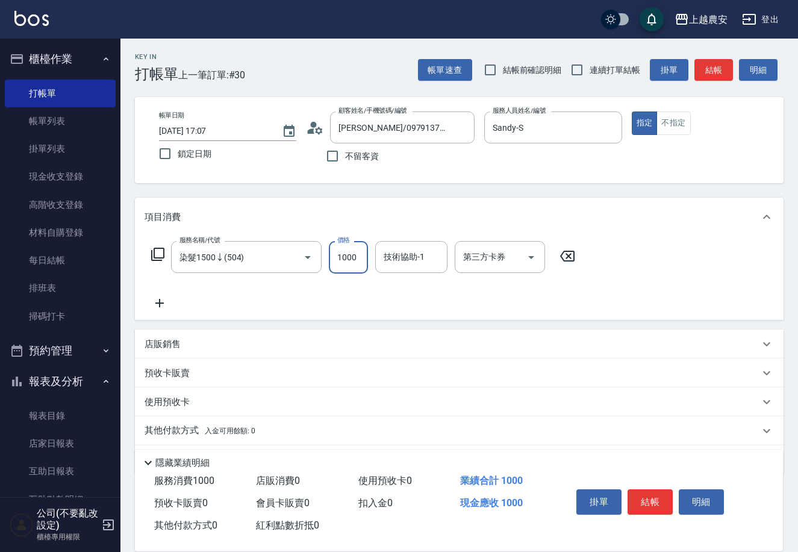
type input "1000"
type input "Elfi-39"
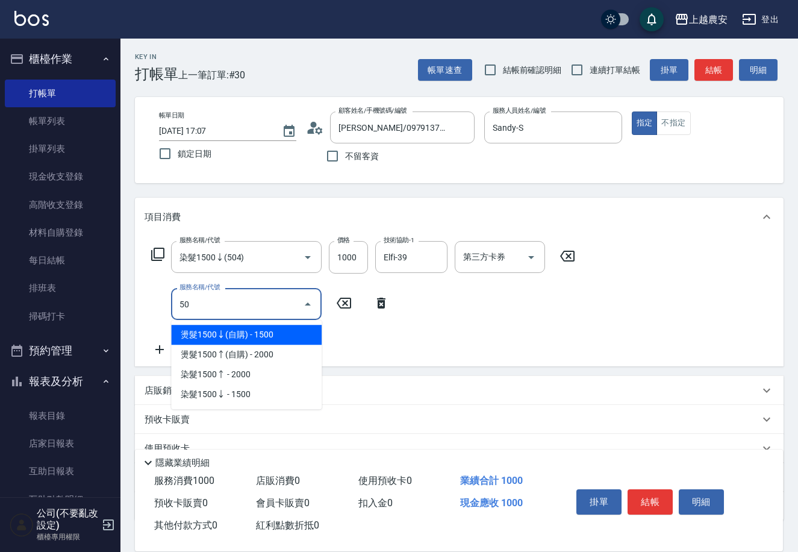
type input "5"
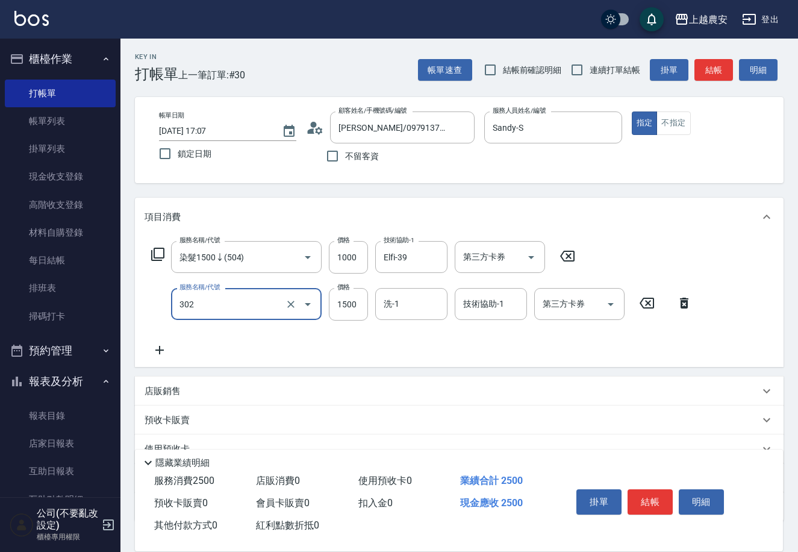
type input "燙髮1500↓(自購)(302)"
drag, startPoint x: 413, startPoint y: 321, endPoint x: 413, endPoint y: 313, distance: 8.4
click at [413, 319] on div "服務名稱/代號 染髮1500↓(504) 服務名稱/代號 價格 1000 價格 技術協助-1 Elfi-39 技術協助-1 第三方卡券 第三方卡券 服務名稱/…" at bounding box center [422, 299] width 555 height 116
click at [413, 313] on input "洗-1" at bounding box center [411, 303] width 61 height 21
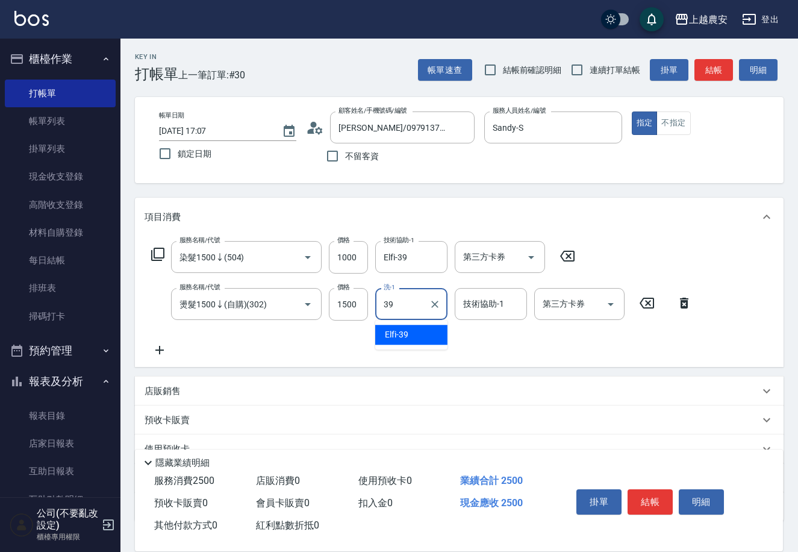
type input "Elfi-39"
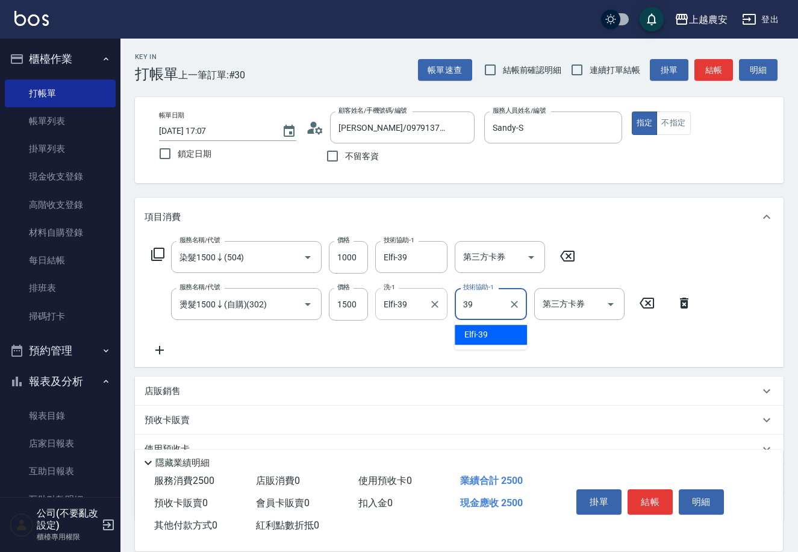
type input "Elfi-39"
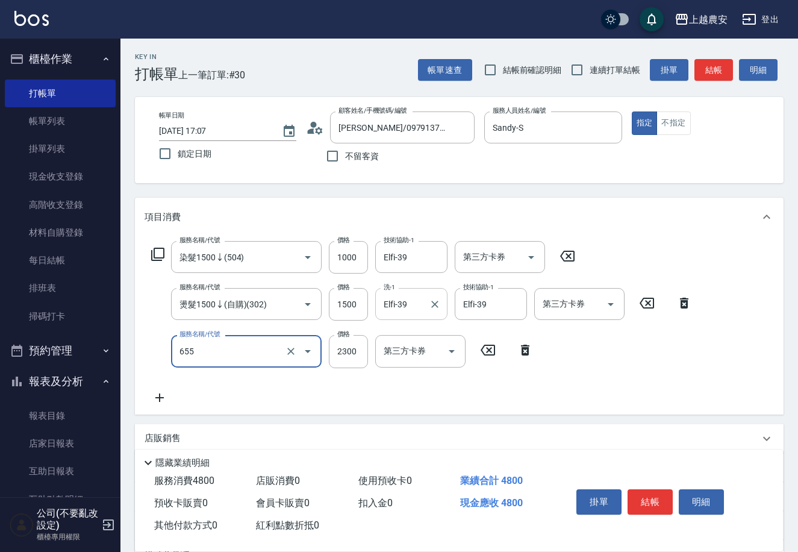
type input "結構2段式(自)(655)"
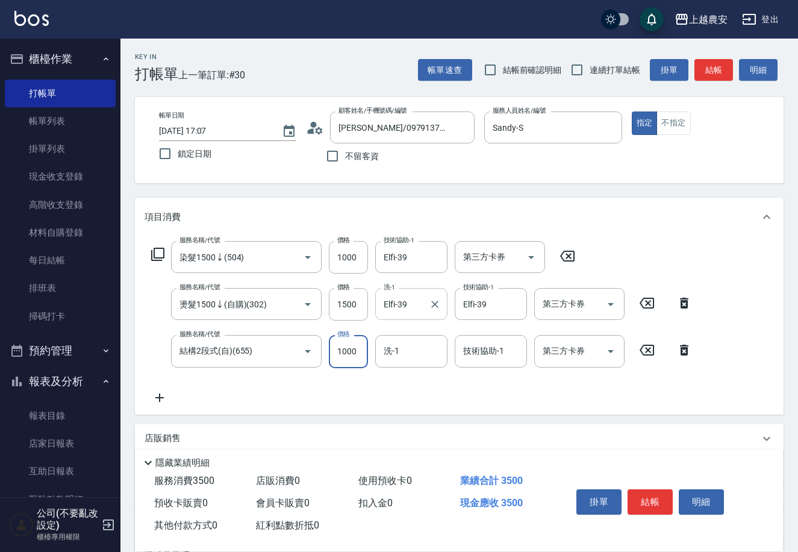
type input "1000"
type input "Elfi-39"
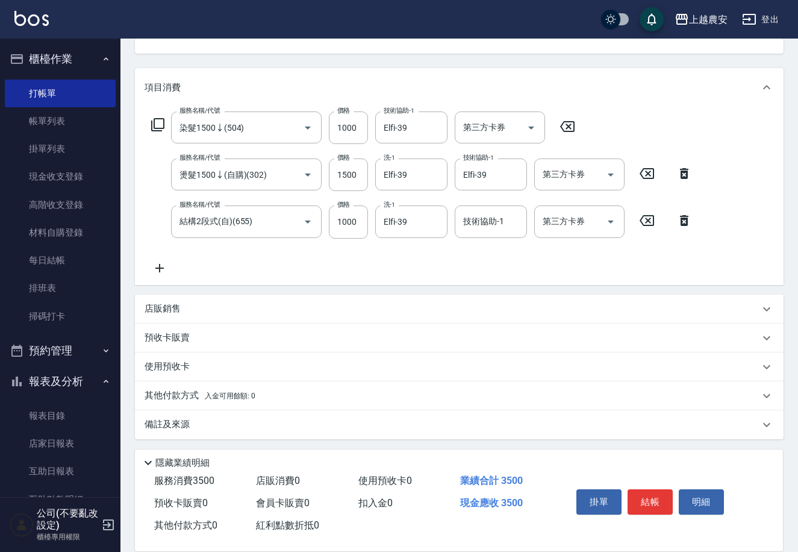
click at [177, 395] on p "其他付款方式 入金可用餘額: 0" at bounding box center [200, 395] width 111 height 13
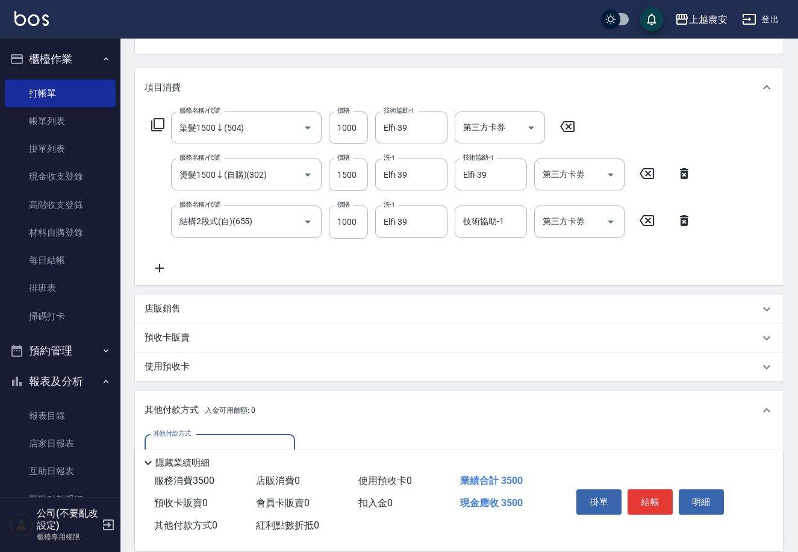
scroll to position [0, 0]
click at [240, 424] on div "其他付款方式 入金可用餘額: 0" at bounding box center [459, 410] width 649 height 39
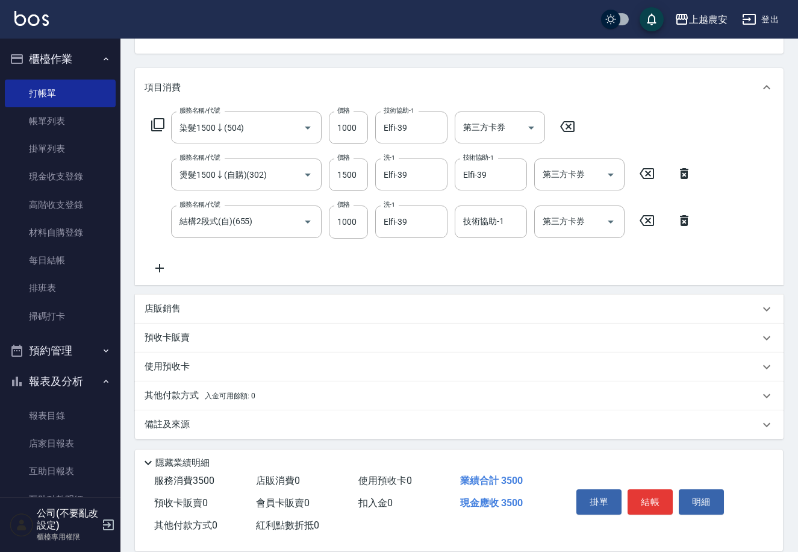
click at [164, 389] on p "其他付款方式 入金可用餘額: 0" at bounding box center [200, 395] width 111 height 13
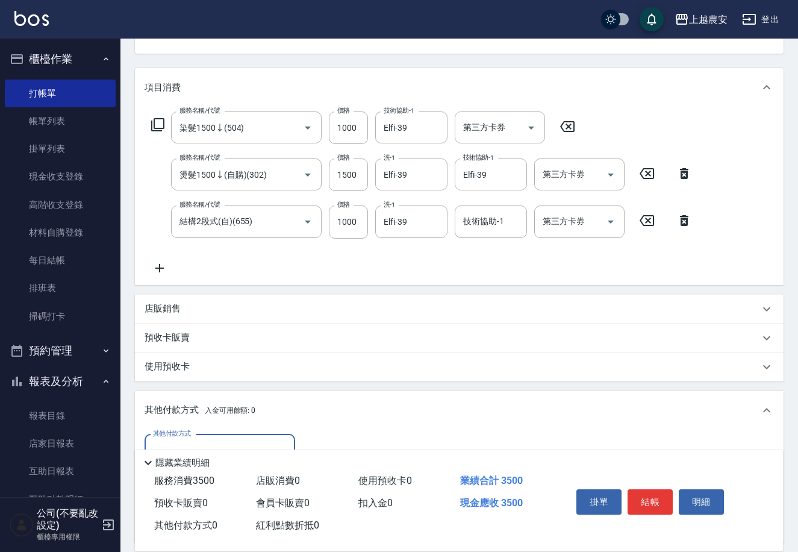
scroll to position [1, 0]
click at [236, 440] on input "其他付款方式" at bounding box center [220, 450] width 140 height 21
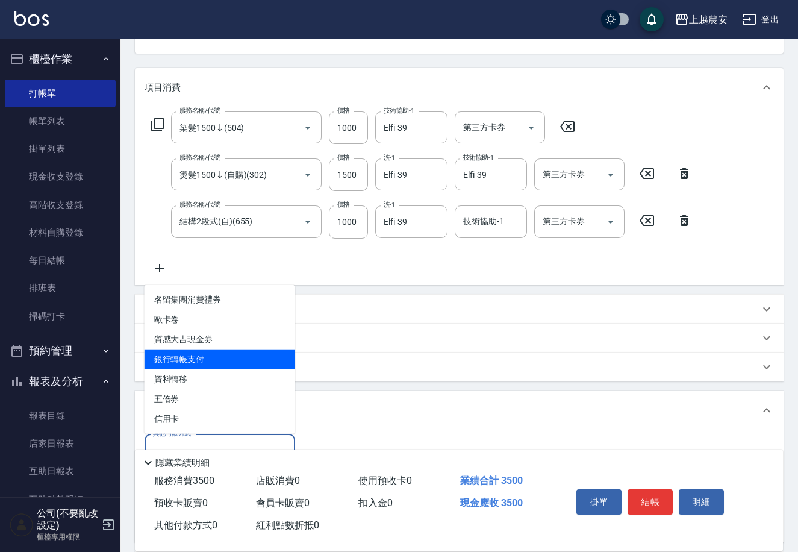
click at [187, 366] on span "銀行轉帳支付" at bounding box center [220, 359] width 151 height 20
type input "銀行轉帳支付"
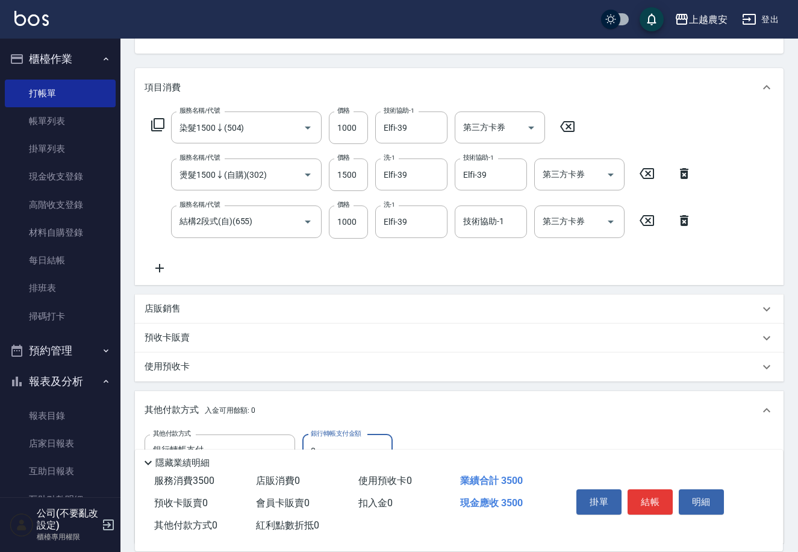
scroll to position [272, 0]
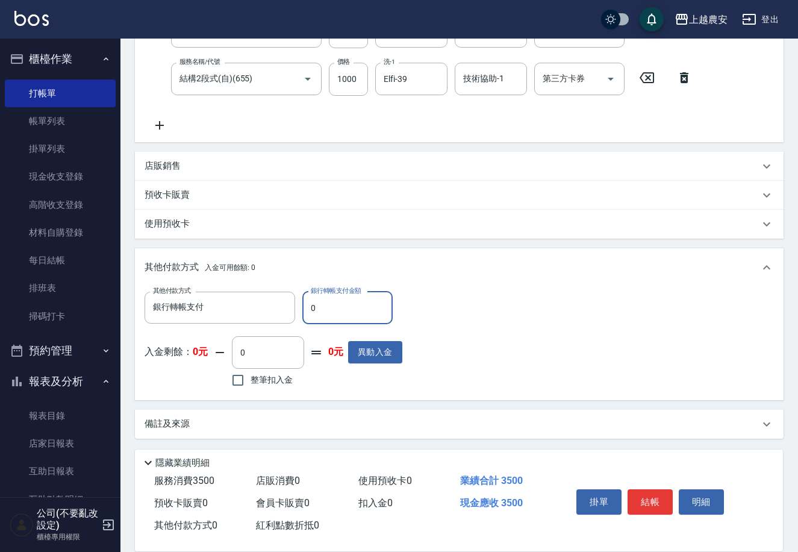
drag, startPoint x: 322, startPoint y: 305, endPoint x: 365, endPoint y: 316, distance: 43.7
click at [365, 316] on input "0" at bounding box center [347, 308] width 90 height 33
type input "3500"
click at [639, 512] on div "掛單 結帳 明細" at bounding box center [650, 503] width 157 height 38
click at [644, 501] on button "結帳" at bounding box center [650, 501] width 45 height 25
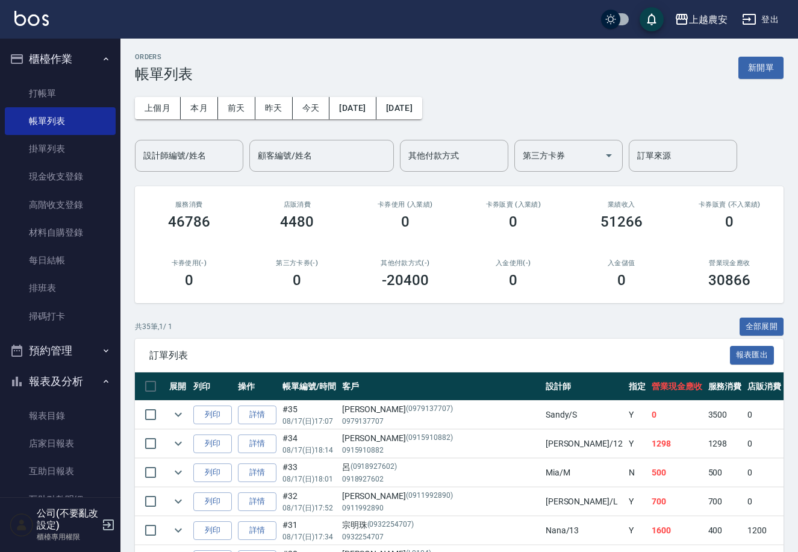
scroll to position [183, 0]
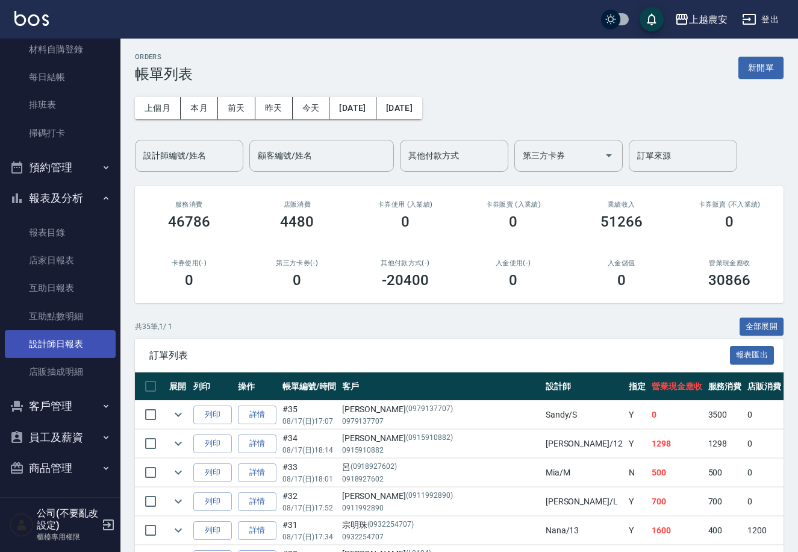
click at [78, 346] on link "設計師日報表" at bounding box center [60, 344] width 111 height 28
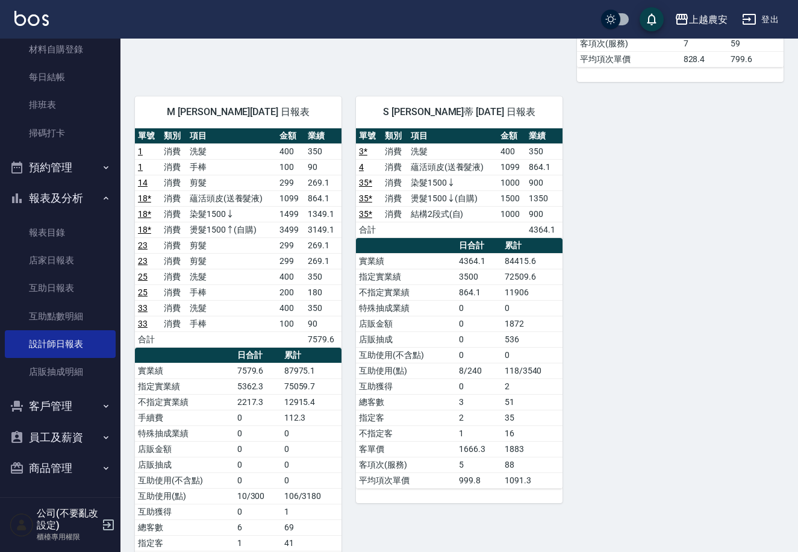
scroll to position [1084, 0]
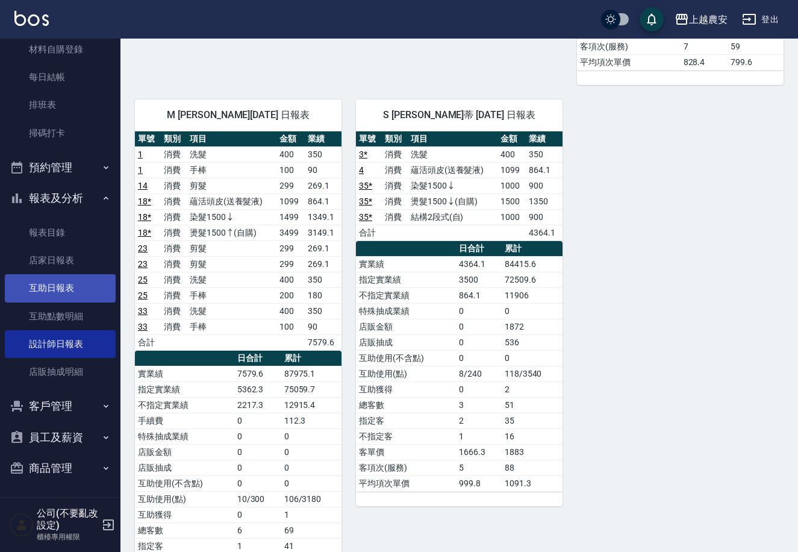
click at [72, 295] on link "互助日報表" at bounding box center [60, 288] width 111 height 28
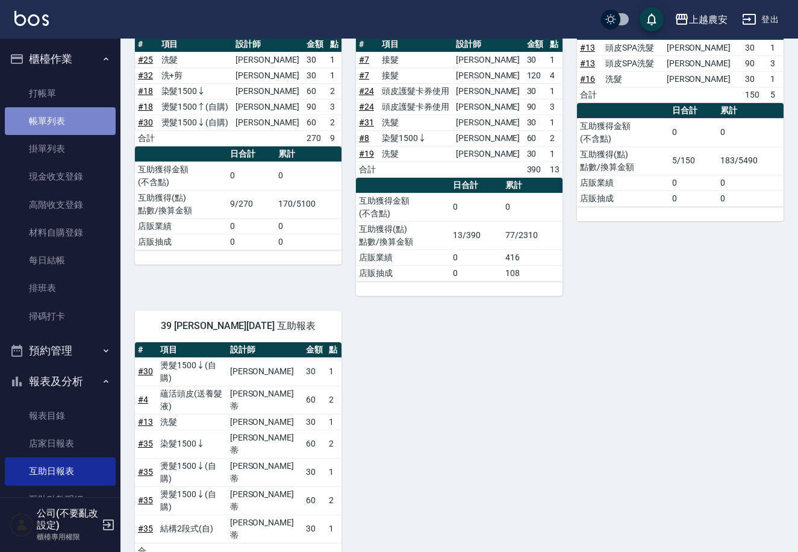
click at [67, 122] on link "帳單列表" at bounding box center [60, 121] width 111 height 28
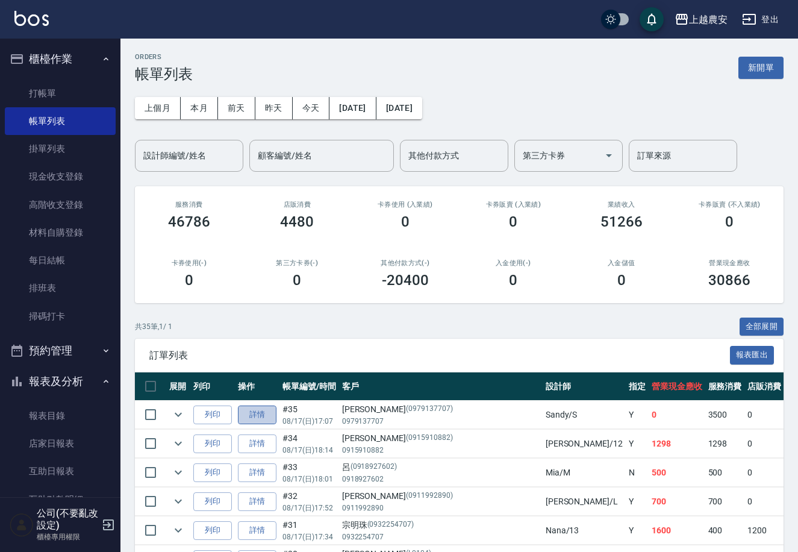
click at [261, 410] on link "詳情" at bounding box center [257, 415] width 39 height 19
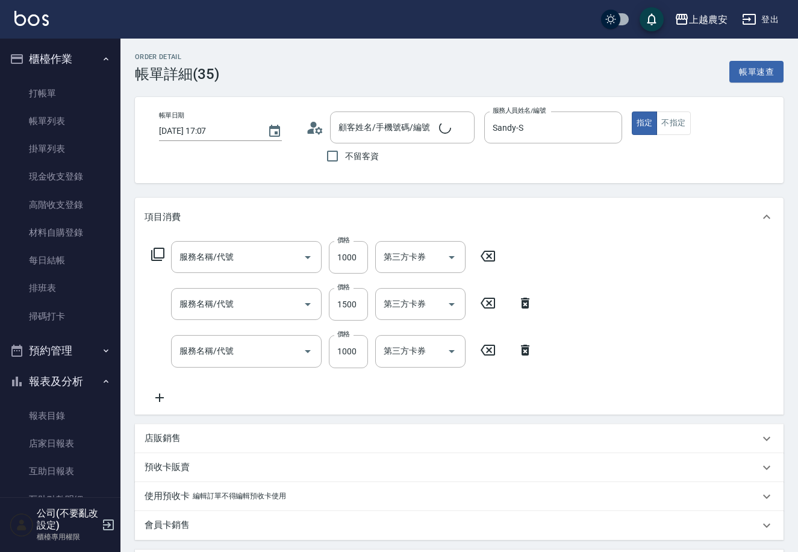
type input "[DATE] 17:07"
type input "Sandy-S"
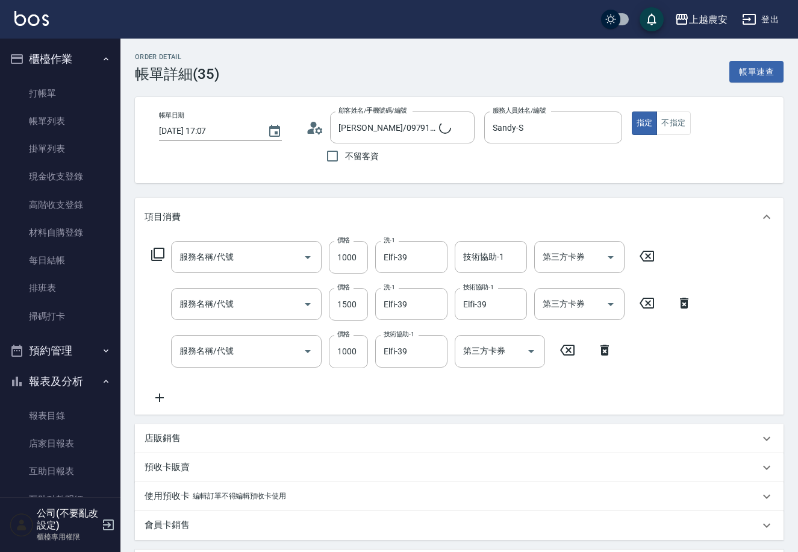
type input "[PERSON_NAME]/0979137707/0979137707"
type input "結構2段式(自)(655)"
type input "燙髮1500↓(自購)(302)"
type input "染髮1500↓(504)"
click at [161, 395] on icon at bounding box center [160, 397] width 30 height 14
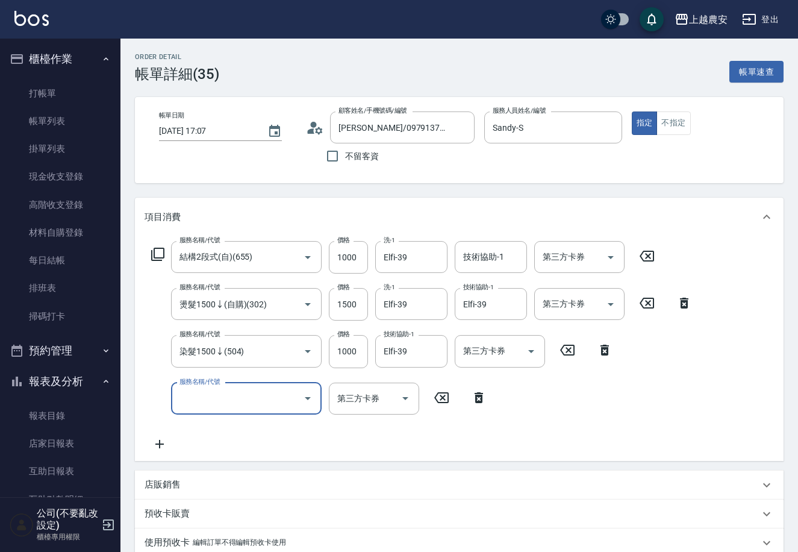
click at [249, 399] on input "服務名稱/代號" at bounding box center [238, 398] width 122 height 21
click at [273, 430] on span "頭皮護髮卡券使用 - 0" at bounding box center [246, 429] width 151 height 20
type input "頭皮護髮卡券使用(810)"
click at [359, 400] on input "0" at bounding box center [348, 399] width 39 height 33
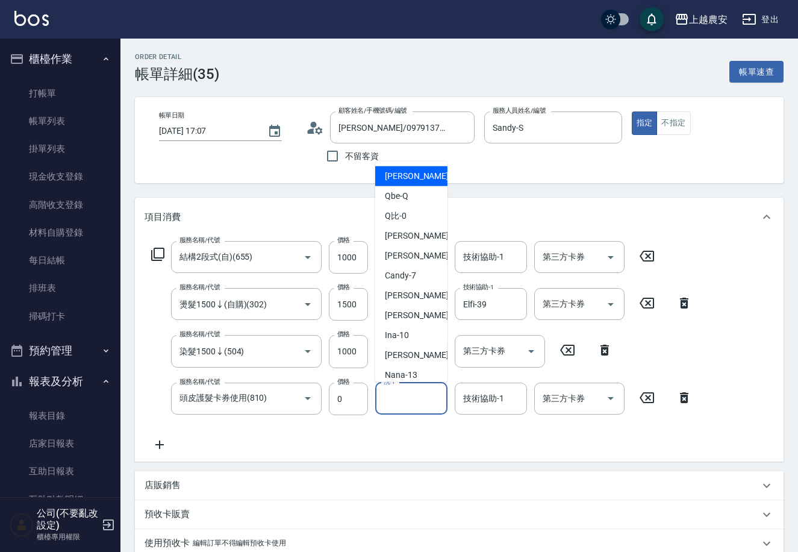
click at [388, 400] on input "洗-1" at bounding box center [411, 398] width 61 height 21
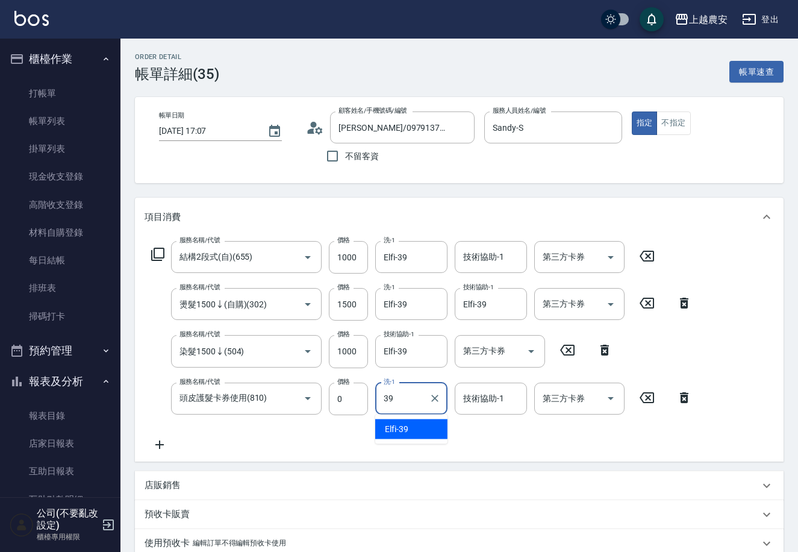
type input "Elfi-39"
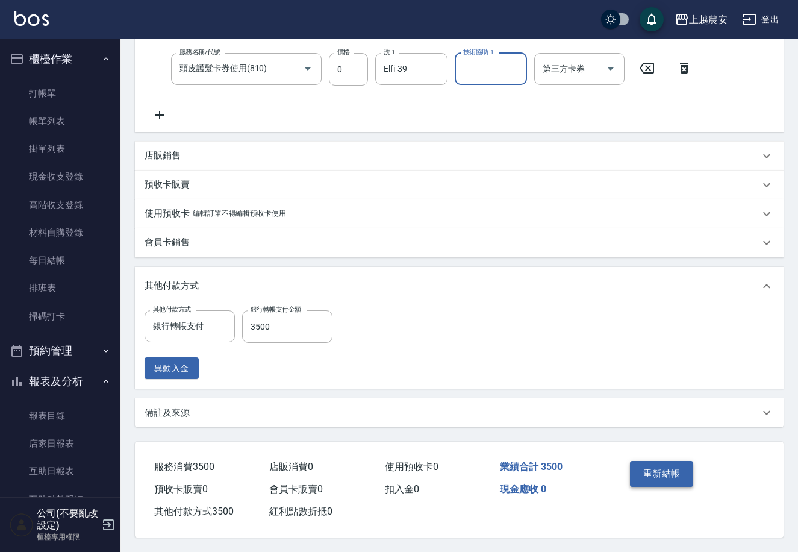
click at [666, 467] on button "重新結帳" at bounding box center [662, 473] width 64 height 25
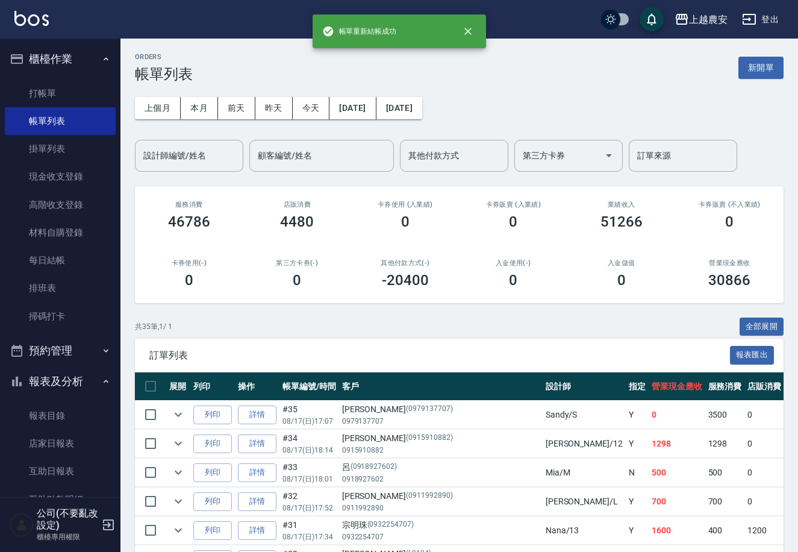
scroll to position [161, 0]
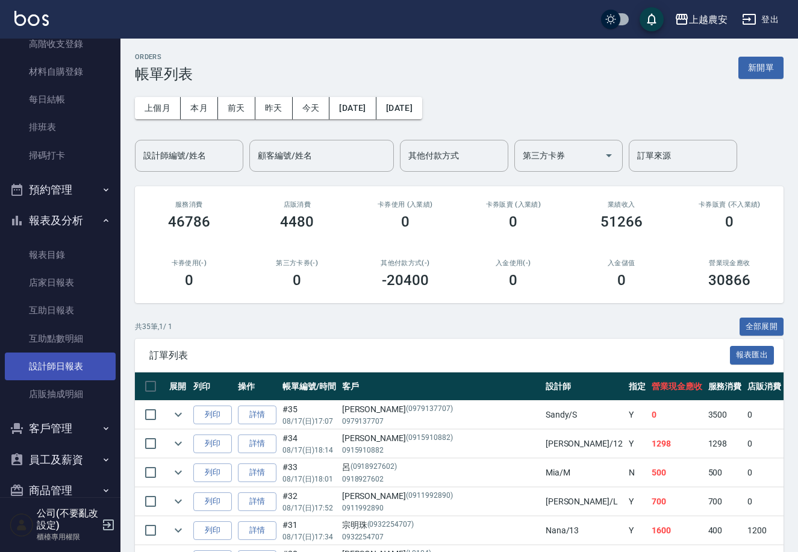
click at [78, 366] on link "設計師日報表" at bounding box center [60, 367] width 111 height 28
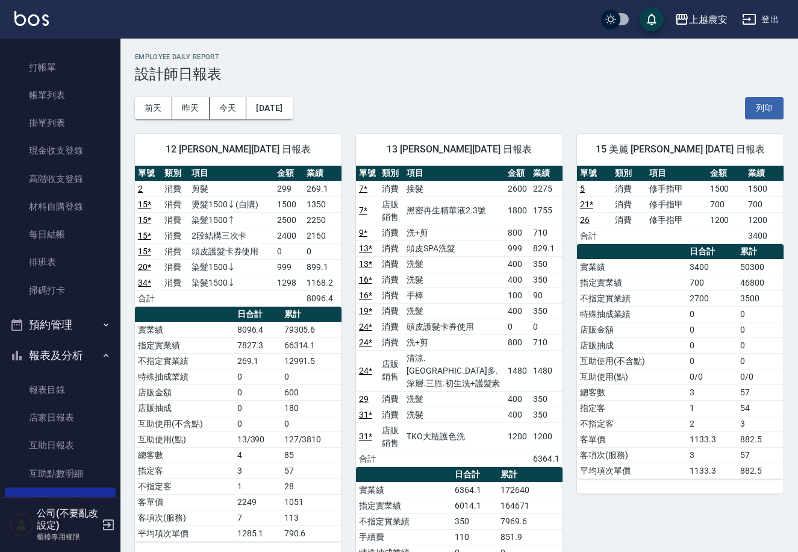
scroll to position [20, 0]
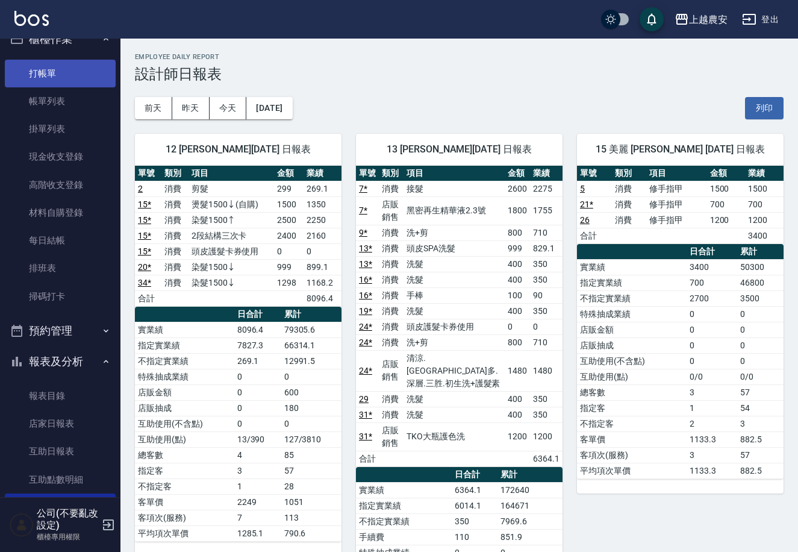
click at [83, 73] on link "打帳單" at bounding box center [60, 74] width 111 height 28
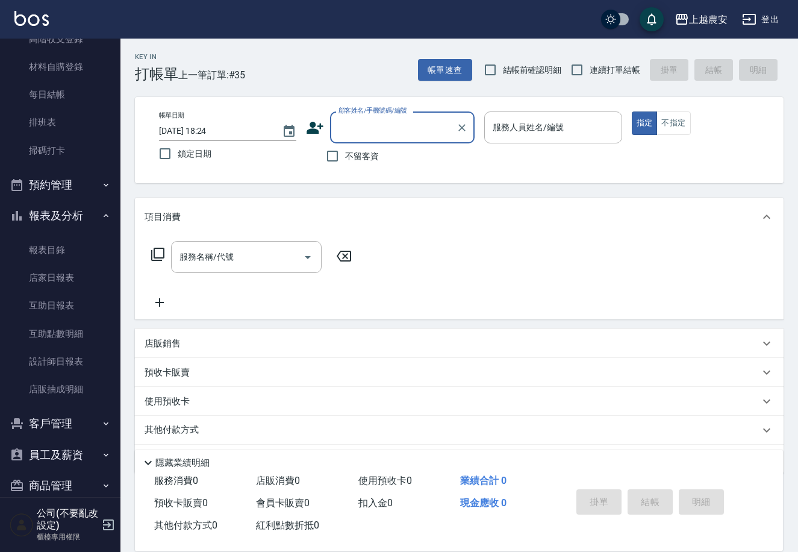
scroll to position [183, 0]
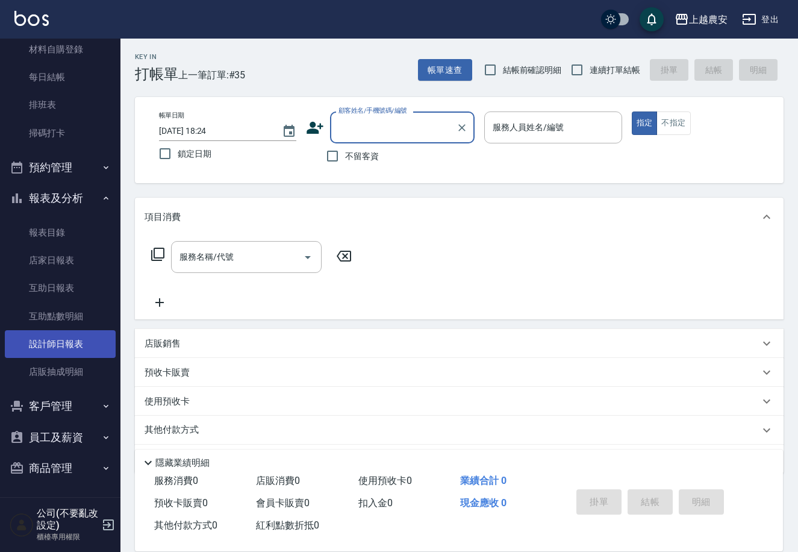
click at [69, 342] on link "設計師日報表" at bounding box center [60, 344] width 111 height 28
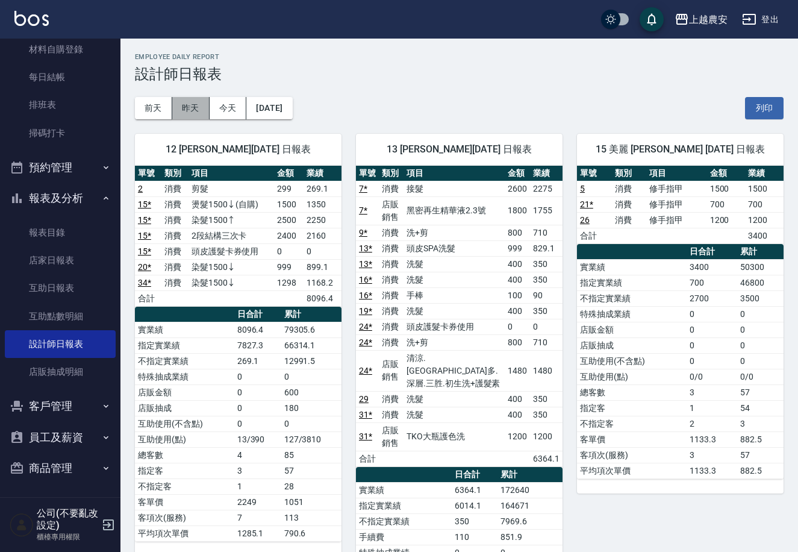
click at [193, 105] on button "昨天" at bounding box center [190, 108] width 37 height 22
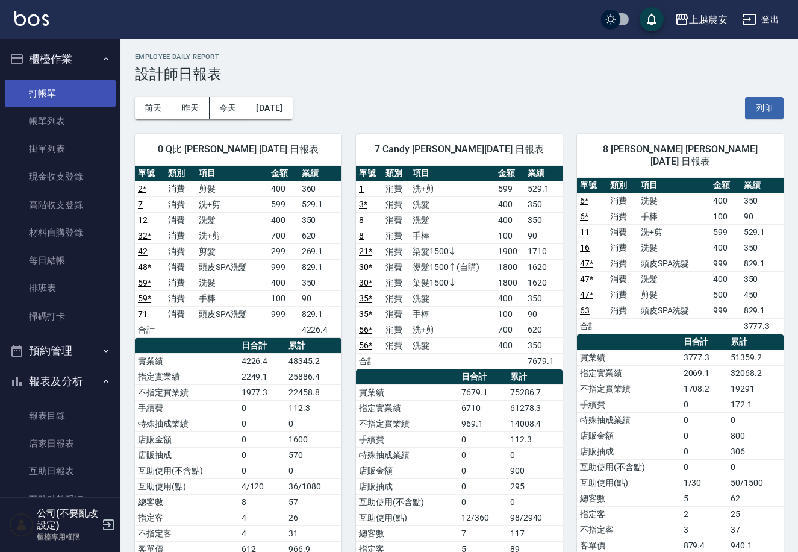
click at [49, 90] on link "打帳單" at bounding box center [60, 94] width 111 height 28
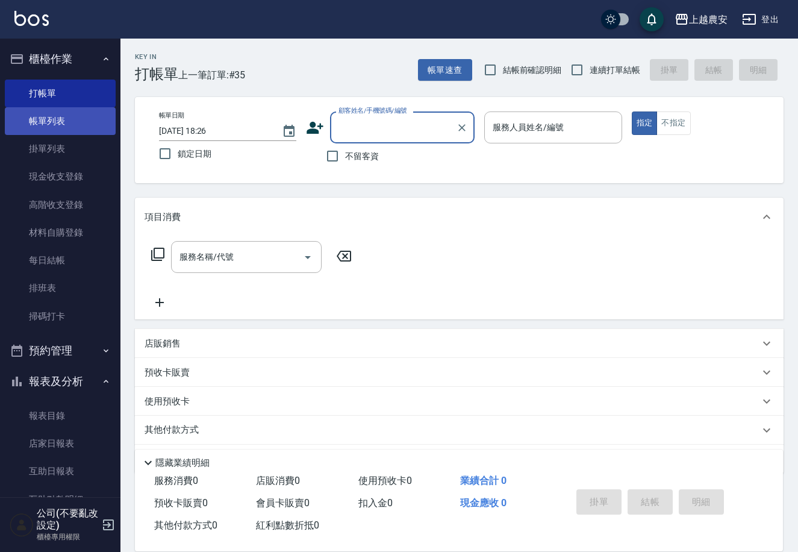
click at [60, 130] on link "帳單列表" at bounding box center [60, 121] width 111 height 28
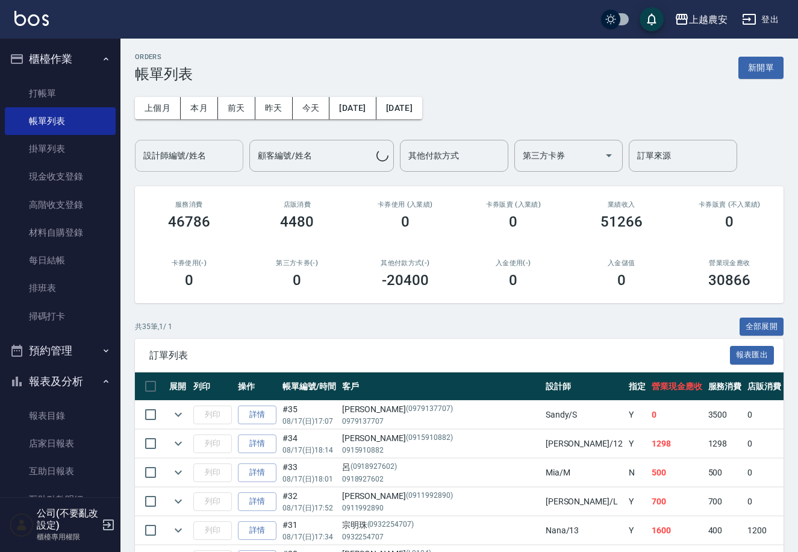
click at [190, 164] on input "設計師編號/姓名" at bounding box center [189, 155] width 98 height 21
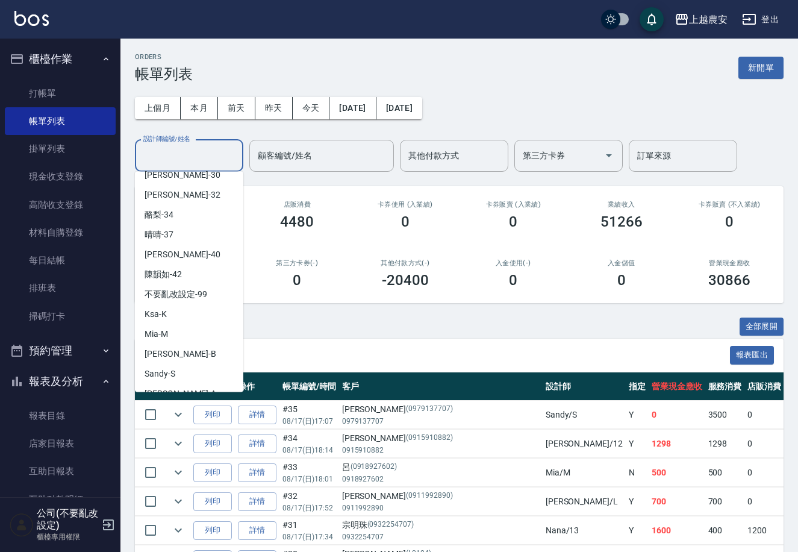
scroll to position [524, 0]
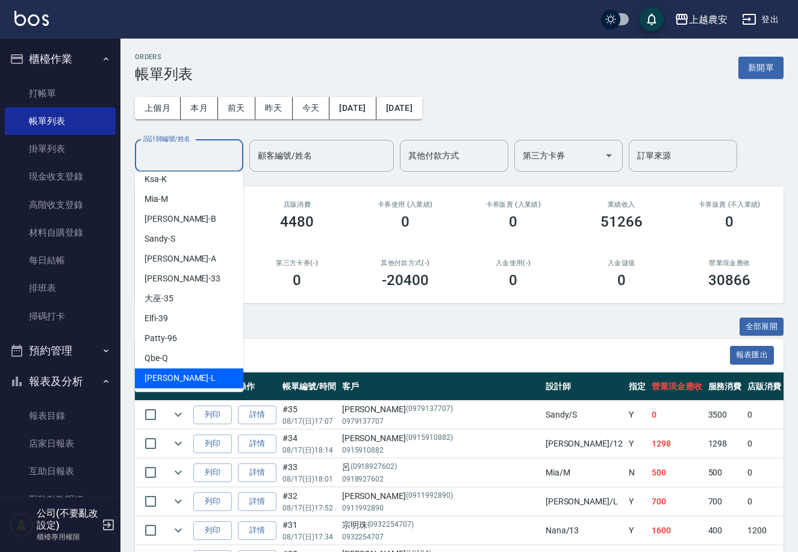
click at [193, 377] on div "[PERSON_NAME]" at bounding box center [189, 378] width 108 height 20
type input "[PERSON_NAME]"
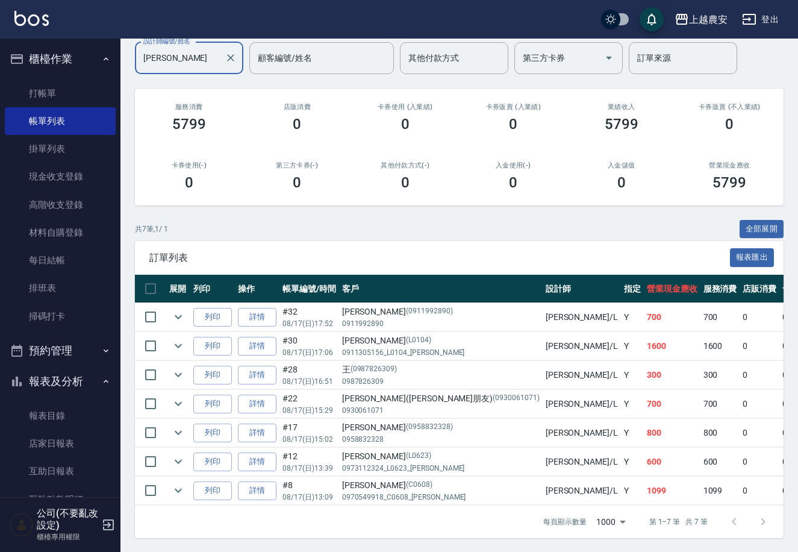
scroll to position [99, 0]
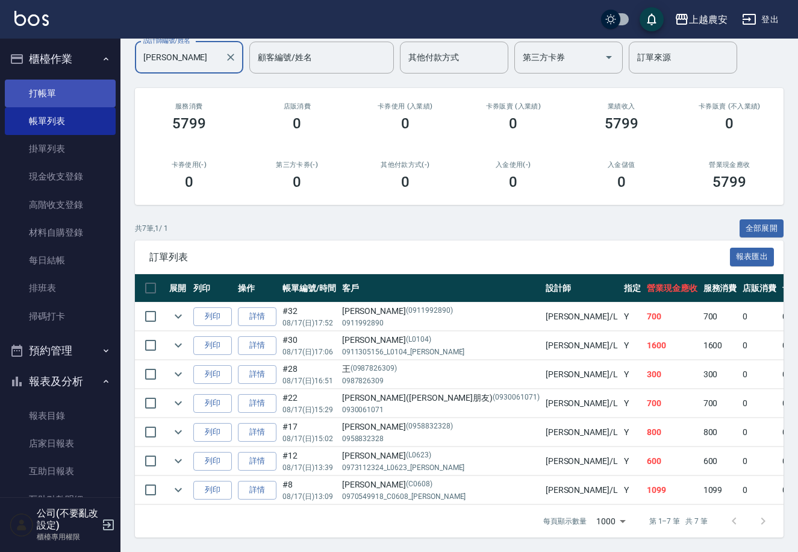
click at [68, 87] on link "打帳單" at bounding box center [60, 94] width 111 height 28
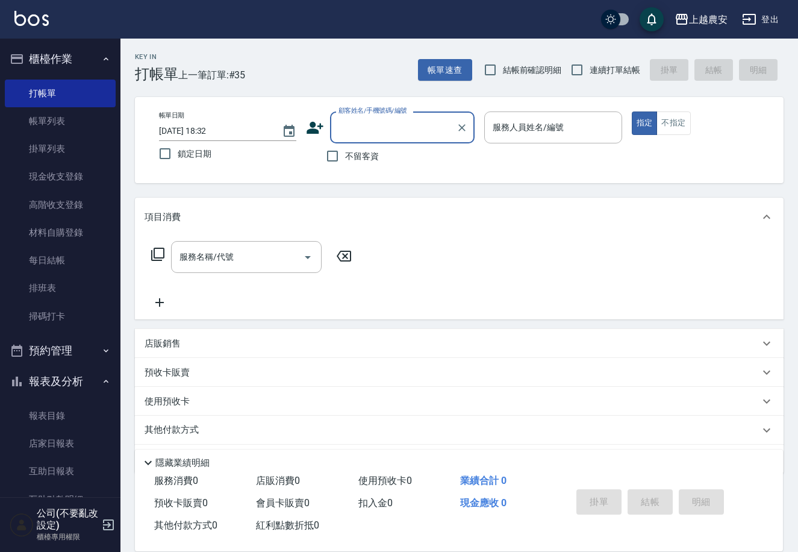
scroll to position [183, 0]
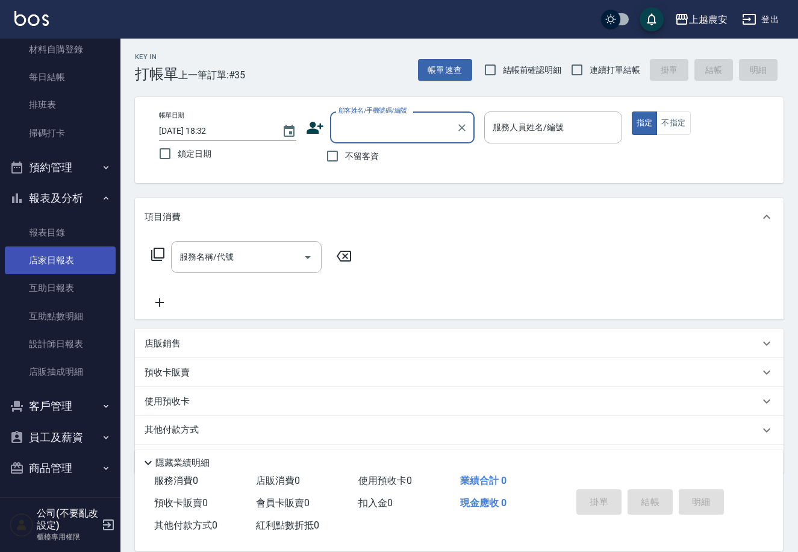
click at [85, 268] on link "店家日報表" at bounding box center [60, 260] width 111 height 28
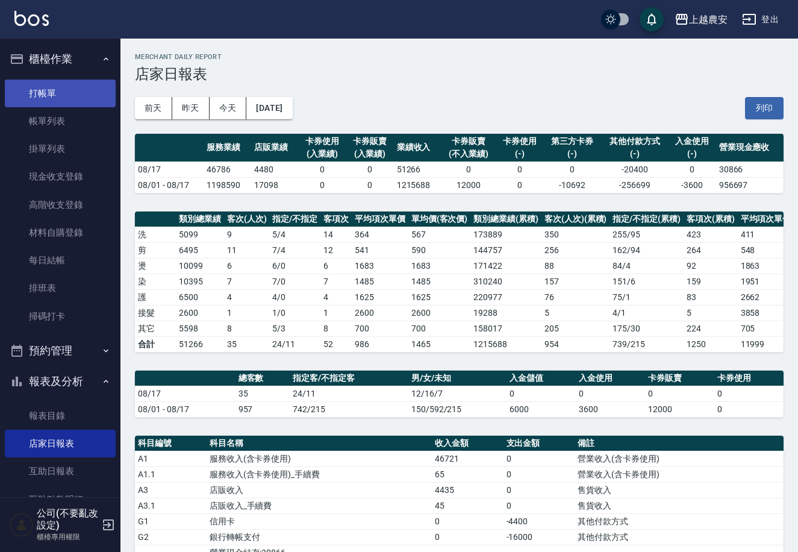
click at [70, 93] on link "打帳單" at bounding box center [60, 94] width 111 height 28
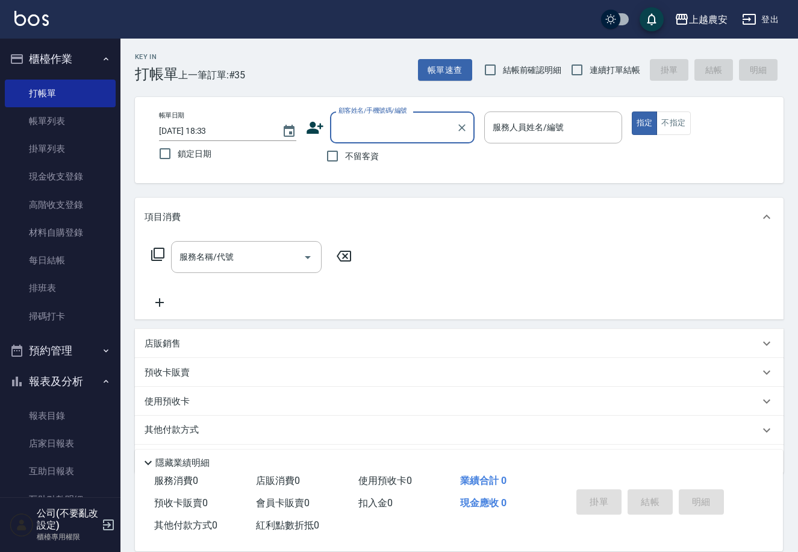
click at [418, 125] on input "顧客姓名/手機號碼/編號" at bounding box center [394, 127] width 116 height 21
click at [432, 149] on li "[PERSON_NAME]/0926764767/0926764767" at bounding box center [402, 159] width 145 height 20
type input "[PERSON_NAME]/0926764767/0926764767"
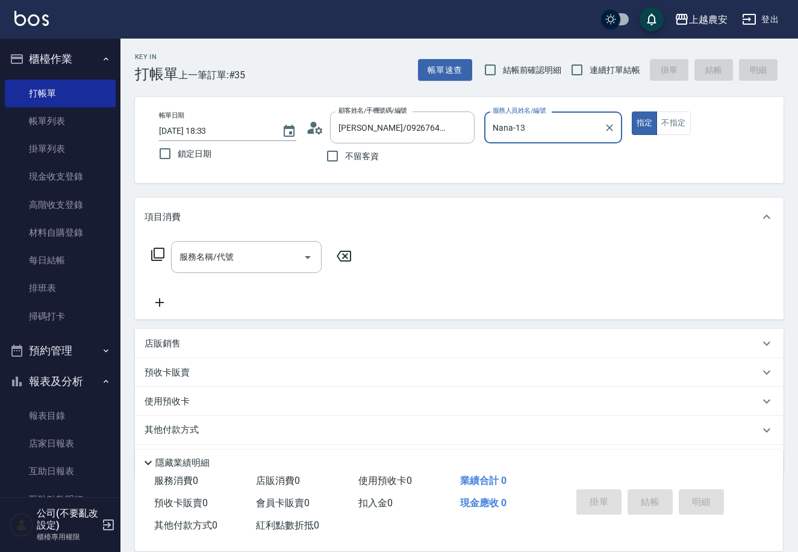
type input "Nana-13"
click at [156, 256] on icon at bounding box center [158, 254] width 14 height 14
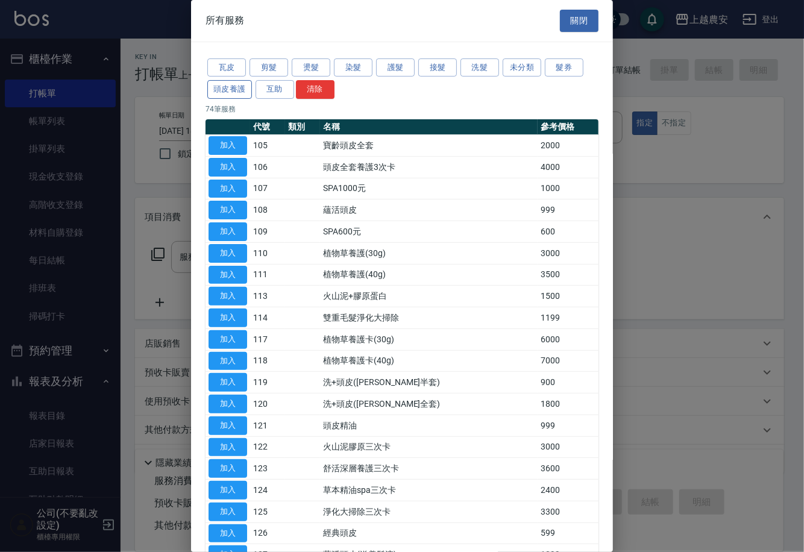
click at [218, 97] on button "頭皮養護" at bounding box center [229, 89] width 45 height 19
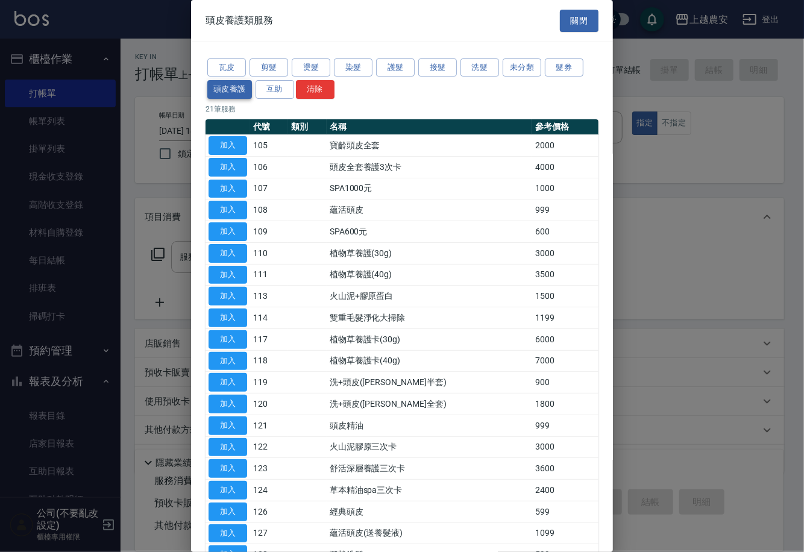
click at [224, 95] on button "頭皮養護" at bounding box center [229, 89] width 45 height 19
click at [234, 139] on button "加入" at bounding box center [227, 145] width 39 height 19
type input "寶齡頭皮全套(105)"
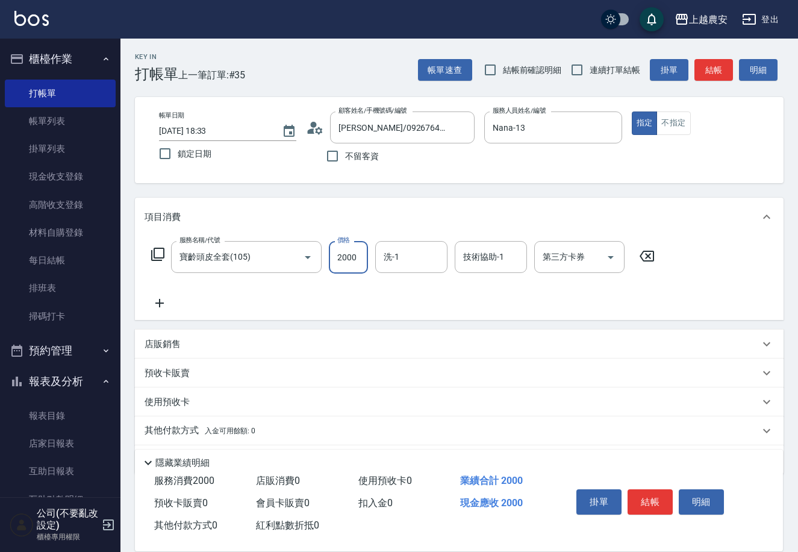
click at [365, 260] on input "2000" at bounding box center [348, 257] width 39 height 33
type input "2100"
click at [421, 246] on input "洗-1" at bounding box center [411, 256] width 61 height 21
drag, startPoint x: 422, startPoint y: 280, endPoint x: 471, endPoint y: 265, distance: 51.1
click at [427, 281] on div "大巫 -35" at bounding box center [411, 288] width 72 height 20
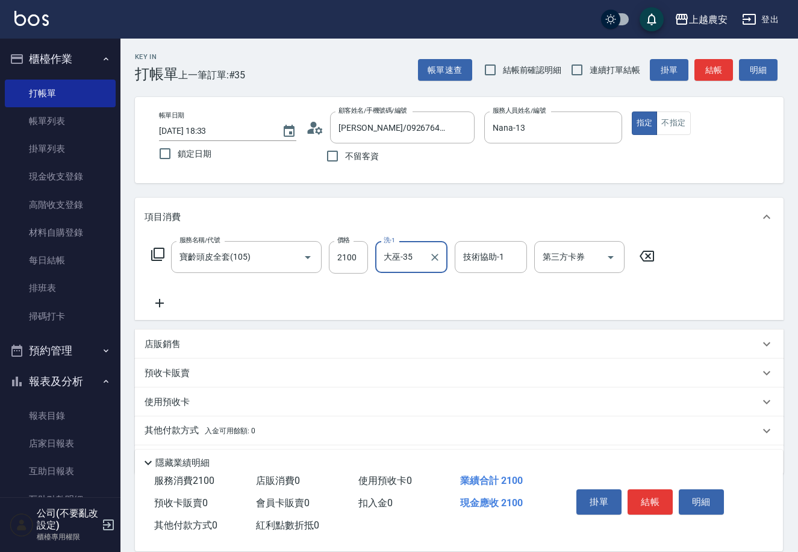
type input "大巫-35"
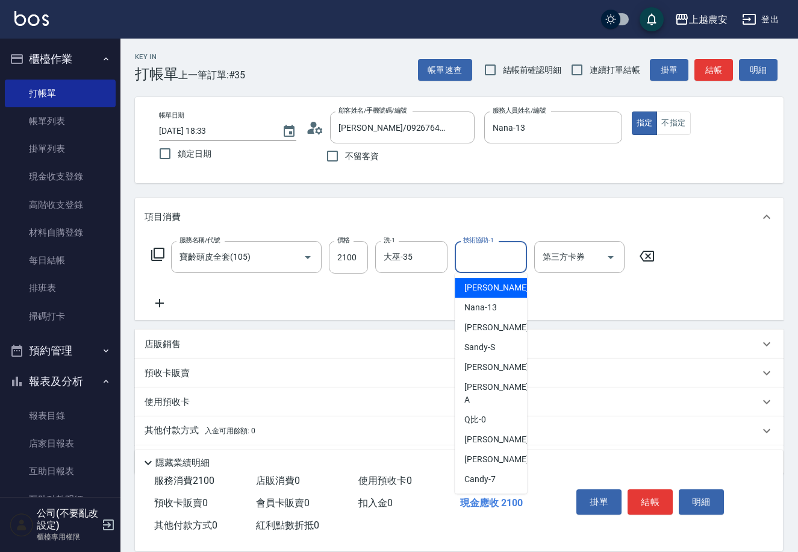
click at [492, 255] on input "技術協助-1" at bounding box center [490, 256] width 61 height 21
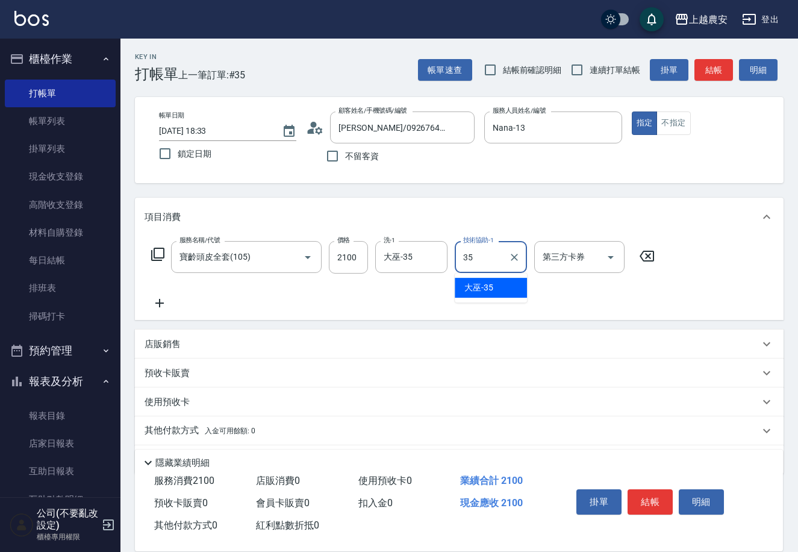
click at [511, 288] on div "大巫 -35" at bounding box center [491, 288] width 72 height 20
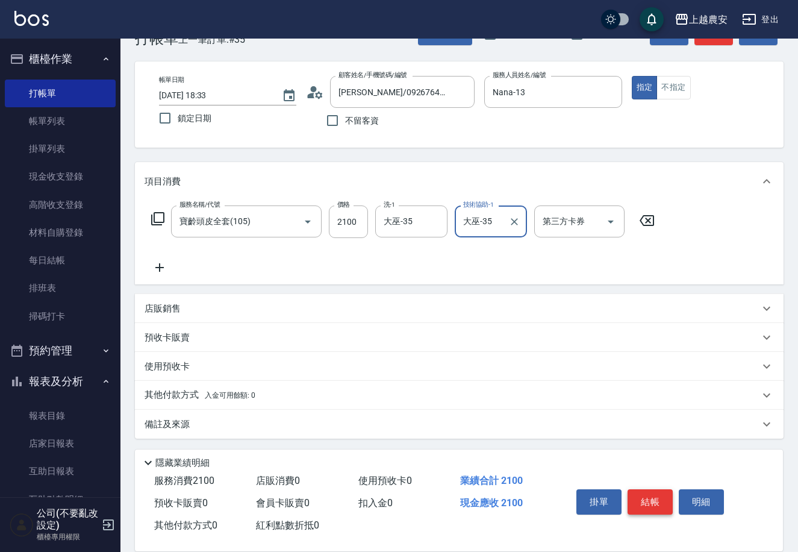
type input "大巫-35"
click at [651, 489] on button "結帳" at bounding box center [650, 501] width 45 height 25
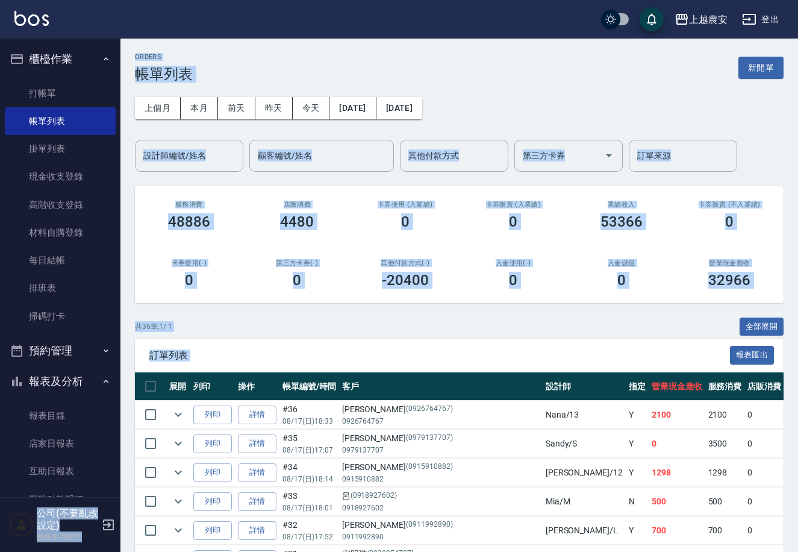
drag, startPoint x: 121, startPoint y: 337, endPoint x: 122, endPoint y: 408, distance: 70.5
click at [105, 302] on link "掃碼打卡" at bounding box center [60, 316] width 111 height 28
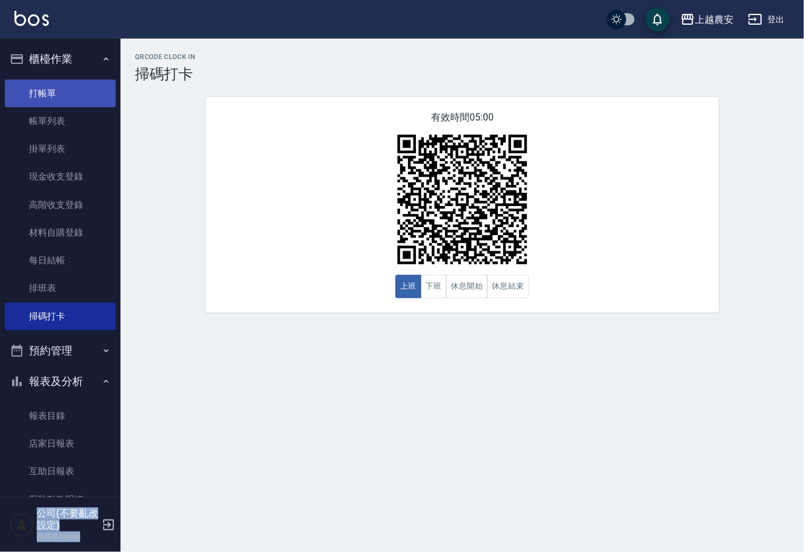
click at [78, 95] on link "打帳單" at bounding box center [60, 94] width 111 height 28
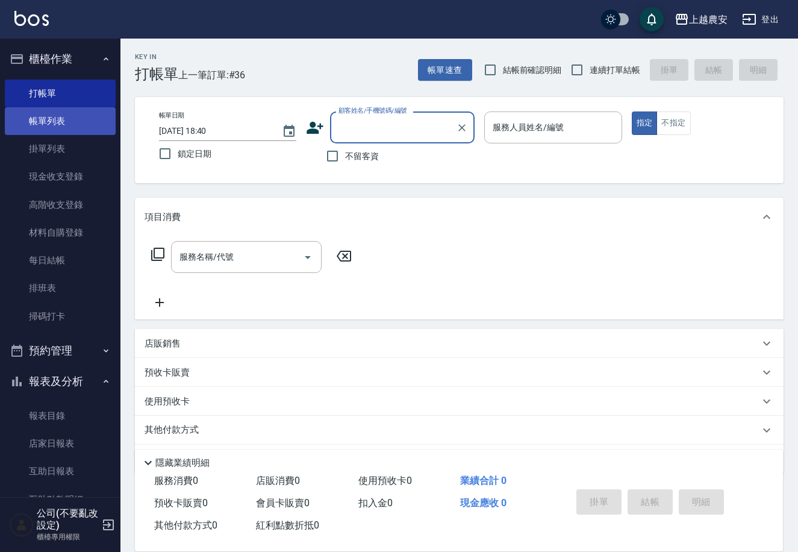
click at [61, 123] on link "帳單列表" at bounding box center [60, 121] width 111 height 28
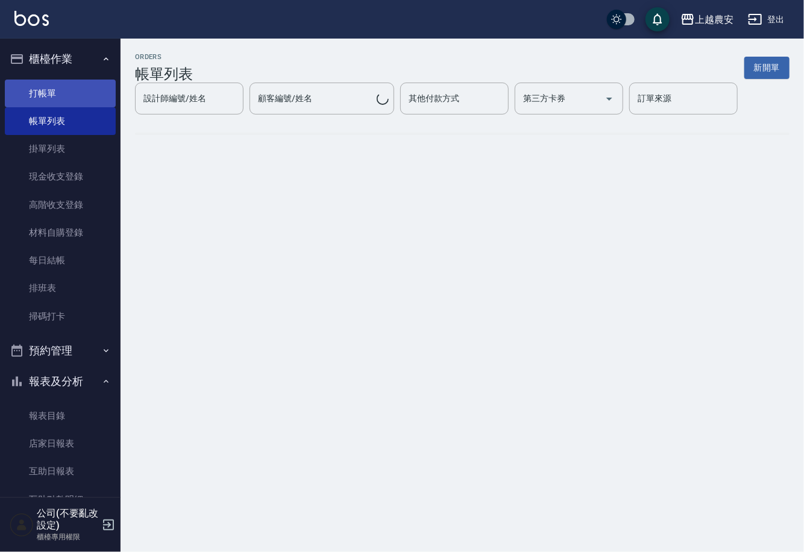
click at [56, 87] on link "打帳單" at bounding box center [60, 94] width 111 height 28
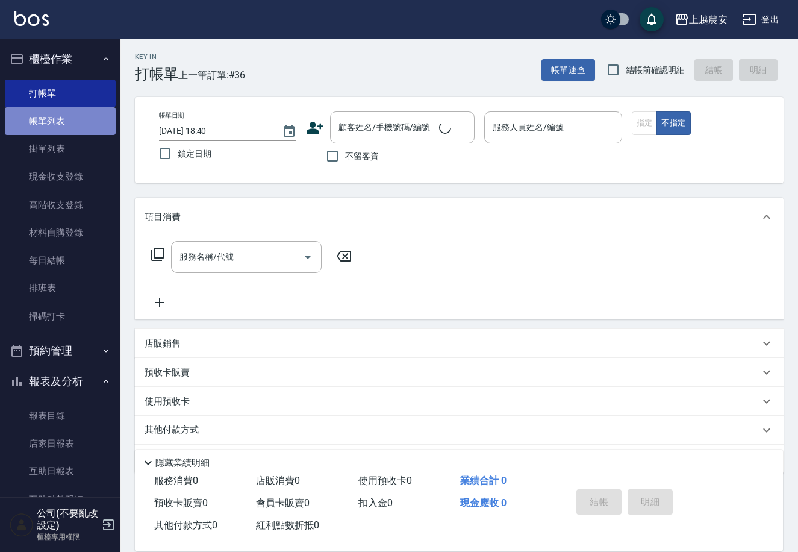
click at [78, 116] on link "帳單列表" at bounding box center [60, 121] width 111 height 28
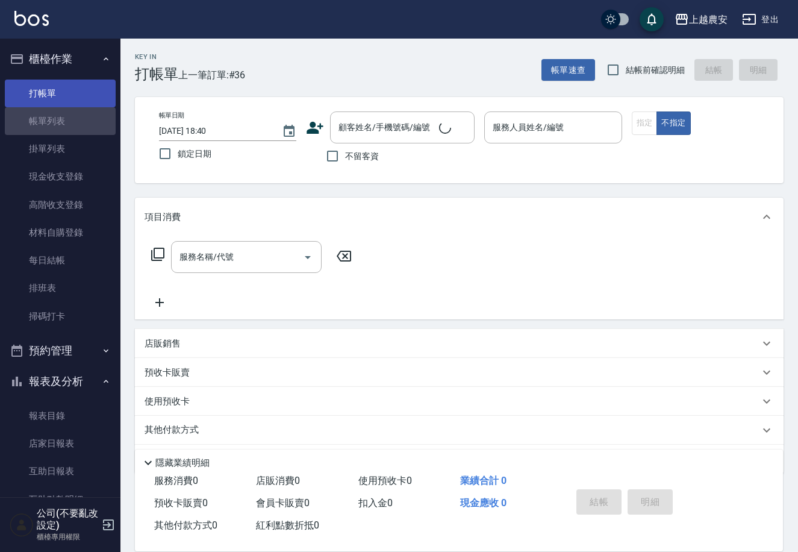
click at [60, 93] on link "打帳單" at bounding box center [60, 94] width 111 height 28
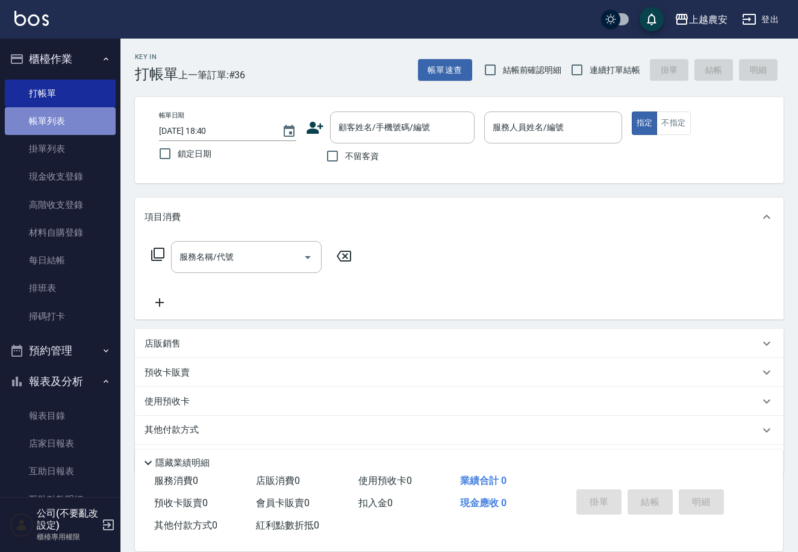
click at [67, 130] on link "帳單列表" at bounding box center [60, 121] width 111 height 28
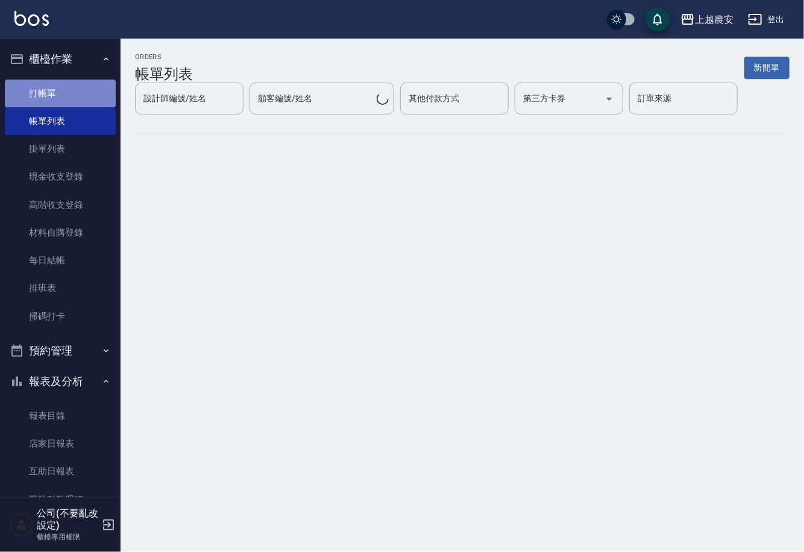
click at [65, 94] on link "打帳單" at bounding box center [60, 94] width 111 height 28
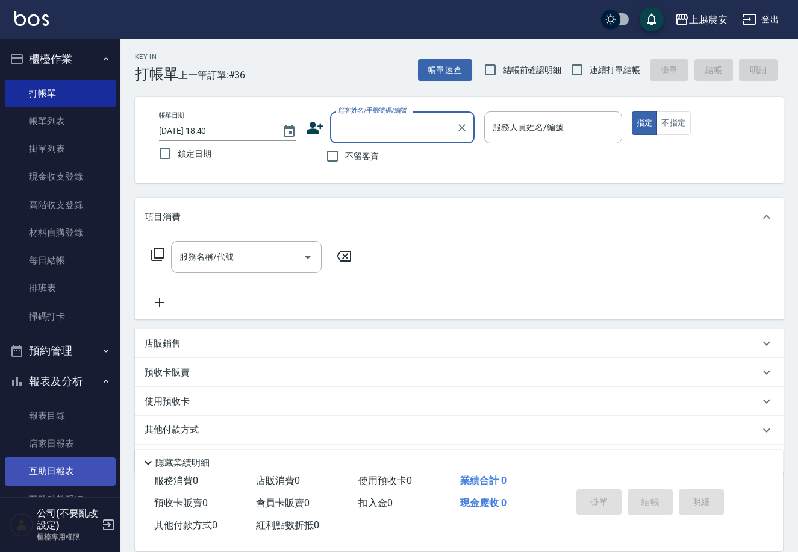
click at [42, 484] on link "互助日報表" at bounding box center [60, 471] width 111 height 28
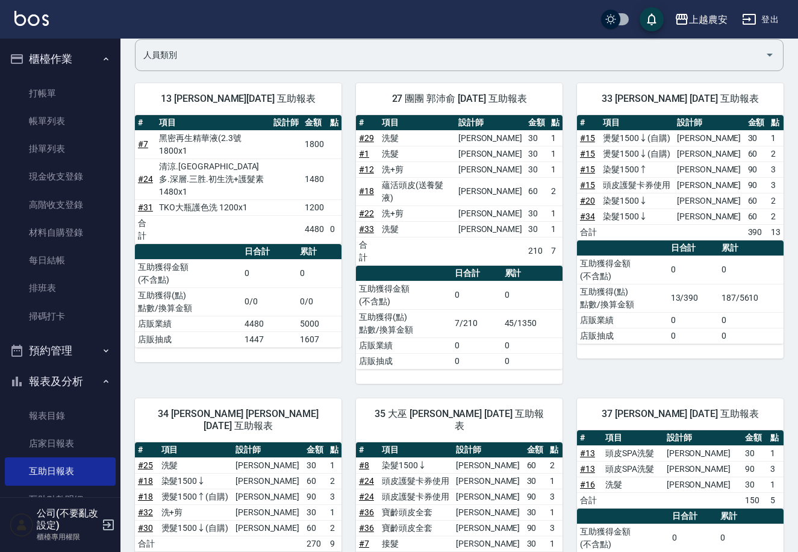
scroll to position [66, 0]
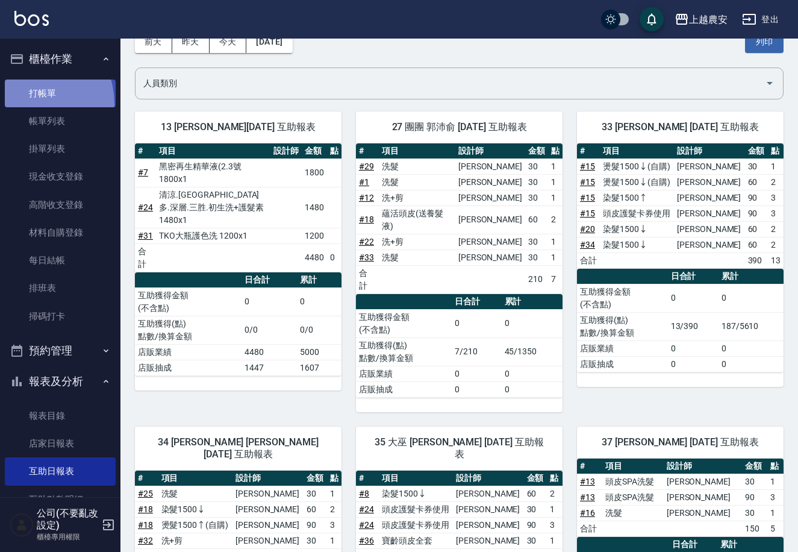
click at [24, 104] on link "打帳單" at bounding box center [60, 94] width 111 height 28
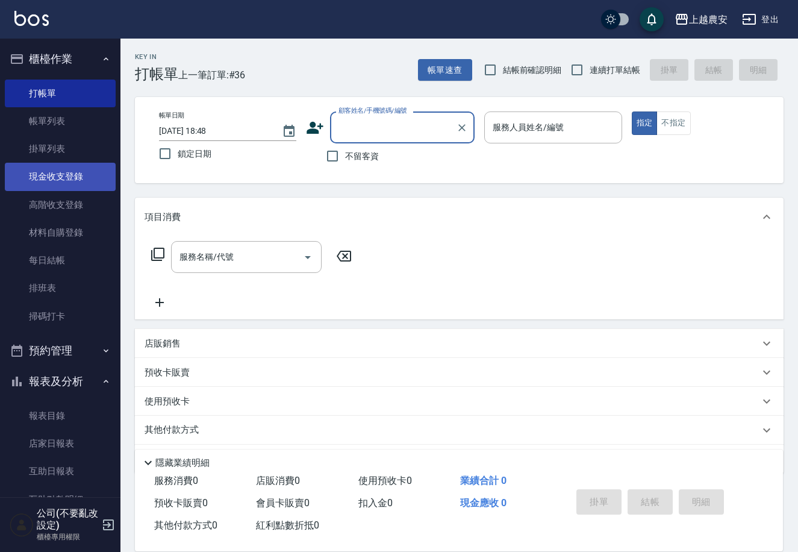
click at [71, 180] on link "現金收支登錄" at bounding box center [60, 177] width 111 height 28
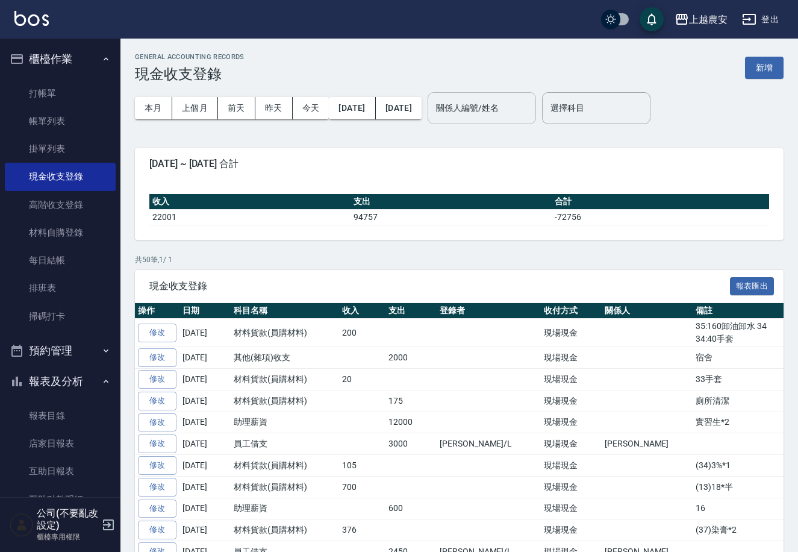
click at [503, 110] on input "關係人編號/姓名" at bounding box center [482, 108] width 98 height 21
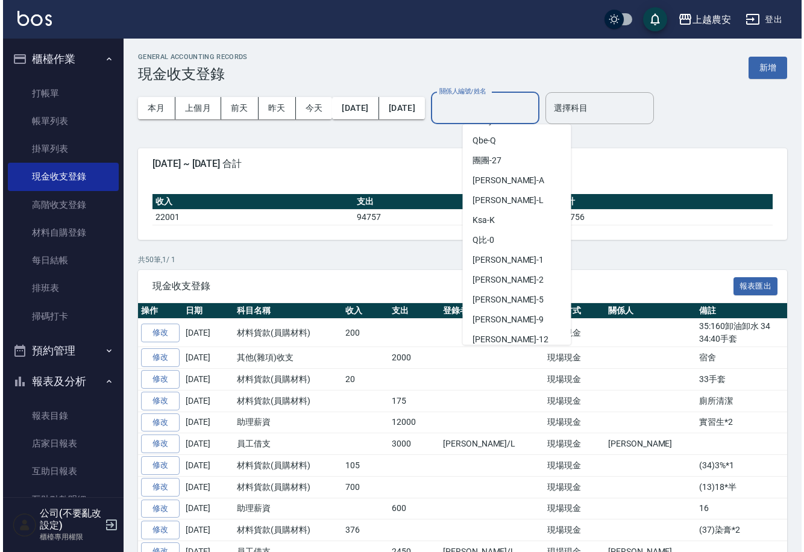
scroll to position [111, 0]
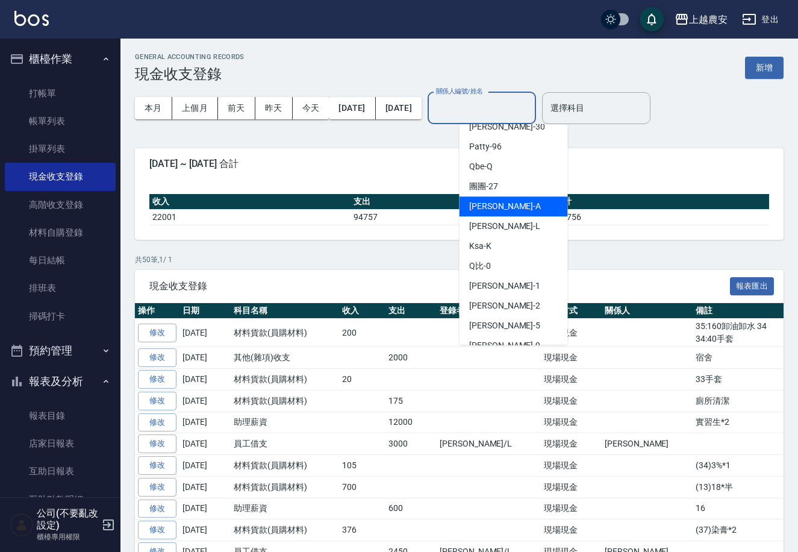
click at [521, 226] on div "Lina -L" at bounding box center [514, 226] width 108 height 20
type input "Lina-L"
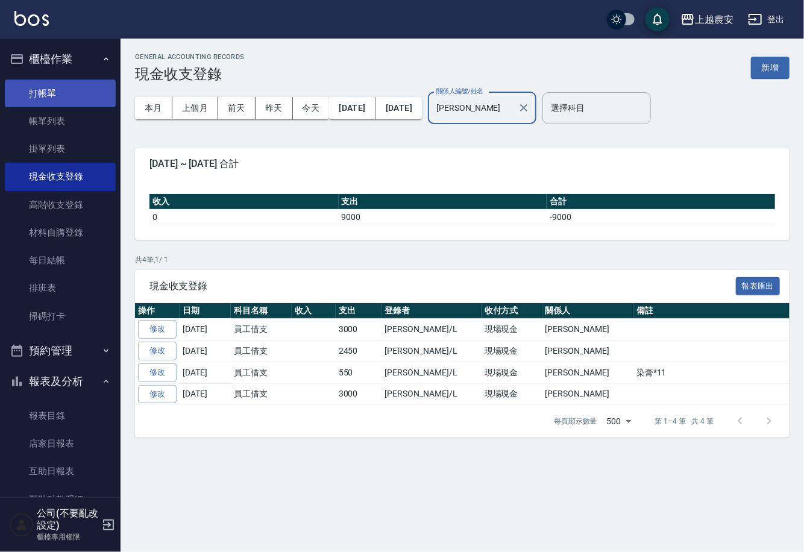
click at [54, 98] on link "打帳單" at bounding box center [60, 94] width 111 height 28
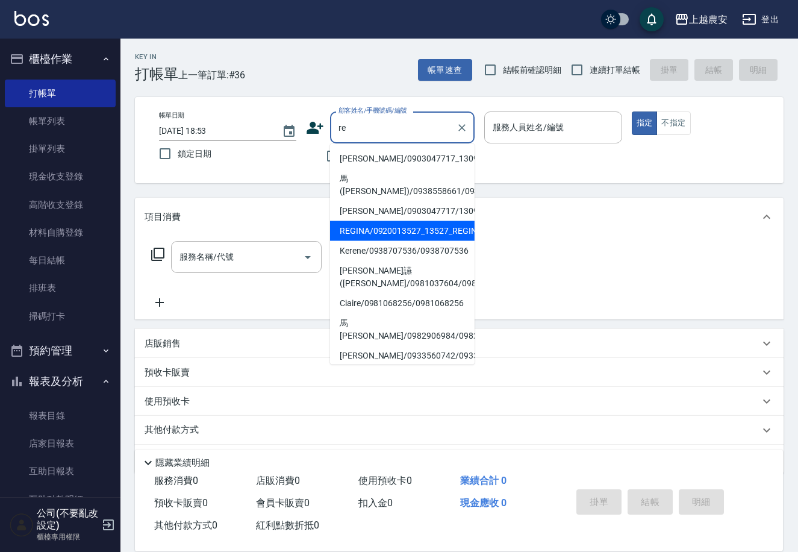
click at [412, 227] on li "REGINA/0920013527_13527_REGINA/13527" at bounding box center [402, 231] width 145 height 20
type input "REGINA/0920013527_13527_REGINA/13527"
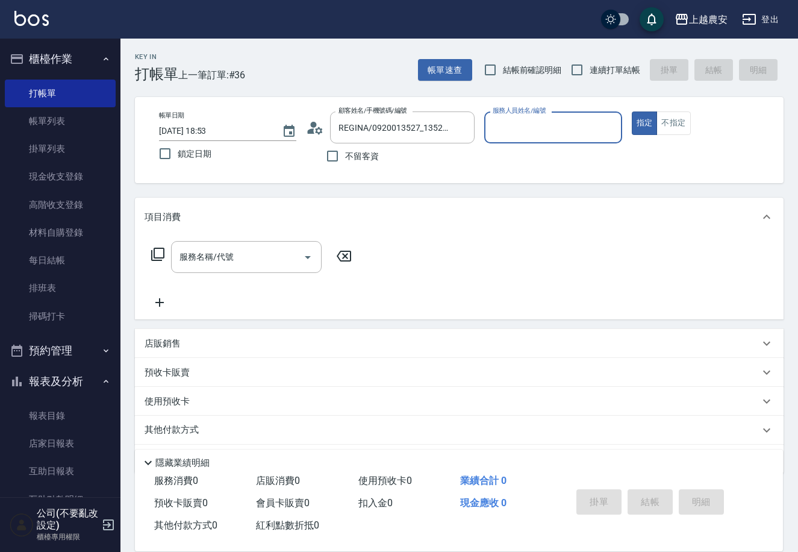
type input "Nana-13"
click at [614, 128] on icon "Clear" at bounding box center [610, 128] width 12 height 12
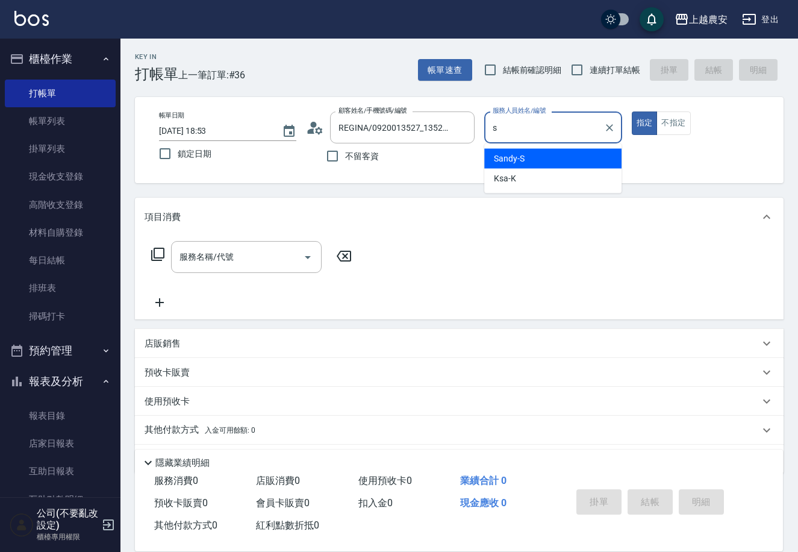
type input "Sandy-S"
type button "true"
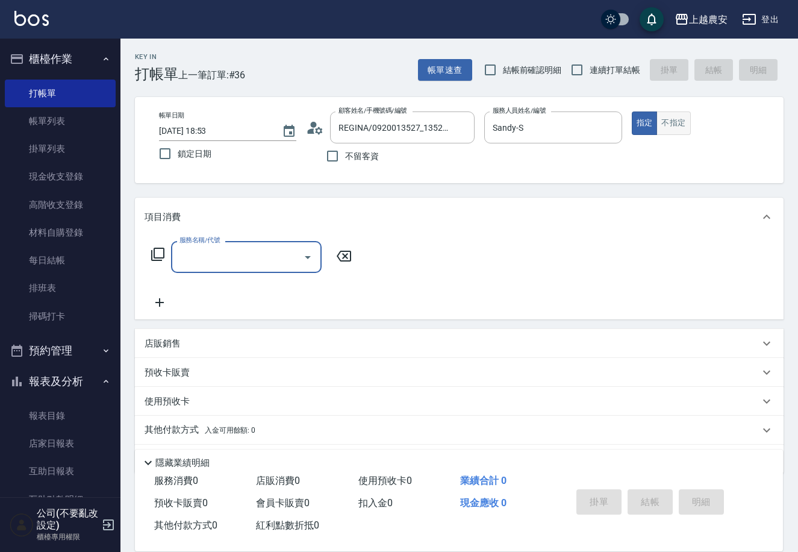
click at [666, 120] on button "不指定" at bounding box center [674, 123] width 34 height 24
type button "false"
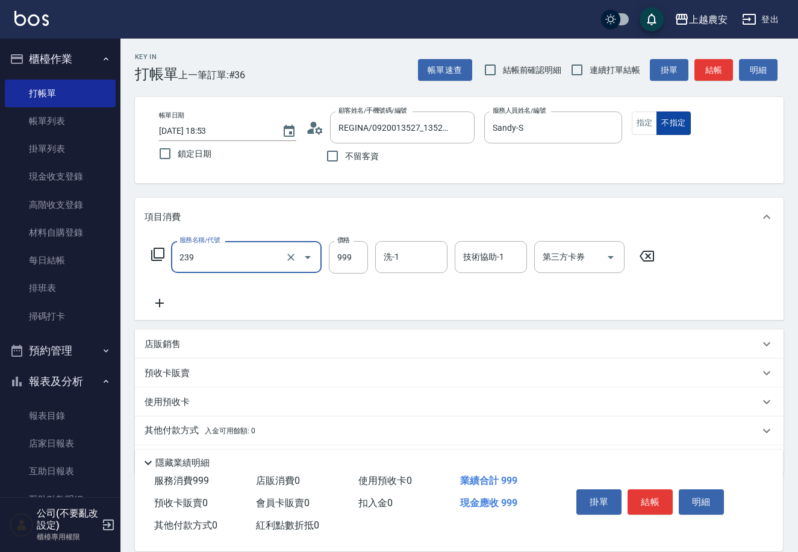
type input "頭皮SPA洗髮(239)"
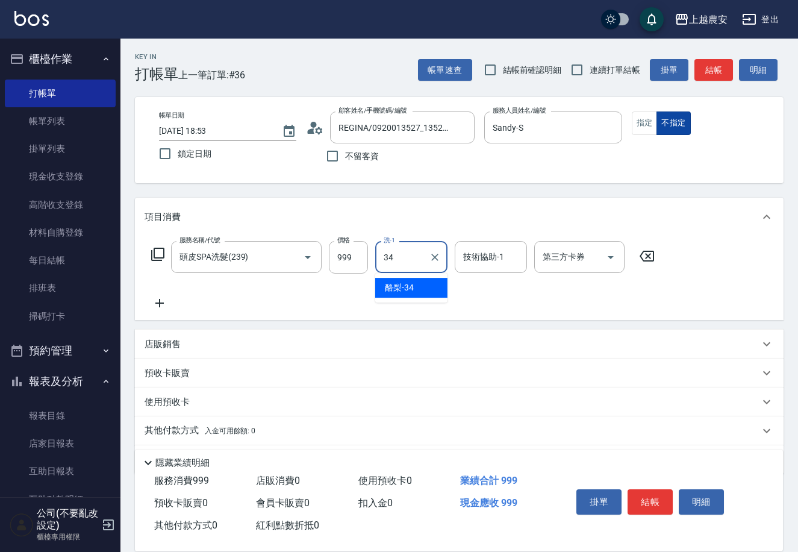
type input "酪梨-34"
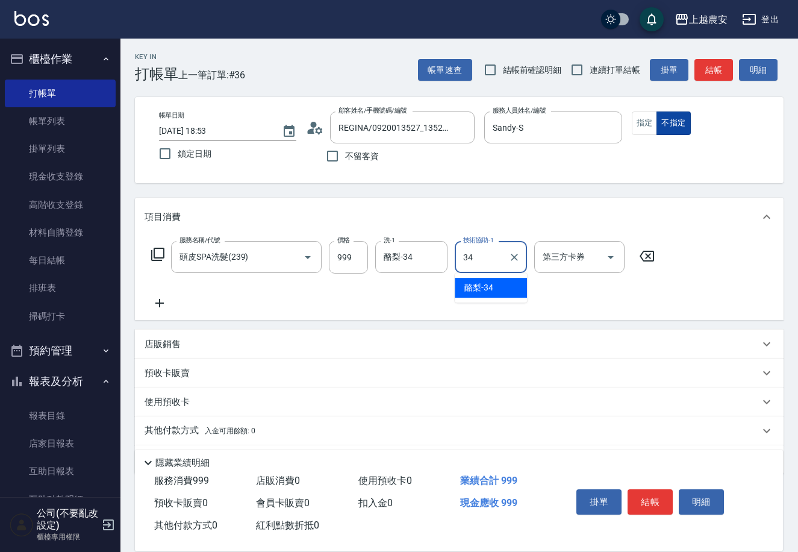
type input "酪梨-34"
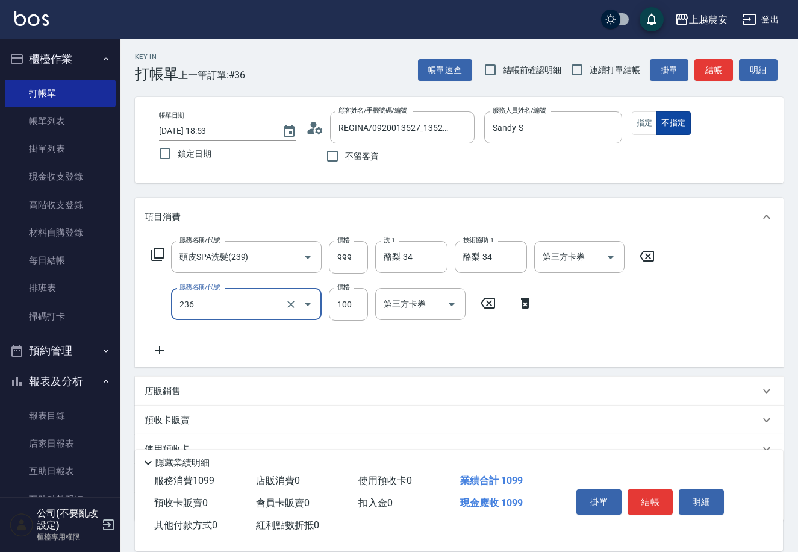
type input "手棒(236)"
click at [653, 503] on button "結帳" at bounding box center [650, 501] width 45 height 25
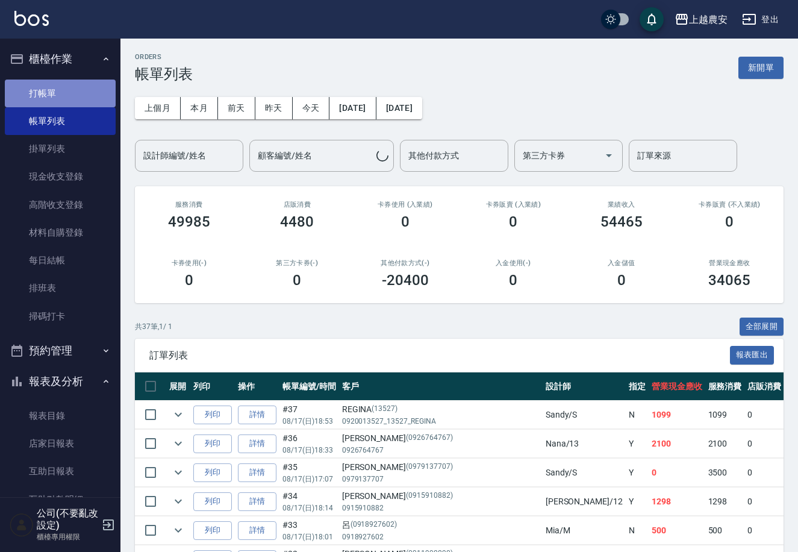
click at [65, 102] on link "打帳單" at bounding box center [60, 94] width 111 height 28
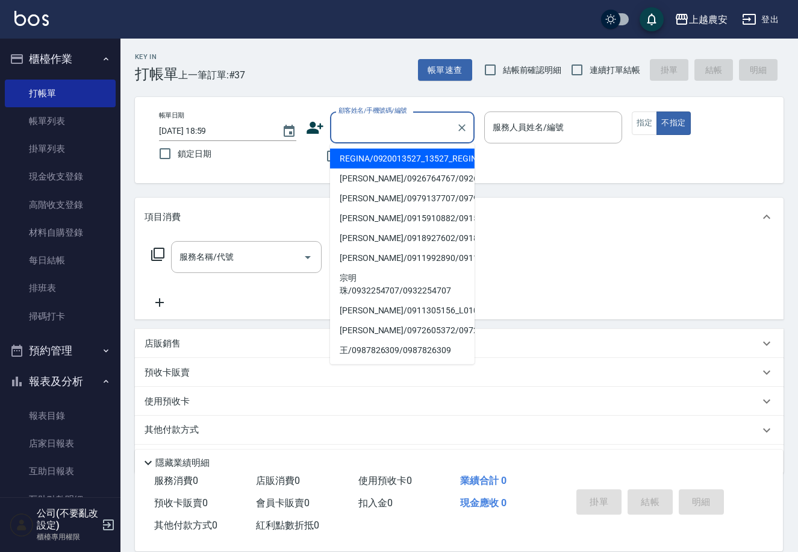
drag, startPoint x: 338, startPoint y: 127, endPoint x: 334, endPoint y: 116, distance: 11.6
click at [333, 116] on div "顧客姓名/手機號碼/編號" at bounding box center [402, 127] width 145 height 32
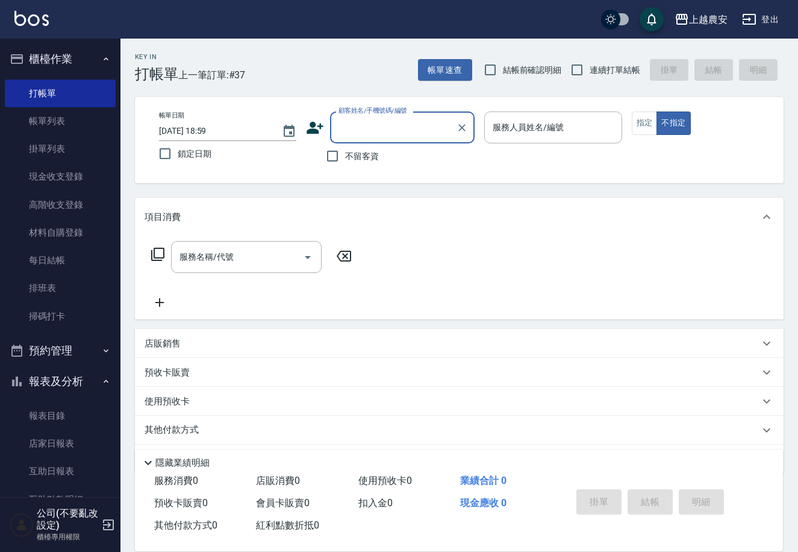
click at [352, 130] on input "顧客姓名/手機號碼/編號" at bounding box center [394, 127] width 116 height 21
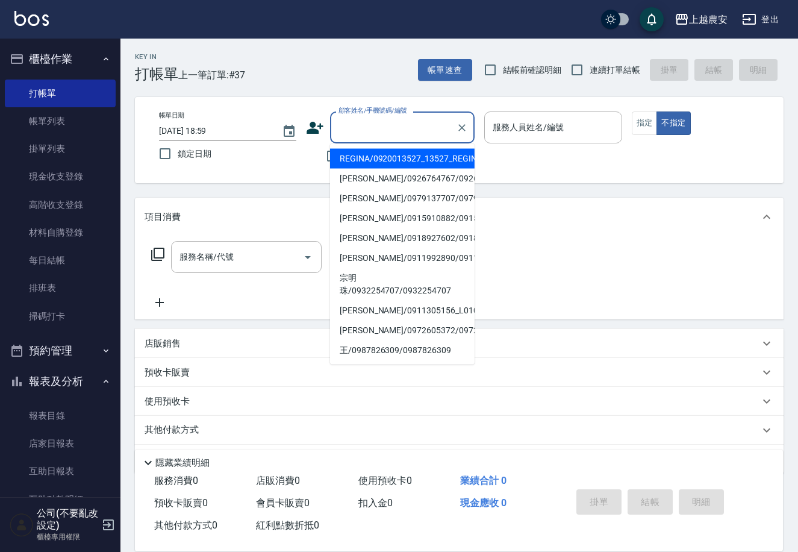
click at [359, 157] on li "REGINA/0920013527_13527_REGINA/13527" at bounding box center [402, 159] width 145 height 20
type input "REGINA/0920013527_13527_REGINA/13527"
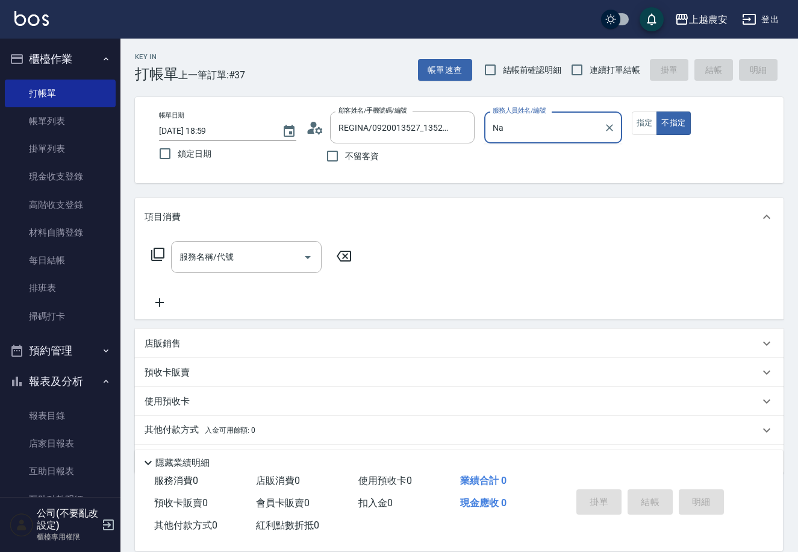
type input "N"
type input "Lina-L"
type button "false"
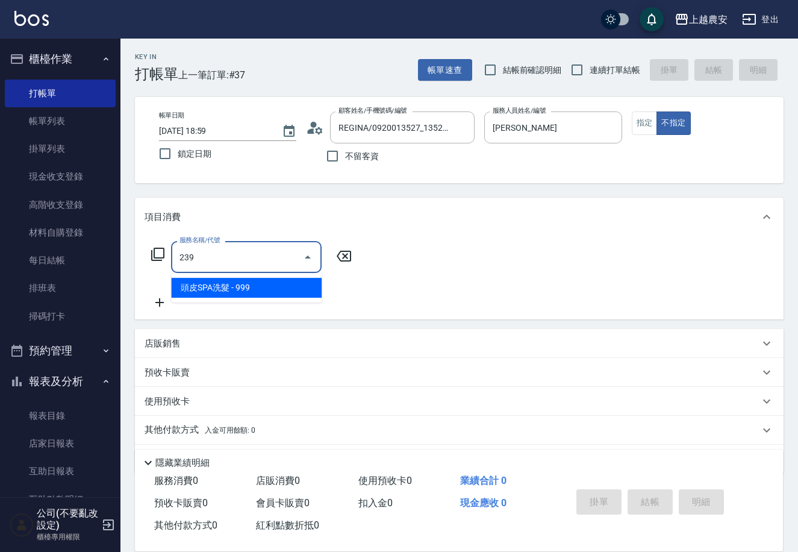
type input "頭皮SPA洗髮(239)"
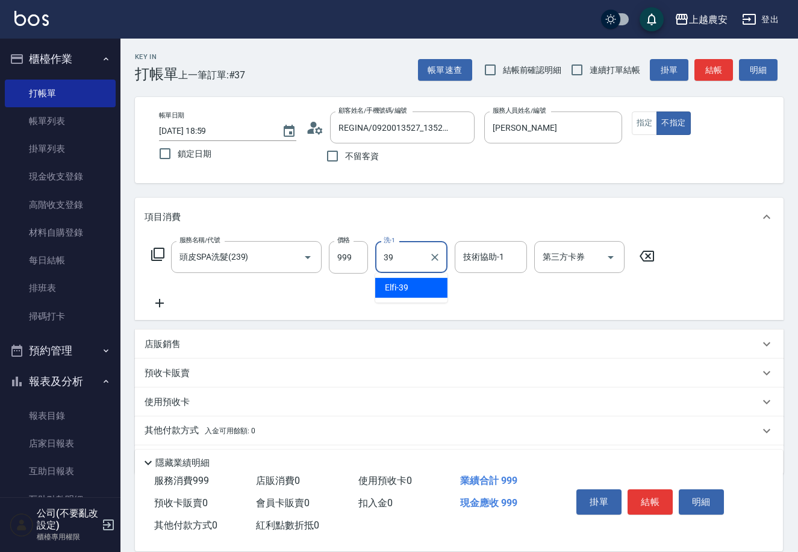
type input "Elfi-39"
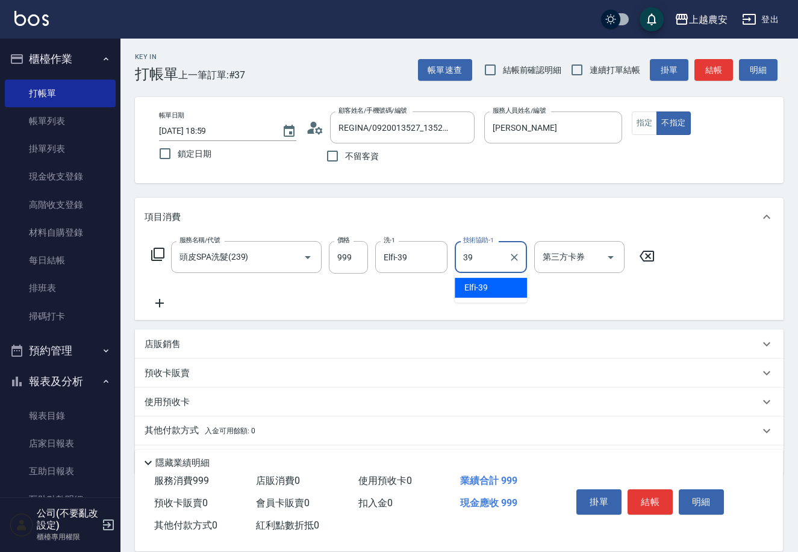
type input "Elfi-39"
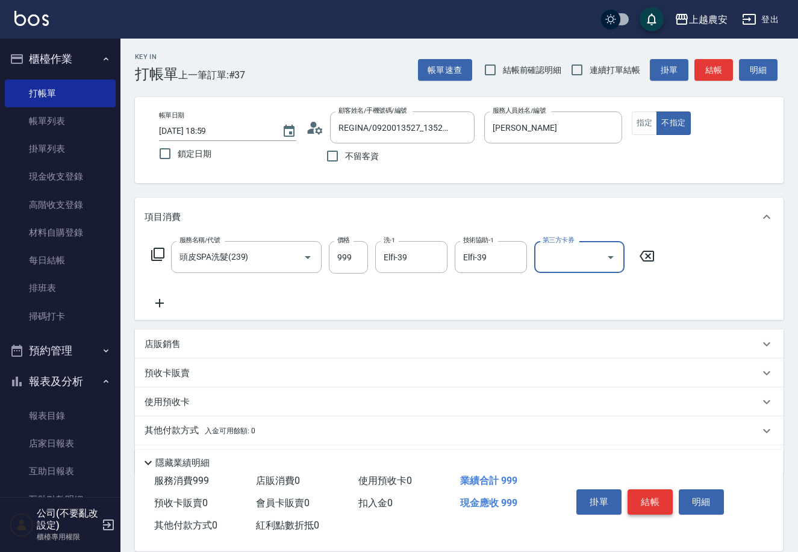
click at [664, 499] on button "結帳" at bounding box center [650, 501] width 45 height 25
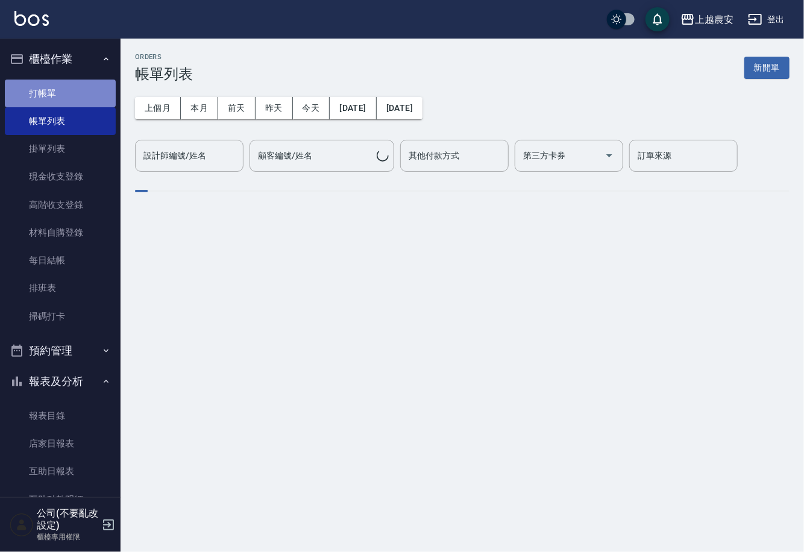
click at [66, 87] on link "打帳單" at bounding box center [60, 94] width 111 height 28
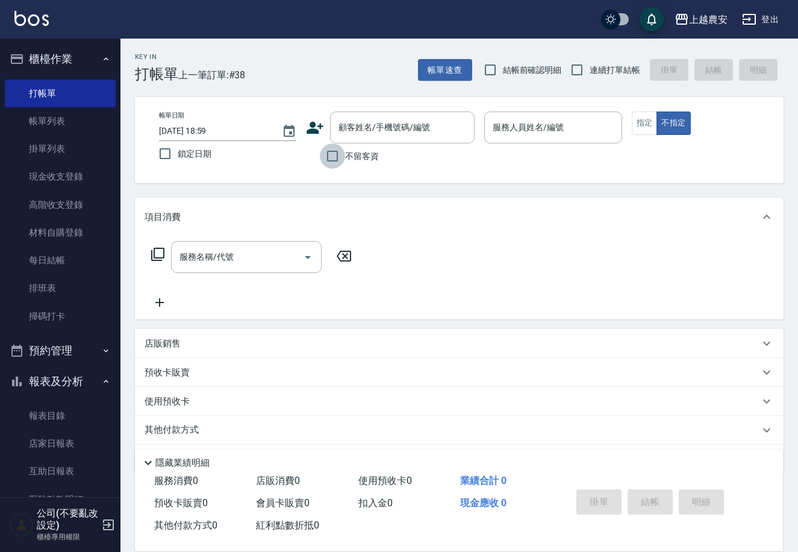
click at [339, 151] on input "不留客資" at bounding box center [332, 155] width 25 height 25
checkbox input "true"
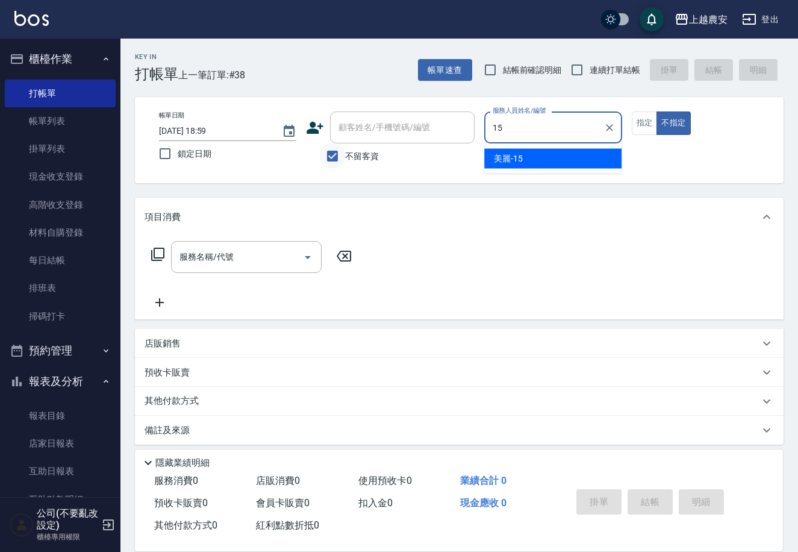
type input "美麗-15"
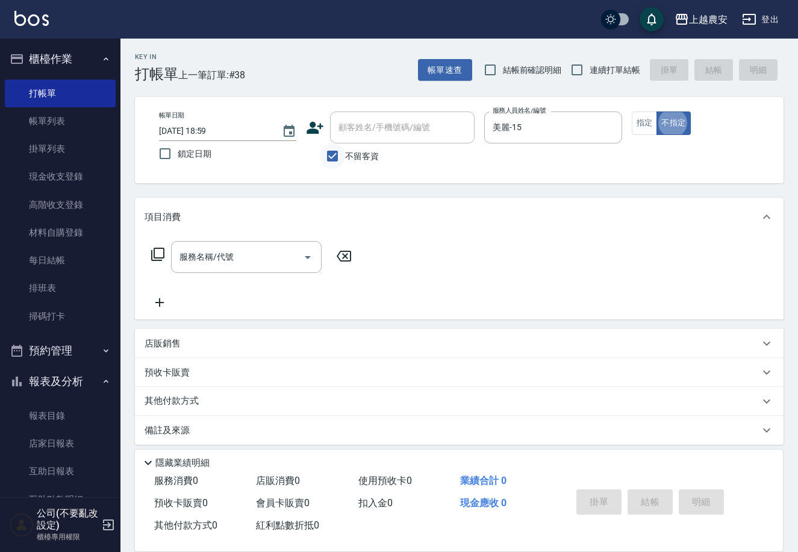
type button "false"
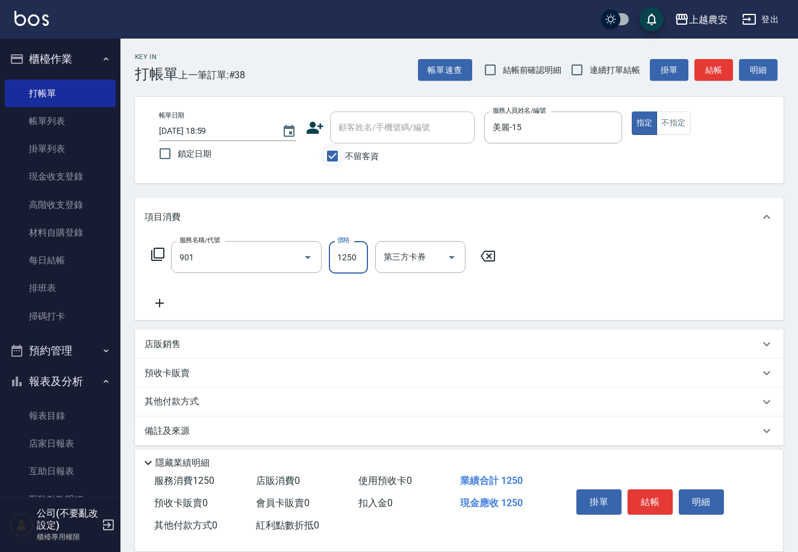
type input "修手指甲(901)"
type input "900"
click at [661, 499] on button "結帳" at bounding box center [650, 501] width 45 height 25
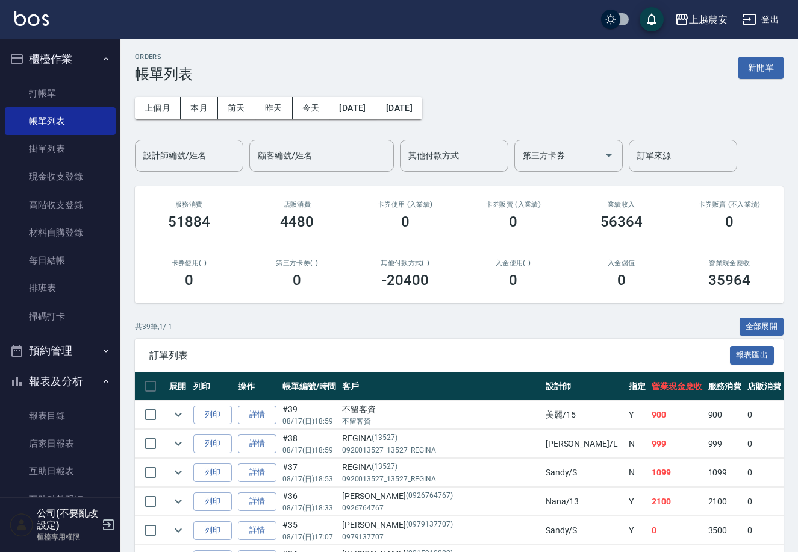
click at [758, 21] on button "登出" at bounding box center [761, 19] width 46 height 22
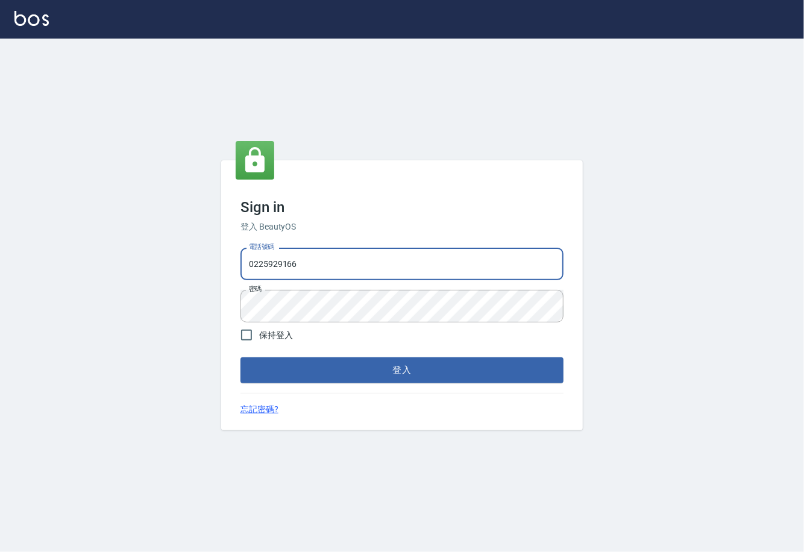
drag, startPoint x: 281, startPoint y: 275, endPoint x: 189, endPoint y: 273, distance: 92.2
click at [196, 272] on div "Sign in 登入 BeautyOS 電話號碼 [PHONE_NUMBER] 電話號碼 密碼 密碼 保持登入 登入 忘記密碼?" at bounding box center [402, 295] width 804 height 513
type input "02148888"
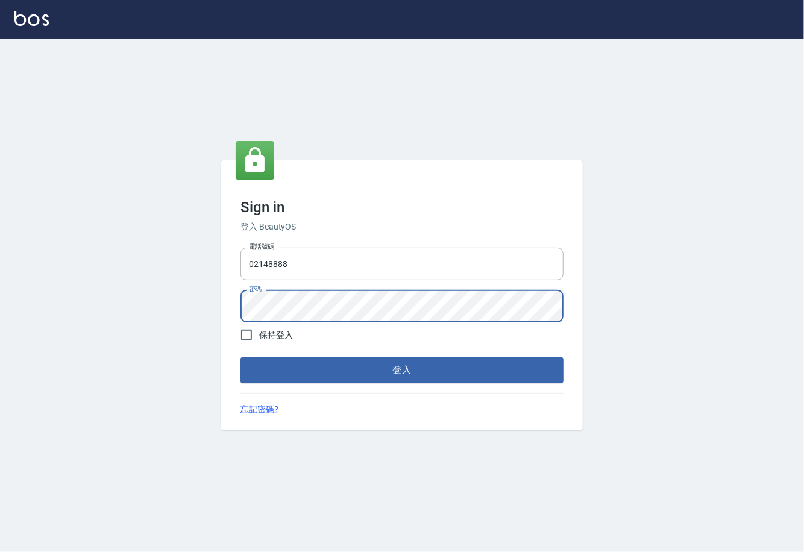
click at [226, 309] on div "Sign in 登入 BeautyOS 電話號碼 [PHONE_NUMBER] 電話號碼 密碼 密碼 保持登入 登入 忘記密碼?" at bounding box center [402, 294] width 362 height 269
click at [240, 357] on button "登入" at bounding box center [401, 369] width 323 height 25
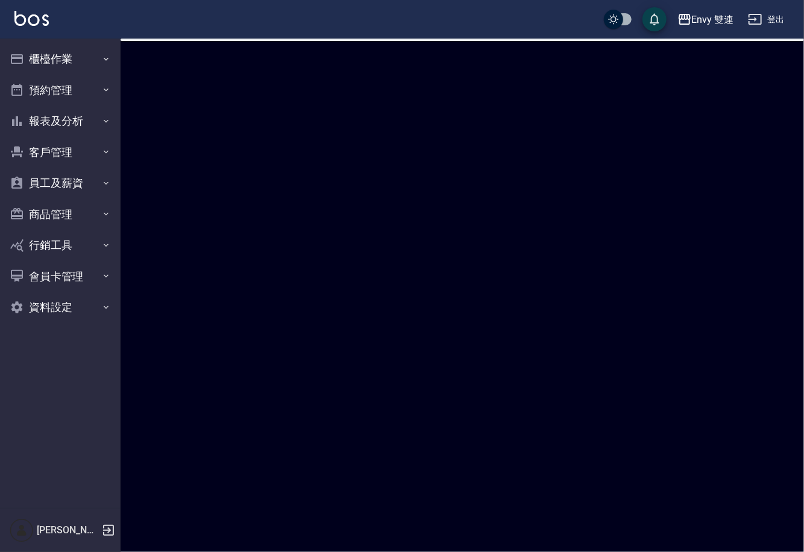
checkbox input "true"
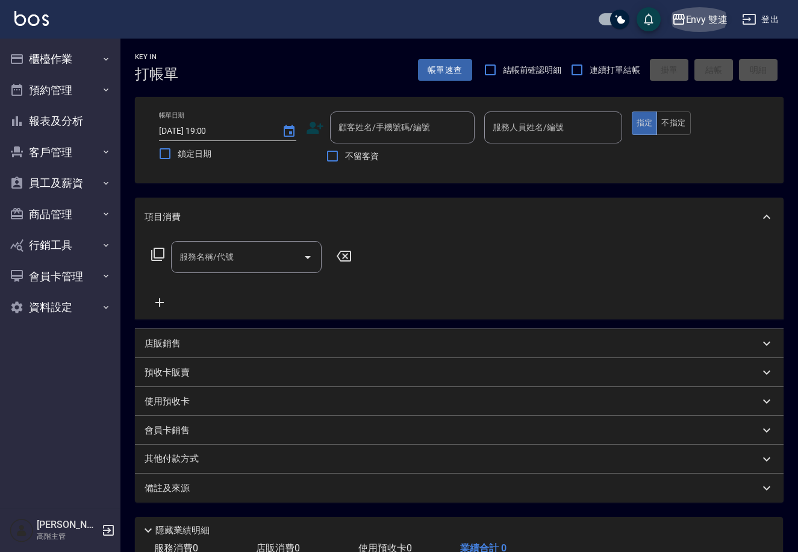
click at [708, 17] on div "Envy 雙連" at bounding box center [707, 19] width 42 height 15
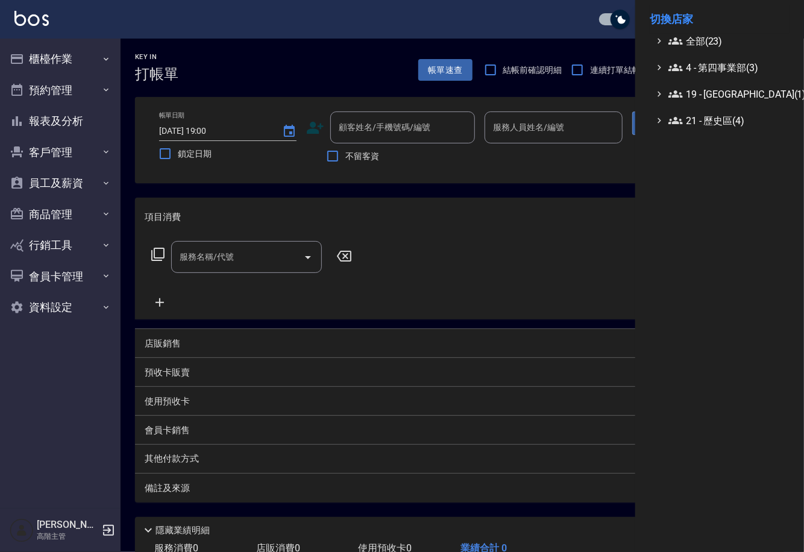
click at [700, 58] on ul "全部(23) 4 - 第四事業部(3) 19 - [GEOGRAPHIC_DATA](1) 21 - 歷史區(4)" at bounding box center [720, 81] width 140 height 94
click at [703, 64] on span "4 - 第四事業部(3)" at bounding box center [726, 67] width 116 height 14
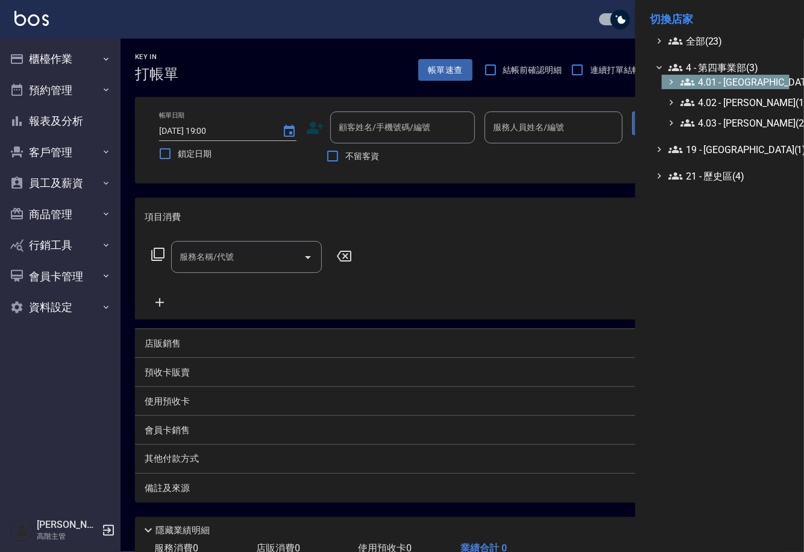
click at [719, 79] on span "4.01 - [GEOGRAPHIC_DATA](3)" at bounding box center [732, 82] width 104 height 14
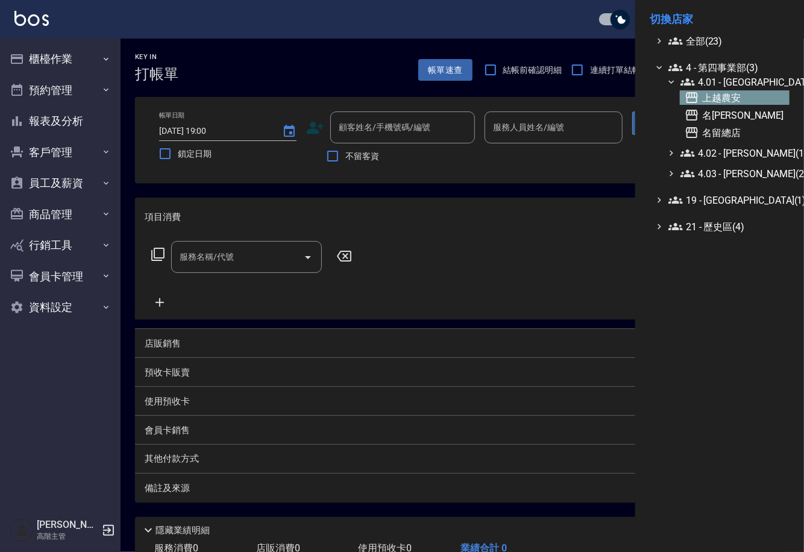
click at [717, 90] on span "上越農安" at bounding box center [735, 97] width 100 height 14
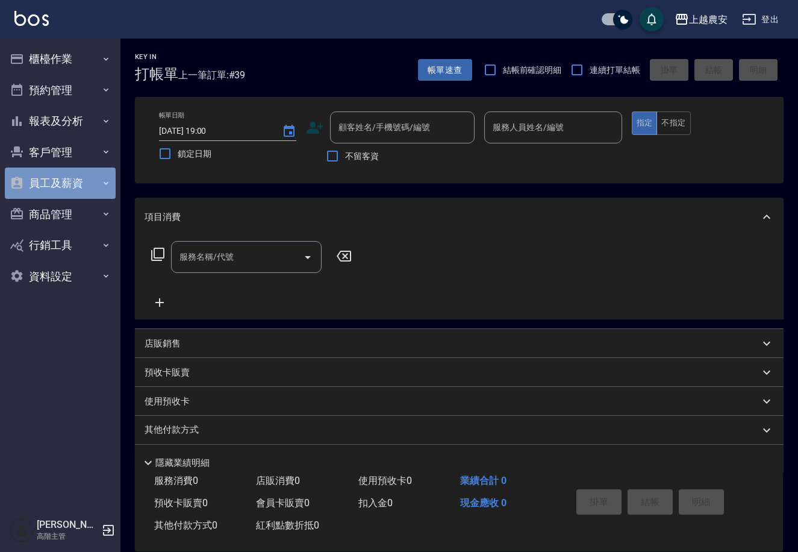
click at [61, 188] on button "員工及薪資" at bounding box center [60, 183] width 111 height 31
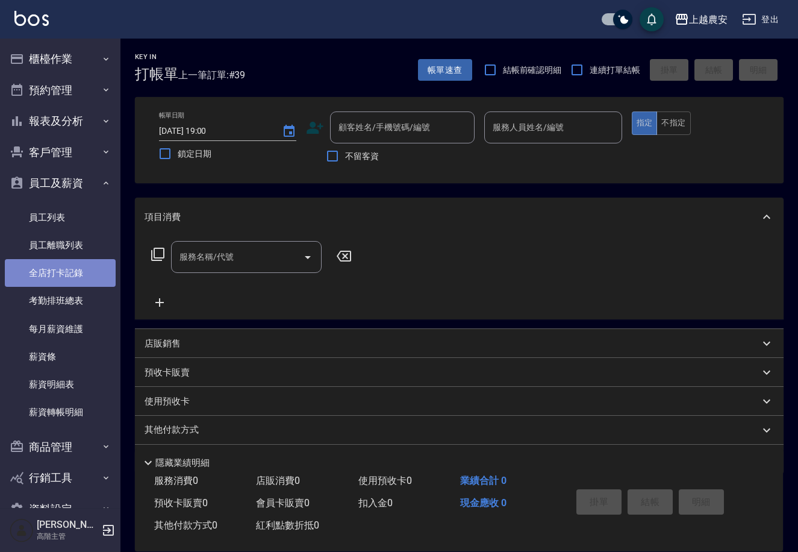
click at [61, 269] on link "全店打卡記錄" at bounding box center [60, 273] width 111 height 28
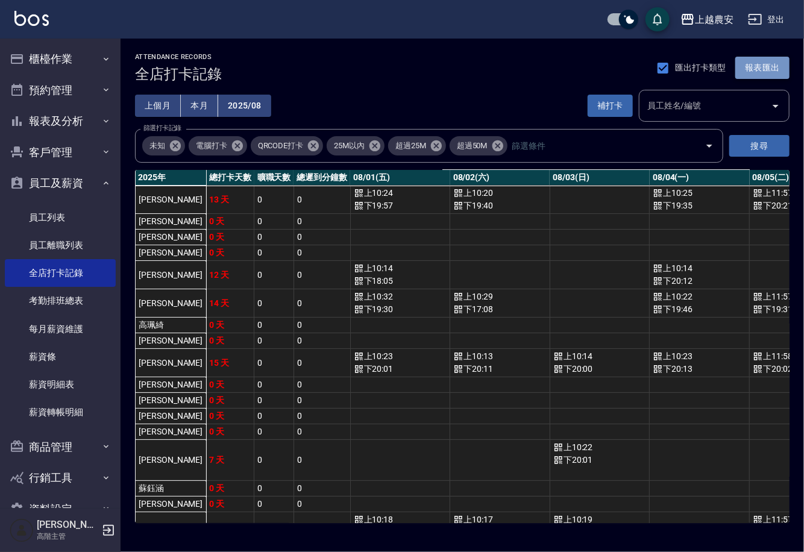
click at [753, 72] on button "報表匯出" at bounding box center [762, 68] width 54 height 22
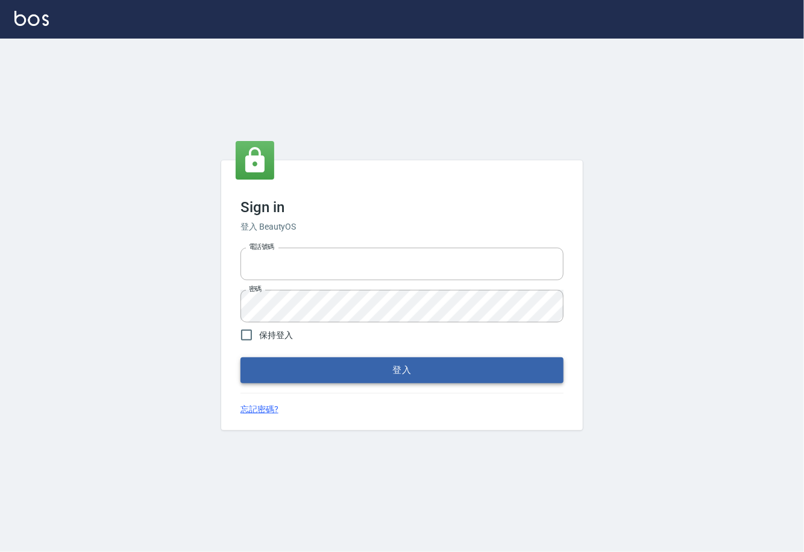
type input "0225929166"
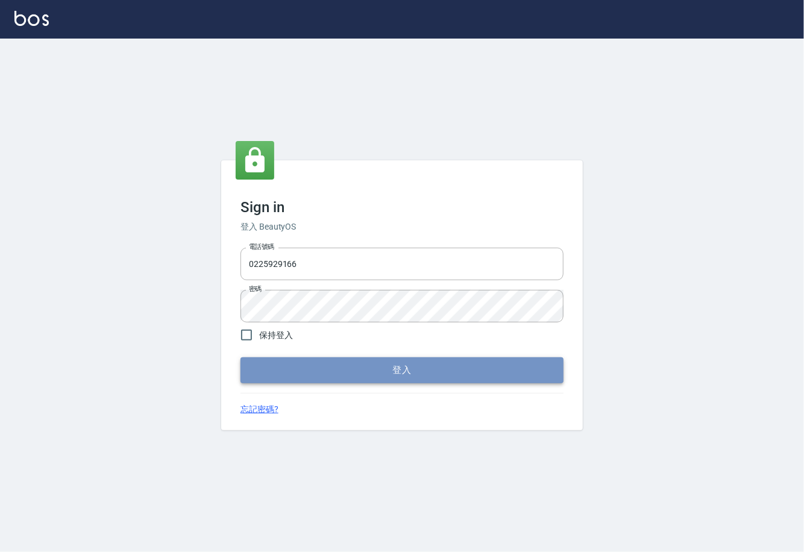
click at [349, 372] on button "登入" at bounding box center [401, 369] width 323 height 25
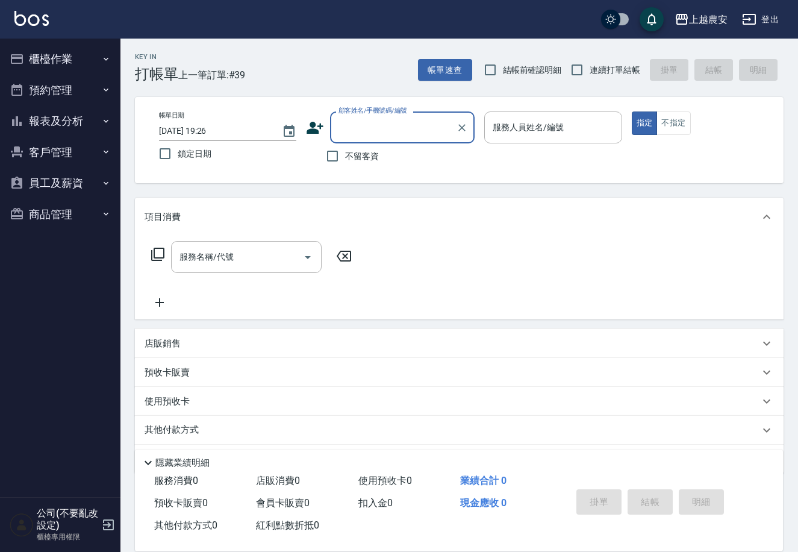
click at [61, 52] on button "櫃檯作業" at bounding box center [60, 58] width 111 height 31
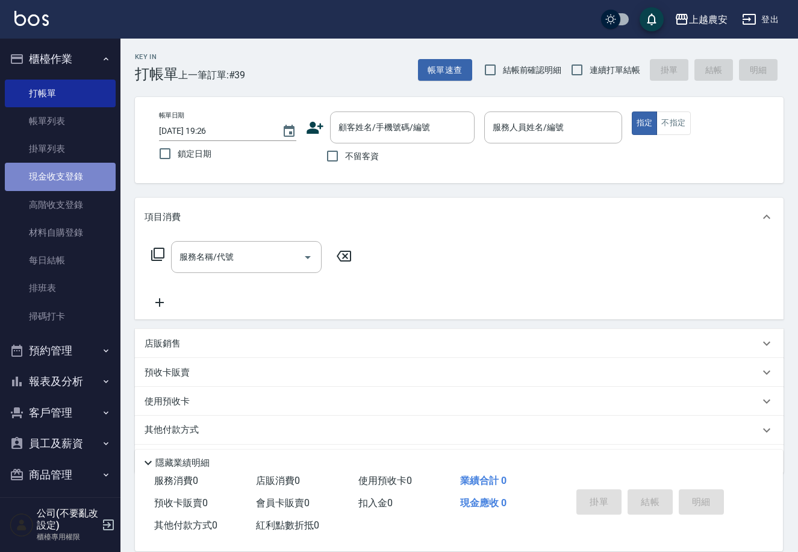
click at [79, 183] on link "現金收支登錄" at bounding box center [60, 177] width 111 height 28
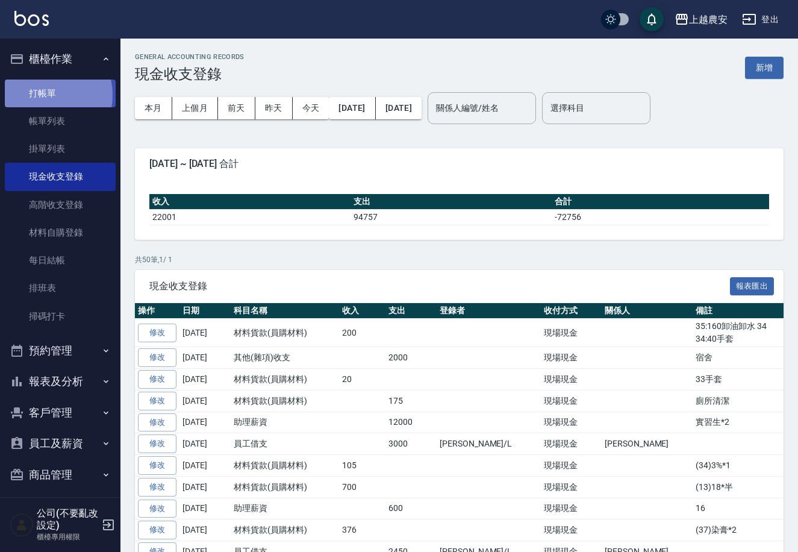
click at [48, 95] on link "打帳單" at bounding box center [60, 94] width 111 height 28
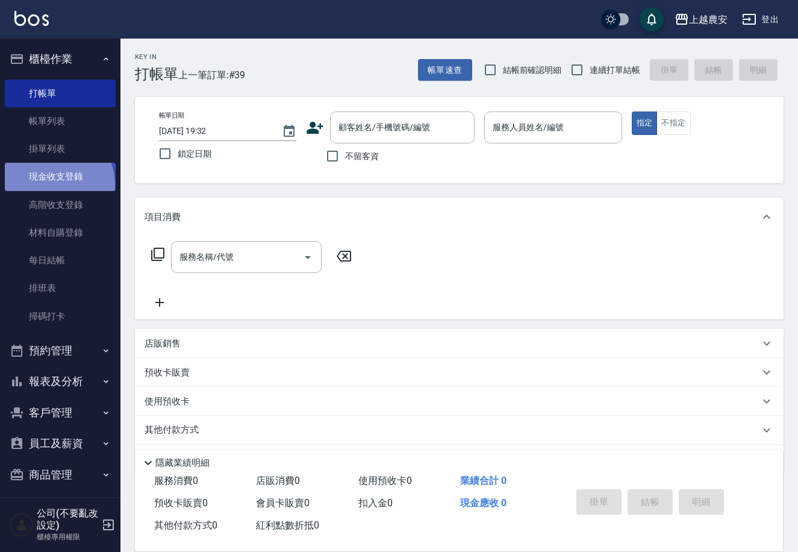
click at [52, 184] on link "現金收支登錄" at bounding box center [60, 177] width 111 height 28
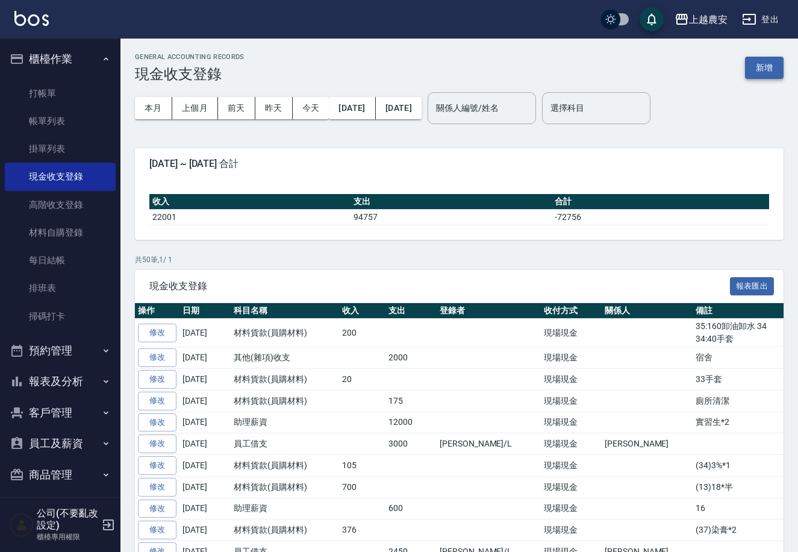
click at [761, 69] on button "新增" at bounding box center [764, 68] width 39 height 22
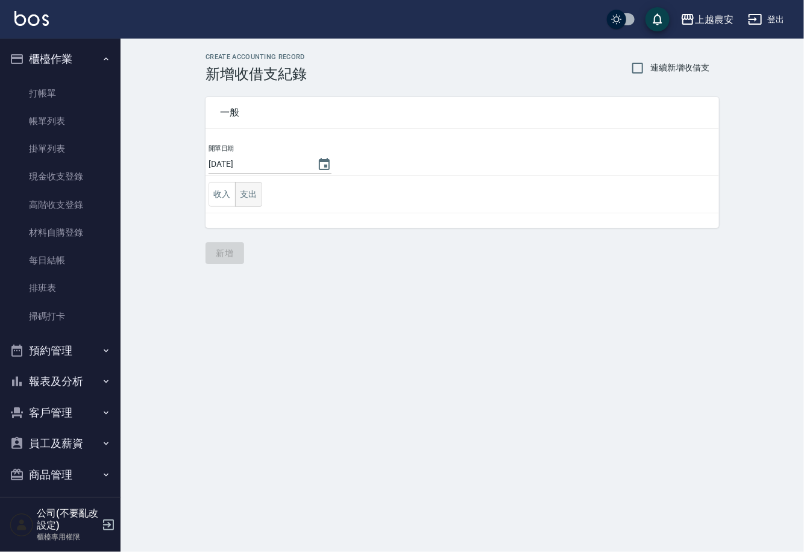
click at [259, 193] on button "支出" at bounding box center [248, 194] width 27 height 25
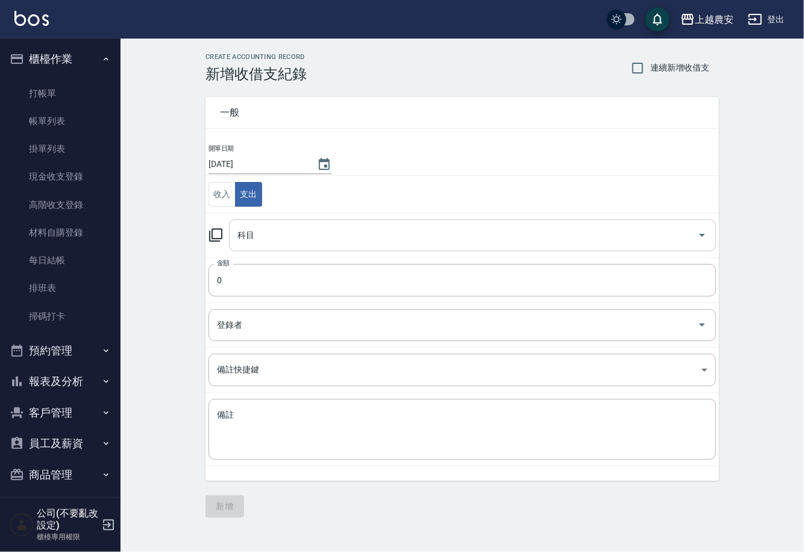
click at [257, 225] on input "科目" at bounding box center [463, 235] width 458 height 21
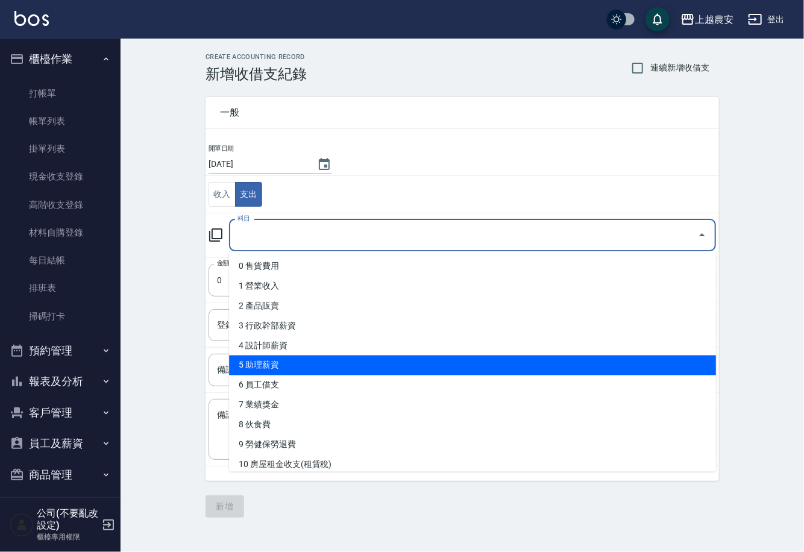
click at [454, 357] on li "5 助理薪資" at bounding box center [472, 366] width 487 height 20
type input "5 助理薪資"
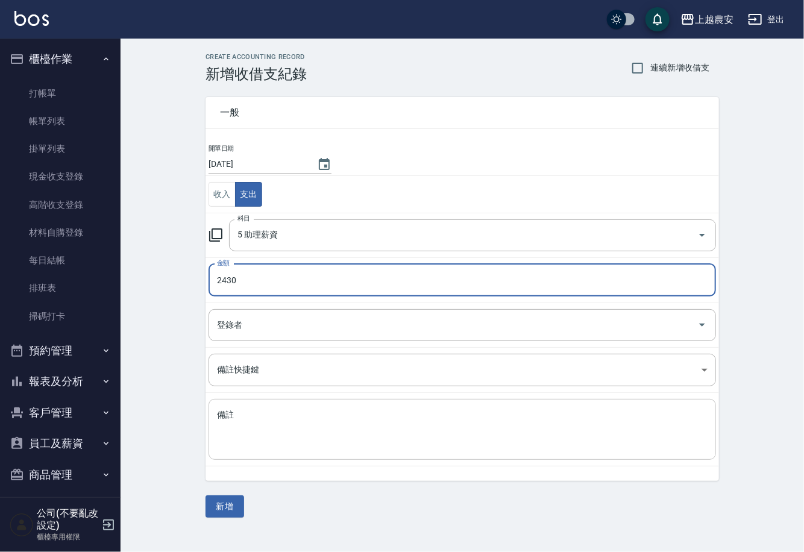
type input "2430"
click at [273, 409] on textarea "備註" at bounding box center [462, 429] width 491 height 41
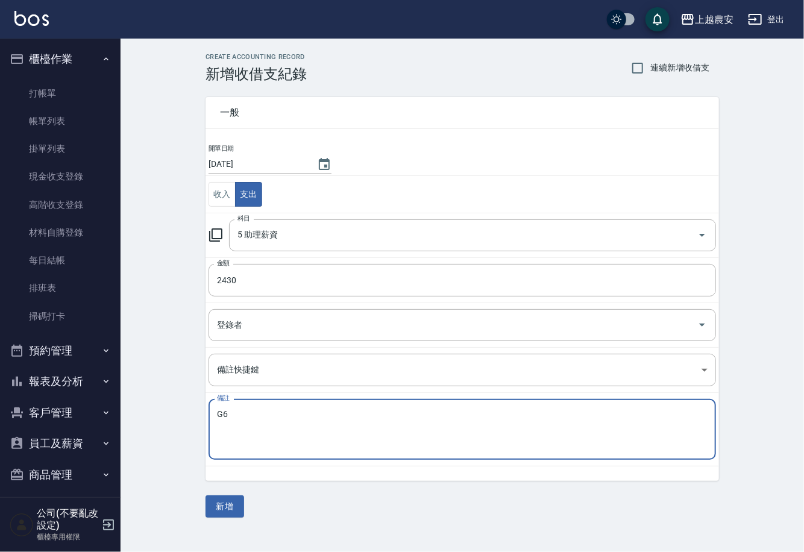
type textarea "G"
type textarea "實習費用"
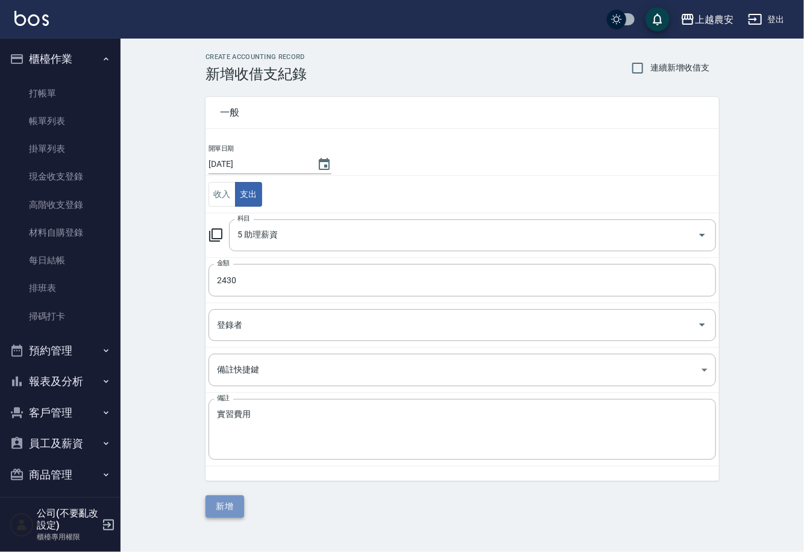
click at [224, 510] on button "新增" at bounding box center [224, 506] width 39 height 22
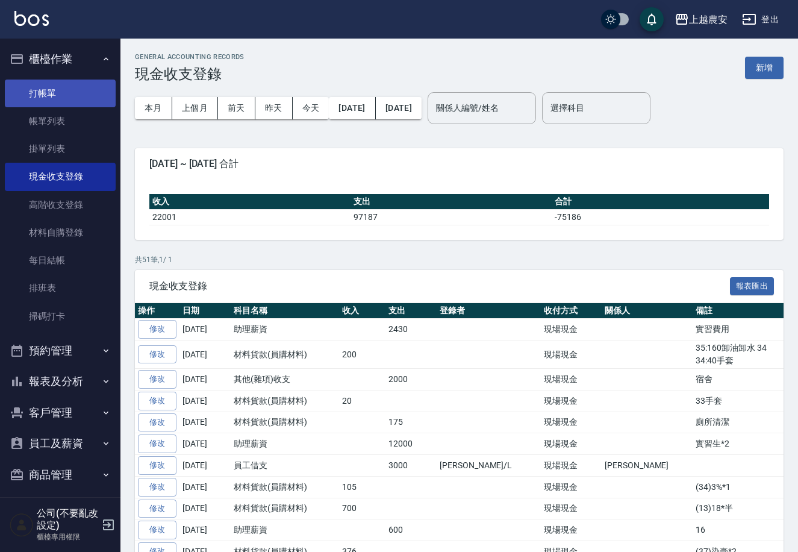
click at [44, 92] on link "打帳單" at bounding box center [60, 94] width 111 height 28
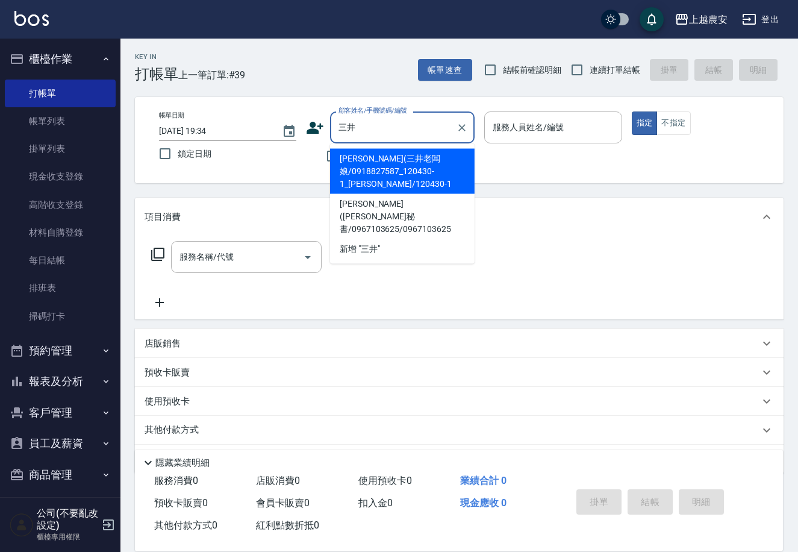
click at [463, 178] on li "吳美姍(三井老闆娘/0918827587_120430-1_吳美姍/120430-1" at bounding box center [402, 171] width 145 height 45
type input "吳美姍(三井老闆娘/0918827587_120430-1_吳美姍/120430-1"
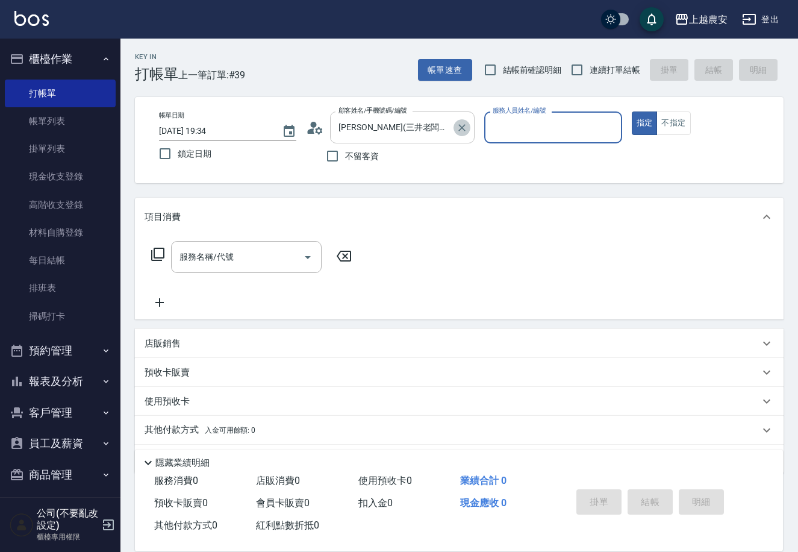
click at [461, 124] on icon "Clear" at bounding box center [462, 128] width 12 height 12
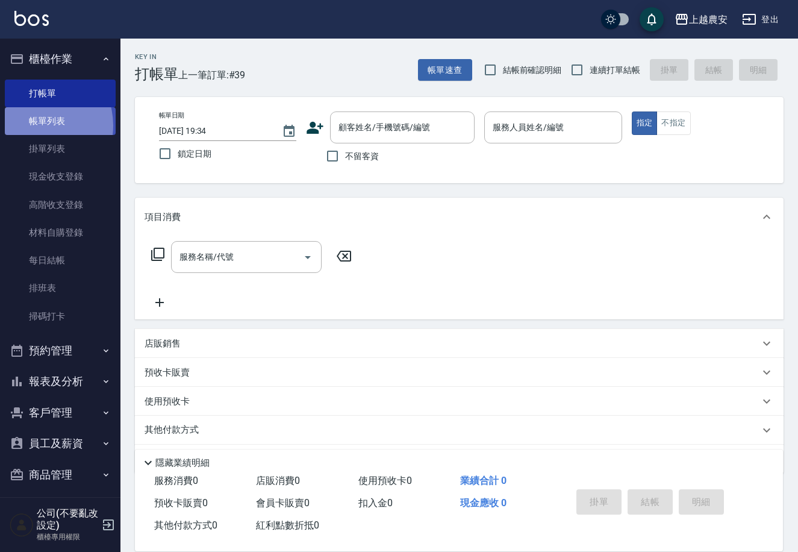
click at [36, 125] on link "帳單列表" at bounding box center [60, 121] width 111 height 28
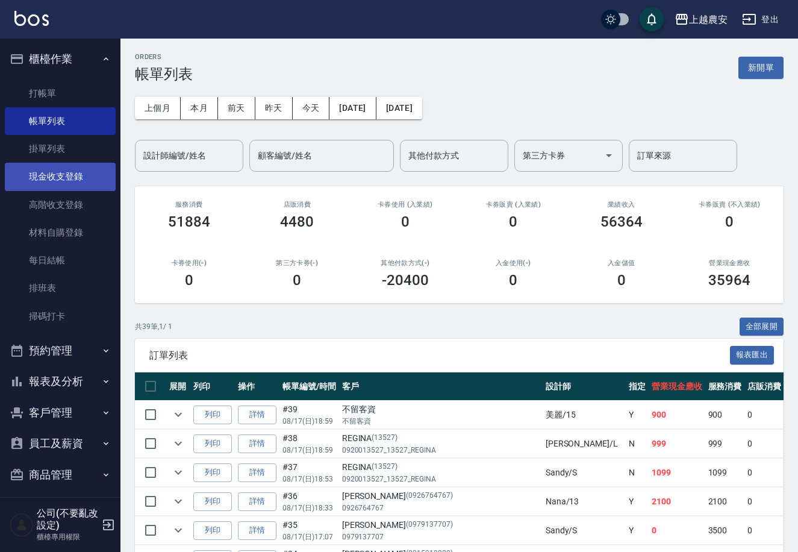
click at [81, 180] on link "現金收支登錄" at bounding box center [60, 177] width 111 height 28
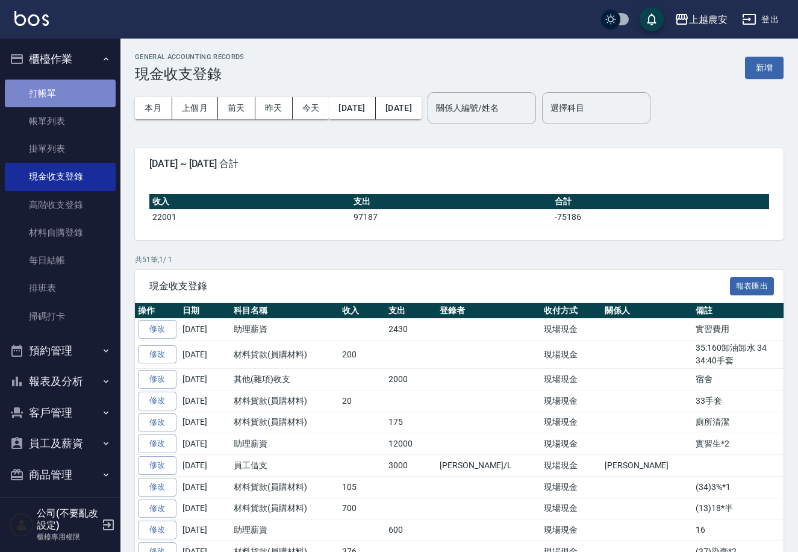
click at [79, 95] on link "打帳單" at bounding box center [60, 94] width 111 height 28
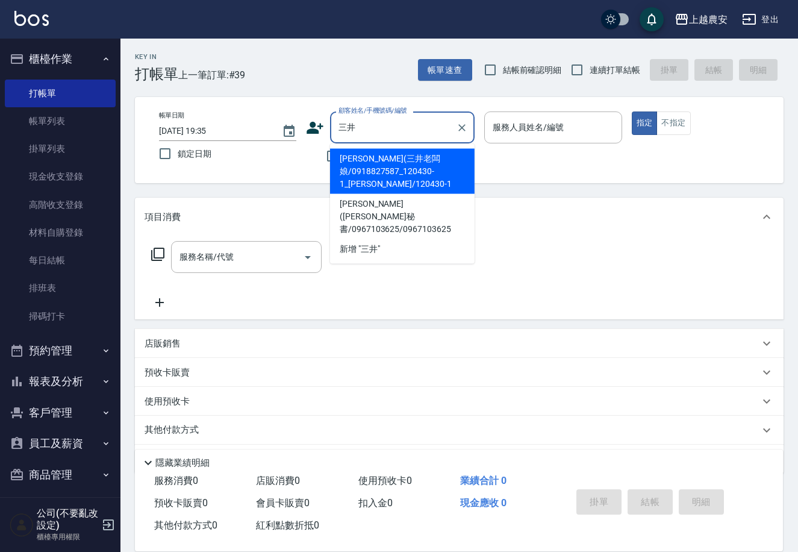
click at [395, 175] on li "吳美姍(三井老闆娘/0918827587_120430-1_吳美姍/120430-1" at bounding box center [402, 171] width 145 height 45
type input "吳美姍(三井老闆娘/0918827587_120430-1_吳美姍/120430-1"
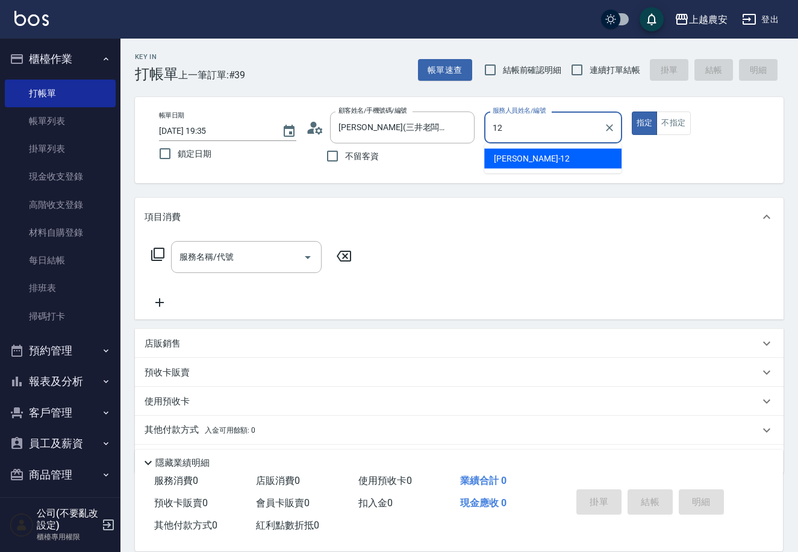
type input "Yoko-12"
type button "true"
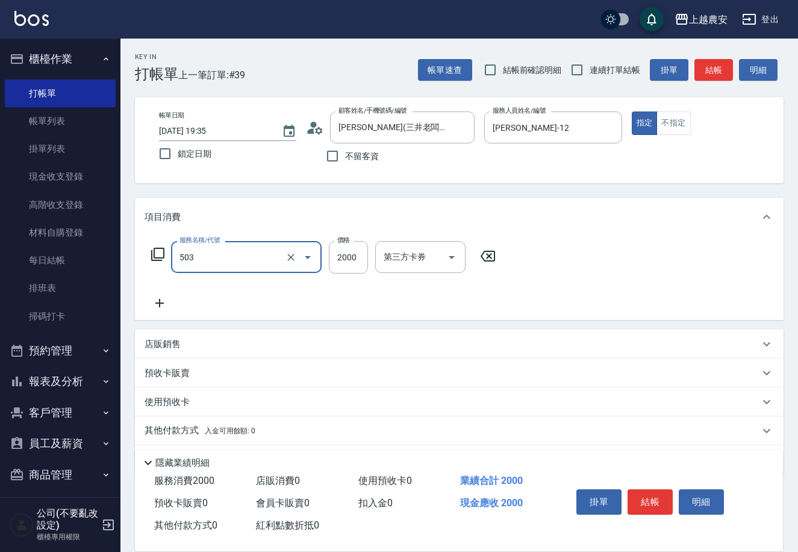
type input "染髮1500↑(503)"
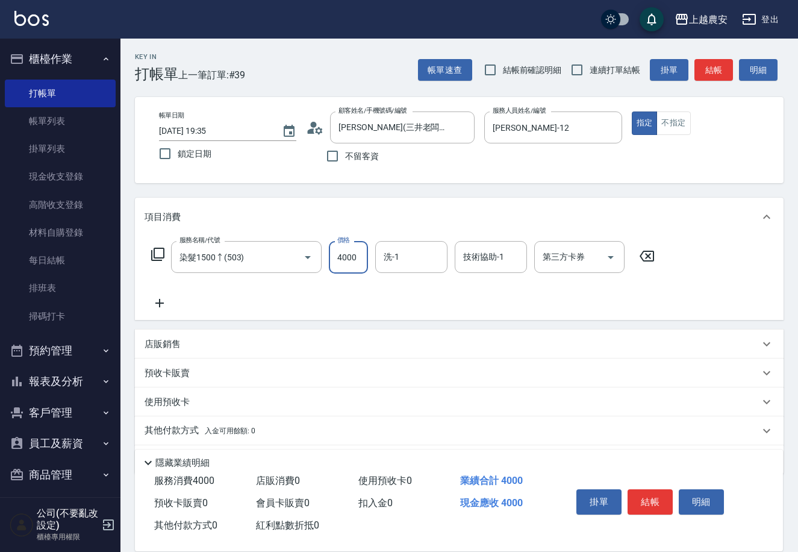
type input "4000"
type input "大巫-35"
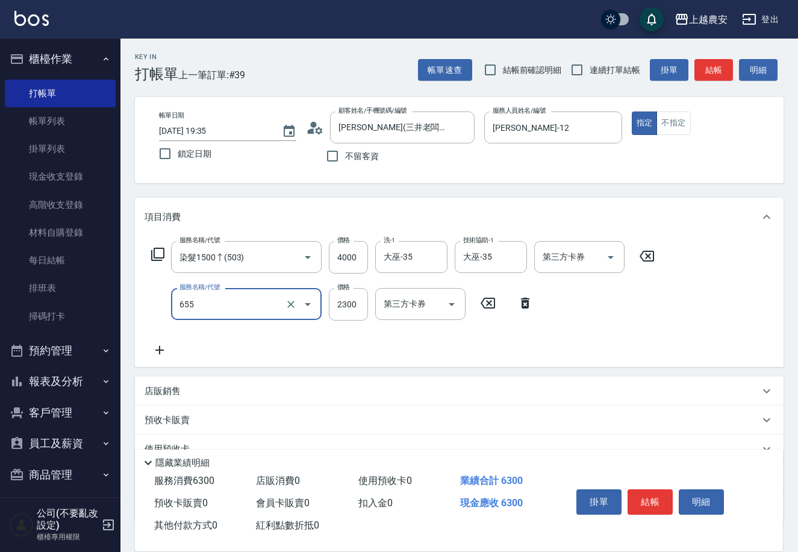
type input "結構2段式(自)(655)"
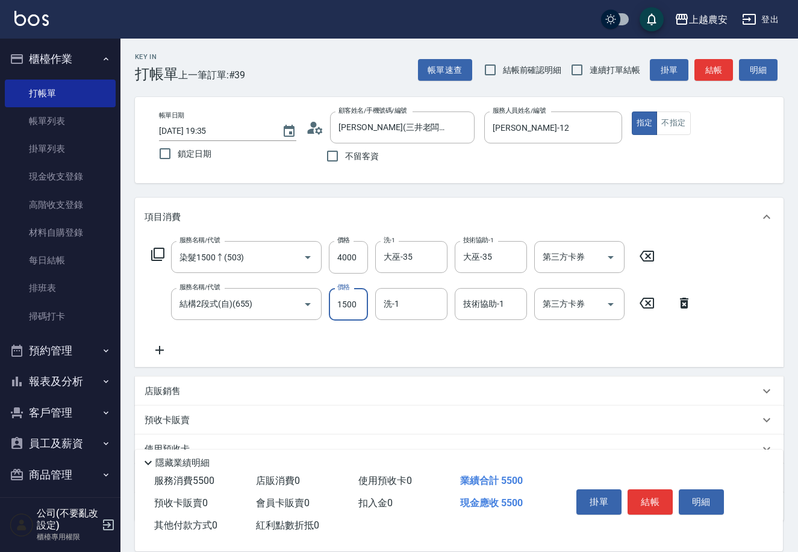
type input "1500"
click at [432, 261] on icon "Clear" at bounding box center [435, 257] width 12 height 12
click at [510, 260] on icon "Clear" at bounding box center [515, 257] width 12 height 12
click at [427, 260] on input "洗-1" at bounding box center [411, 256] width 61 height 21
type input "小欣-33"
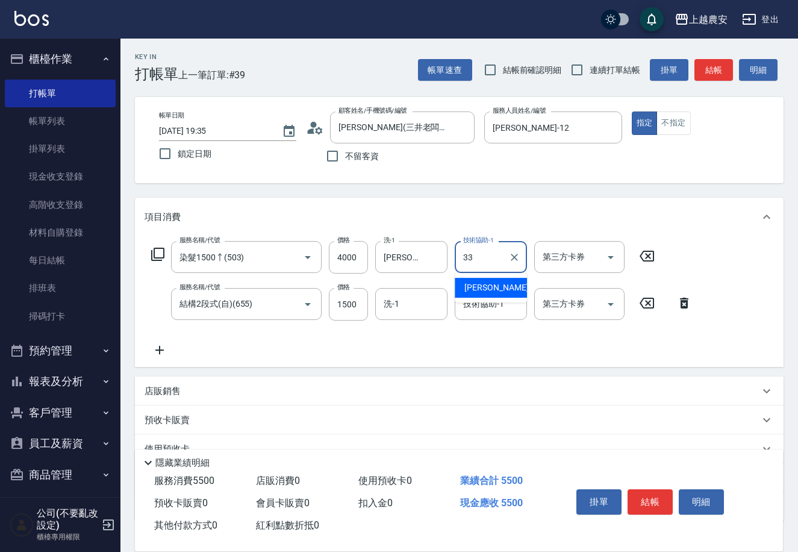
type input "小欣-33"
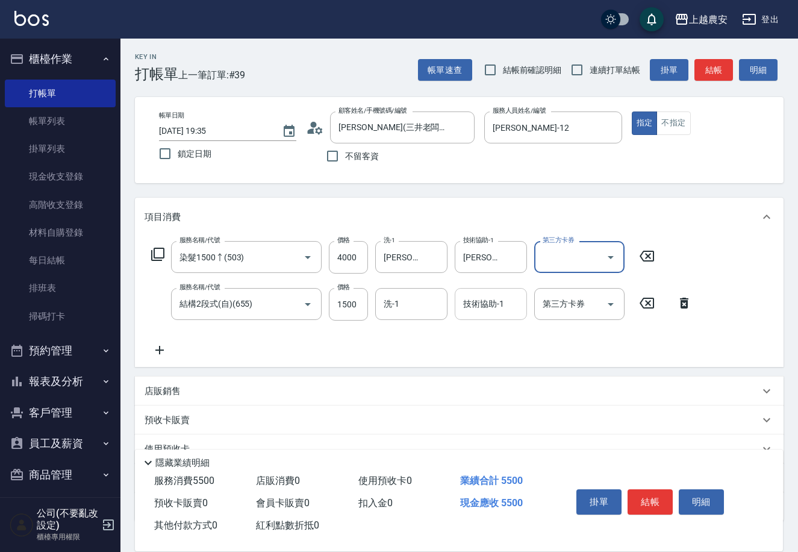
click at [489, 297] on div "技術協助-1 技術協助-1" at bounding box center [491, 304] width 72 height 32
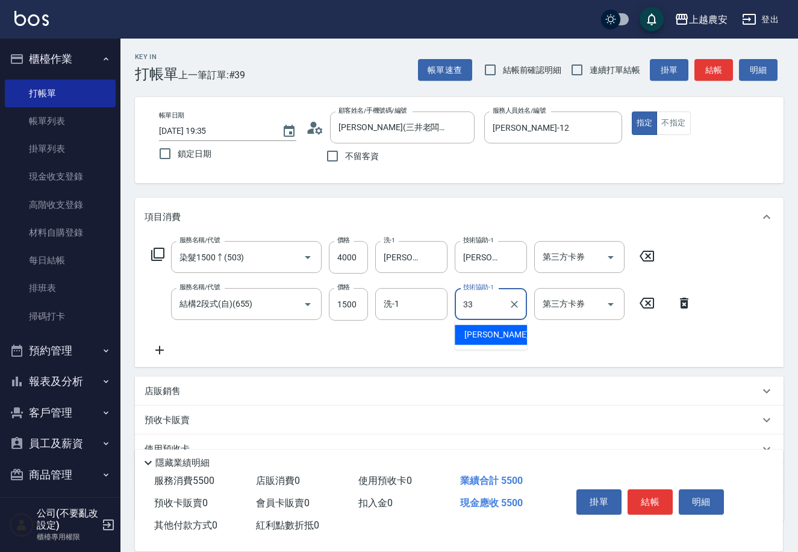
type input "小欣-33"
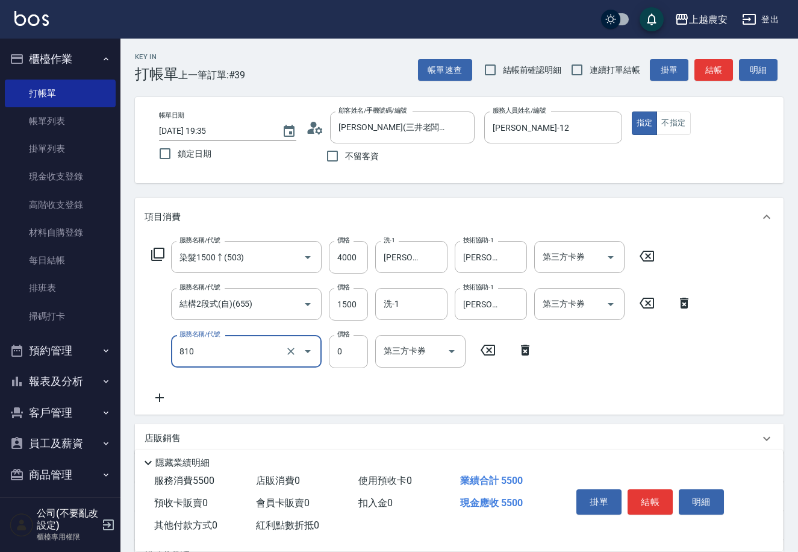
type input "頭皮護髮卡券使用(810)"
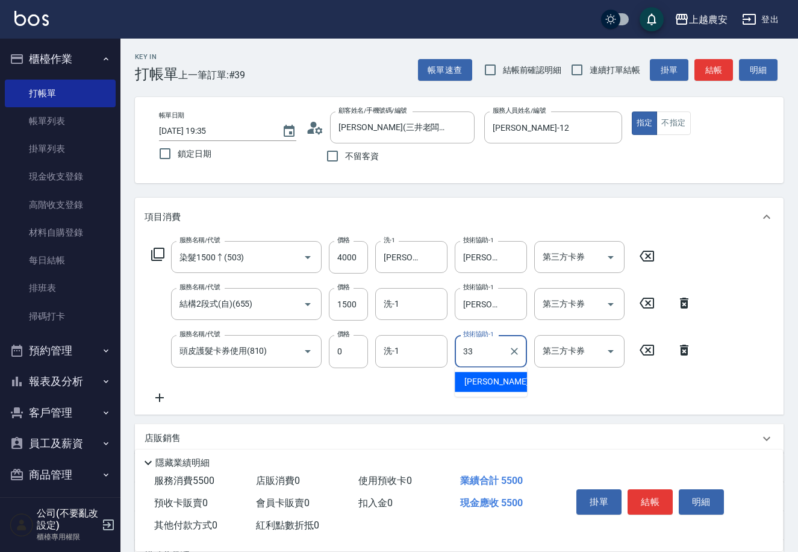
type input "小欣-33"
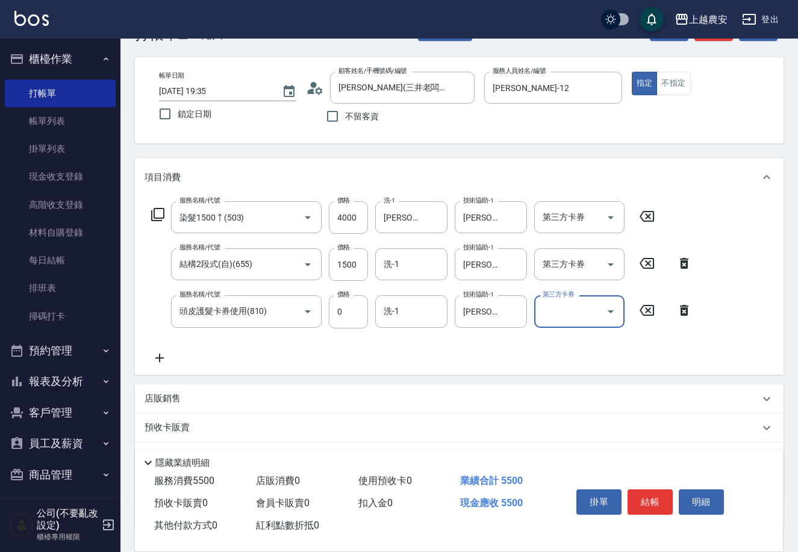
scroll to position [130, 0]
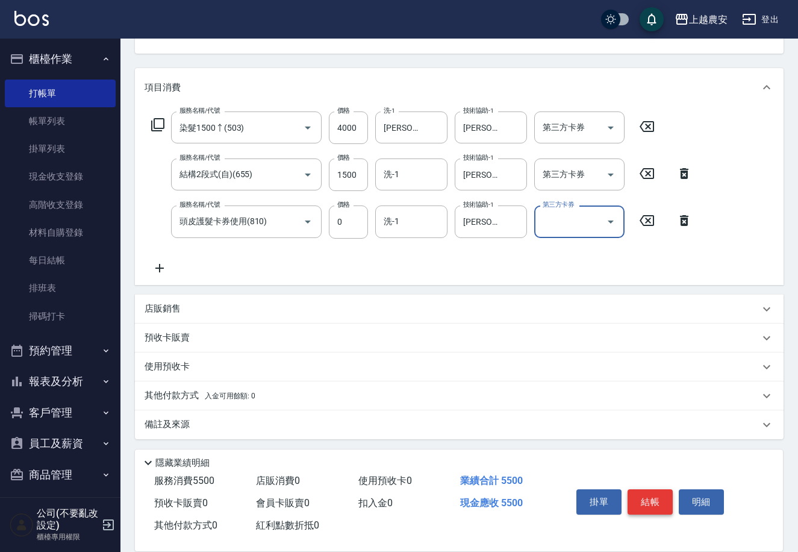
click at [642, 501] on button "結帳" at bounding box center [650, 501] width 45 height 25
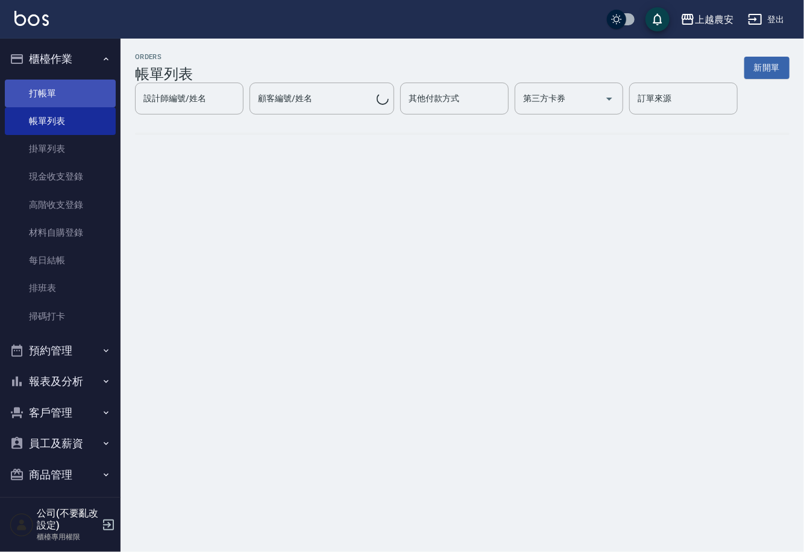
click at [86, 91] on link "打帳單" at bounding box center [60, 94] width 111 height 28
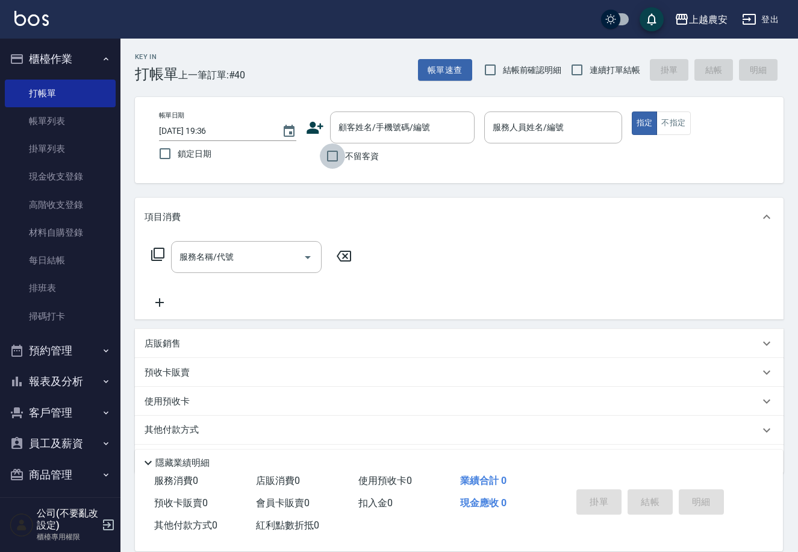
click at [330, 158] on input "不留客資" at bounding box center [332, 155] width 25 height 25
checkbox input "true"
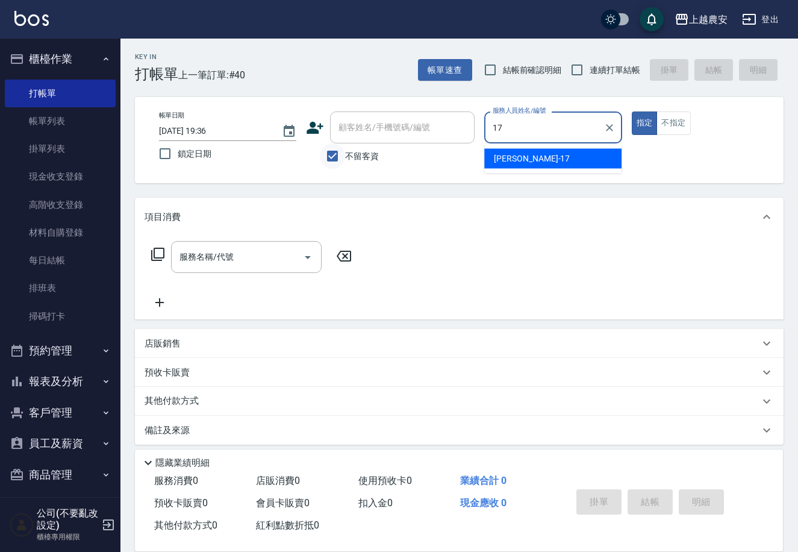
type input "洪美蓉-17"
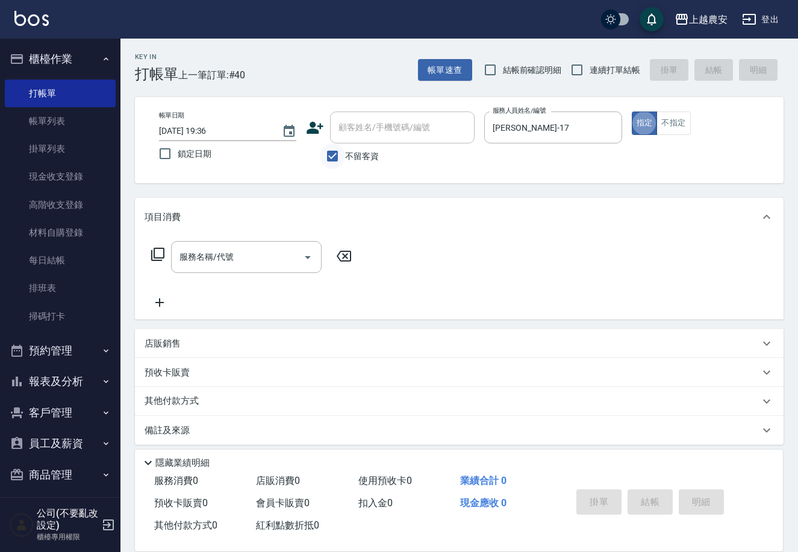
type button "true"
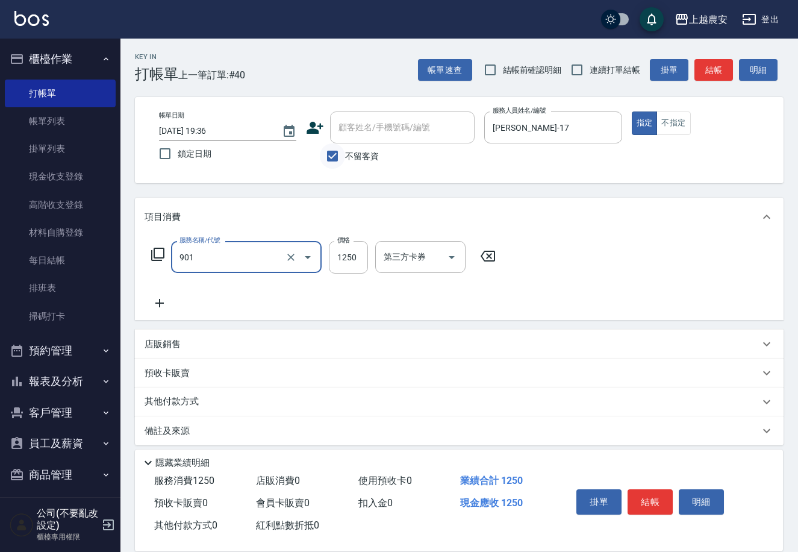
type input "修手指甲(901)"
type input "1800"
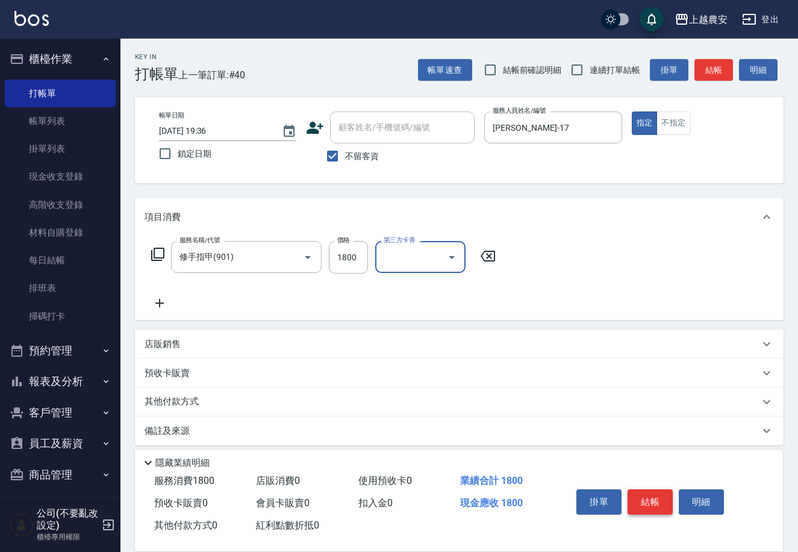
click at [653, 504] on button "結帳" at bounding box center [650, 501] width 45 height 25
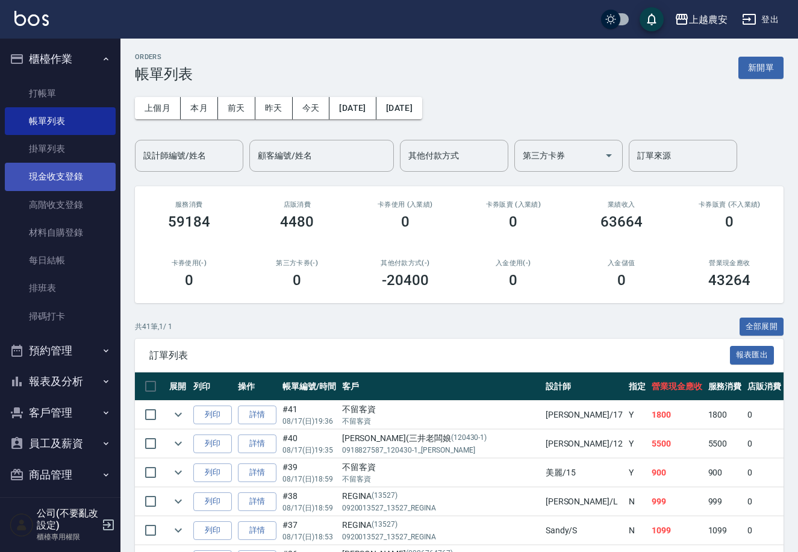
click at [85, 183] on link "現金收支登錄" at bounding box center [60, 177] width 111 height 28
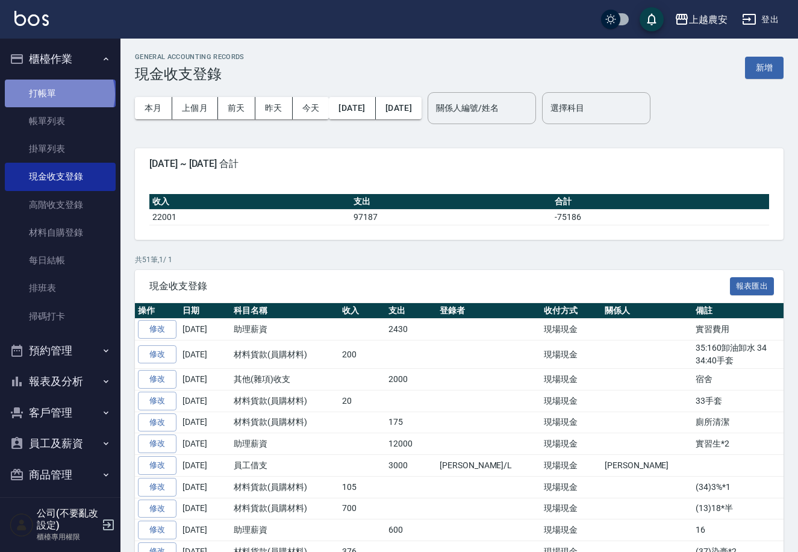
click at [58, 93] on link "打帳單" at bounding box center [60, 94] width 111 height 28
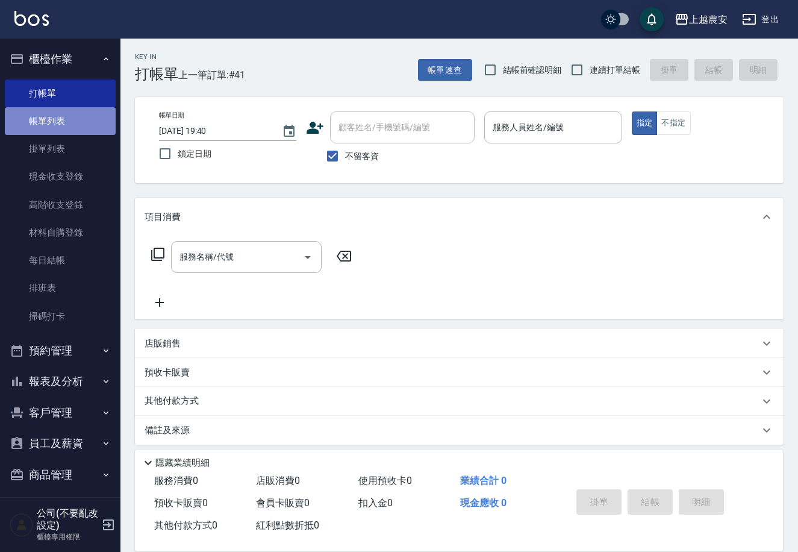
click at [67, 116] on link "帳單列表" at bounding box center [60, 121] width 111 height 28
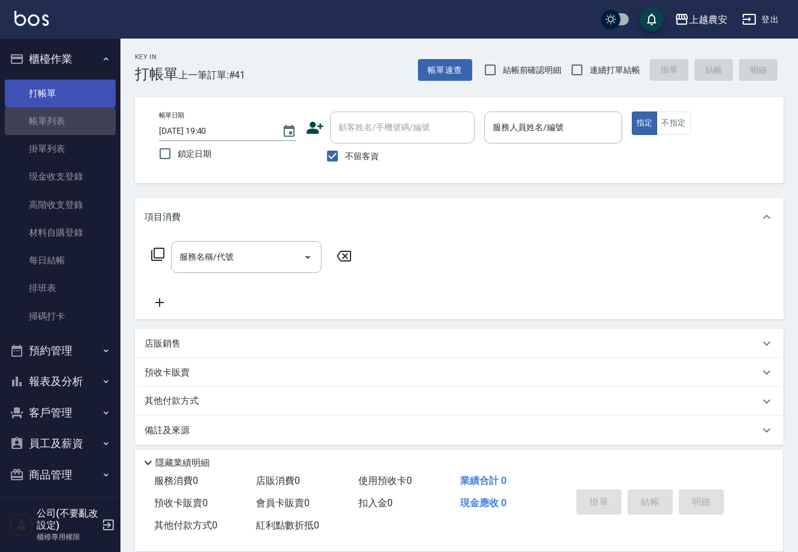
click at [73, 87] on link "打帳單" at bounding box center [60, 94] width 111 height 28
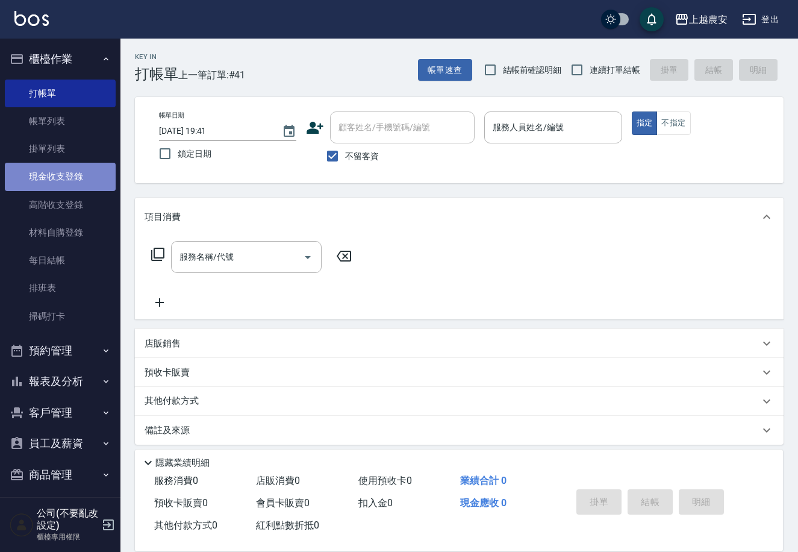
click at [84, 172] on link "現金收支登錄" at bounding box center [60, 177] width 111 height 28
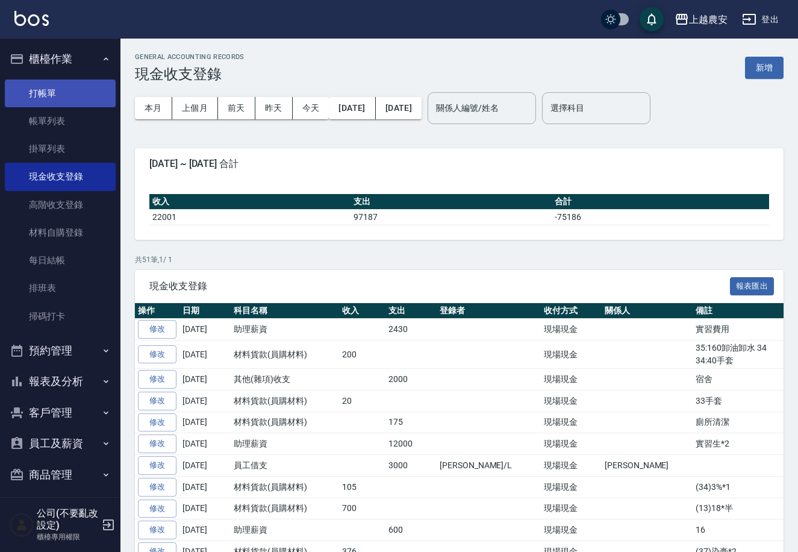
click at [52, 90] on link "打帳單" at bounding box center [60, 94] width 111 height 28
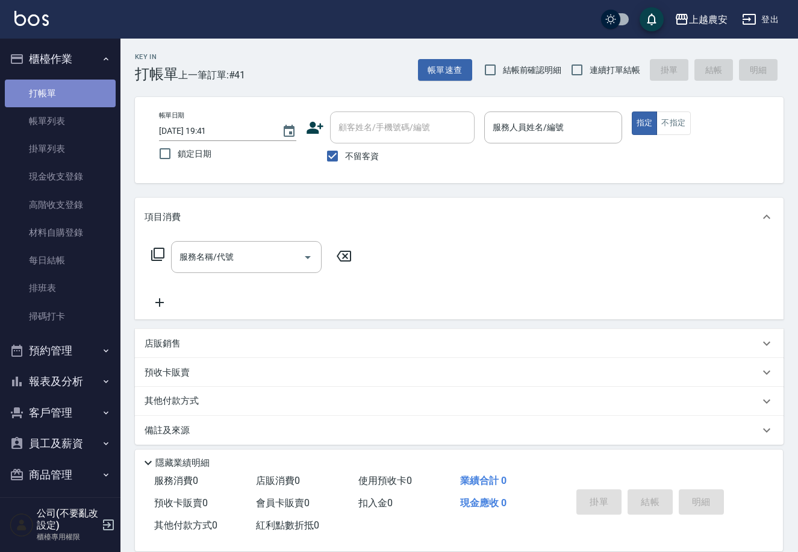
click at [87, 92] on link "打帳單" at bounding box center [60, 94] width 111 height 28
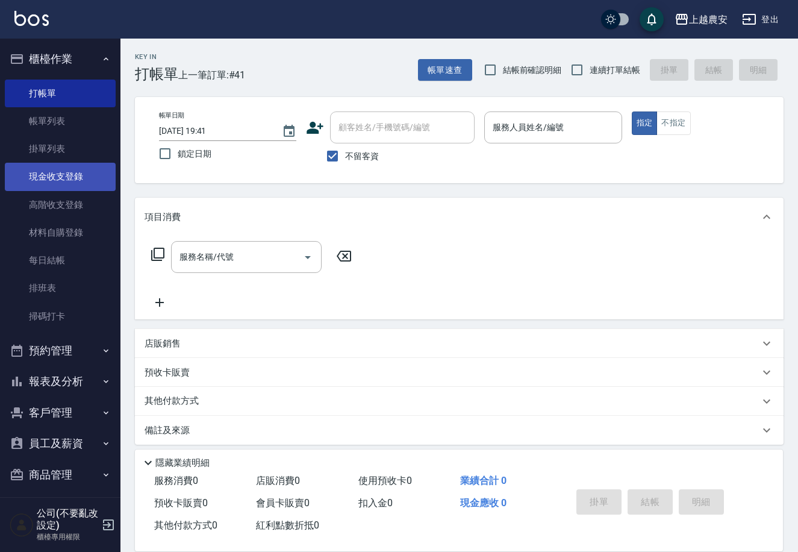
click at [79, 173] on link "現金收支登錄" at bounding box center [60, 177] width 111 height 28
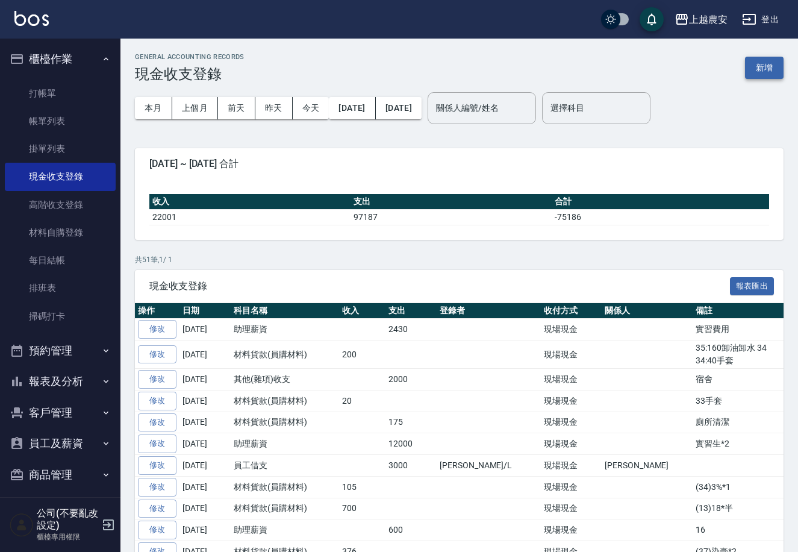
click at [753, 61] on button "新增" at bounding box center [764, 68] width 39 height 22
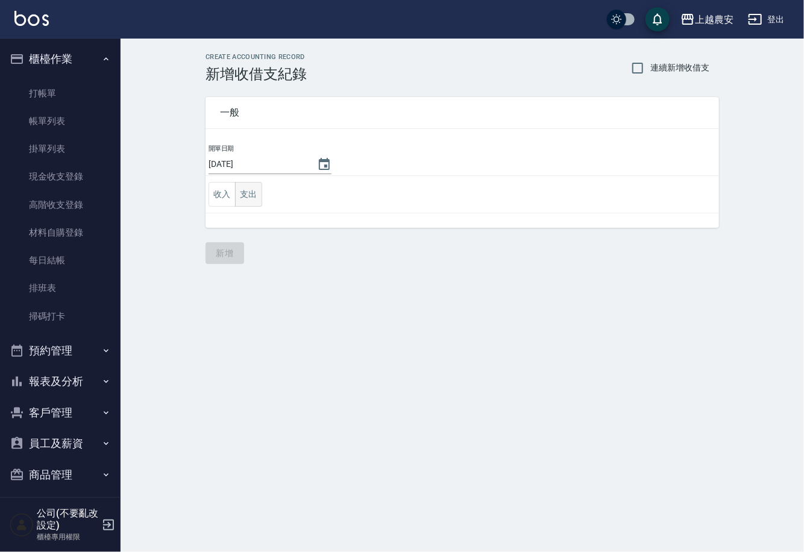
click at [245, 204] on button "支出" at bounding box center [248, 194] width 27 height 25
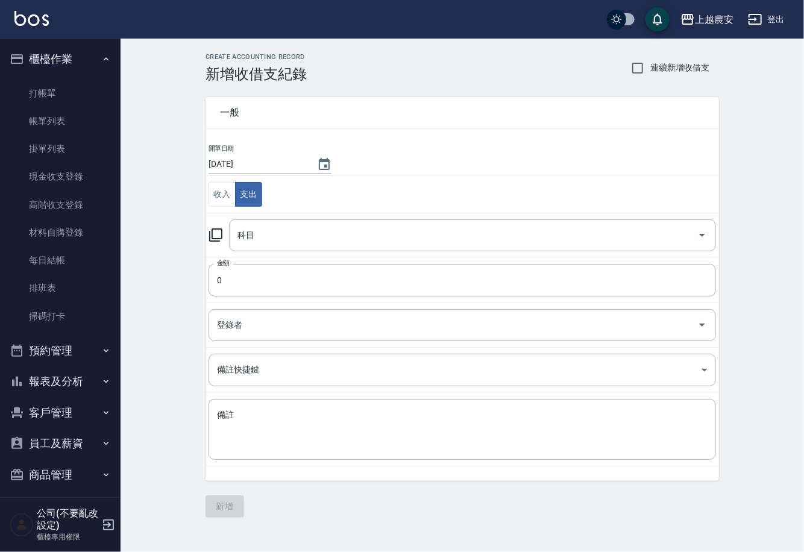
click at [221, 237] on icon at bounding box center [215, 235] width 14 height 14
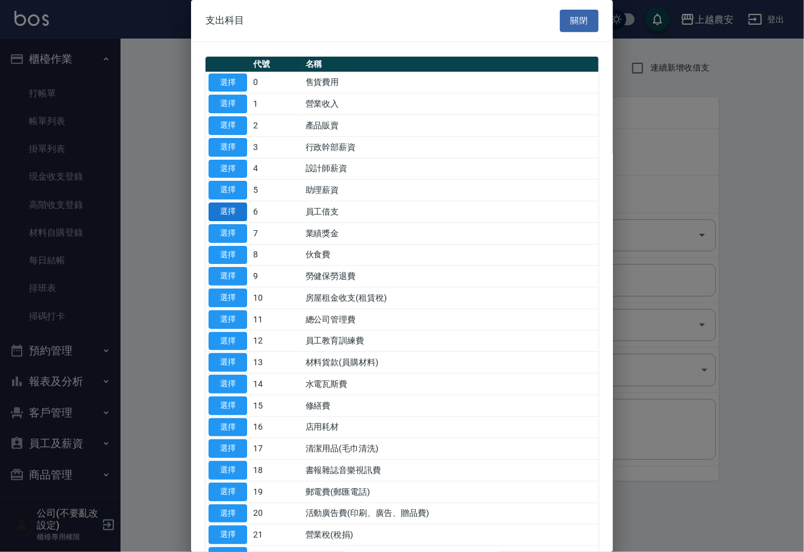
click at [233, 207] on button "選擇" at bounding box center [227, 211] width 39 height 19
type input "6 員工借支"
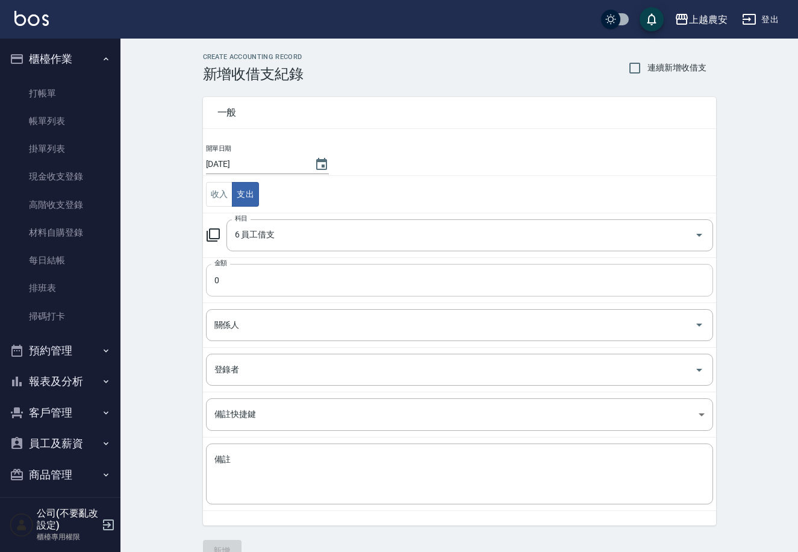
click at [211, 281] on input "0" at bounding box center [459, 280] width 507 height 33
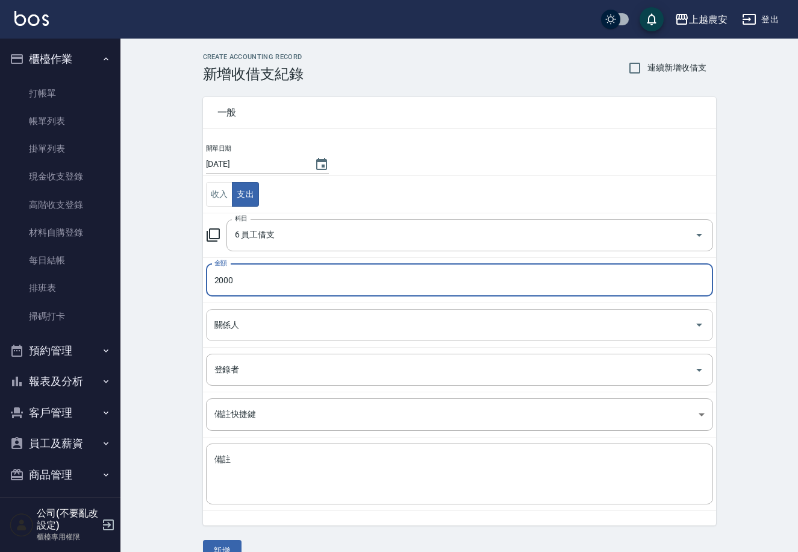
type input "2000"
click at [215, 325] on div "關係人 關係人" at bounding box center [459, 325] width 507 height 32
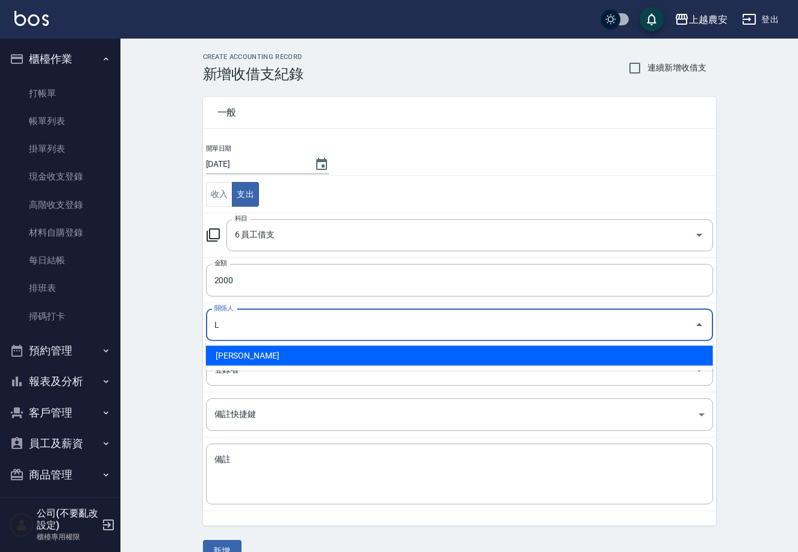
type input "溫莉娜-L"
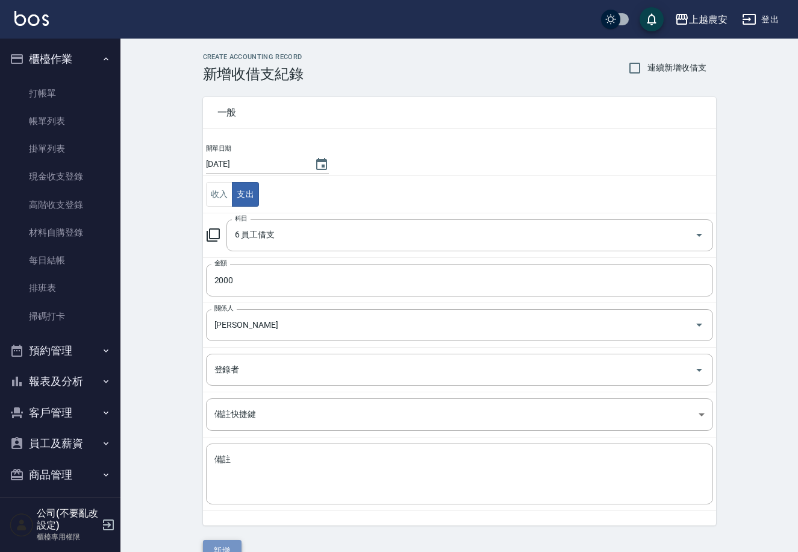
click at [218, 544] on button "新增" at bounding box center [222, 551] width 39 height 22
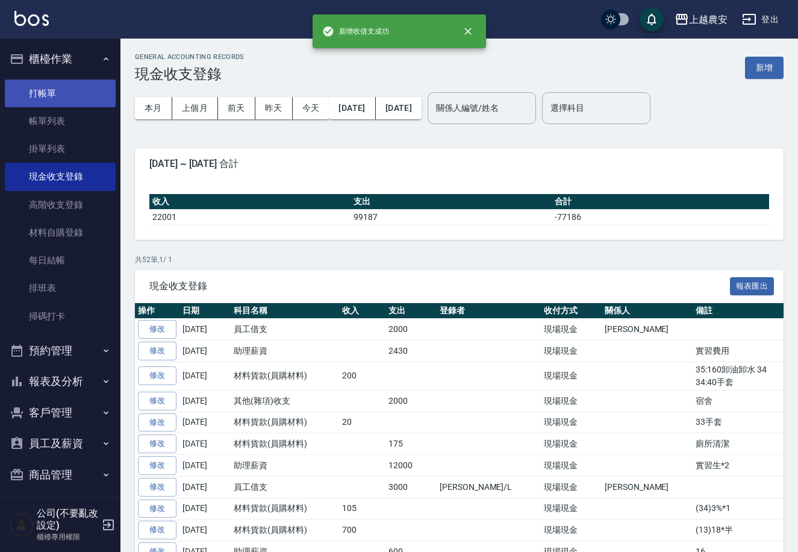
click at [47, 104] on link "打帳單" at bounding box center [60, 94] width 111 height 28
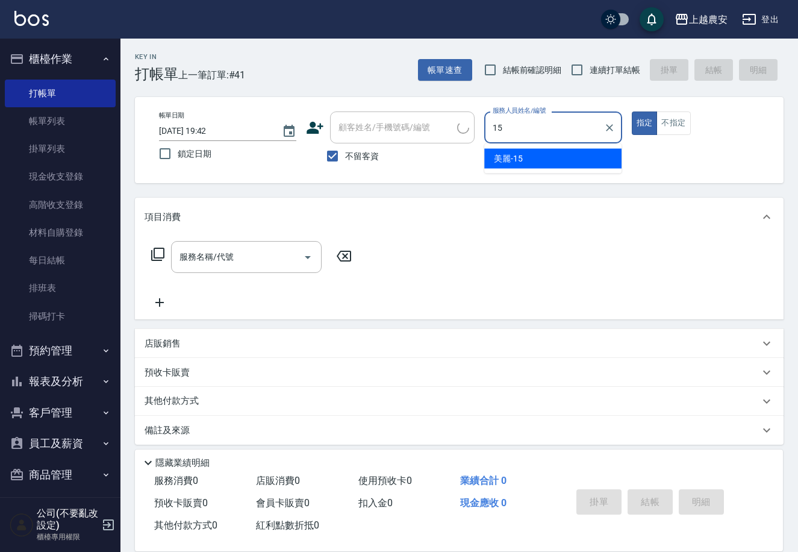
type input "美麗-15"
type button "true"
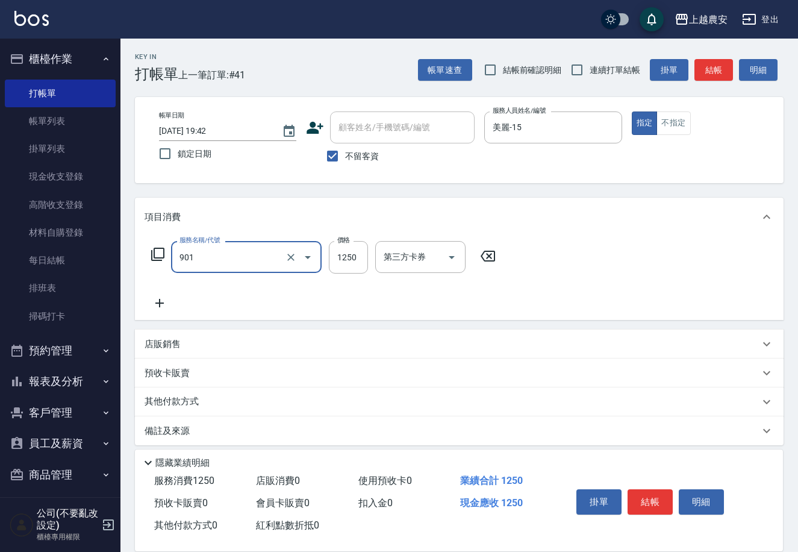
type input "修手指甲(901)"
type input "900"
click at [660, 484] on div "掛單 結帳 明細" at bounding box center [650, 503] width 157 height 38
click at [634, 489] on button "結帳" at bounding box center [650, 501] width 45 height 25
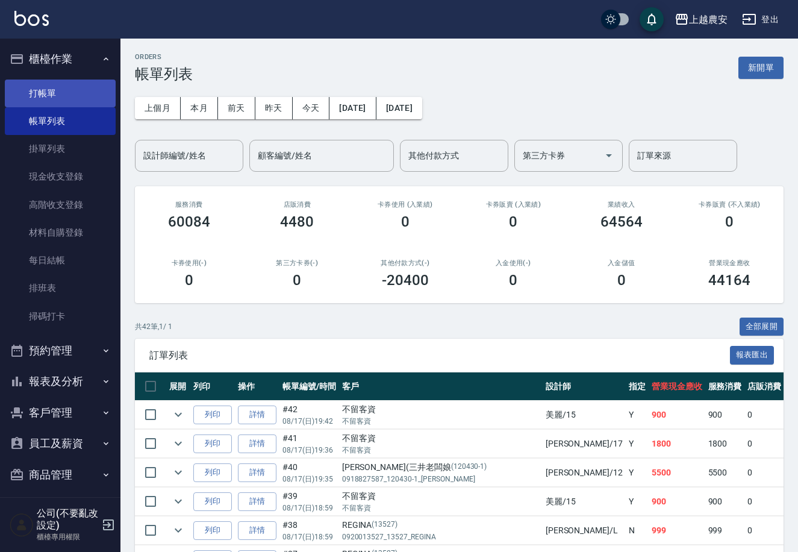
click at [83, 84] on link "打帳單" at bounding box center [60, 94] width 111 height 28
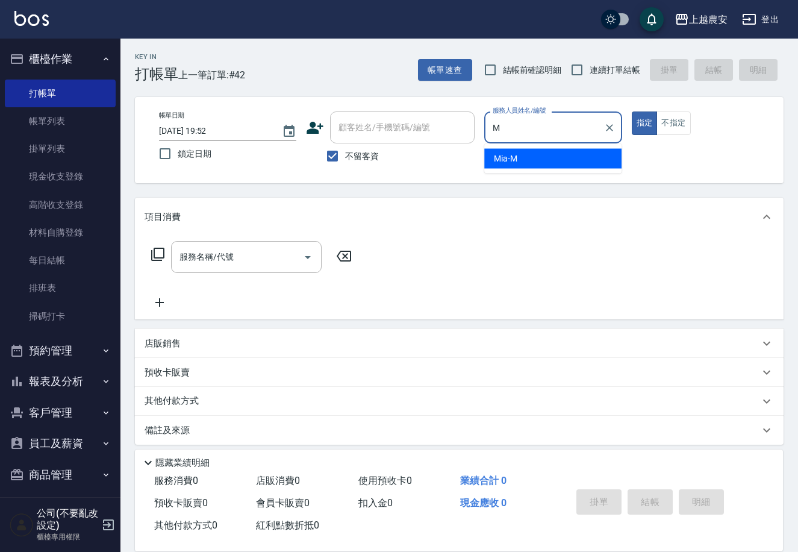
type input "Mia-M"
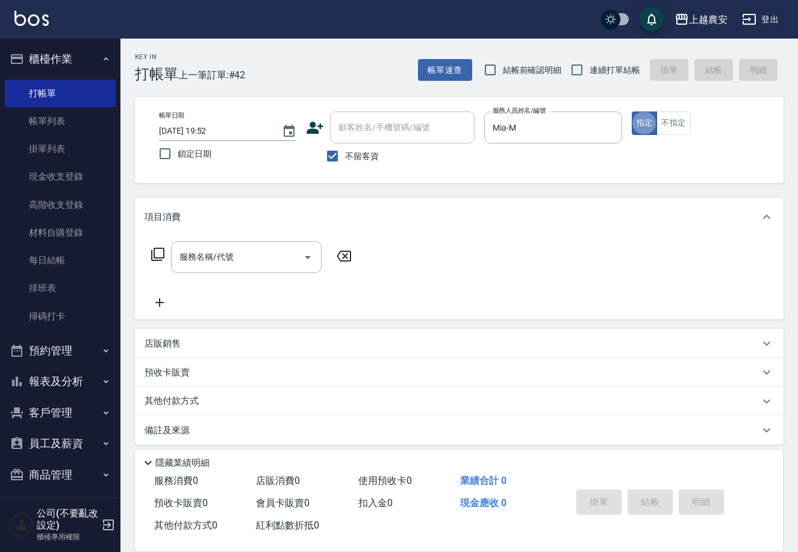
type button "true"
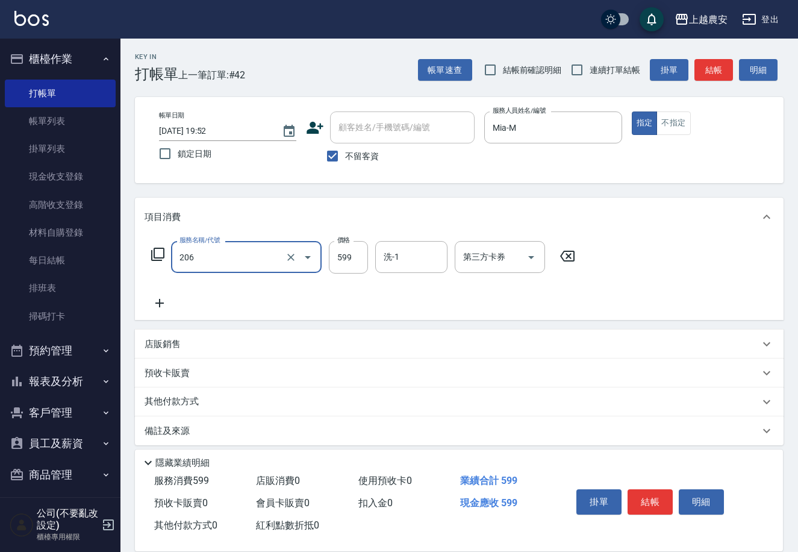
type input "洗+剪(206)"
type input "Elfi-39"
click at [636, 494] on button "結帳" at bounding box center [650, 501] width 45 height 25
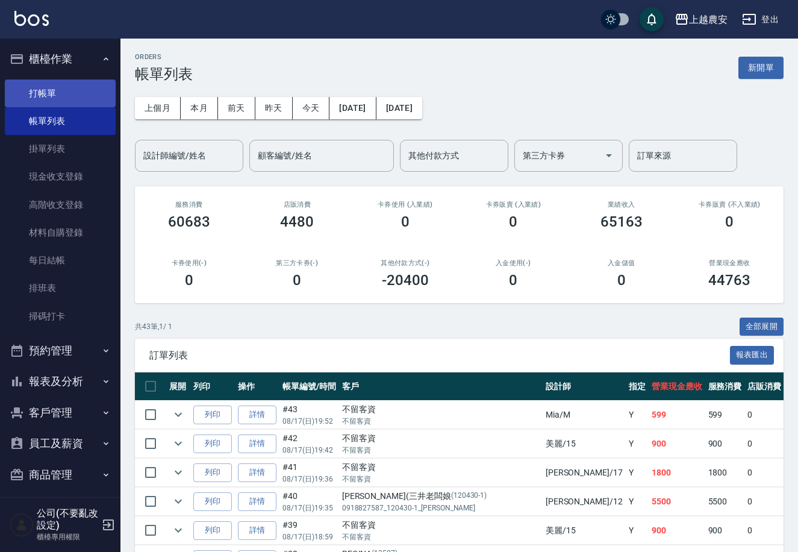
click at [96, 82] on link "打帳單" at bounding box center [60, 94] width 111 height 28
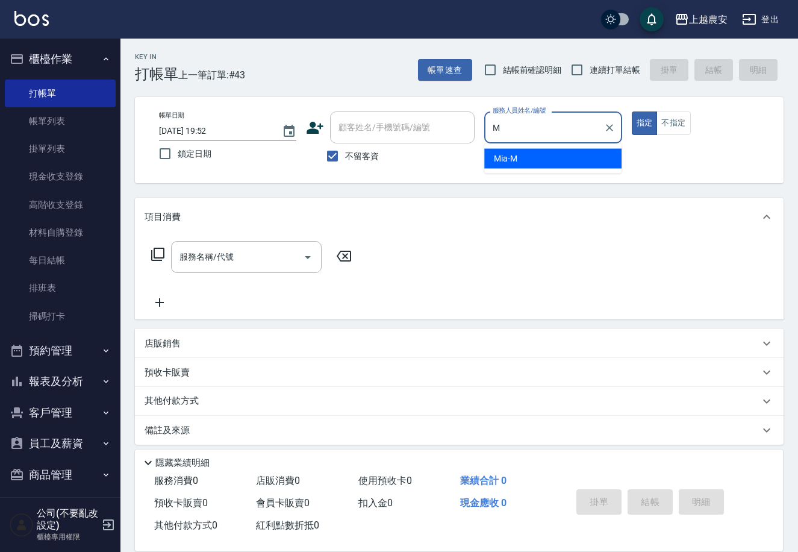
type input "Mia-M"
type button "true"
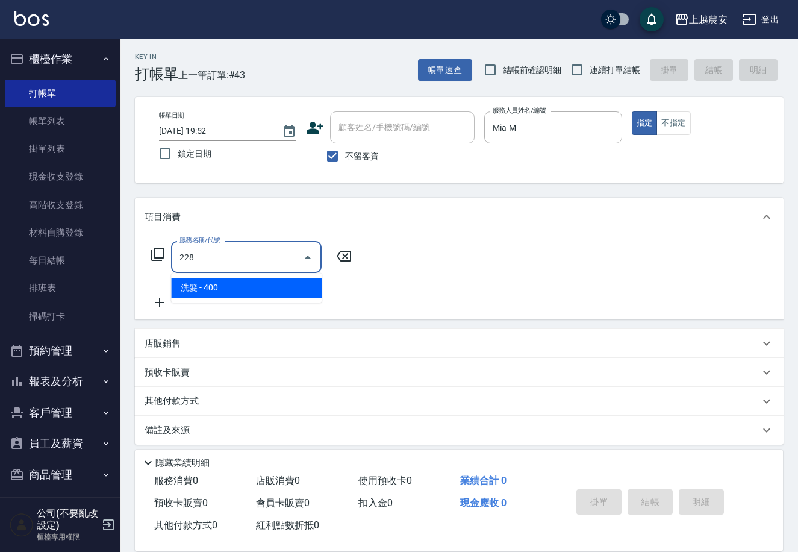
type input "洗髮(228)"
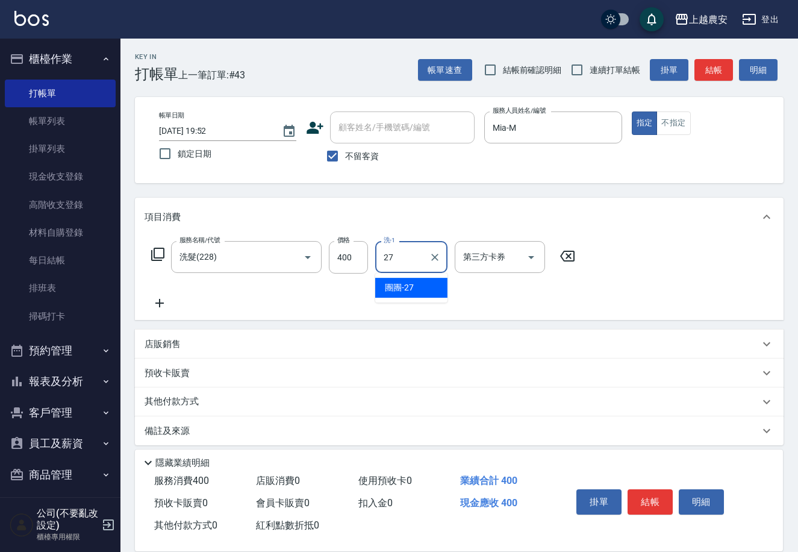
type input "團團-27"
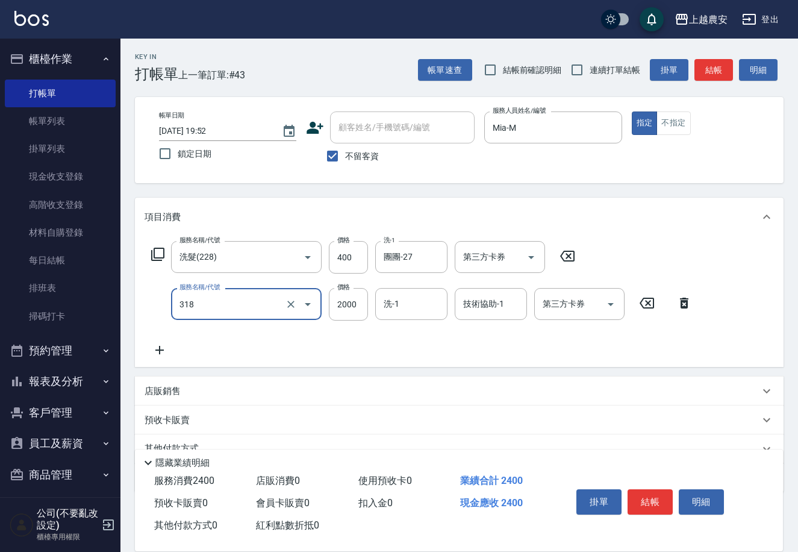
type input "燙髮1500↑(自購)(318)"
type input "2499"
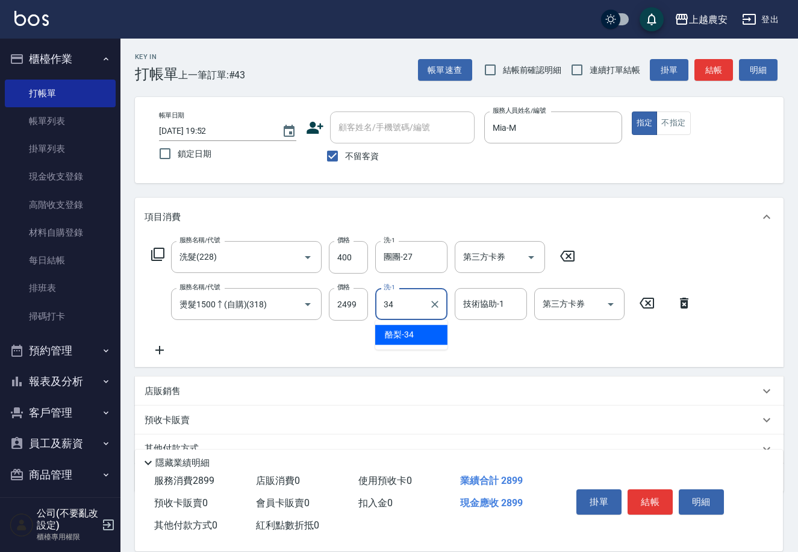
type input "酪梨-34"
click at [686, 304] on icon at bounding box center [684, 303] width 8 height 11
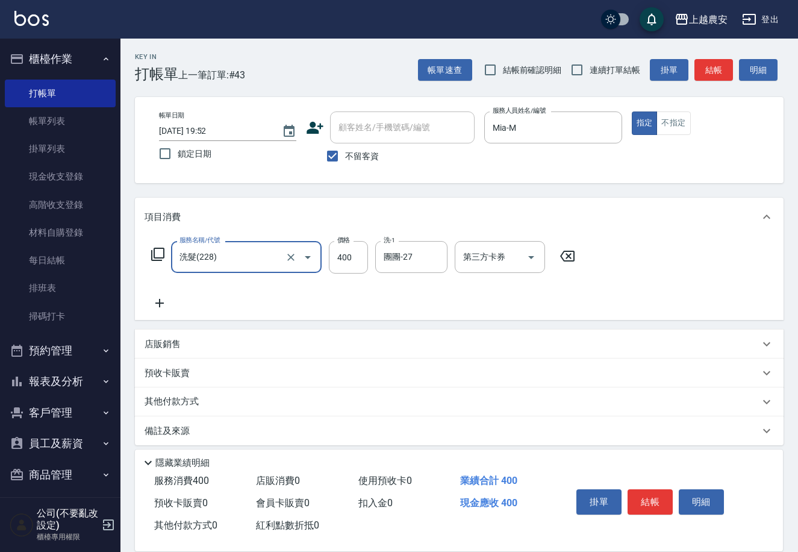
click at [157, 298] on icon at bounding box center [160, 303] width 30 height 14
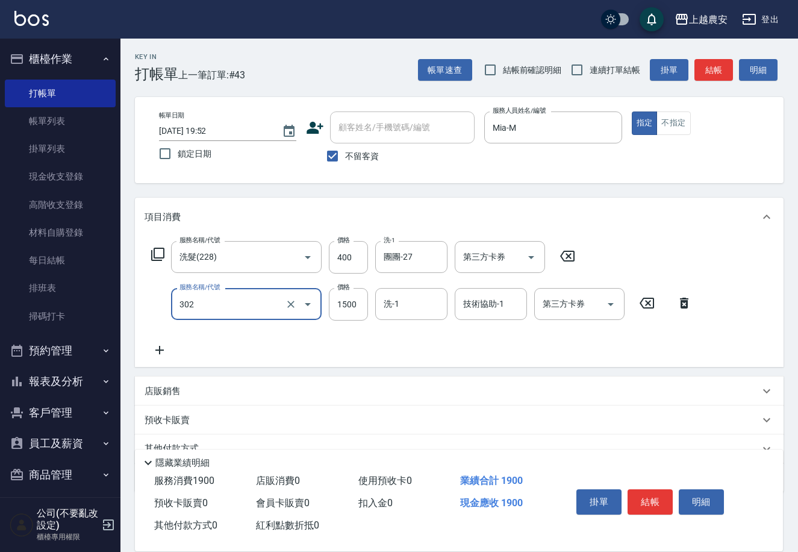
type input "燙髮1500↓(自購)(302)"
type input "2499"
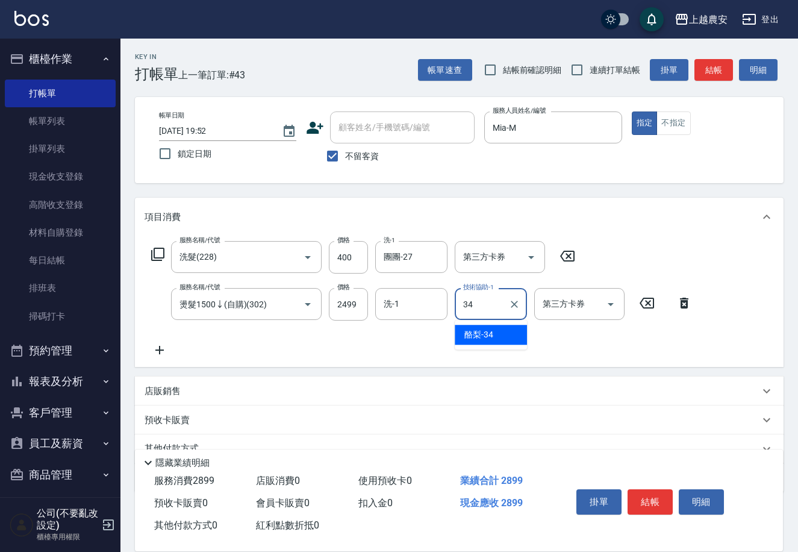
type input "酪梨-34"
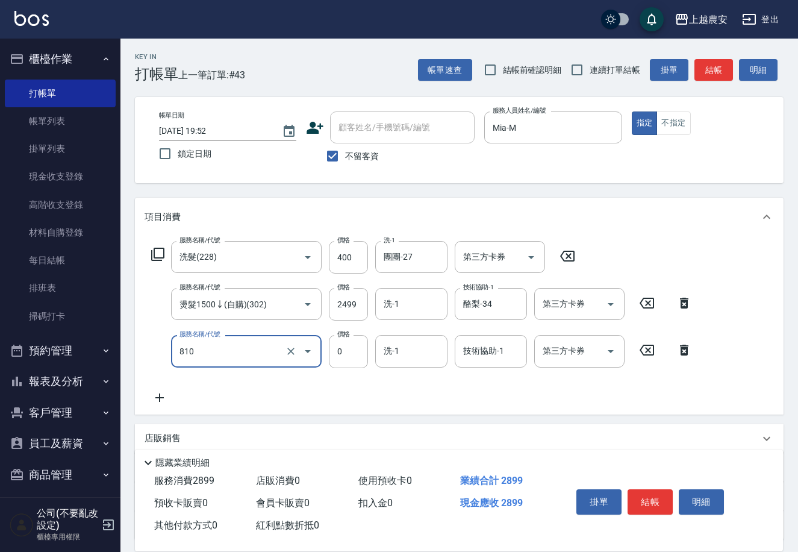
type input "頭皮護髮卡券使用(810)"
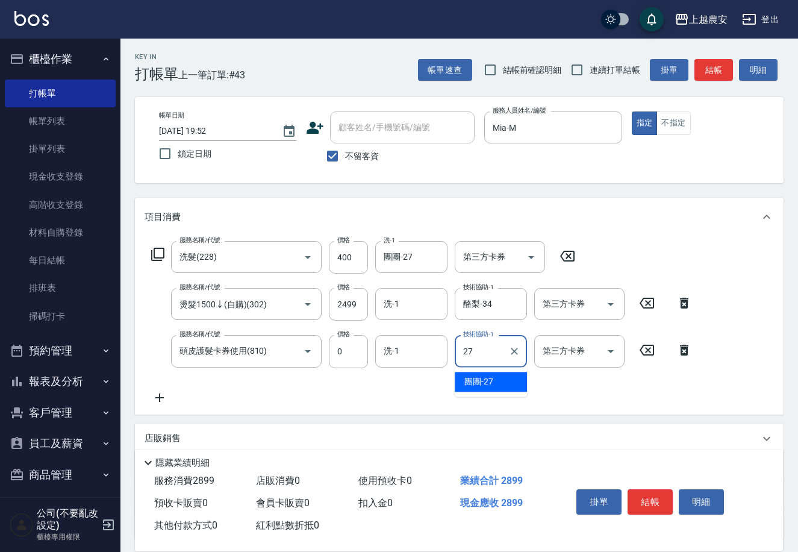
type input "團團-27"
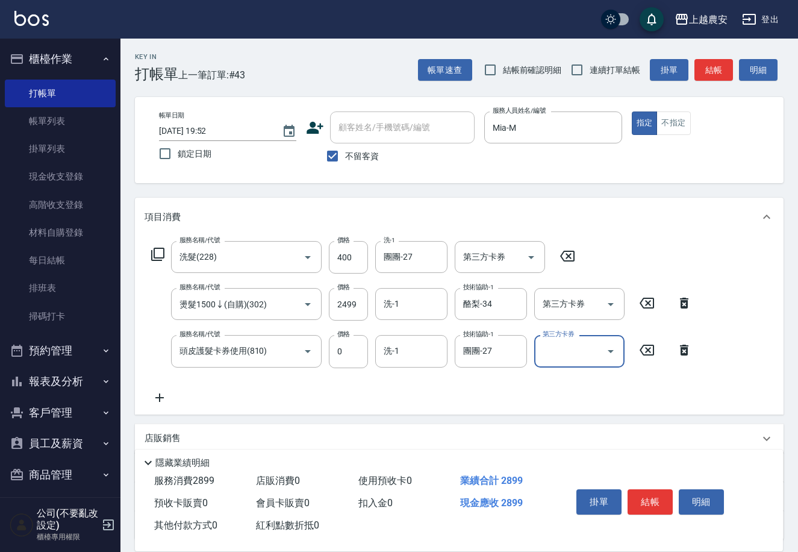
scroll to position [101, 0]
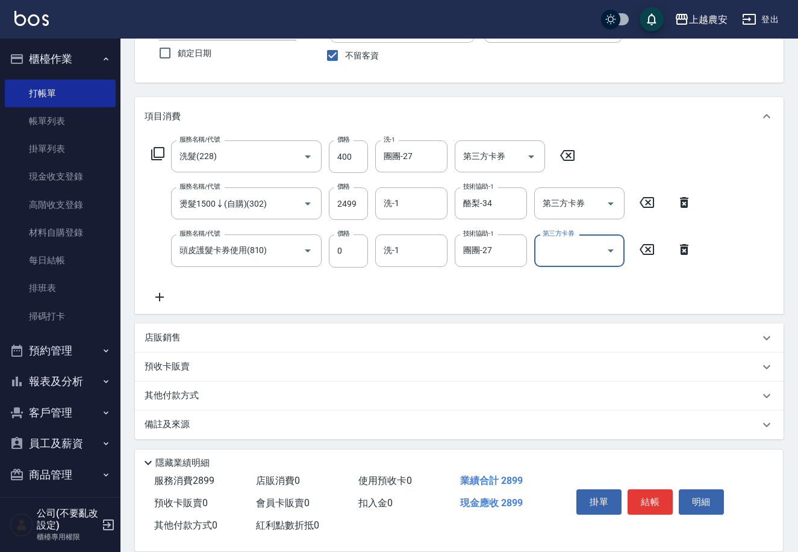
click at [193, 396] on p "其他付款方式" at bounding box center [175, 395] width 60 height 13
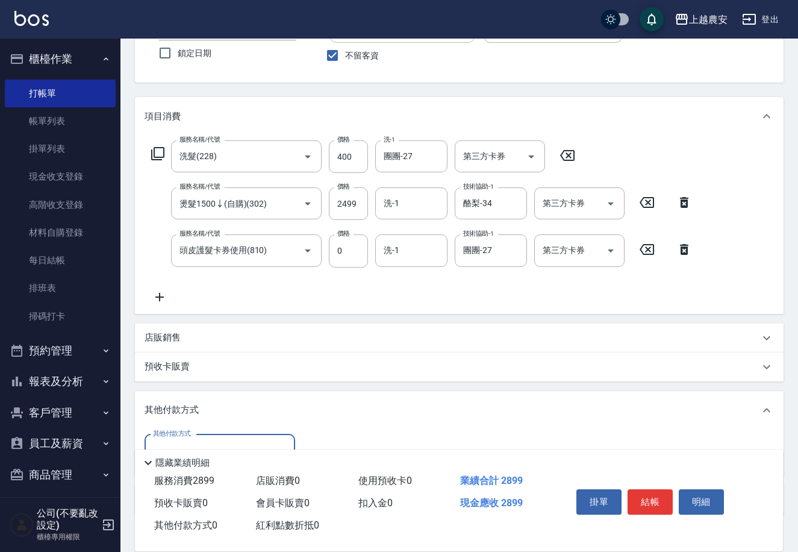
scroll to position [176, 0]
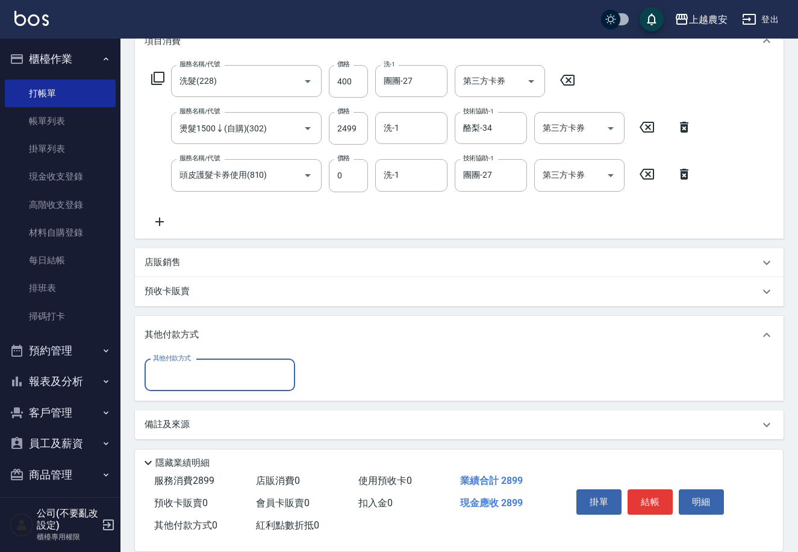
click at [207, 360] on div "其他付款方式" at bounding box center [220, 375] width 151 height 32
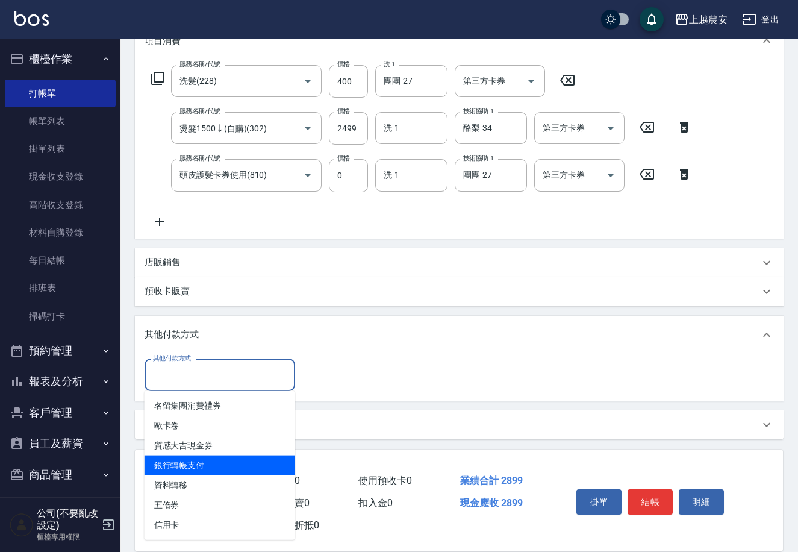
drag, startPoint x: 201, startPoint y: 460, endPoint x: 285, endPoint y: 403, distance: 102.0
click at [202, 460] on span "銀行轉帳支付" at bounding box center [220, 466] width 151 height 20
type input "銀行轉帳支付"
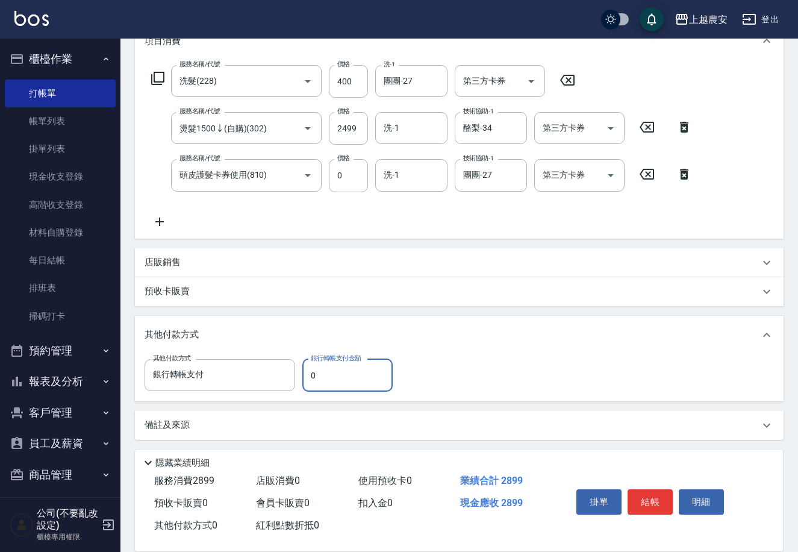
drag, startPoint x: 324, startPoint y: 372, endPoint x: 349, endPoint y: 369, distance: 24.9
click at [349, 369] on input "0" at bounding box center [347, 375] width 90 height 33
type input "2899"
click at [645, 503] on button "結帳" at bounding box center [650, 501] width 45 height 25
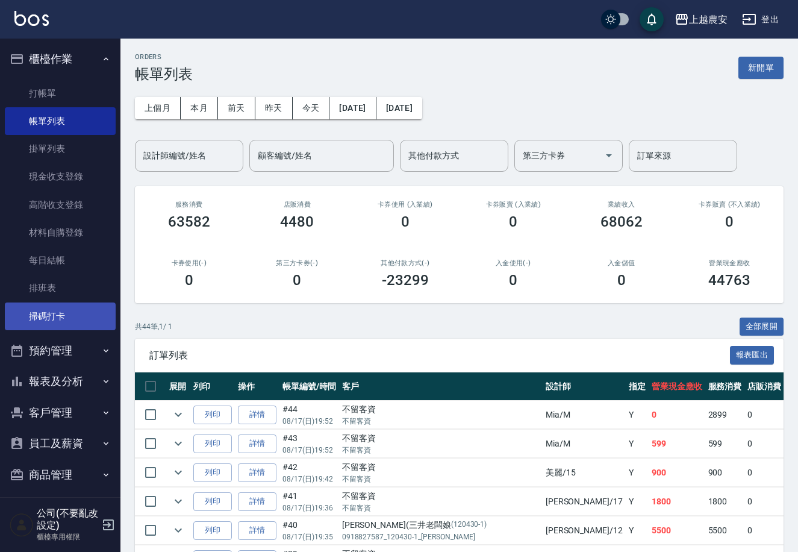
click at [71, 314] on link "掃碼打卡" at bounding box center [60, 316] width 111 height 28
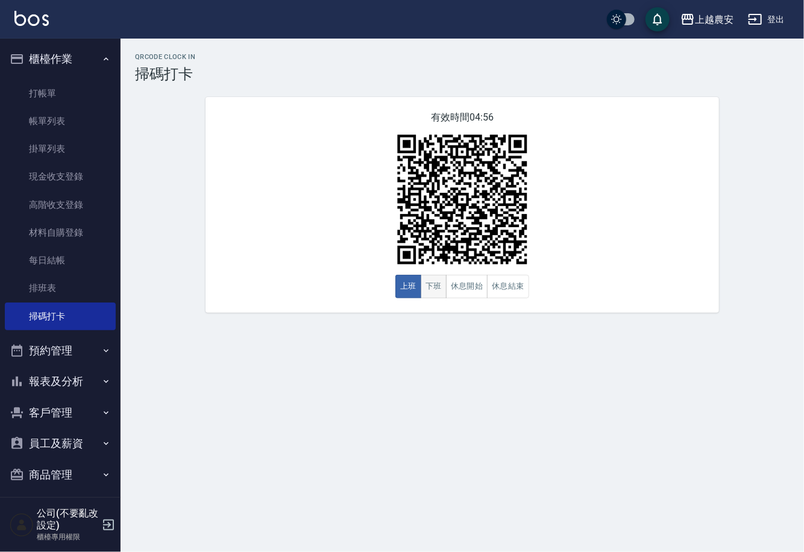
click at [438, 288] on button "下班" at bounding box center [434, 287] width 26 height 24
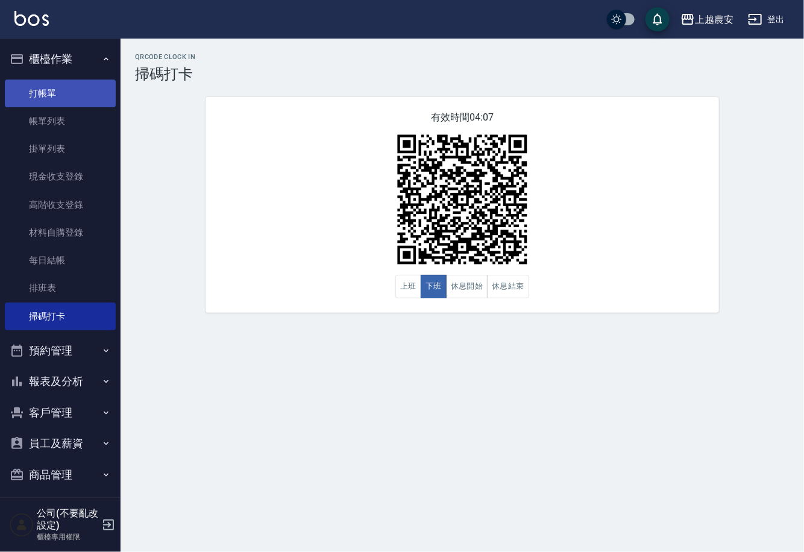
click at [20, 87] on link "打帳單" at bounding box center [60, 94] width 111 height 28
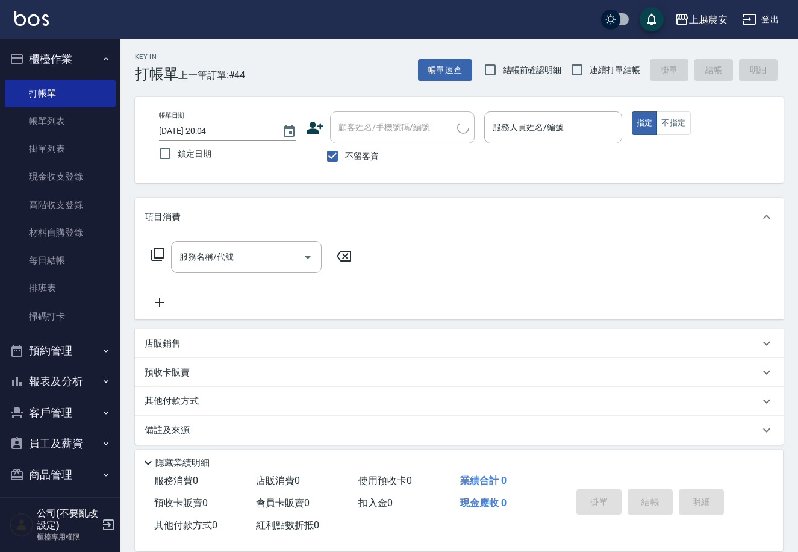
click at [315, 127] on icon at bounding box center [315, 128] width 18 height 18
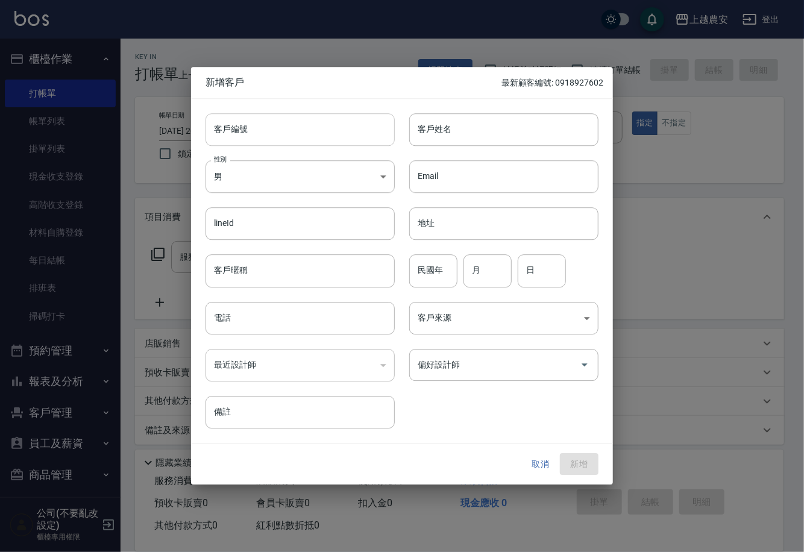
click at [321, 136] on input "客戶編號" at bounding box center [299, 129] width 189 height 33
drag, startPoint x: 207, startPoint y: 128, endPoint x: 260, endPoint y: 124, distance: 53.2
click at [260, 124] on input "0926288931" at bounding box center [285, 129] width 161 height 33
type input "0926288931"
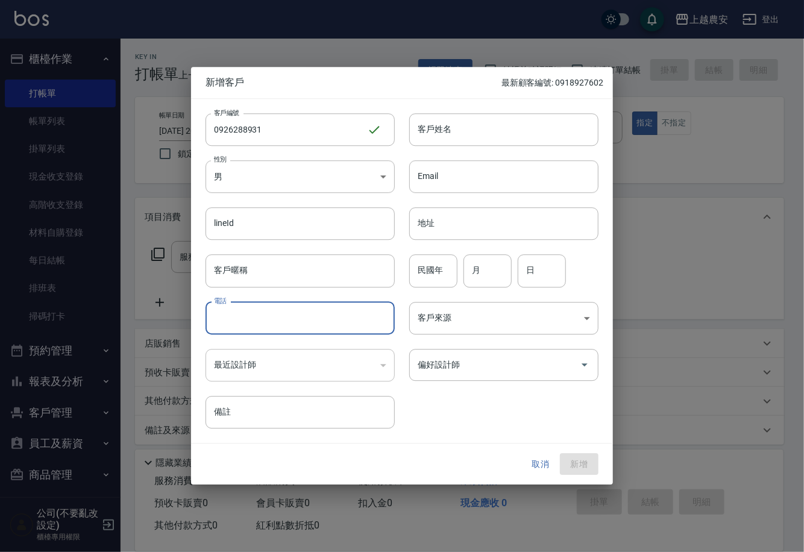
paste input "0926288931"
type input "0926288931"
drag, startPoint x: 418, startPoint y: 130, endPoint x: 411, endPoint y: 129, distance: 6.7
click at [419, 129] on input "客戶姓名" at bounding box center [503, 129] width 189 height 33
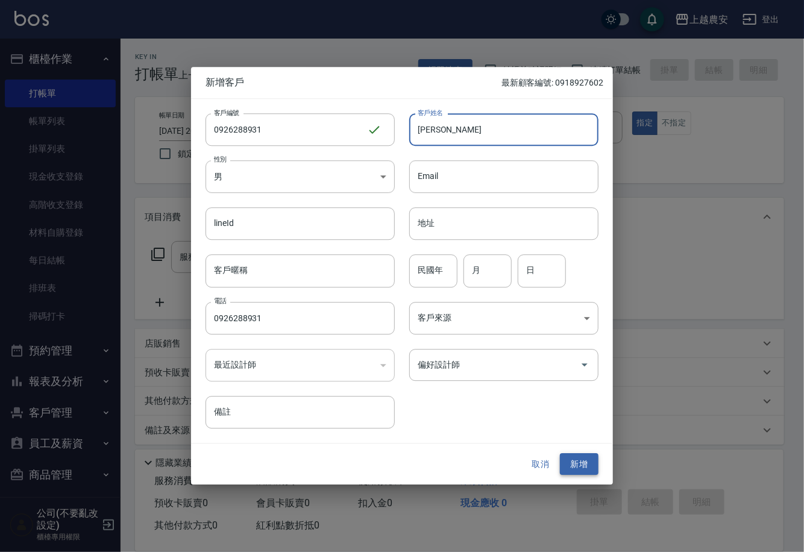
type input "胡鈺暄"
drag, startPoint x: 588, startPoint y: 459, endPoint x: 446, endPoint y: 54, distance: 429.2
click at [586, 459] on button "新增" at bounding box center [579, 464] width 39 height 22
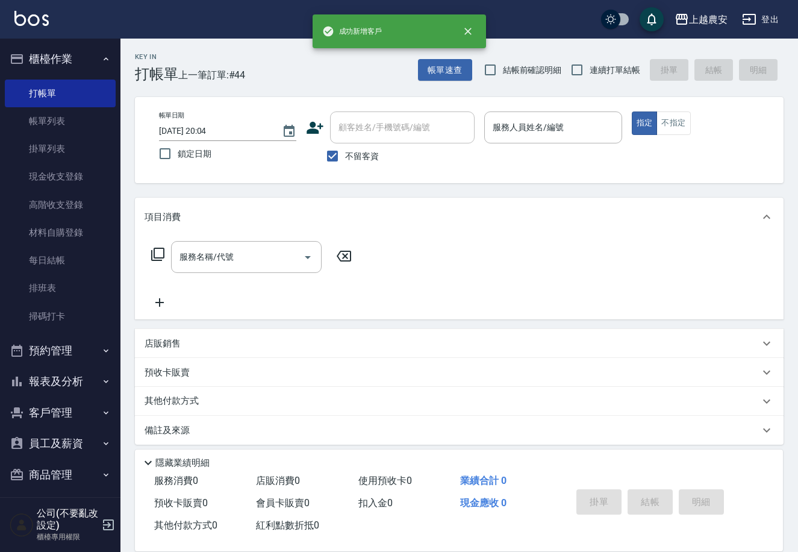
click at [348, 146] on label "不留客資" at bounding box center [349, 155] width 59 height 25
click at [345, 146] on input "不留客資" at bounding box center [332, 155] width 25 height 25
checkbox input "false"
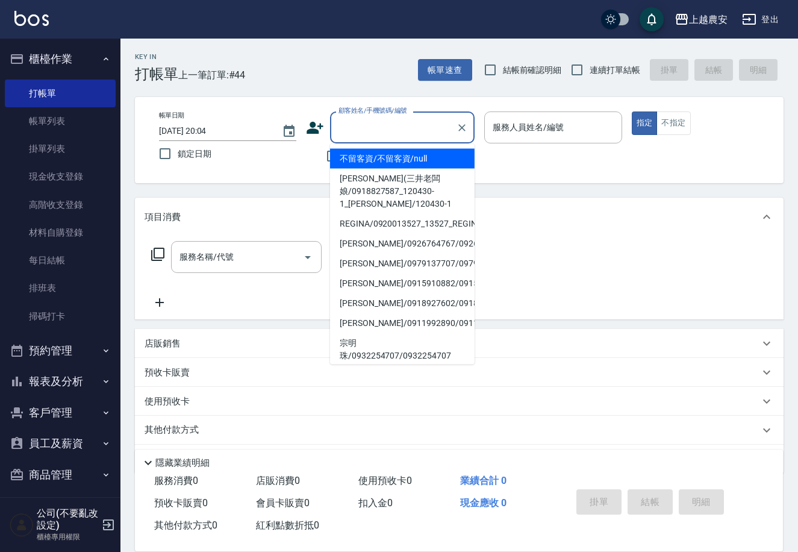
drag, startPoint x: 362, startPoint y: 143, endPoint x: 360, endPoint y: 130, distance: 13.4
paste input "0926288931"
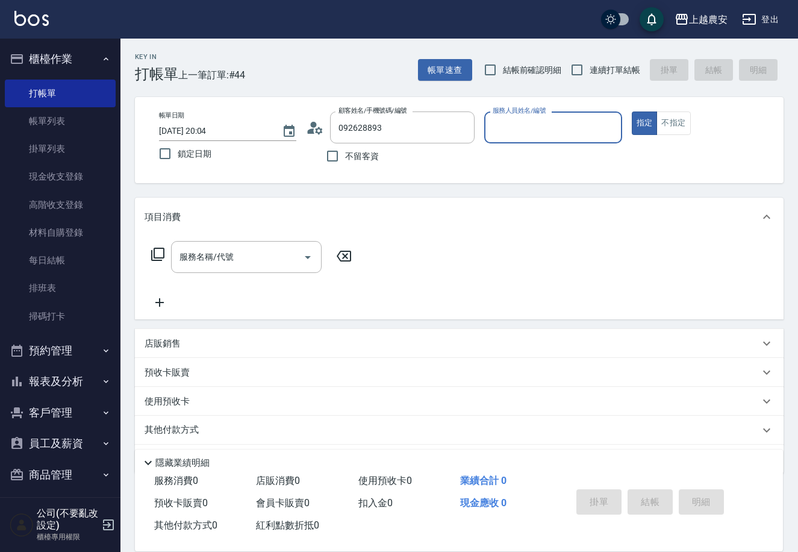
type input "胡鈺暄/0926288931/0926288931"
type input "楊馨茹-29"
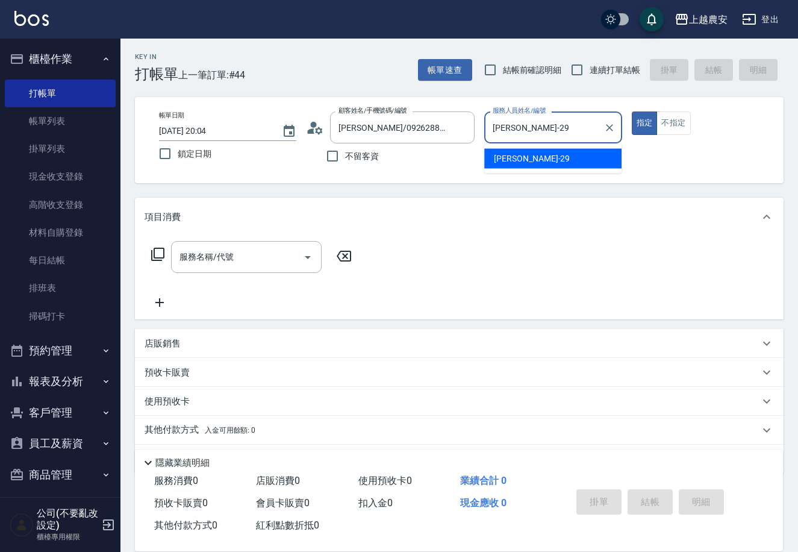
type button "true"
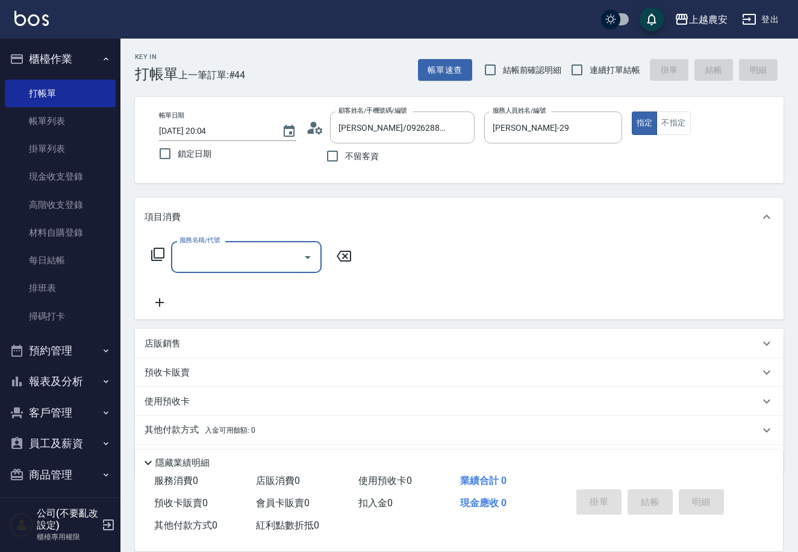
type input "2"
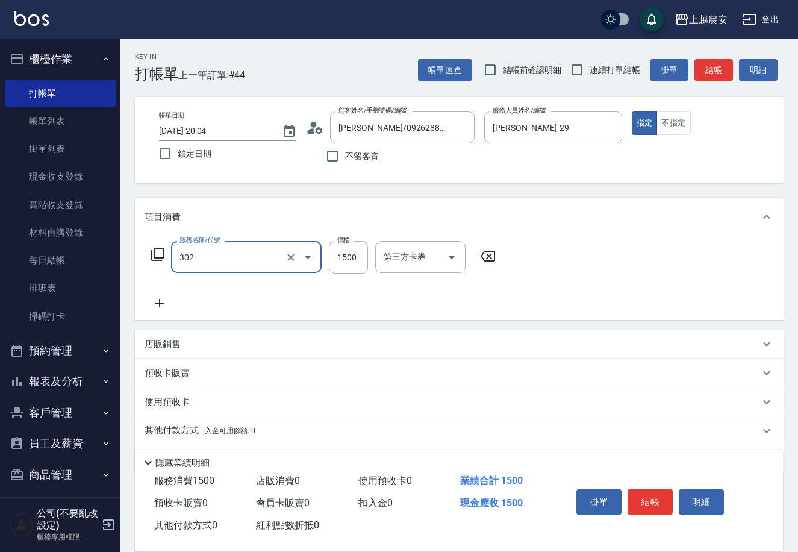
type input "燙髮1500↓(自購)(302)"
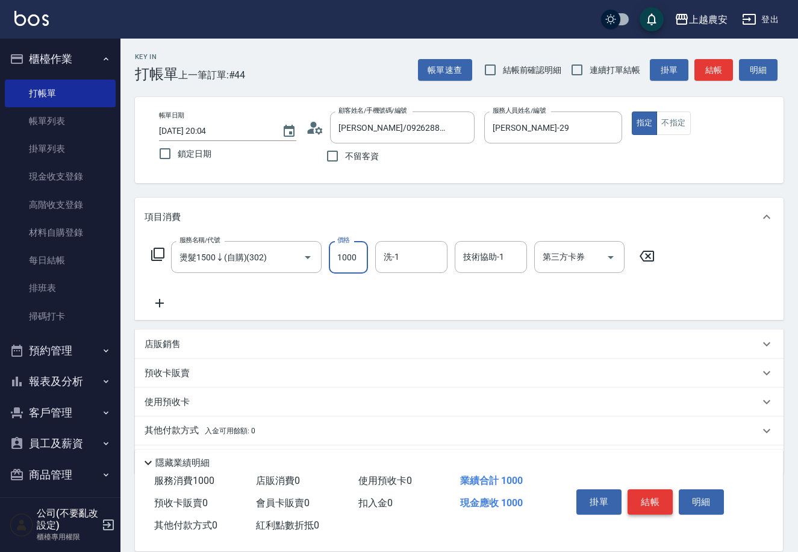
type input "1000"
click at [653, 509] on button "結帳" at bounding box center [650, 501] width 45 height 25
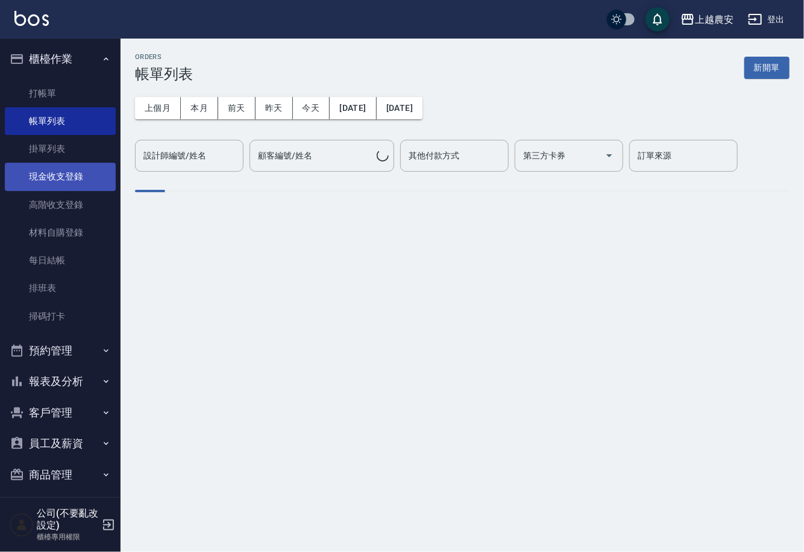
click at [80, 172] on link "現金收支登錄" at bounding box center [60, 177] width 111 height 28
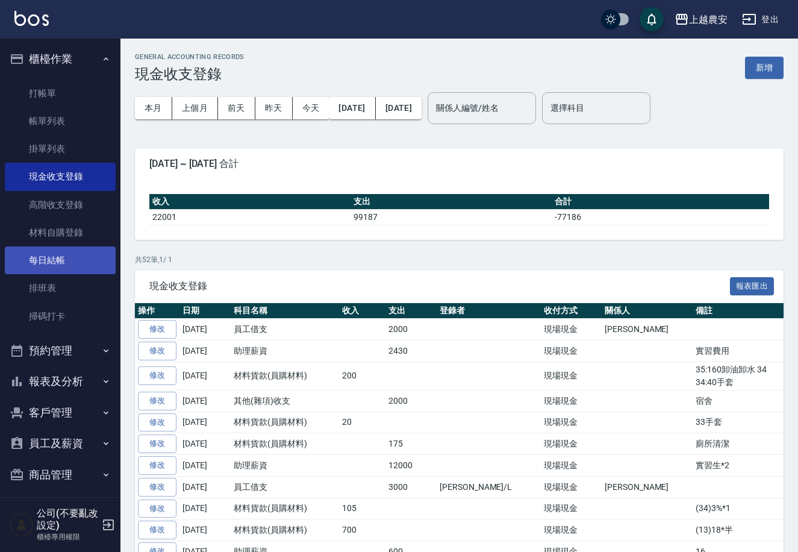
click at [55, 251] on link "每日結帳" at bounding box center [60, 260] width 111 height 28
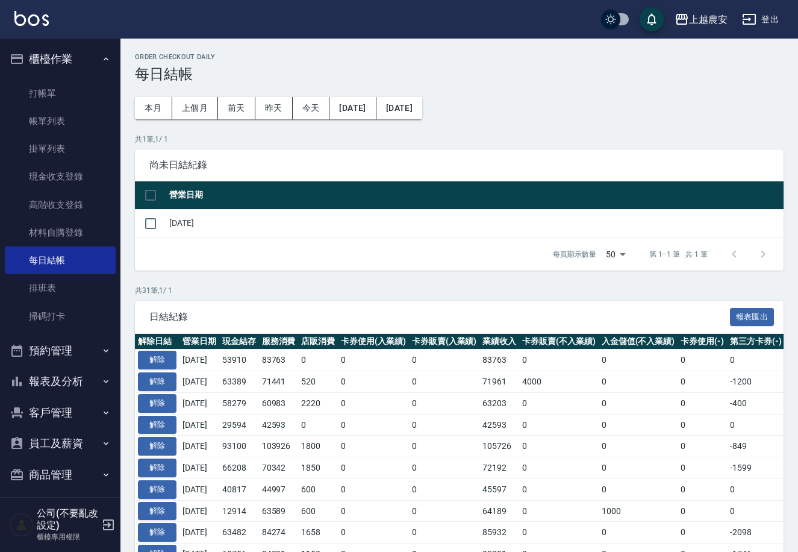
click at [191, 225] on td "[DATE]" at bounding box center [475, 223] width 618 height 28
click at [155, 222] on input "checkbox" at bounding box center [150, 223] width 25 height 25
checkbox input "true"
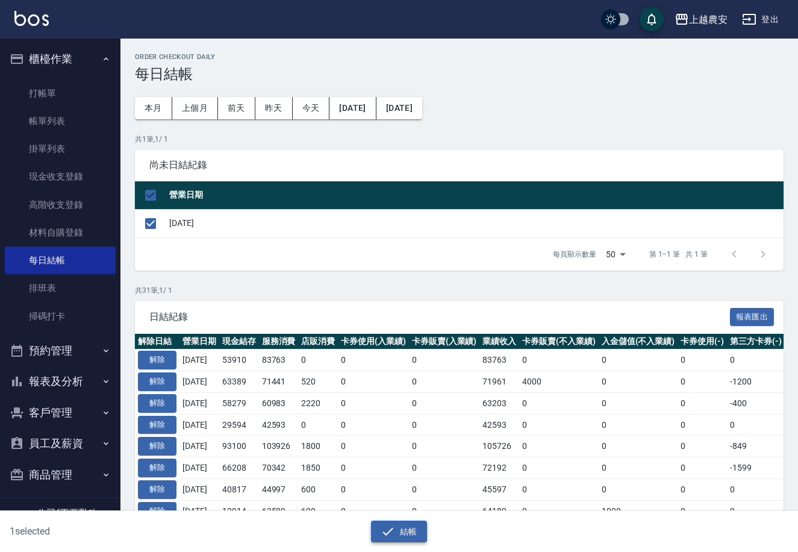
click at [415, 523] on button "結帳" at bounding box center [399, 532] width 56 height 22
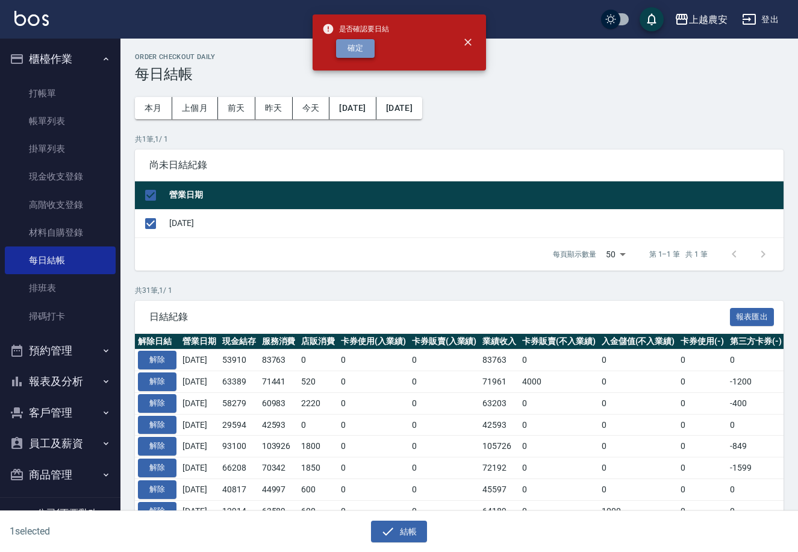
click at [360, 48] on button "確定" at bounding box center [355, 48] width 39 height 19
checkbox input "false"
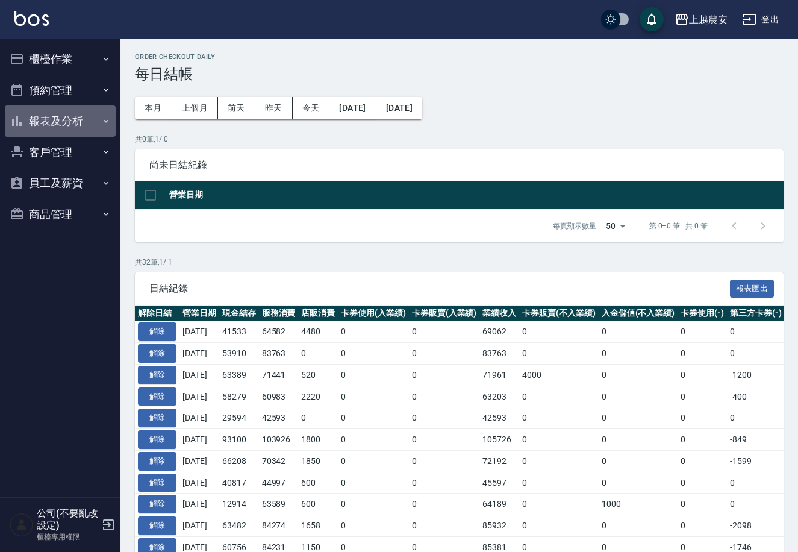
click at [64, 114] on button "報表及分析" at bounding box center [60, 120] width 111 height 31
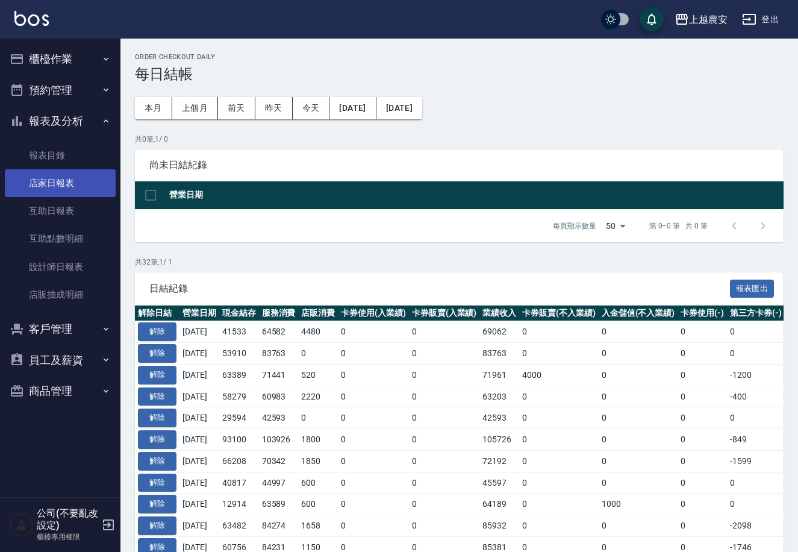
click at [73, 180] on link "店家日報表" at bounding box center [60, 183] width 111 height 28
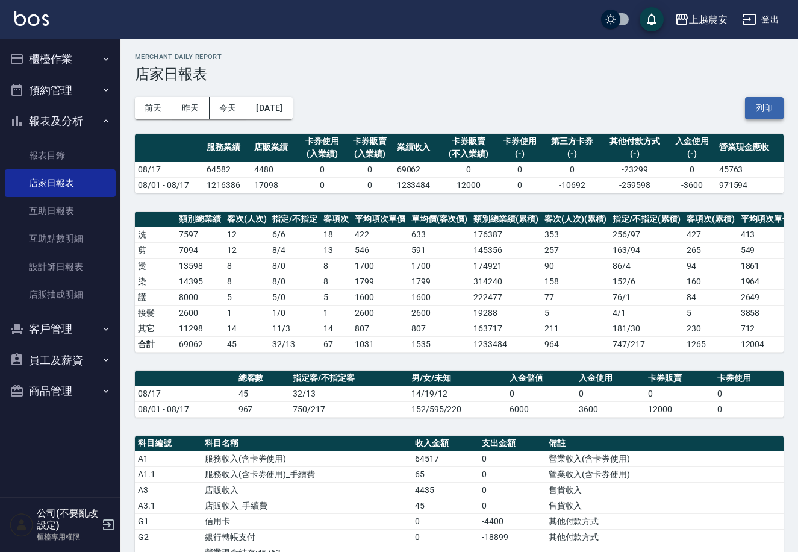
click at [763, 110] on button "列印" at bounding box center [764, 108] width 39 height 22
click at [90, 46] on button "櫃檯作業" at bounding box center [60, 58] width 111 height 31
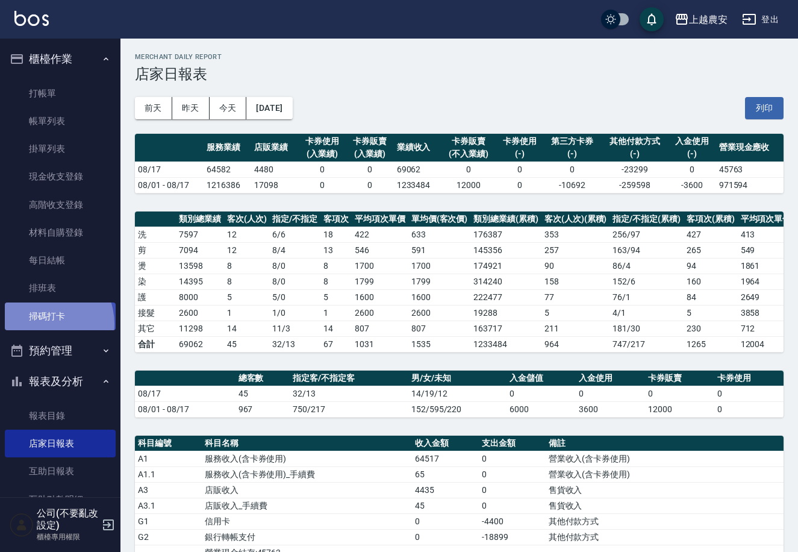
click at [42, 324] on link "掃碼打卡" at bounding box center [60, 316] width 111 height 28
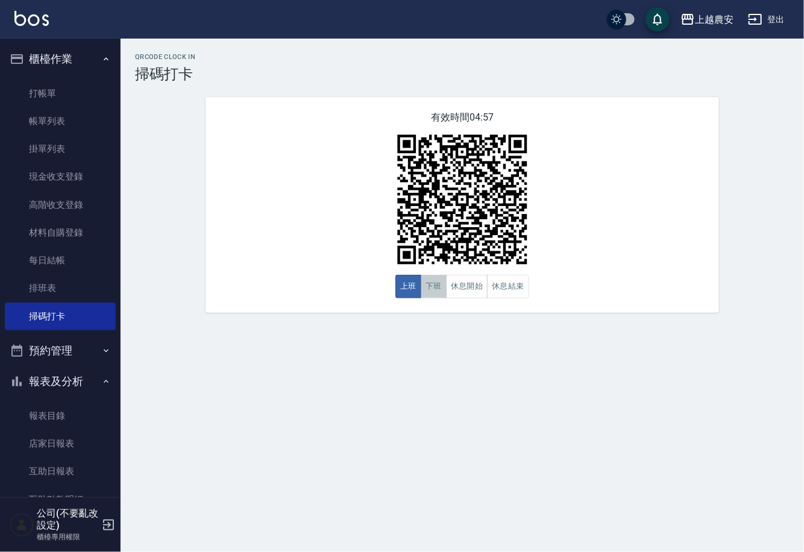
click at [437, 278] on button "下班" at bounding box center [434, 287] width 26 height 24
